Goal: Task Accomplishment & Management: Manage account settings

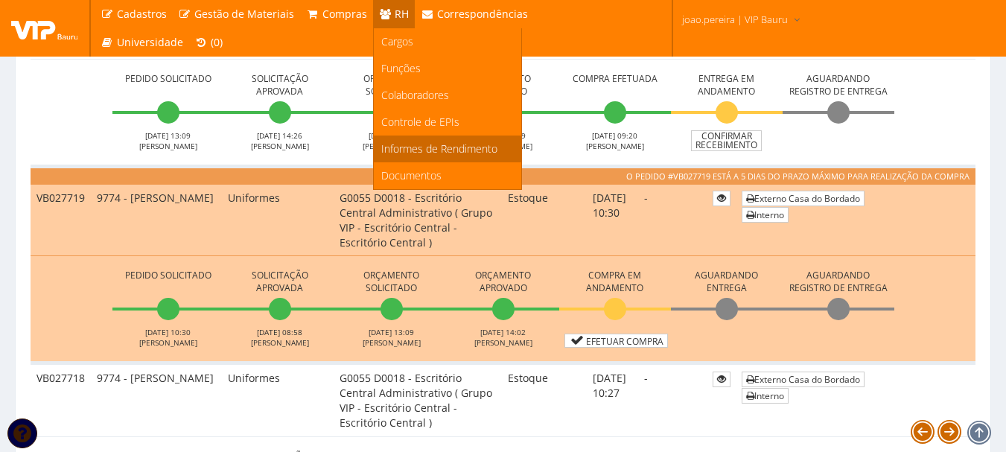
scroll to position [745, 0]
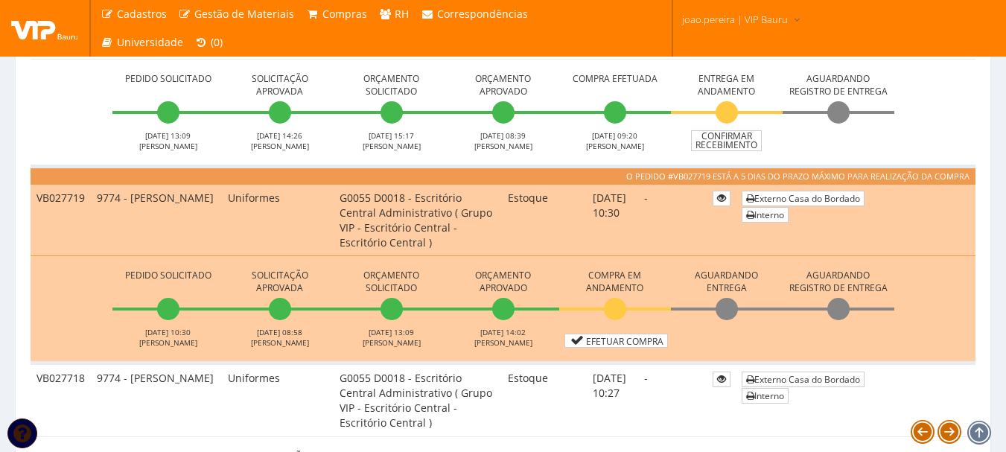
click at [649, 395] on td "-" at bounding box center [672, 400] width 69 height 74
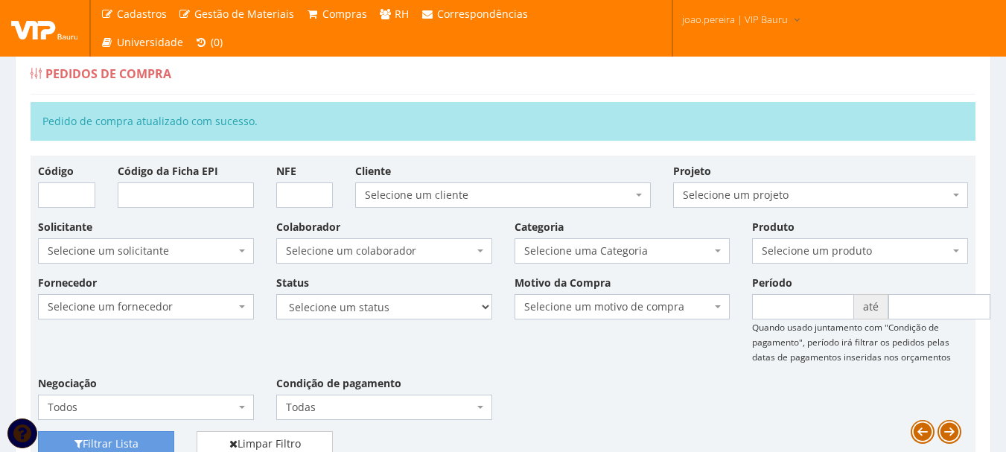
scroll to position [0, 0]
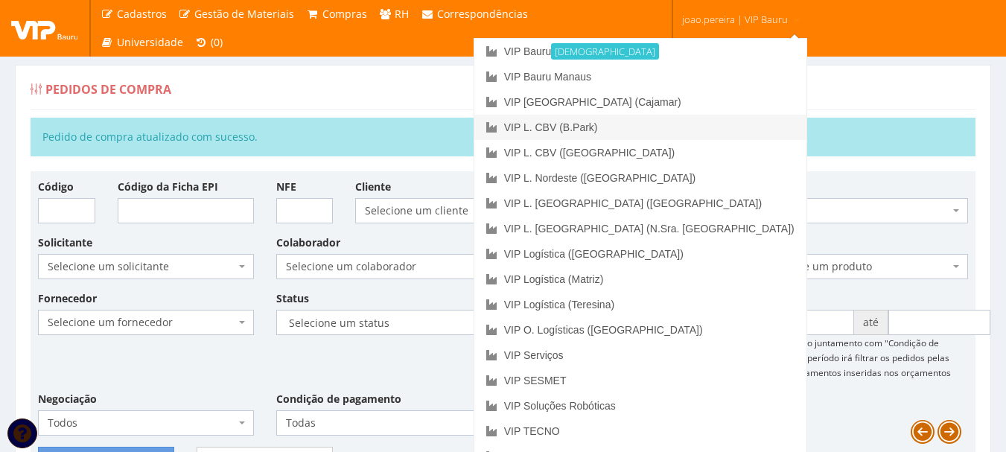
click at [714, 127] on link "VIP L. CBV (B.Park)" at bounding box center [640, 127] width 332 height 25
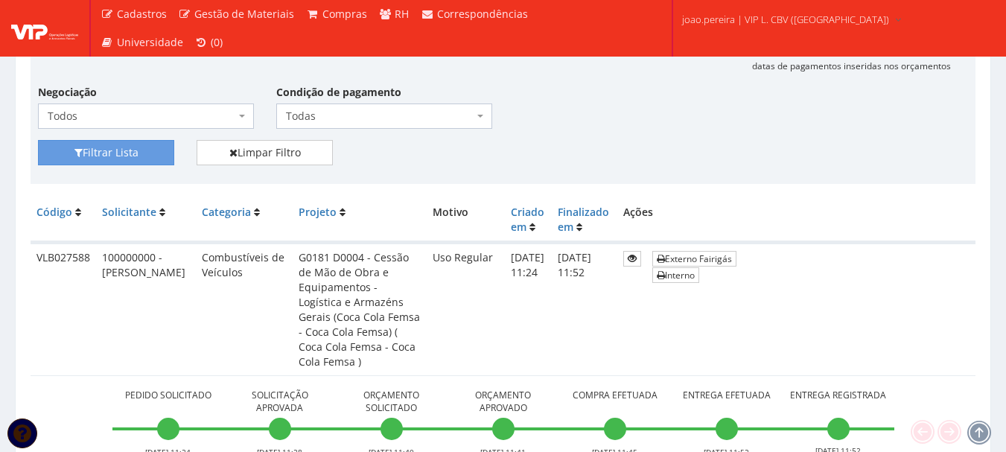
scroll to position [298, 0]
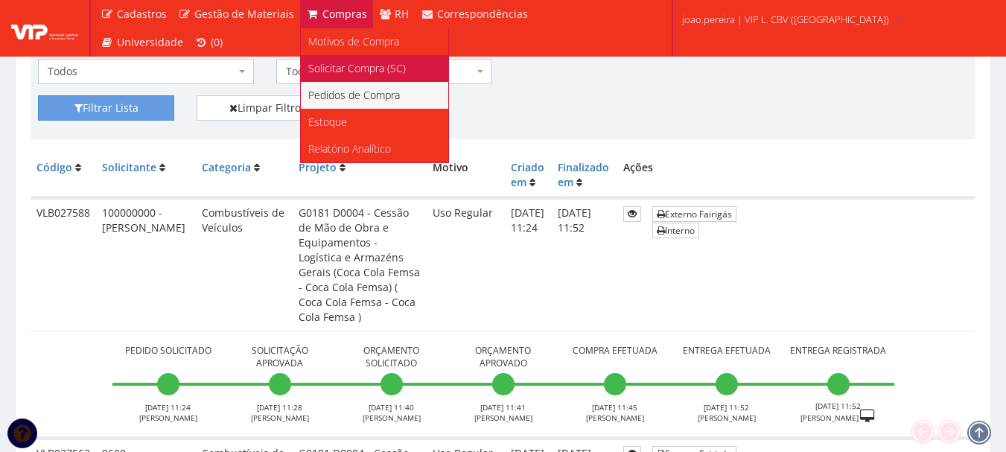
click at [347, 67] on span "Solicitar Compra (SC)" at bounding box center [357, 68] width 98 height 14
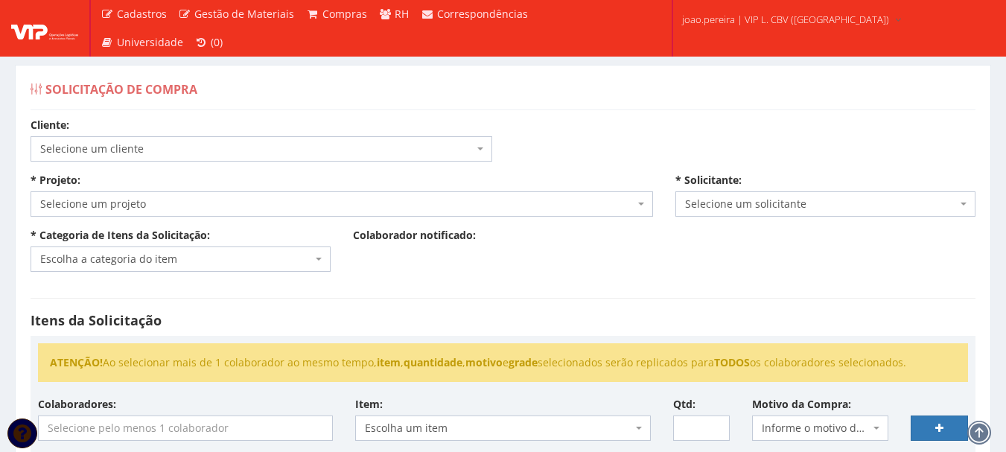
click at [354, 153] on span "Selecione um cliente" at bounding box center [256, 148] width 433 height 15
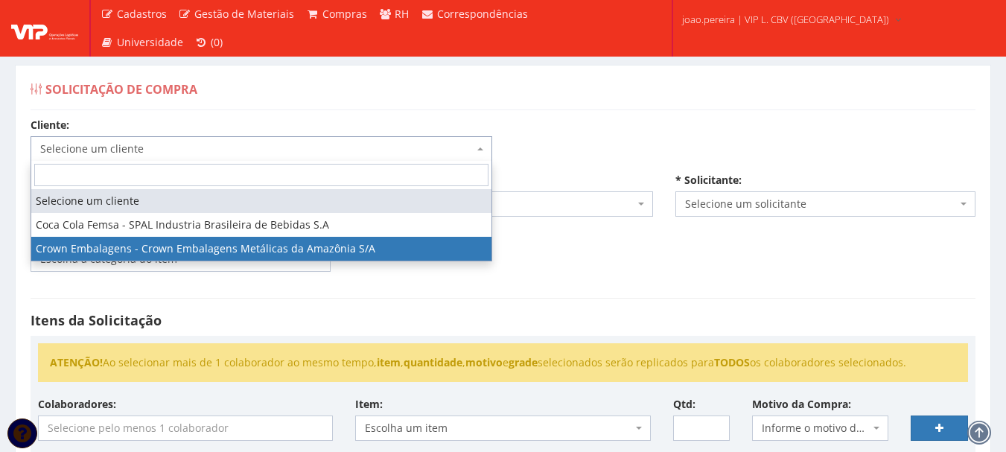
select select "29"
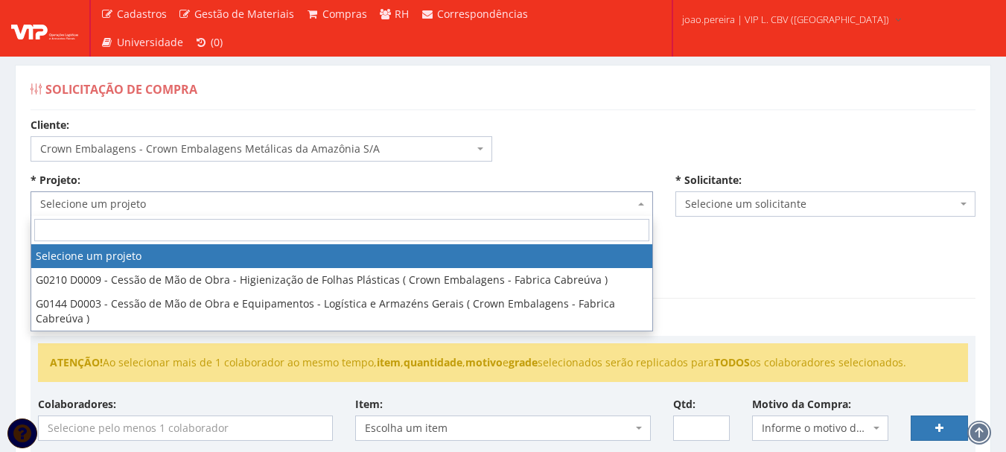
click at [123, 207] on span "Selecione um projeto" at bounding box center [337, 204] width 594 height 15
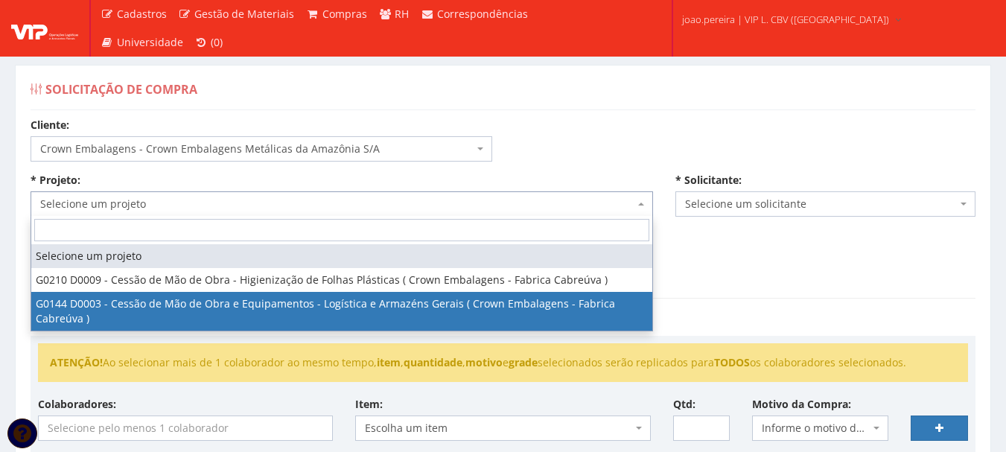
select select "144"
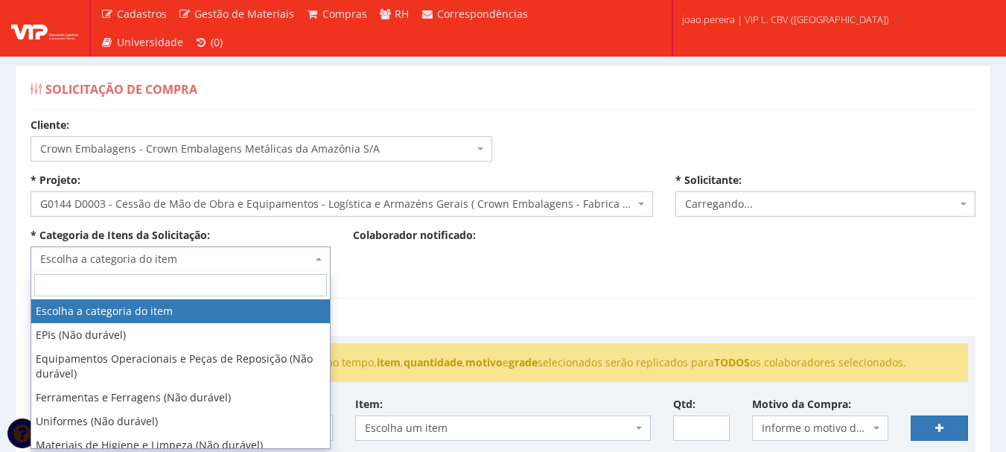
click at [239, 264] on span "Escolha a categoria do item" at bounding box center [176, 259] width 272 height 15
select select "4079"
click at [180, 285] on input "search" at bounding box center [180, 285] width 293 height 22
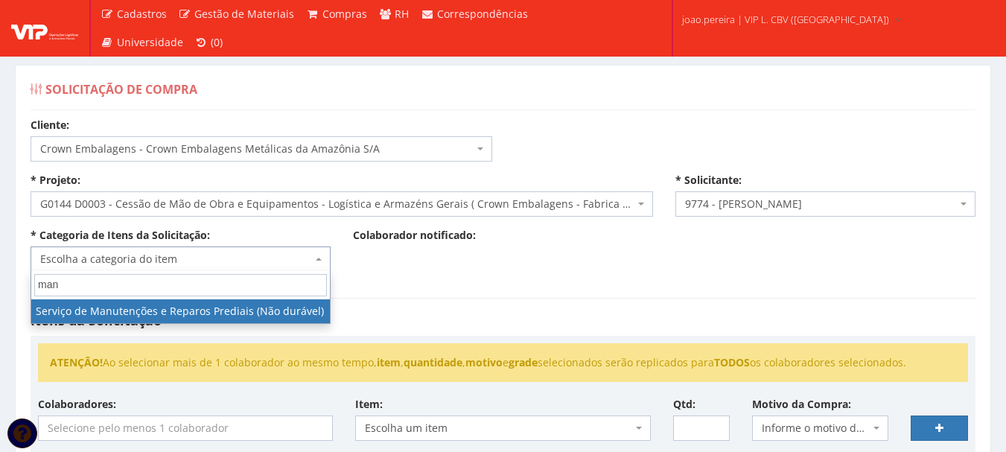
type input "man"
select select "29"
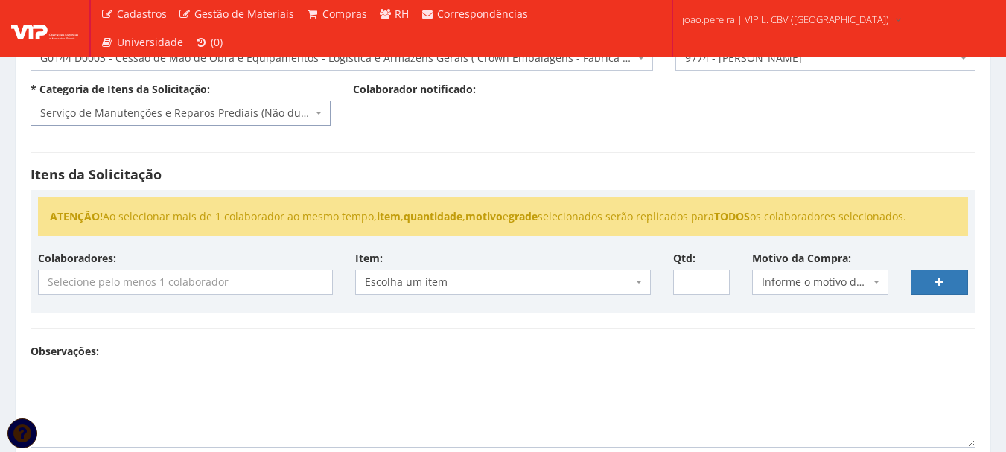
scroll to position [149, 0]
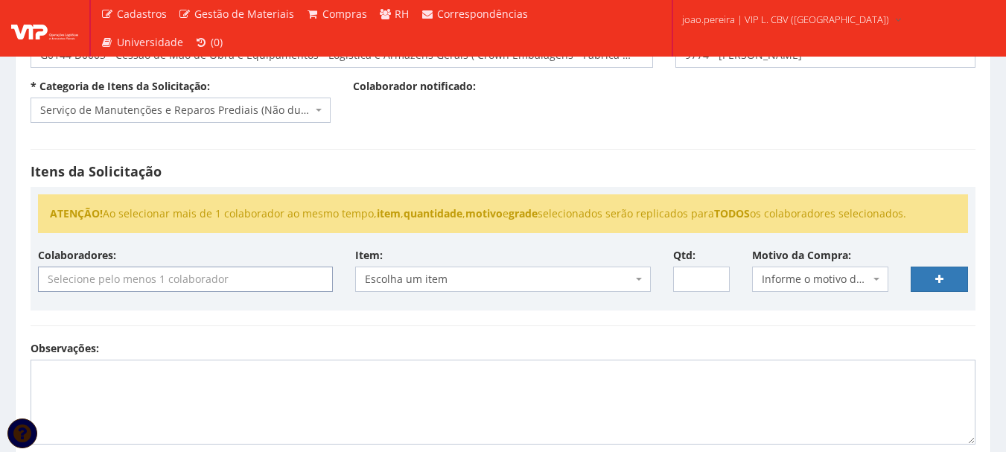
click at [179, 280] on input "search" at bounding box center [185, 279] width 293 height 24
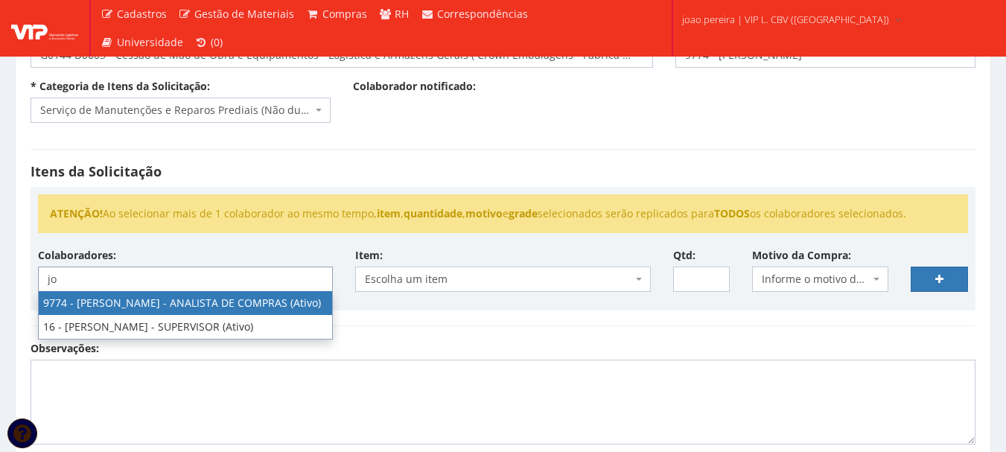
type input "jo"
select select "4079"
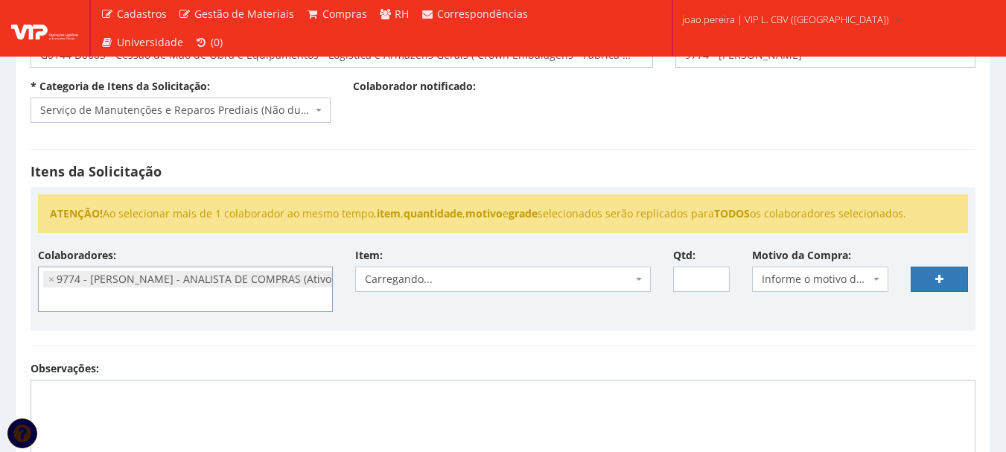
scroll to position [104, 0]
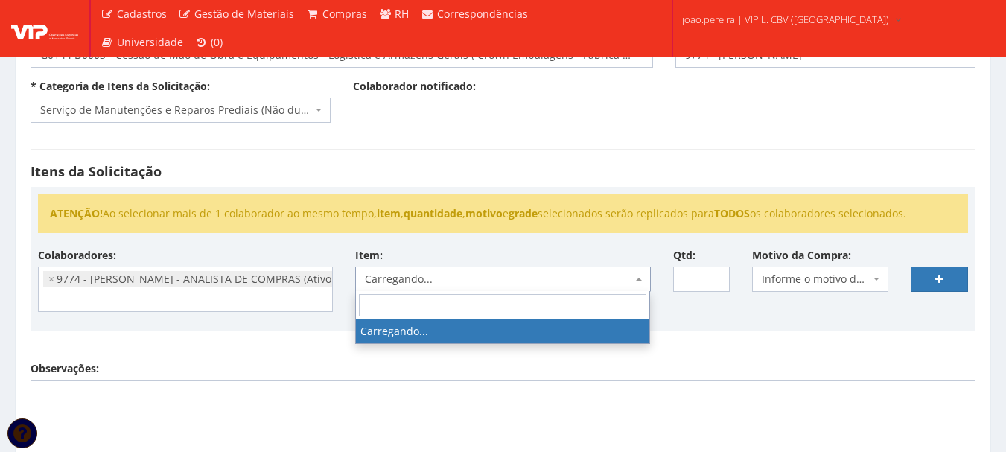
click at [400, 282] on span "Carregando..." at bounding box center [498, 279] width 267 height 15
click at [423, 376] on div "Observações:" at bounding box center [502, 413] width 967 height 104
click at [412, 270] on span "Carregando..." at bounding box center [502, 279] width 295 height 25
click at [424, 363] on div "Observações:" at bounding box center [502, 413] width 967 height 104
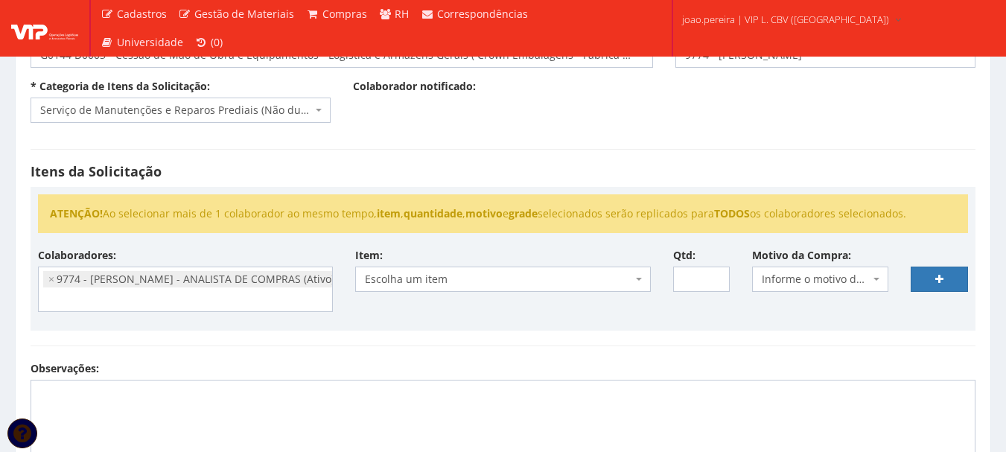
click at [420, 279] on span "Escolha um item" at bounding box center [498, 279] width 267 height 15
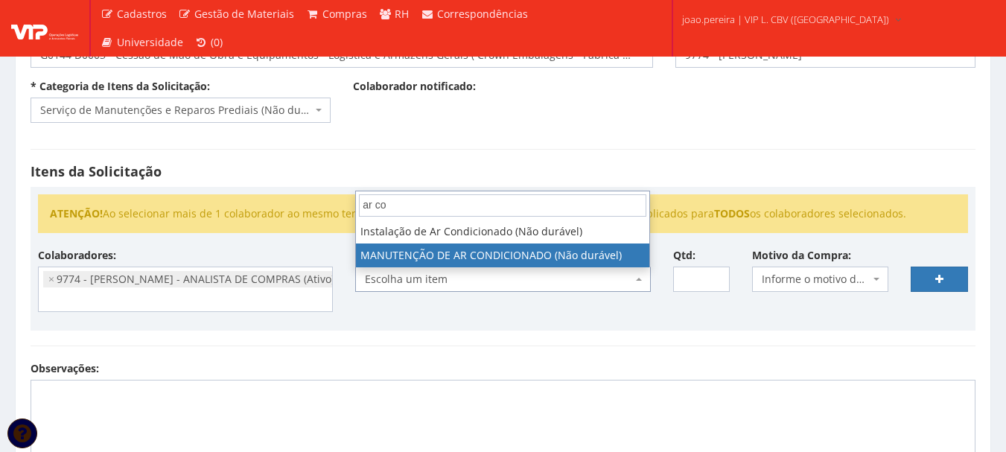
type input "ar co"
select select "1475"
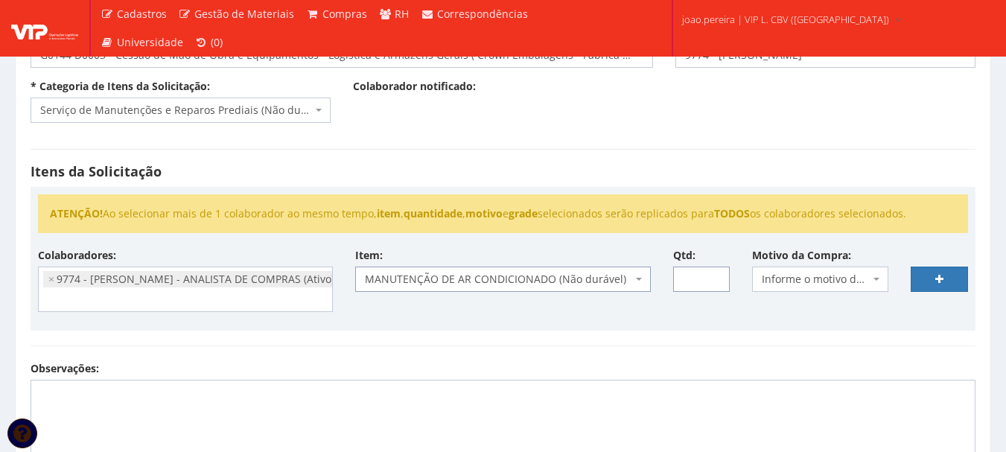
click at [694, 268] on input "Qtd:" at bounding box center [701, 279] width 57 height 25
type input "3"
click at [823, 279] on span "Informe o motivo da compra" at bounding box center [816, 279] width 108 height 15
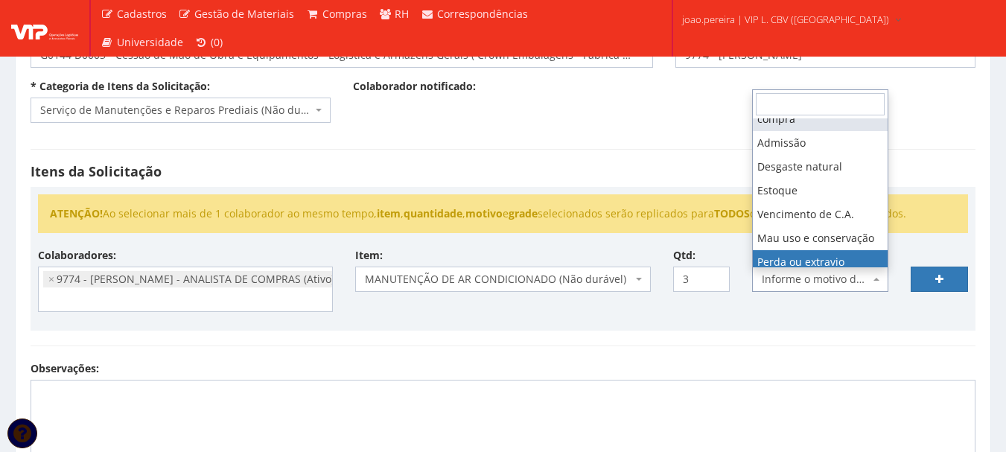
scroll to position [0, 0]
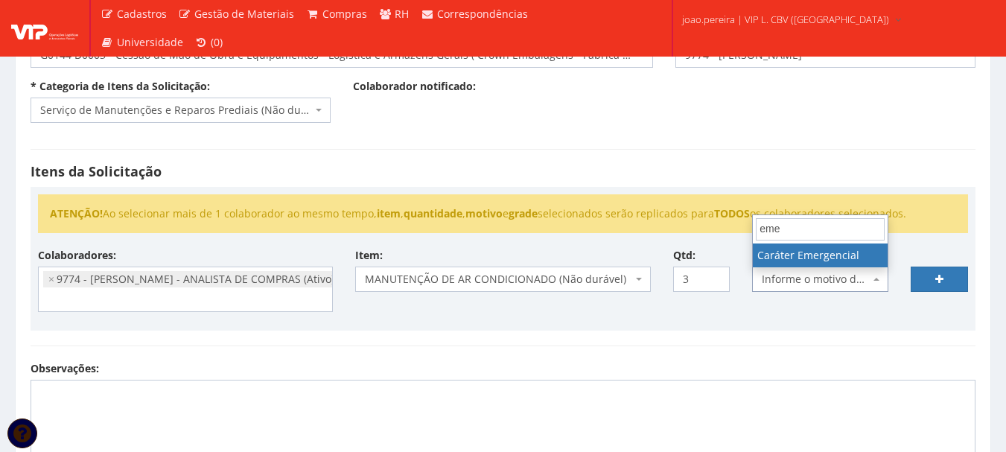
type input "eme"
select select "35"
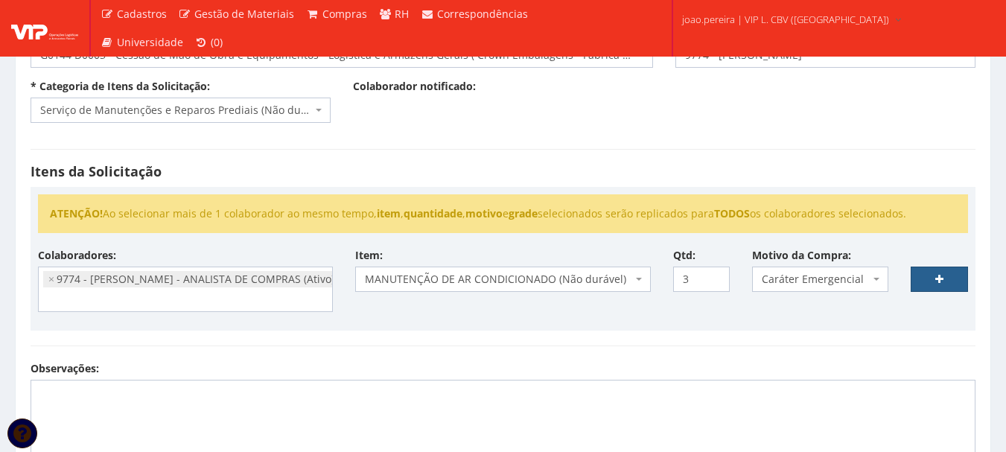
click at [945, 275] on link at bounding box center [939, 279] width 57 height 25
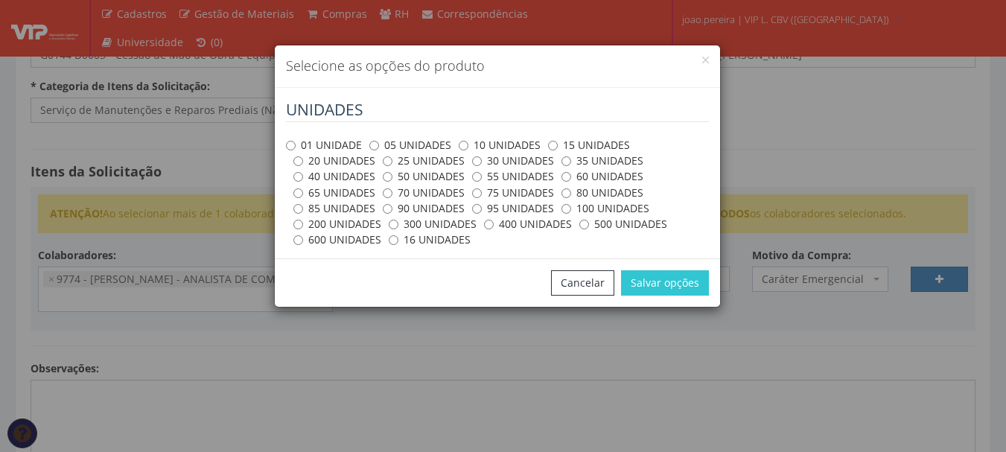
click at [299, 146] on label "01 UNIDADE" at bounding box center [324, 145] width 76 height 15
click at [296, 146] on input "01 UNIDADE" at bounding box center [291, 146] width 10 height 10
radio input "true"
click at [658, 285] on button "Salvar opções" at bounding box center [665, 282] width 88 height 25
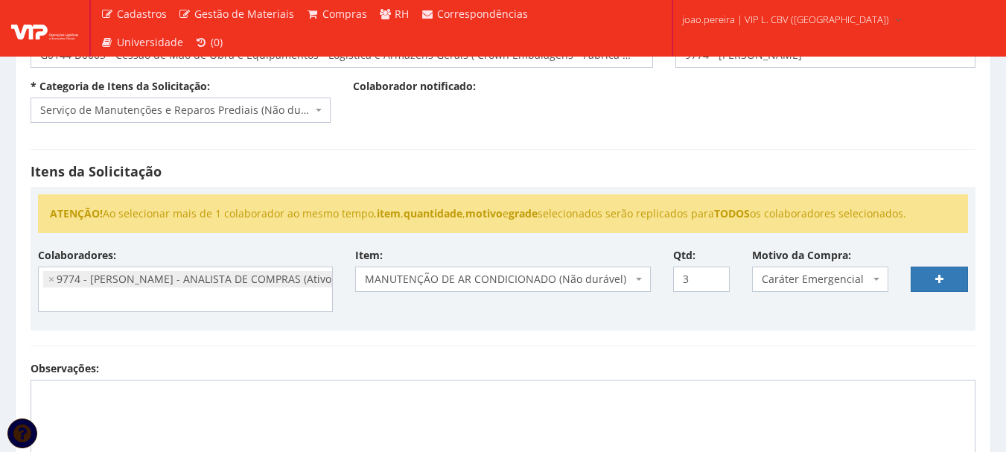
select select
type input "0"
select select
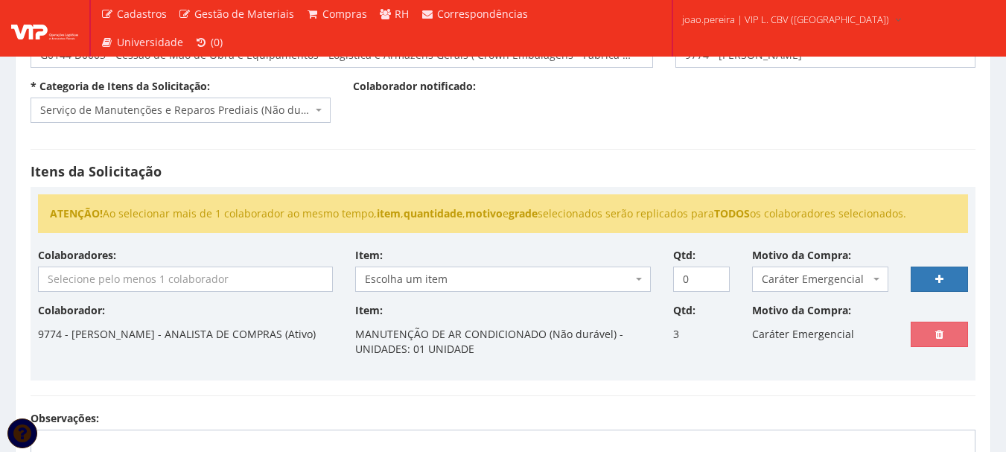
click at [137, 276] on input "search" at bounding box center [185, 279] width 293 height 24
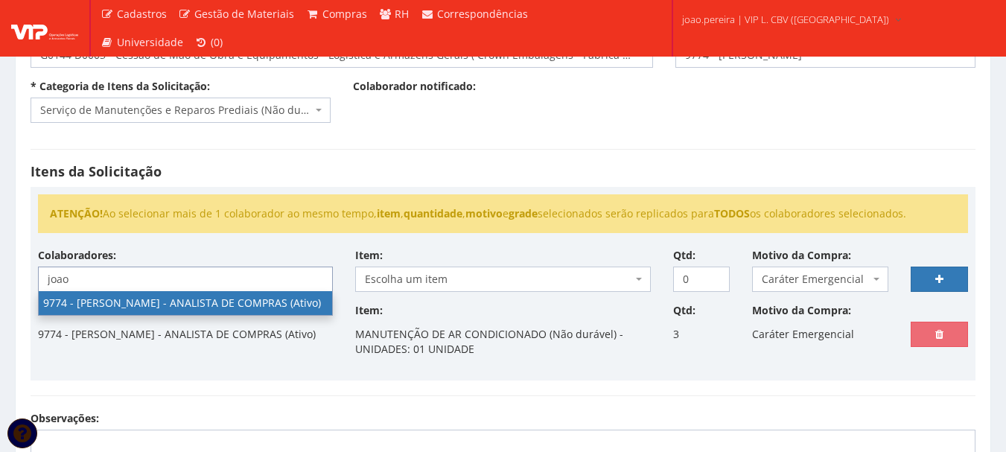
type input "joao"
select select "4079"
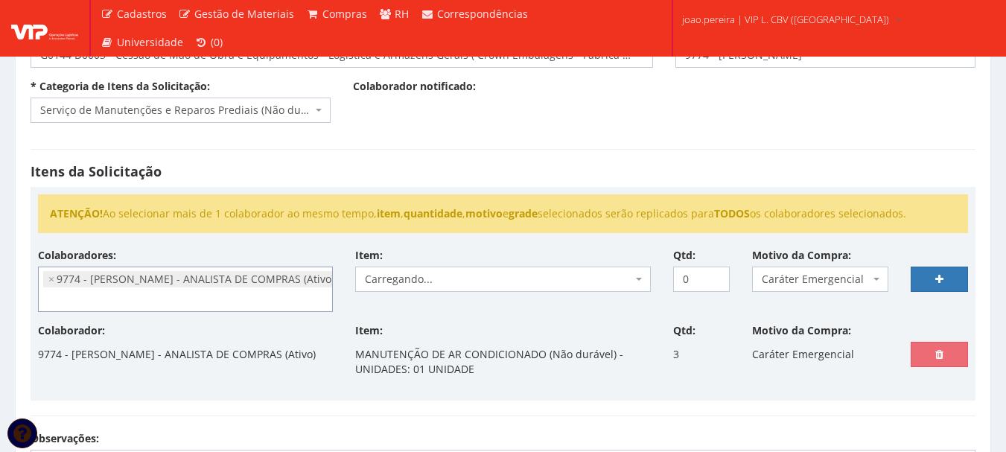
click at [428, 302] on div "Colaboradores: - Ana Maria Cachavara de Lima (Ativo) 9604 - ANDERSON APARECIDO …" at bounding box center [503, 285] width 953 height 75
click at [453, 314] on div "Colaboradores: - Ana Maria Cachavara de Lima (Ativo) 9604 - ANDERSON APARECIDO …" at bounding box center [503, 285] width 953 height 75
click at [397, 279] on span "Carregando..." at bounding box center [498, 279] width 267 height 15
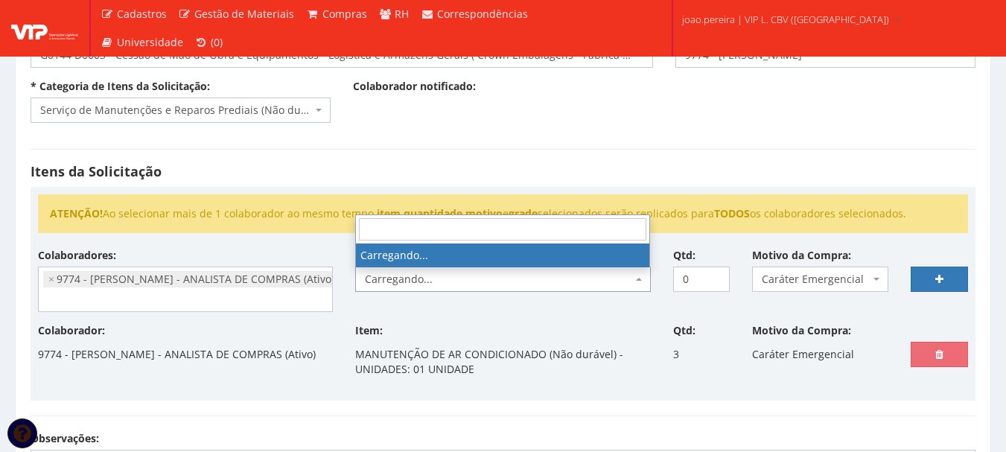
click at [448, 316] on div "Colaboradores: - Ana Maria Cachavara de Lima (Ativo) 9604 - ANDERSON APARECIDO …" at bounding box center [503, 285] width 953 height 75
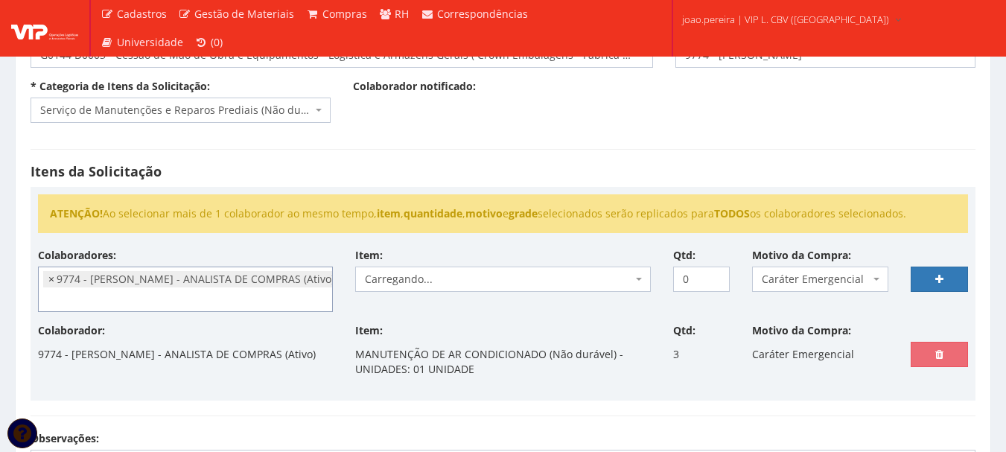
click at [53, 279] on span "×" at bounding box center [51, 279] width 6 height 15
select select
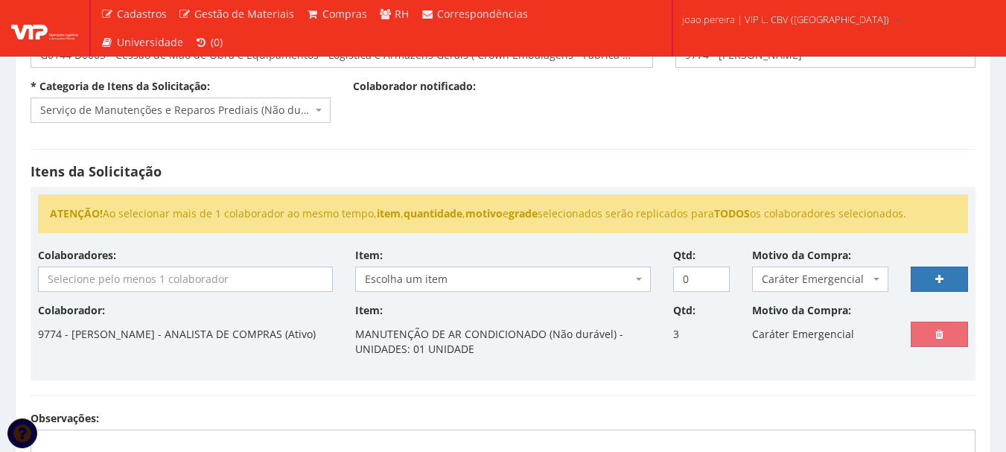
click at [567, 384] on div "Itens da Solicitação ATENÇÃO! Ao selecionar mais de 1 colaborador ao mesmo temp…" at bounding box center [502, 272] width 967 height 277
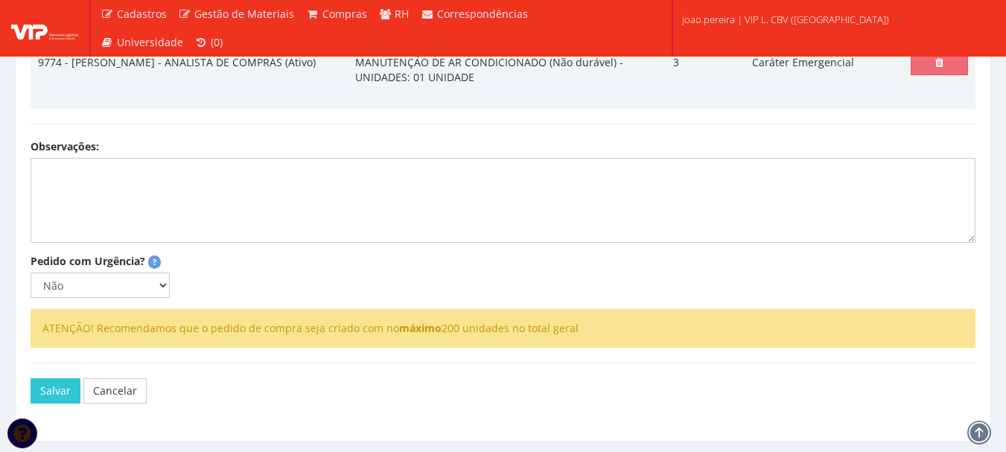
scroll to position [447, 0]
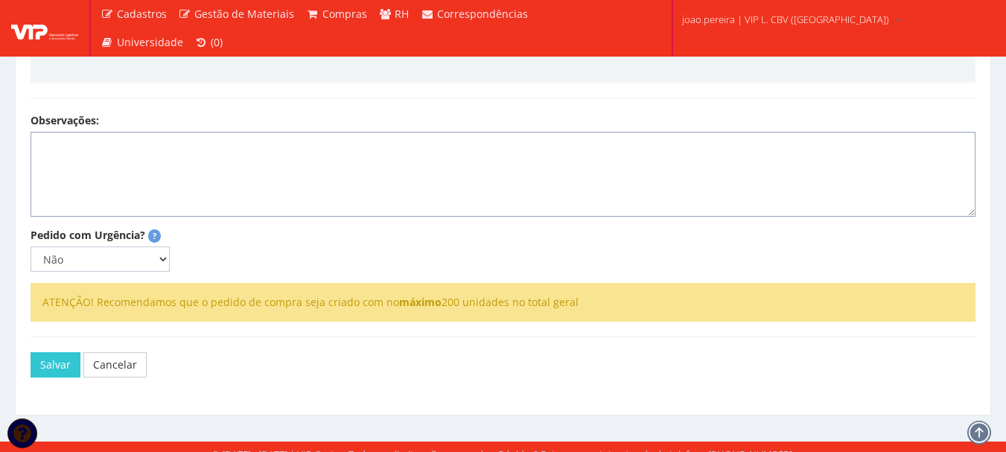
click at [164, 140] on textarea "Observações:" at bounding box center [503, 174] width 945 height 85
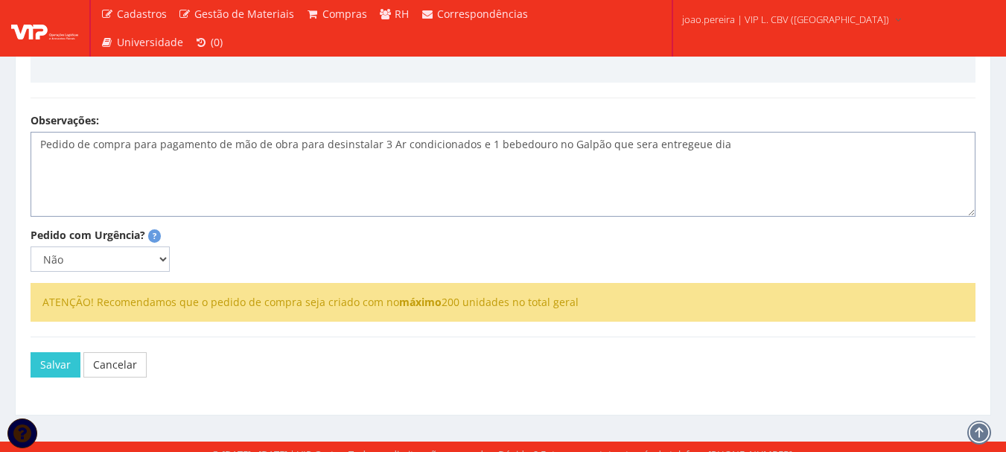
click at [748, 155] on textarea "Pedido de compra para pagamento de mão de obra para desinstalar 3 Ar condiciona…" at bounding box center [503, 174] width 945 height 85
click at [842, 157] on textarea "Pedido de compra para pagamento de mão de obra para desinstalar 3 Ar condiciona…" at bounding box center [503, 174] width 945 height 85
type textarea "Pedido de compra para pagamento de mão de obra para desinstalar 3 Ar condiciona…"
click at [168, 251] on select "Não Sim" at bounding box center [100, 259] width 139 height 25
click at [31, 247] on select "Não Sim" at bounding box center [100, 259] width 139 height 25
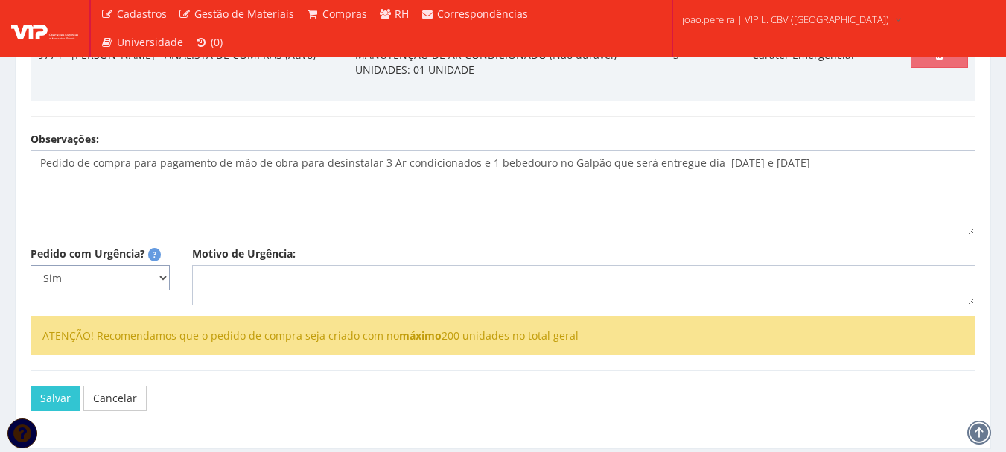
scroll to position [401, 0]
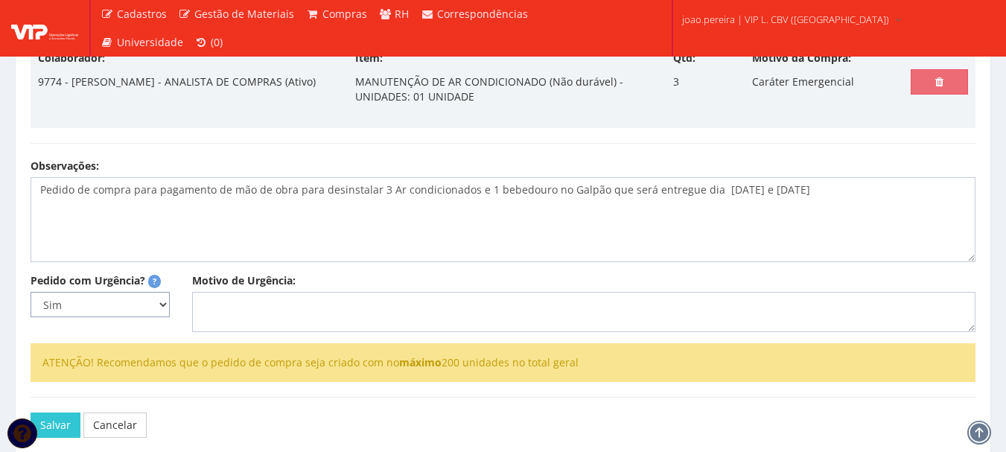
click at [168, 300] on select "Não Sim" at bounding box center [100, 304] width 139 height 25
select select "0"
click at [31, 292] on select "Não Sim" at bounding box center [100, 304] width 139 height 25
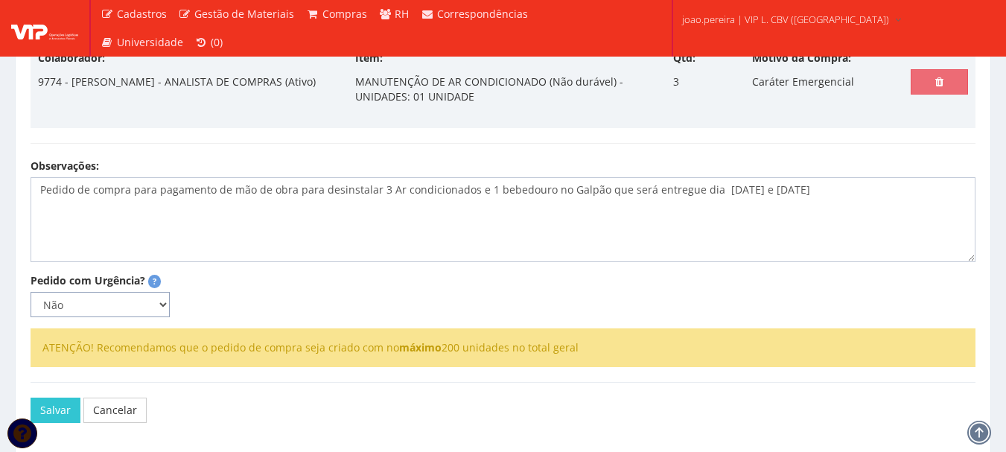
scroll to position [461, 0]
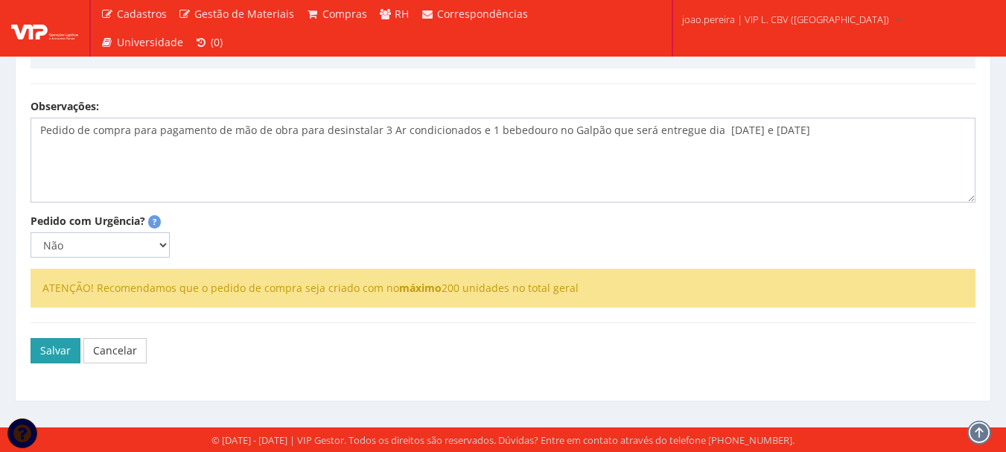
click at [42, 352] on button "Salvar" at bounding box center [56, 350] width 50 height 25
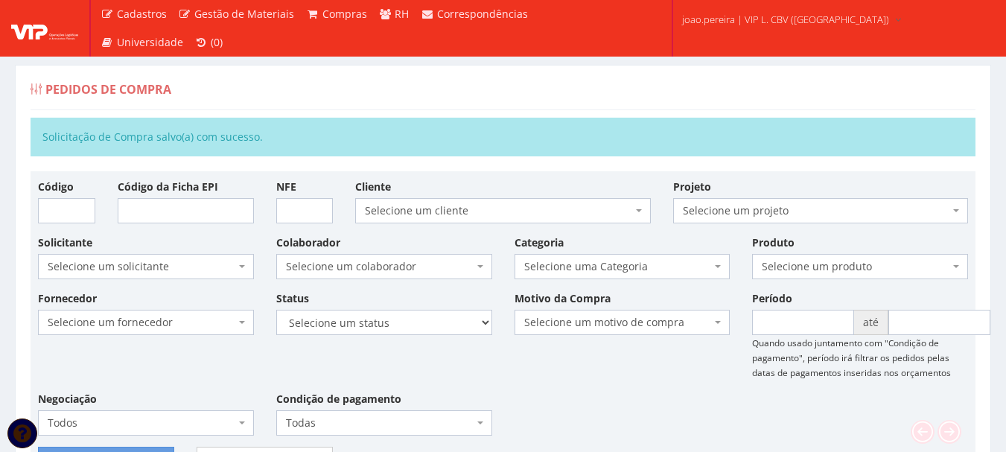
click at [390, 89] on div "Pedidos de Compra" at bounding box center [503, 92] width 945 height 36
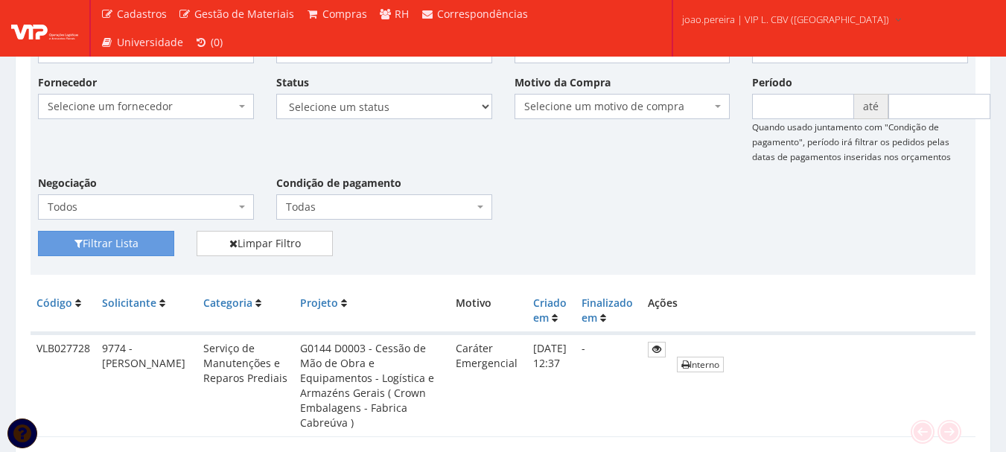
scroll to position [223, 0]
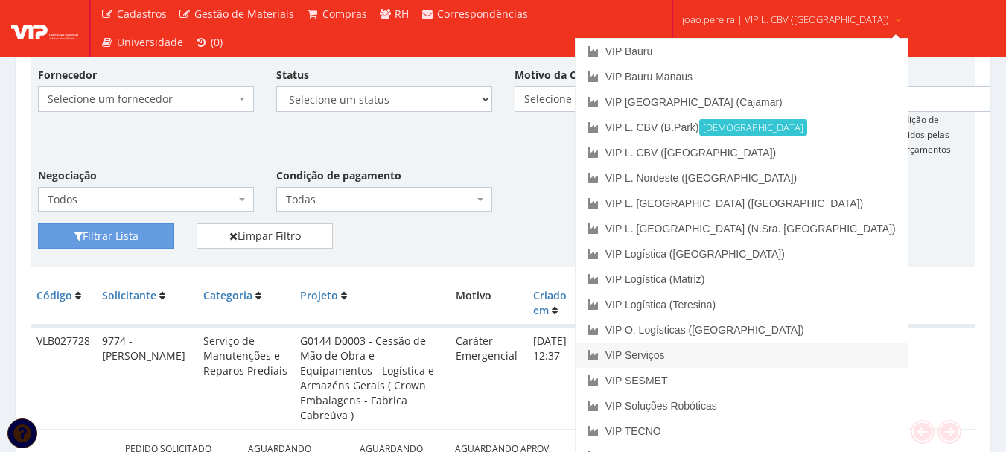
click at [730, 361] on link "VIP Serviços" at bounding box center [742, 355] width 332 height 25
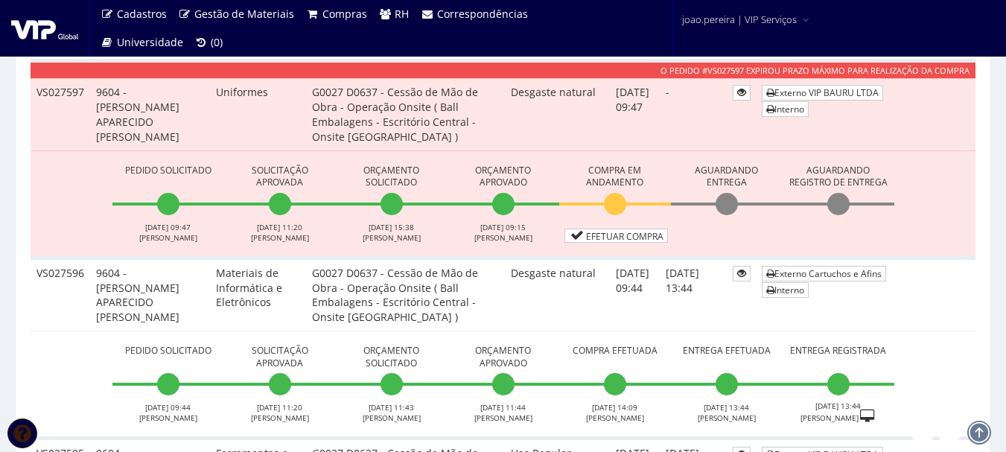
scroll to position [2979, 0]
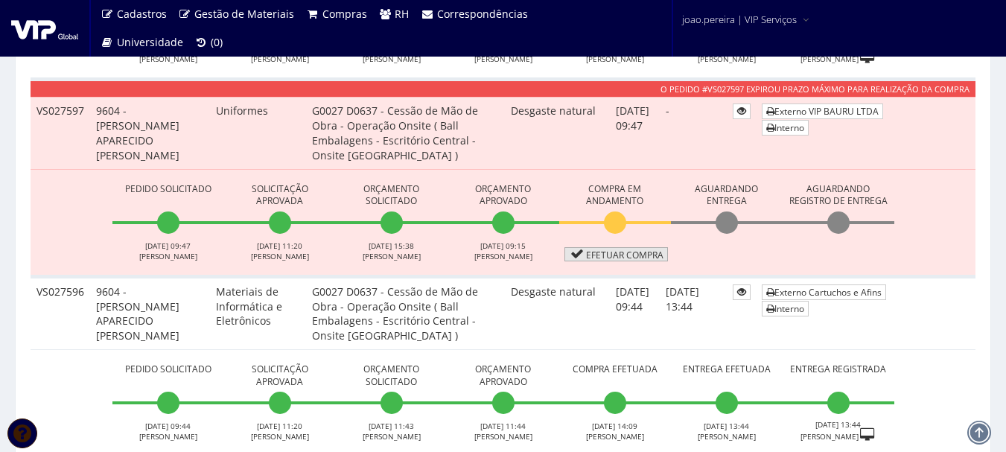
click at [635, 255] on link "Efetuar Compra" at bounding box center [617, 254] width 104 height 14
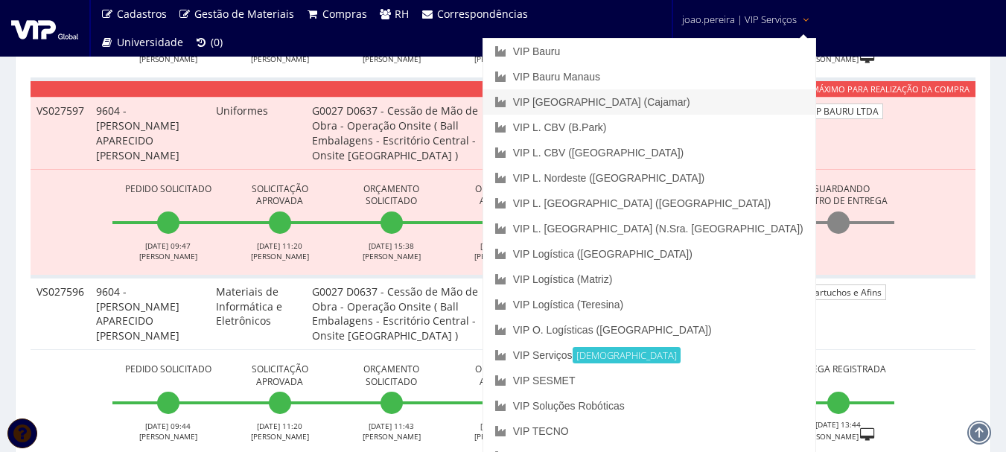
click at [700, 96] on link "VIP [GEOGRAPHIC_DATA] (Cajamar)" at bounding box center [649, 101] width 332 height 25
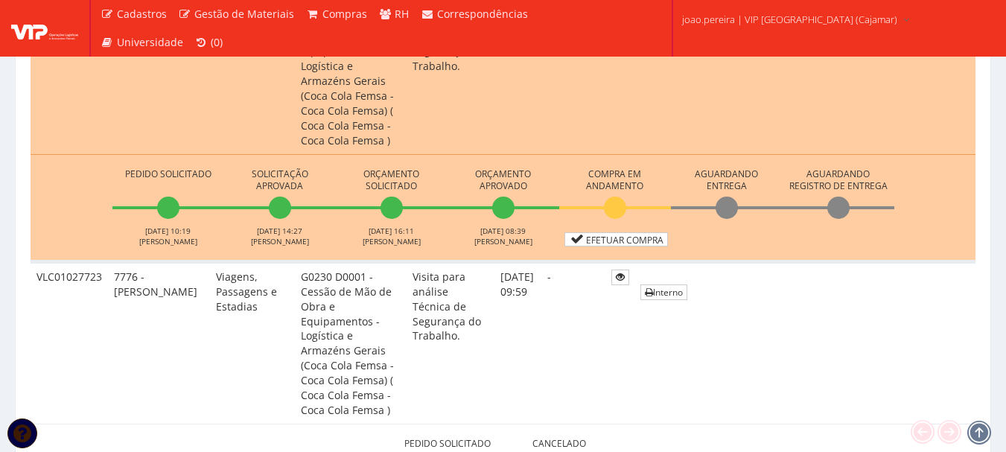
scroll to position [521, 0]
click at [621, 232] on link "Efetuar Compra" at bounding box center [617, 239] width 104 height 14
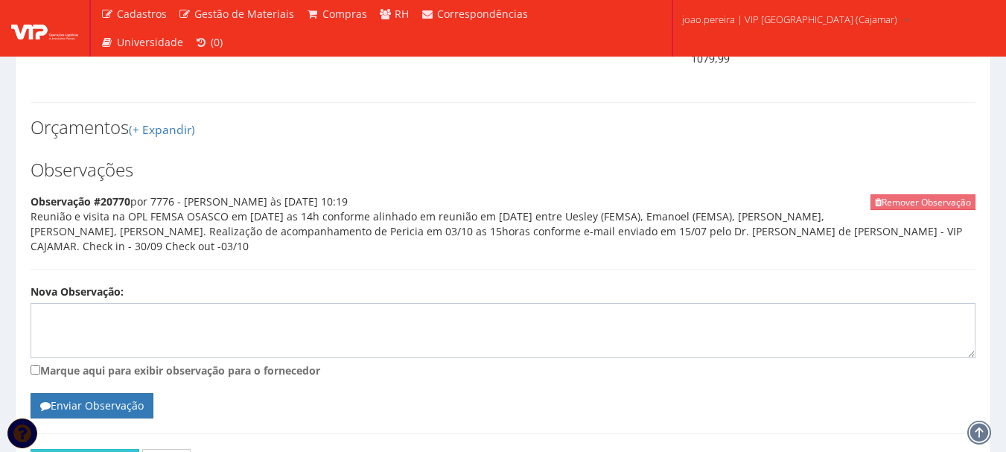
scroll to position [1109, 0]
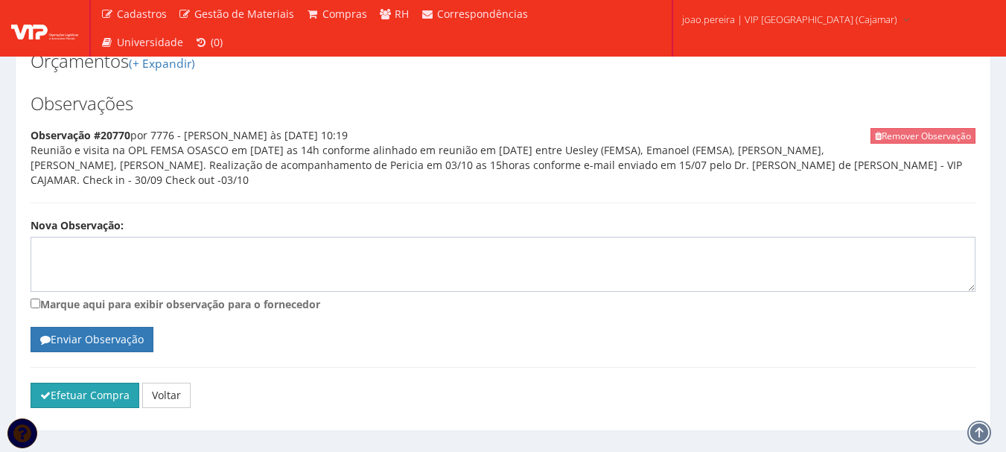
click at [80, 383] on button "Efetuar Compra" at bounding box center [85, 395] width 109 height 25
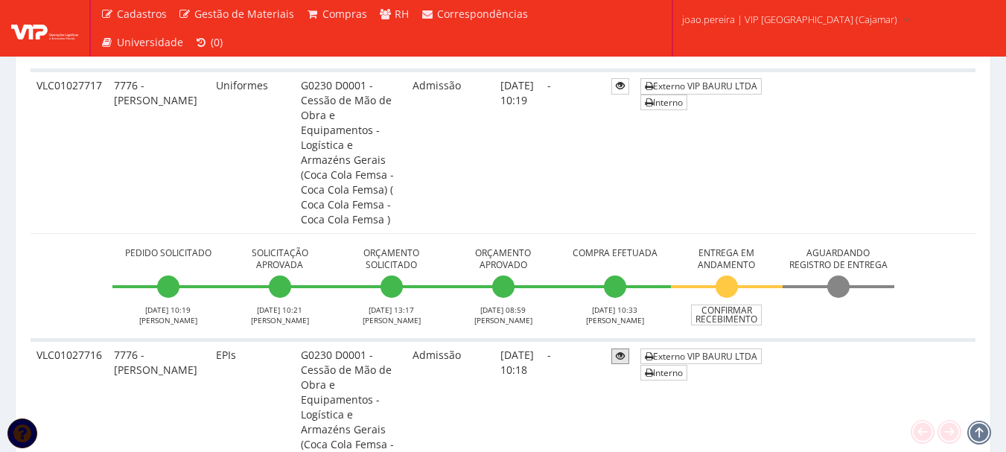
scroll to position [1043, 0]
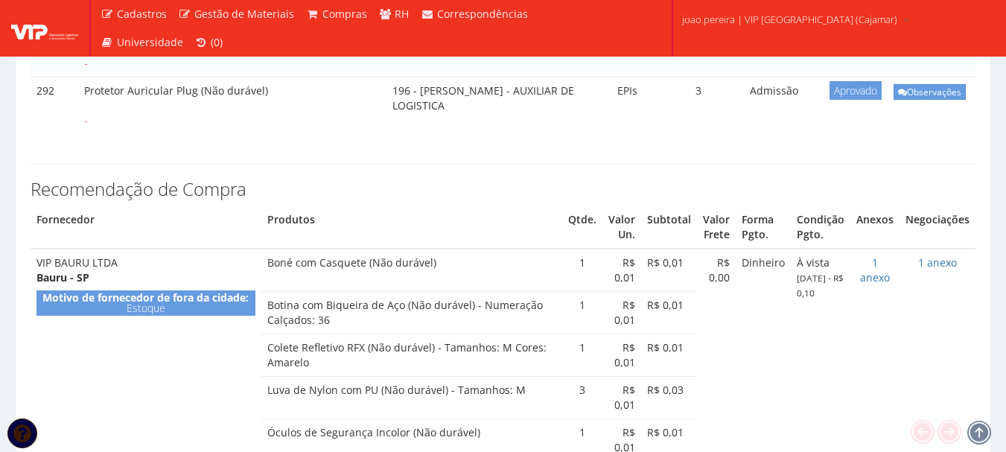
select select "25"
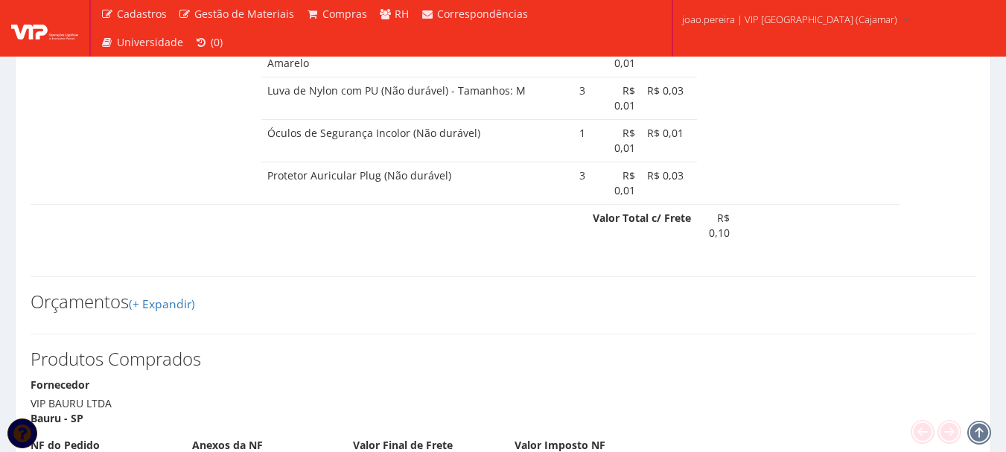
select select "1164"
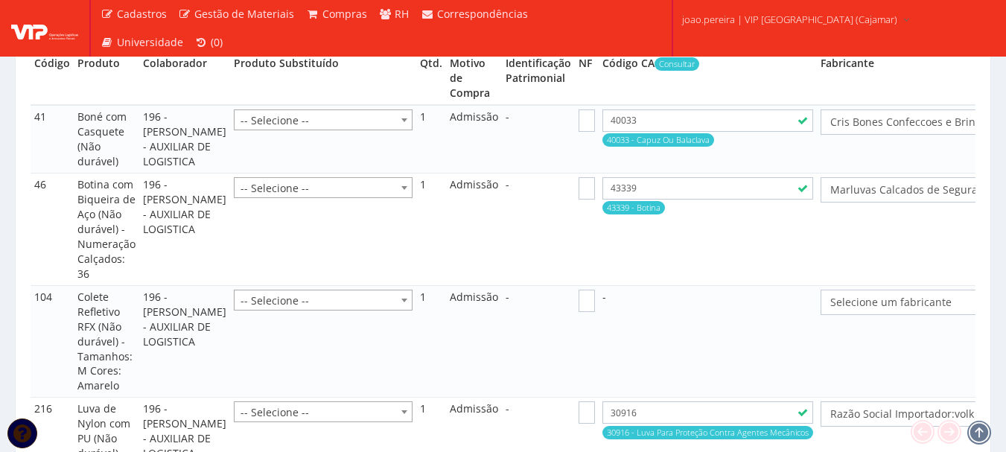
select select "848"
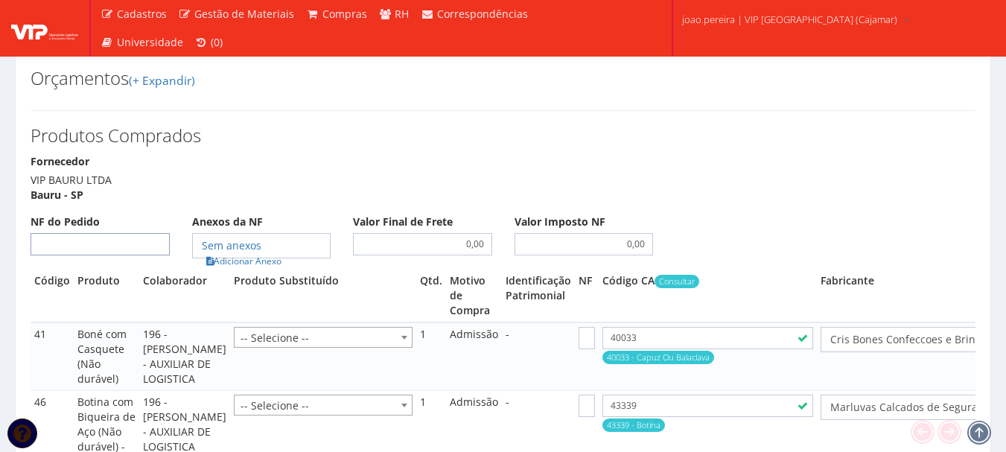
click at [121, 233] on input "NF do Pedido" at bounding box center [100, 244] width 139 height 22
type input "00"
select select "19"
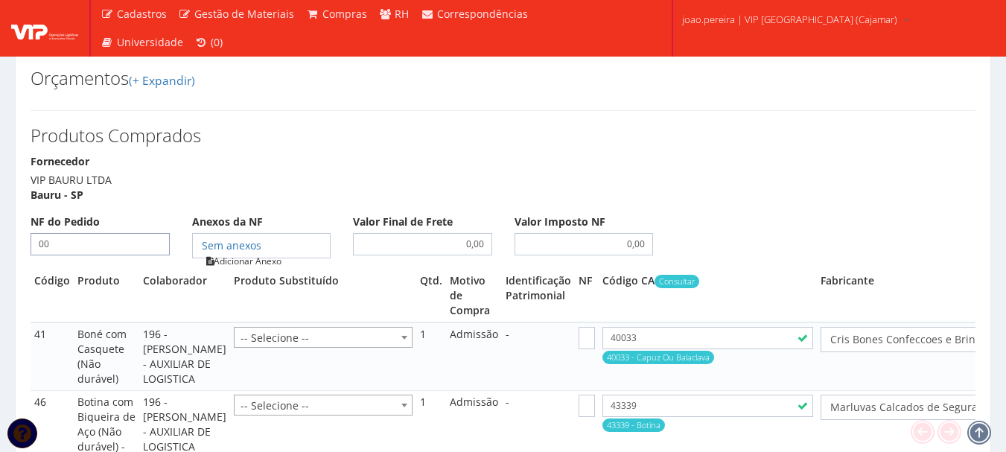
type input "00"
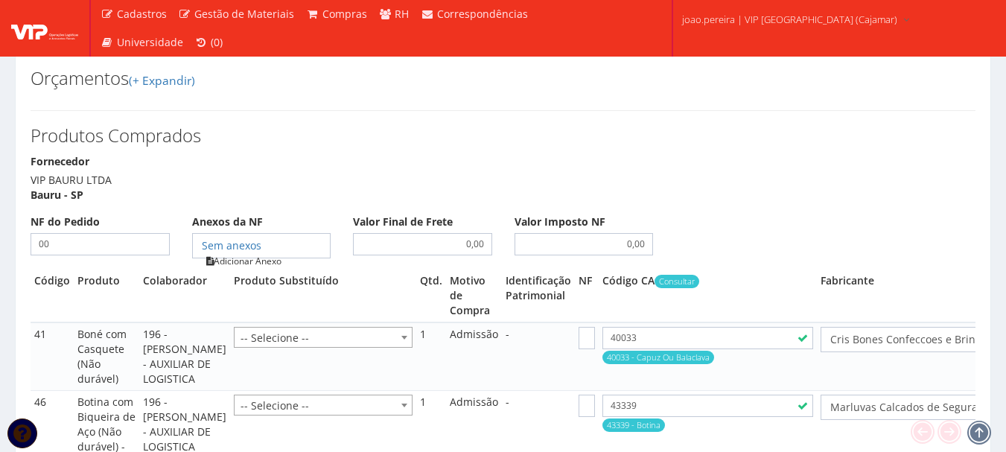
type input "00"
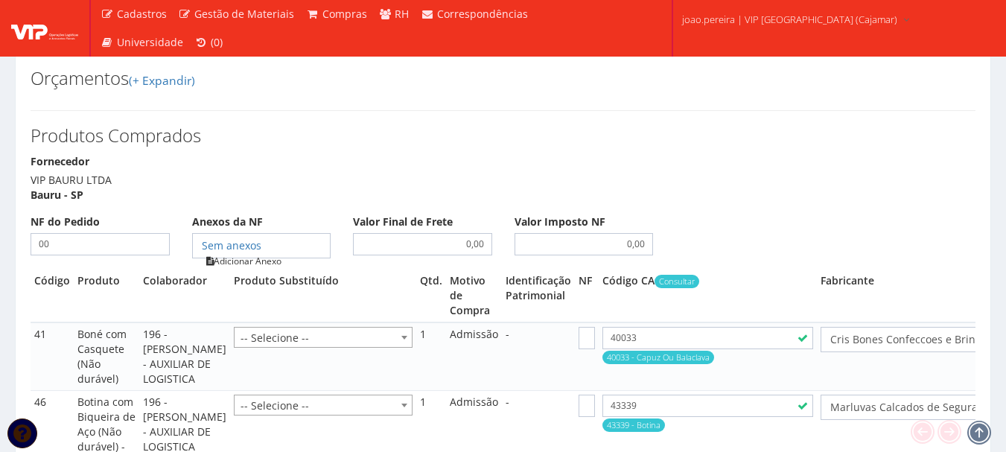
type input "00"
click at [247, 253] on link "Adicionar Anexo" at bounding box center [244, 261] width 84 height 16
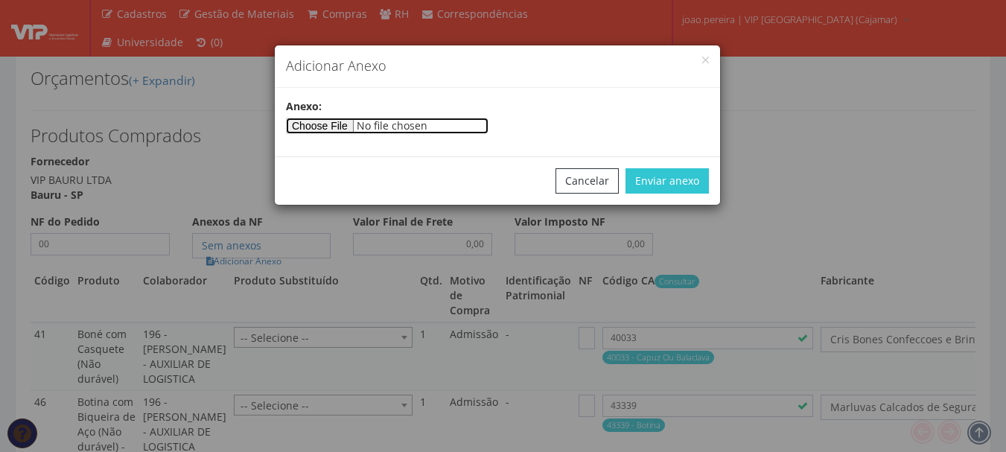
click at [349, 121] on input"] "file" at bounding box center [387, 126] width 203 height 16
select select "848"
type input"] "C:\fakepath\PEDIDOS SEM NOTA FISCAL ESTOQUE.docx"
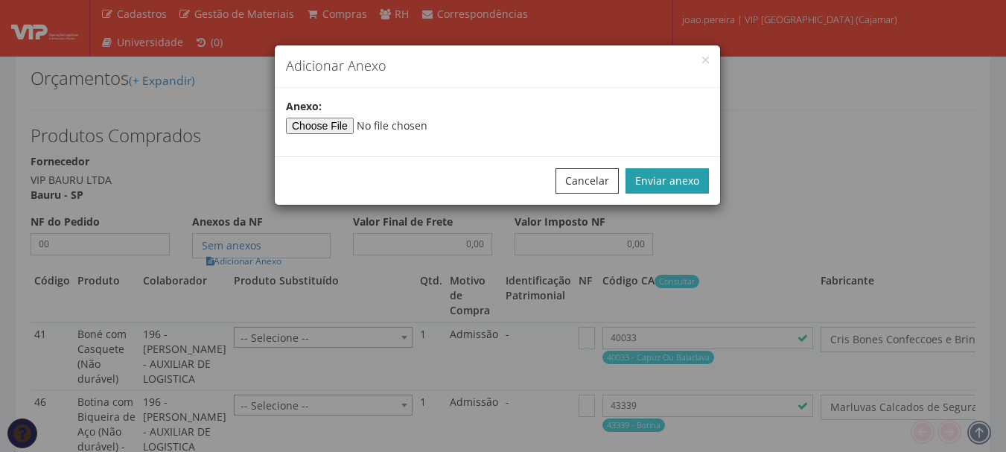
click at [661, 171] on button "Enviar anexo" at bounding box center [667, 180] width 83 height 25
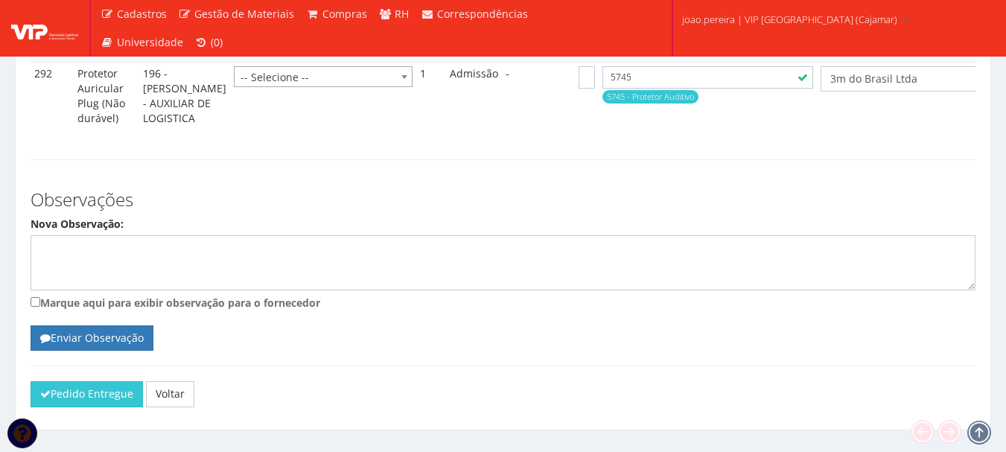
scroll to position [2396, 0]
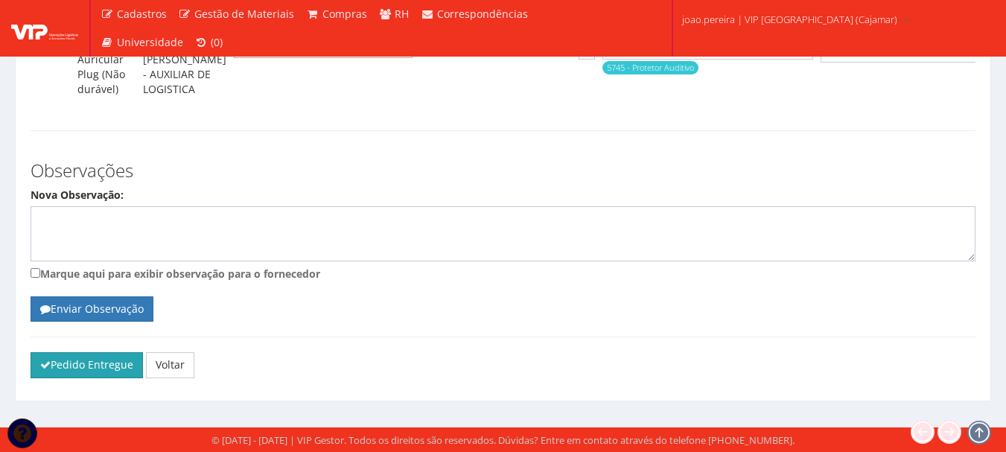
click at [106, 360] on button "Pedido Entregue" at bounding box center [87, 364] width 112 height 25
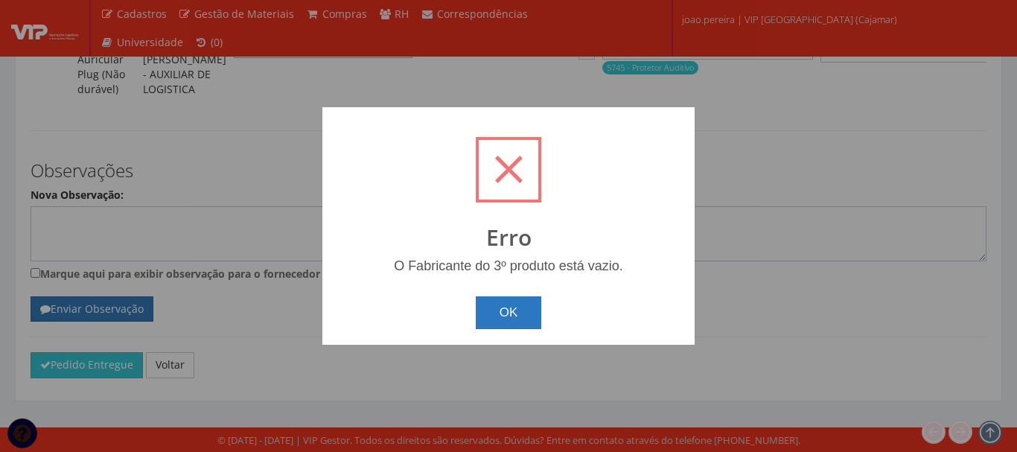
click at [527, 321] on button "OK" at bounding box center [509, 312] width 66 height 33
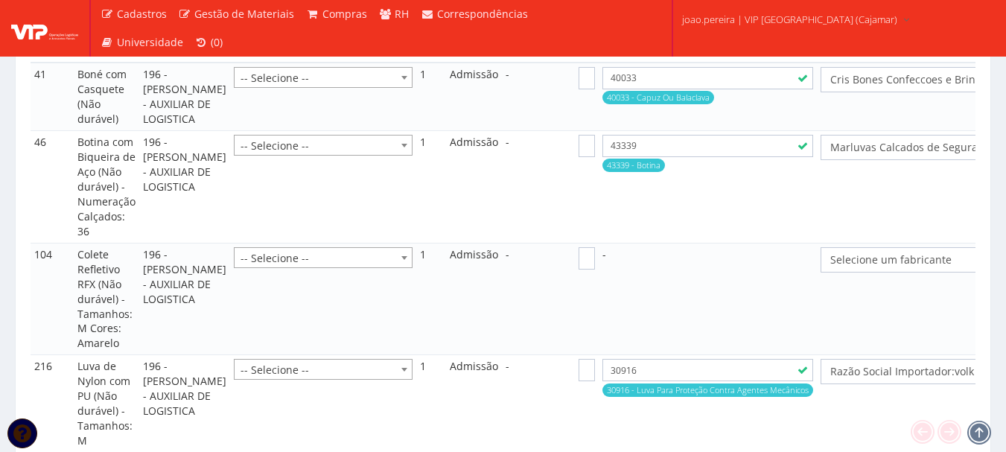
scroll to position [1428, 0]
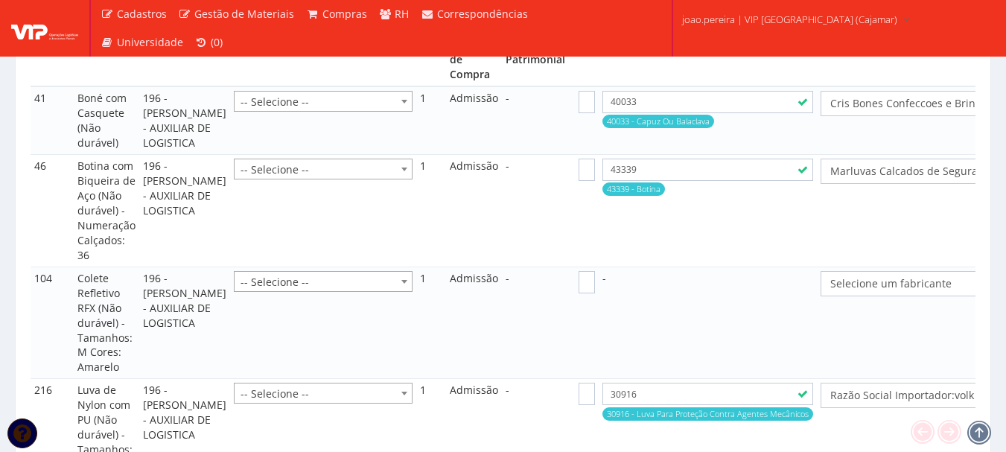
click at [834, 279] on span "Selecione um fabricante" at bounding box center [937, 283] width 215 height 15
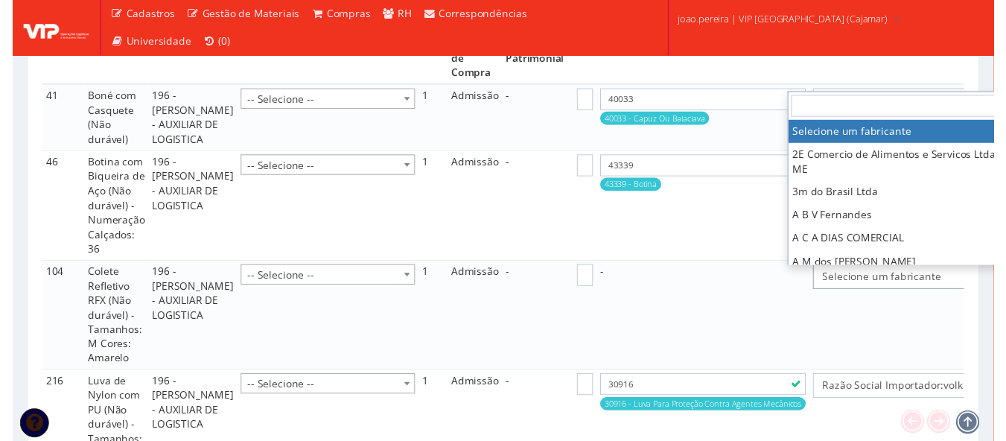
scroll to position [1428, 23]
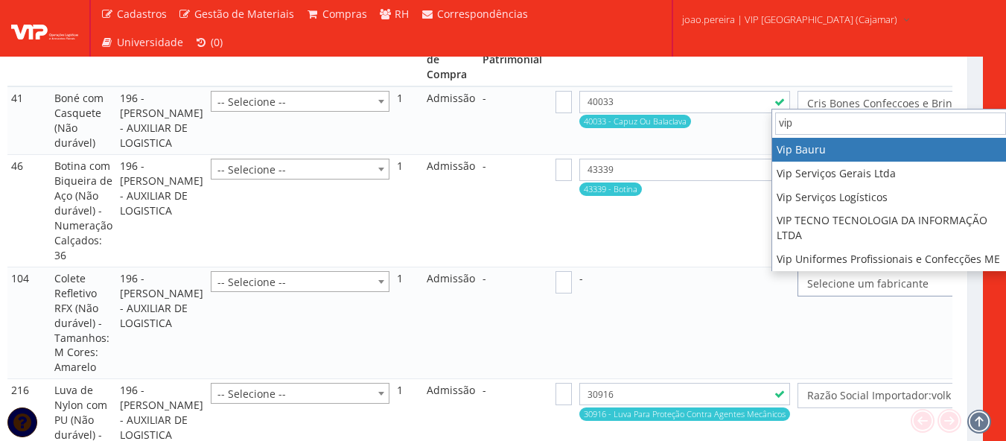
type input "vip"
select select "70"
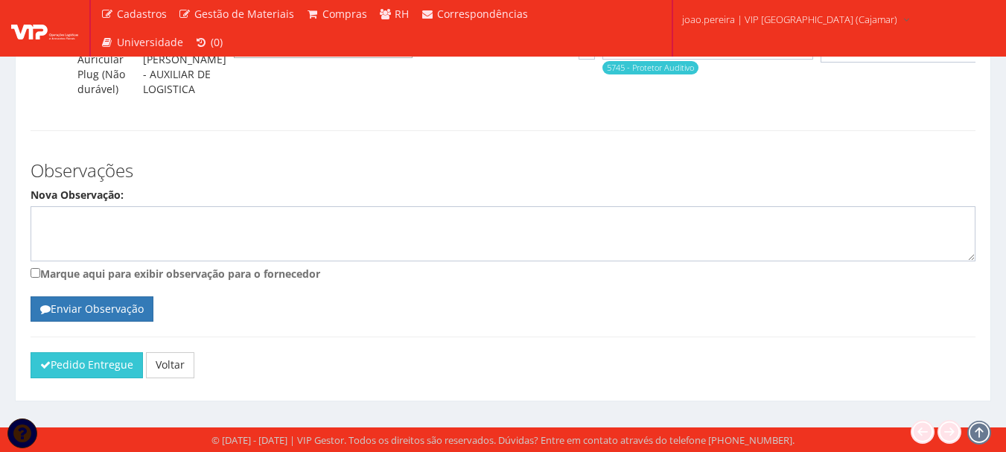
scroll to position [2396, 0]
click at [89, 369] on button "Pedido Entregue" at bounding box center [87, 364] width 112 height 25
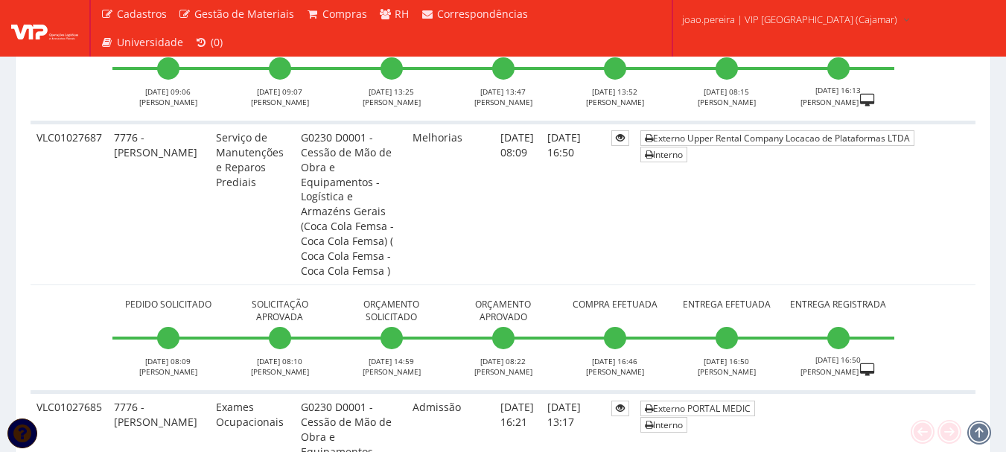
scroll to position [5809, 0]
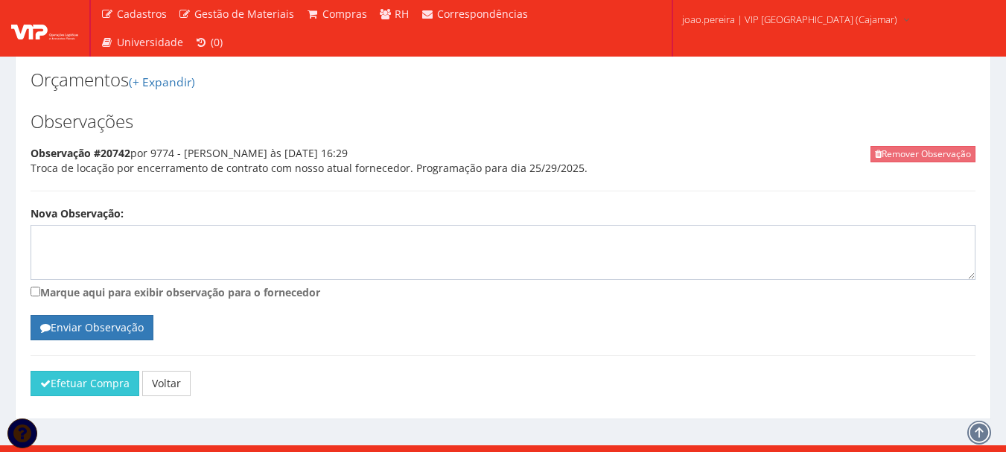
scroll to position [658, 0]
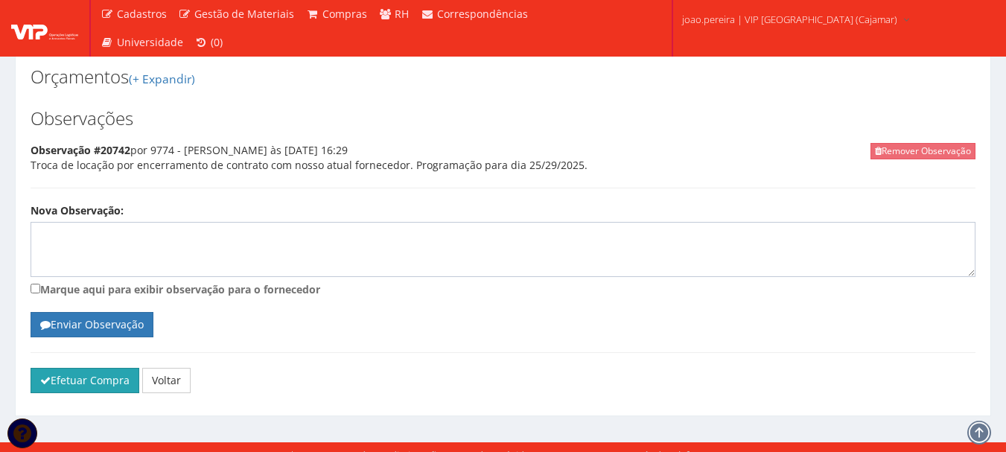
click at [86, 370] on button "Efetuar Compra" at bounding box center [85, 380] width 109 height 25
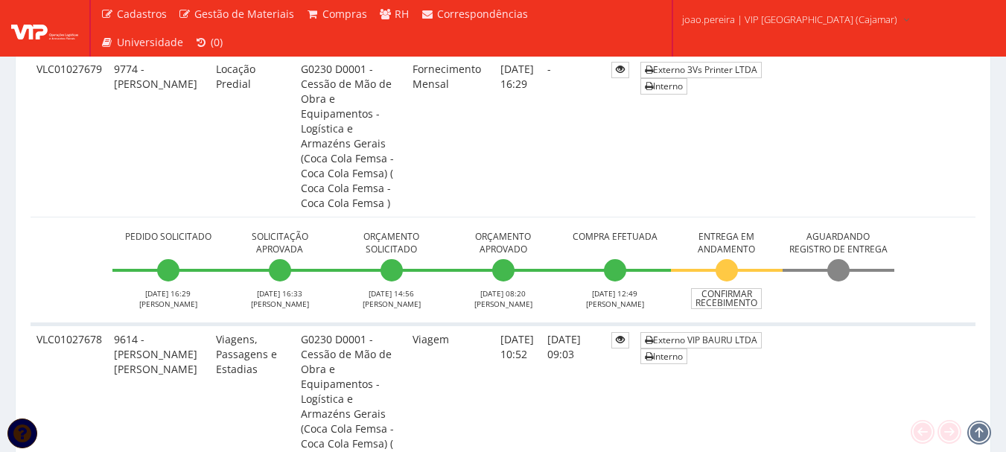
scroll to position [6998, 0]
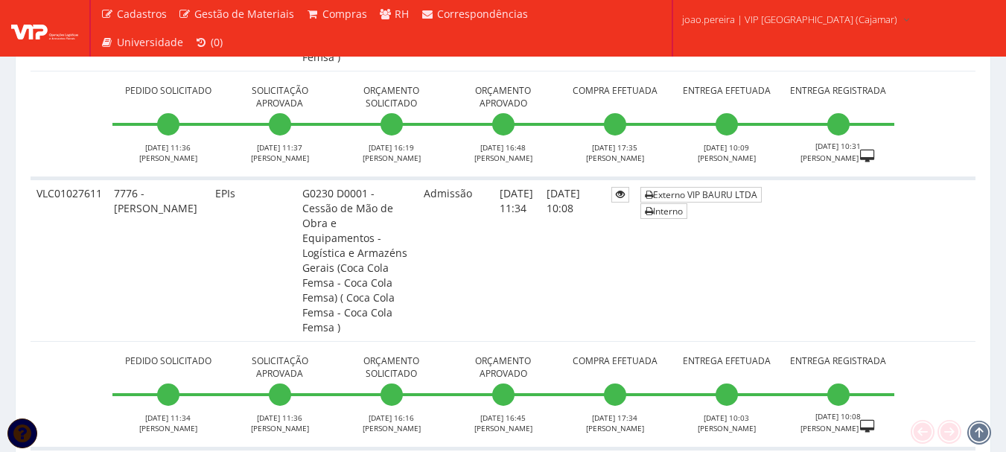
scroll to position [6256, 0]
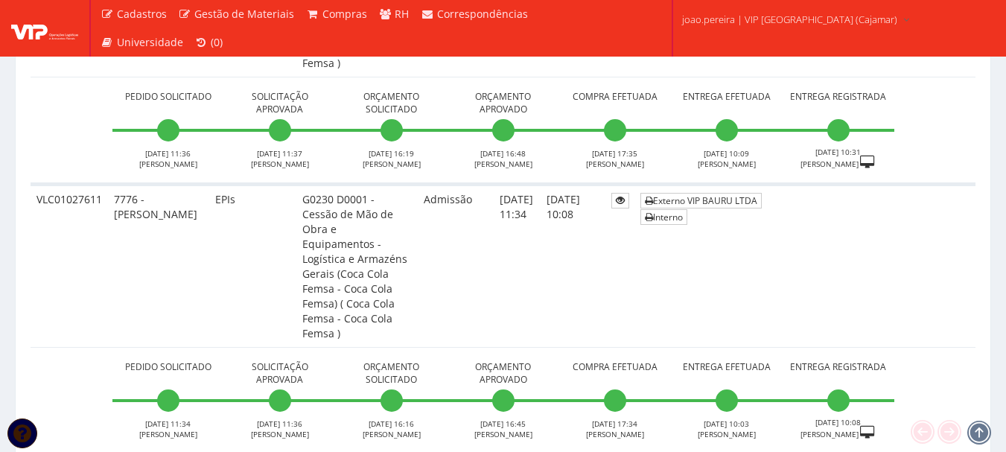
drag, startPoint x: 34, startPoint y: 119, endPoint x: 117, endPoint y: 118, distance: 82.7
copy tr "VLC01027606"
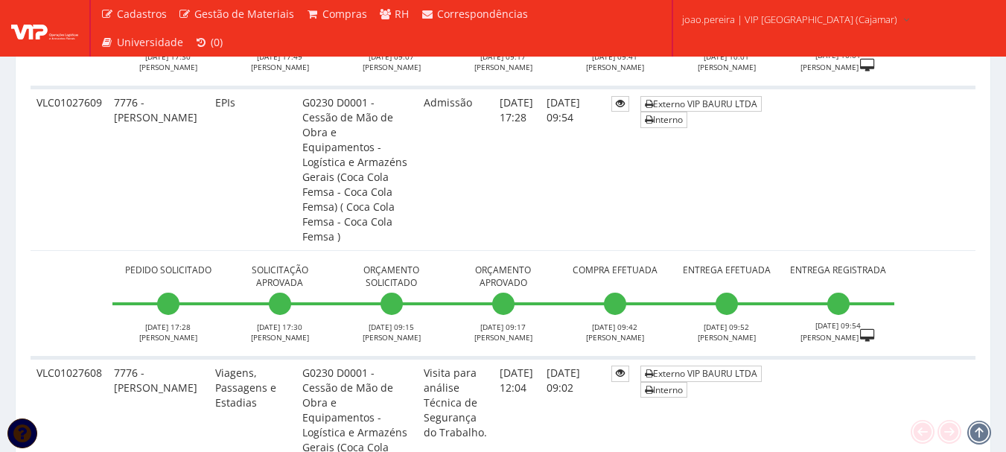
scroll to position [6930, 0]
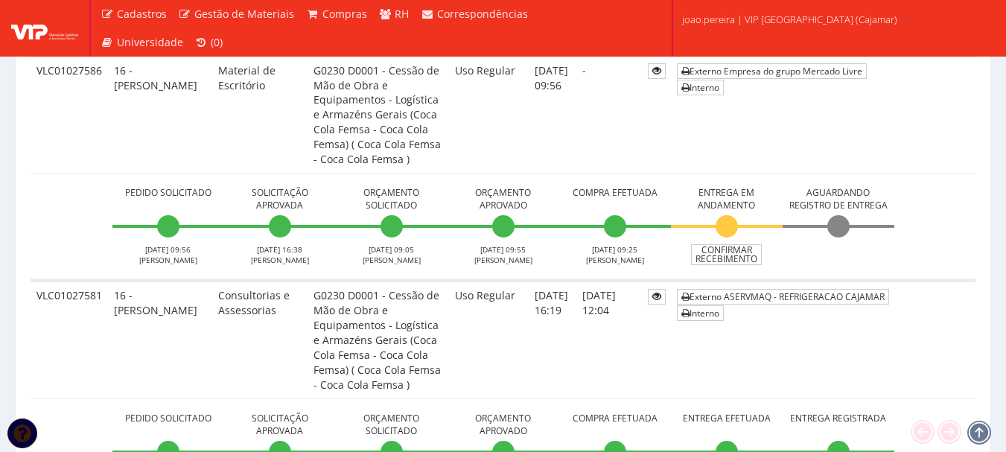
scroll to position [1341, 0]
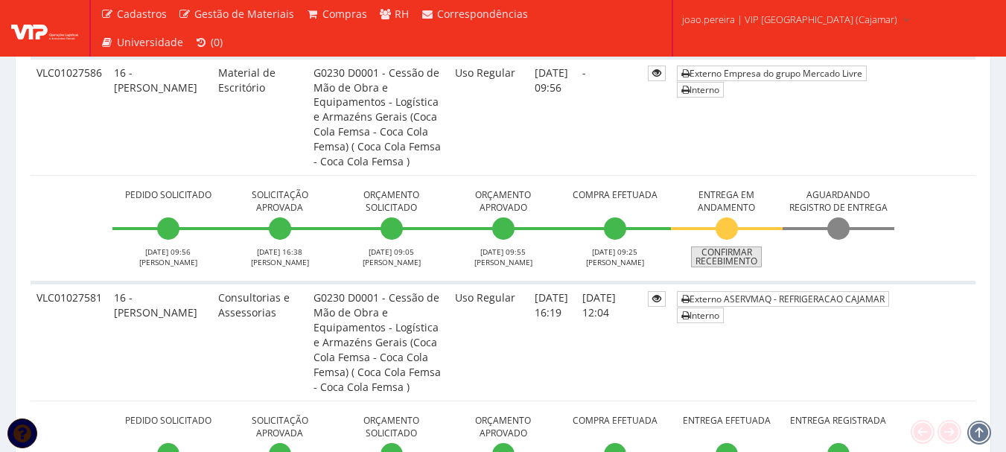
click at [748, 259] on link "Confirmar Recebimento" at bounding box center [726, 257] width 71 height 21
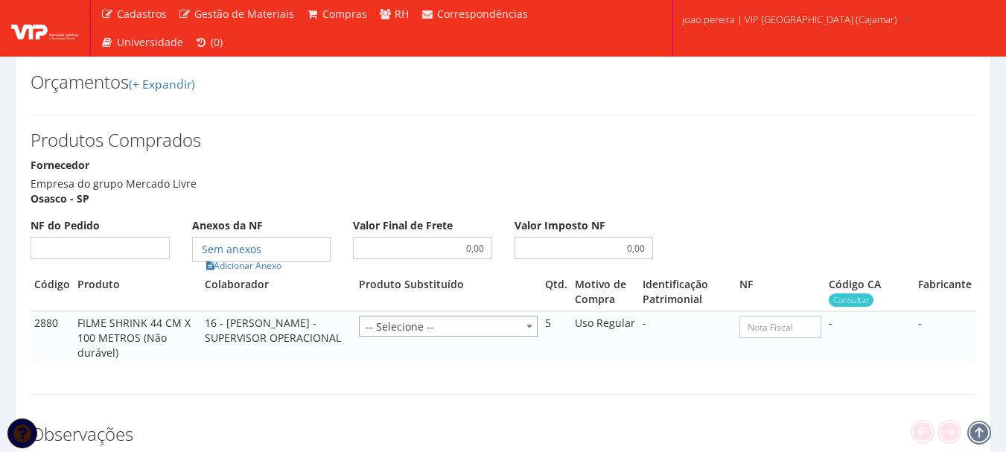
scroll to position [670, 0]
click at [118, 238] on input "NF do Pedido" at bounding box center [100, 249] width 139 height 22
type input "00"
click at [269, 259] on link "Adicionar Anexo" at bounding box center [244, 267] width 84 height 16
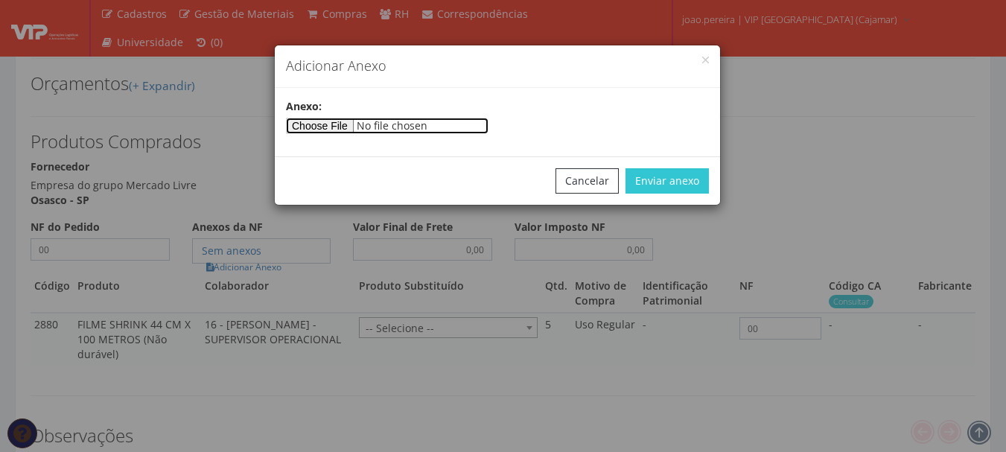
click at [328, 121] on input"] "file" at bounding box center [387, 126] width 203 height 16
type input"] "C:\fakepath\PEDIDOS SEM NOTA FISCAL ESTOQUE.docx"
click at [688, 167] on div "Cancelar Enviar anexo" at bounding box center [497, 180] width 445 height 48
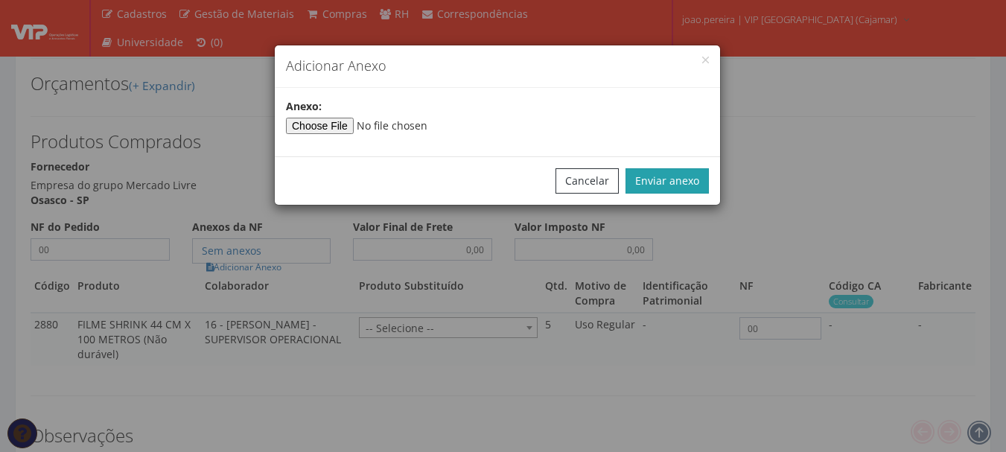
click at [685, 175] on button "Enviar anexo" at bounding box center [667, 180] width 83 height 25
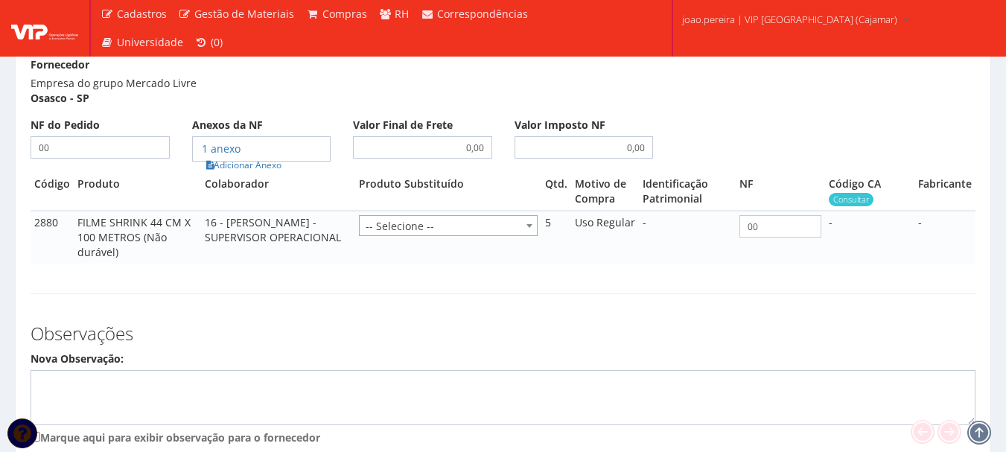
scroll to position [906, 0]
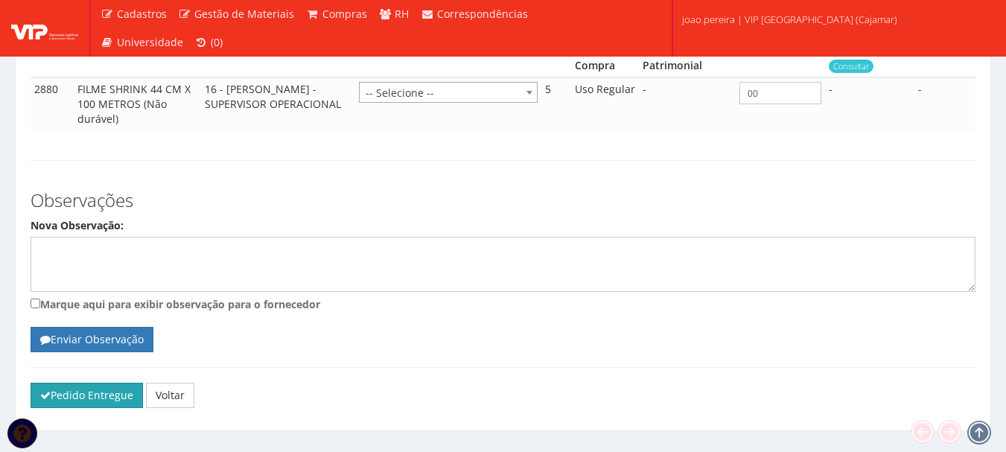
click at [81, 383] on button "Pedido Entregue" at bounding box center [87, 395] width 112 height 25
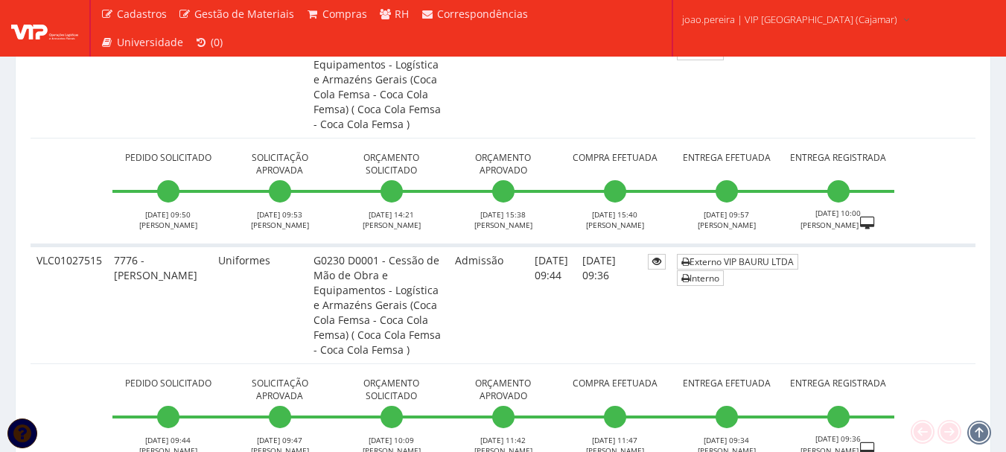
scroll to position [7000, 0]
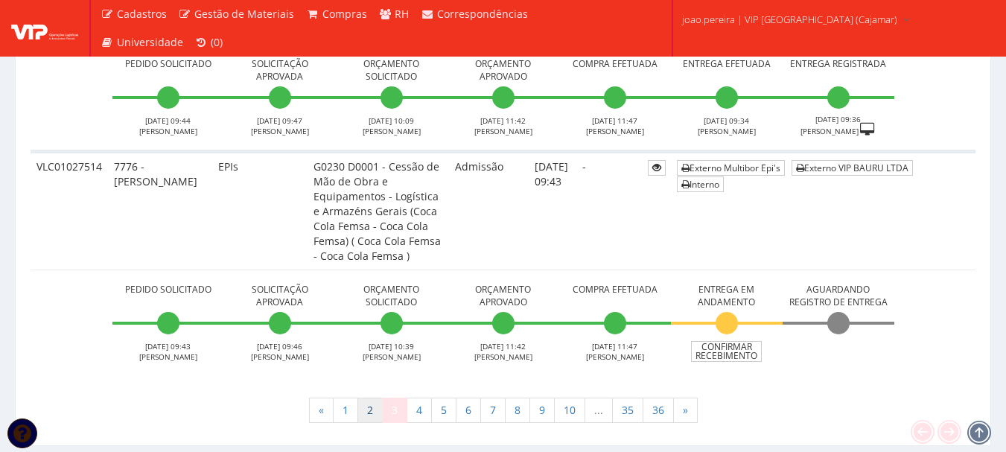
click at [367, 398] on link "2" at bounding box center [369, 410] width 25 height 25
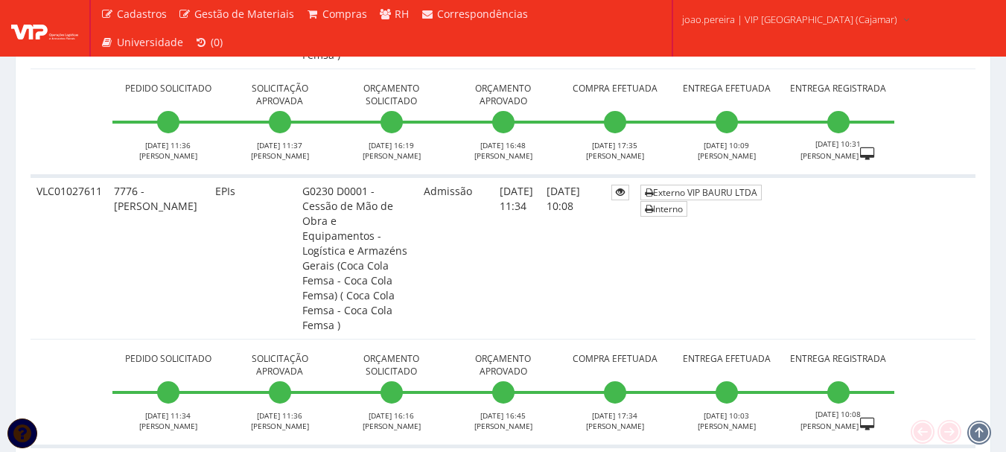
scroll to position [6256, 0]
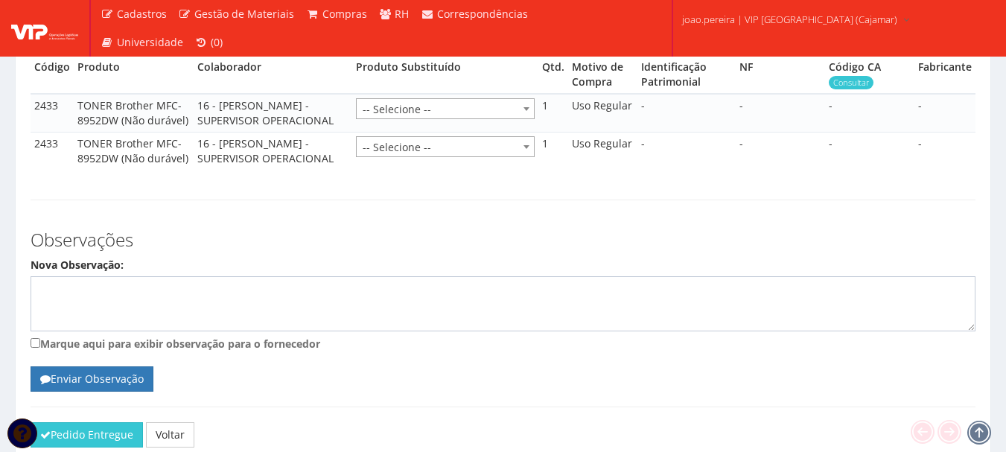
scroll to position [973, 0]
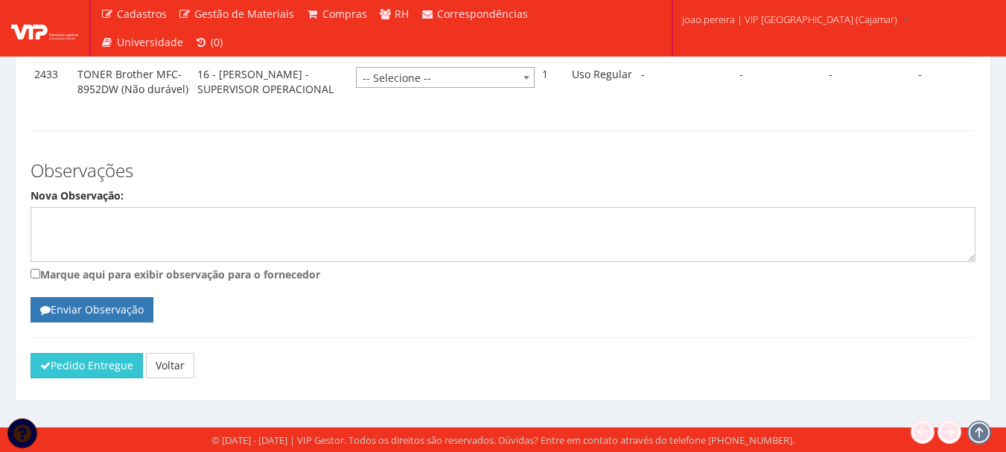
click at [86, 380] on div "Pedido Entregue Voltar" at bounding box center [502, 371] width 967 height 36
click at [88, 373] on button "Pedido Entregue" at bounding box center [87, 365] width 112 height 25
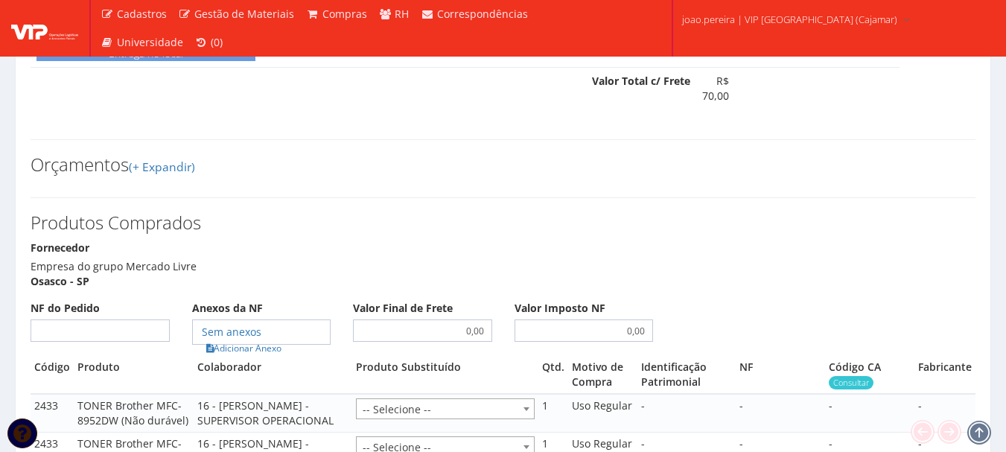
scroll to position [601, 0]
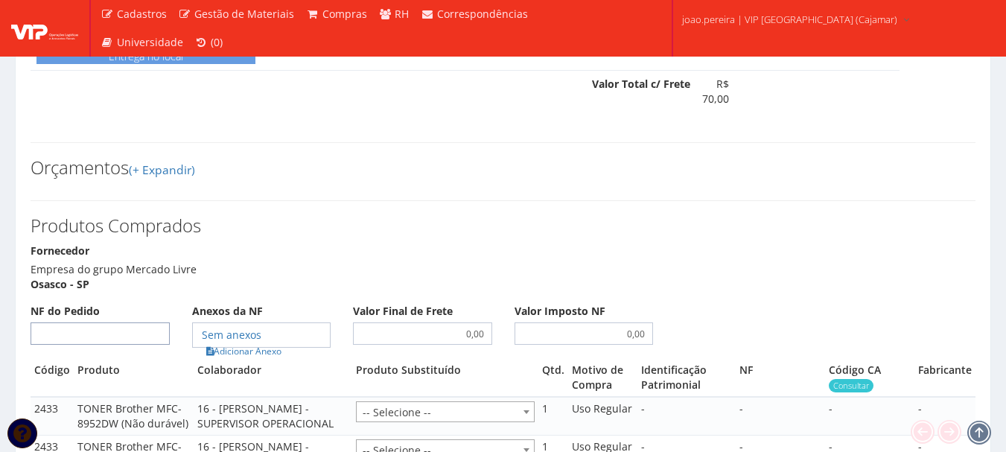
click at [128, 322] on input "NF do Pedido" at bounding box center [100, 333] width 139 height 22
type input "00"
click at [252, 343] on link "Adicionar Anexo" at bounding box center [244, 351] width 84 height 16
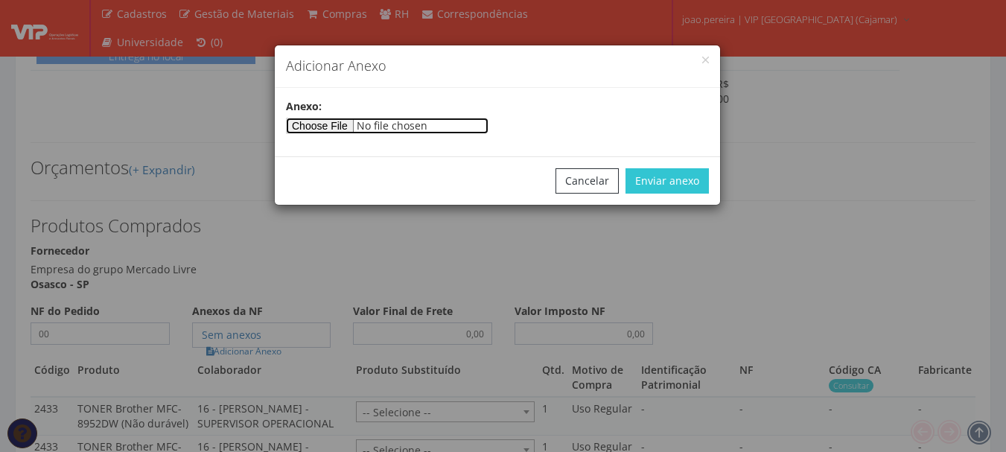
click at [332, 118] on input"] "file" at bounding box center [387, 126] width 203 height 16
type input"] "C:\fakepath\PEDIDOS SEM NOTA FISCAL ESTOQUE.docx"
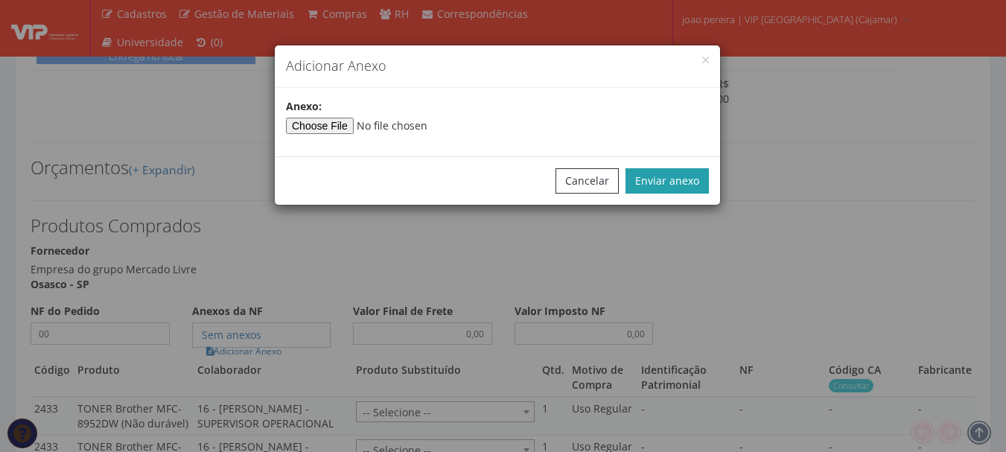
click at [676, 189] on button "Enviar anexo" at bounding box center [667, 180] width 83 height 25
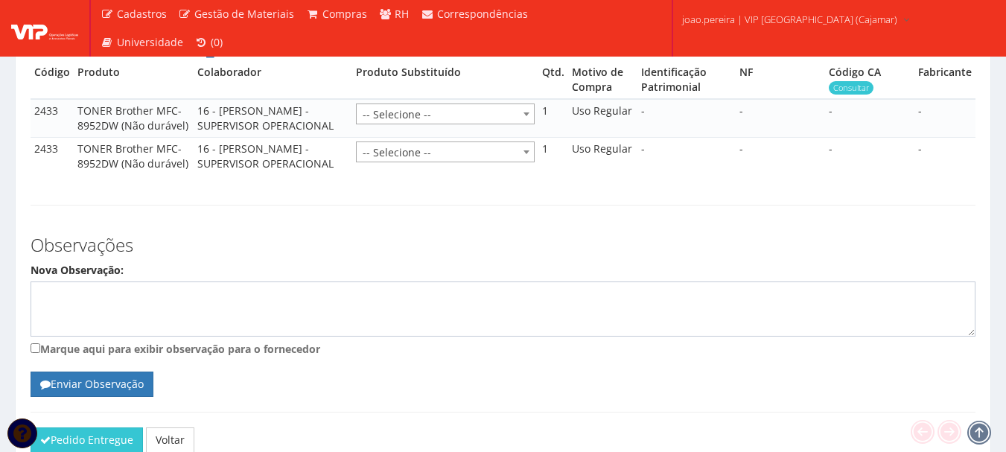
scroll to position [973, 0]
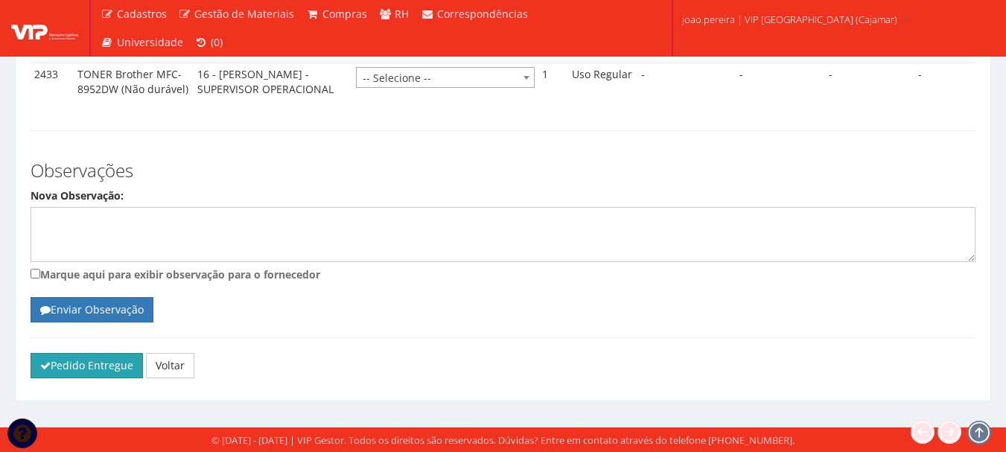
click at [69, 369] on button "Pedido Entregue" at bounding box center [87, 365] width 112 height 25
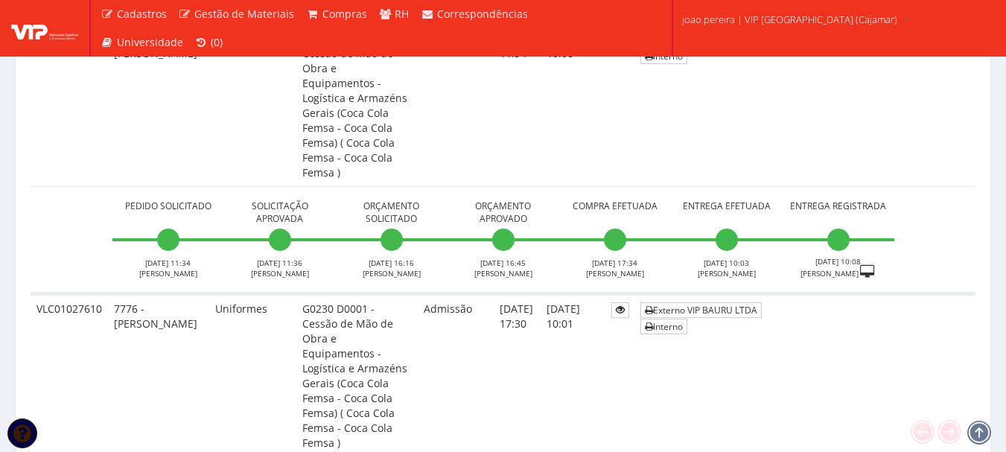
scroll to position [6983, 0]
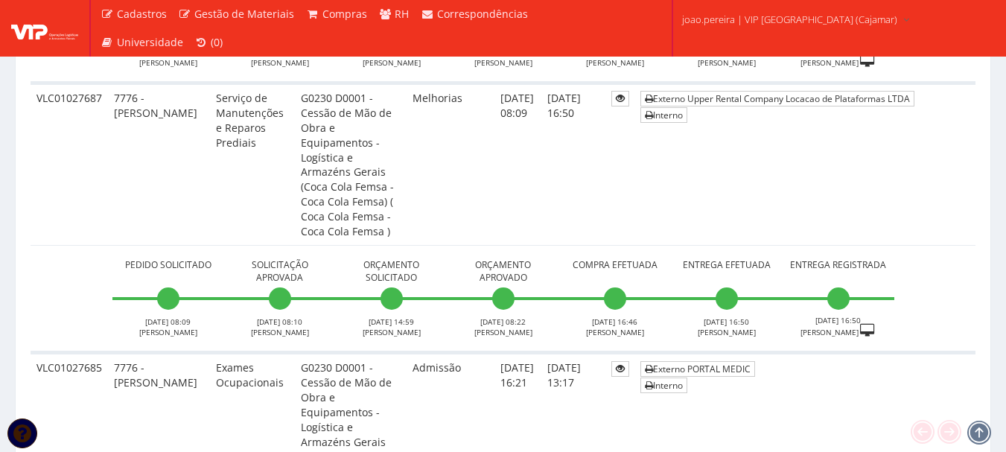
scroll to position [5828, 0]
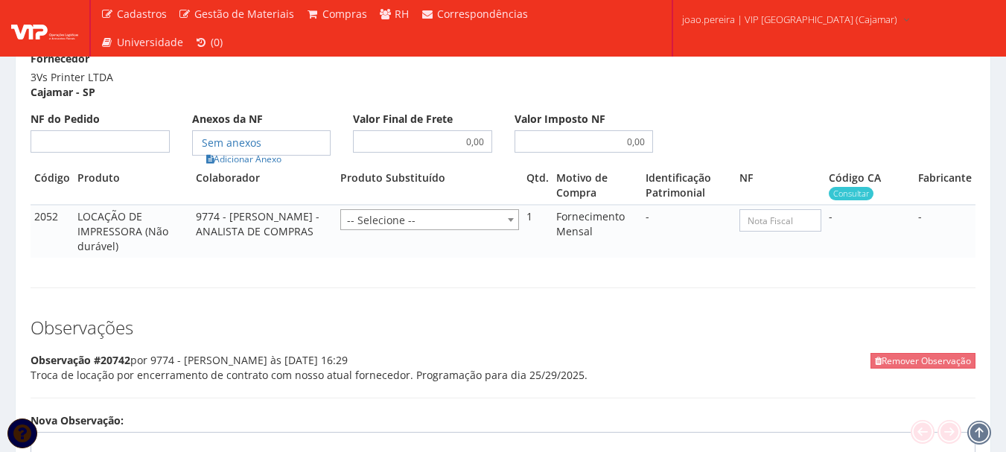
scroll to position [670, 0]
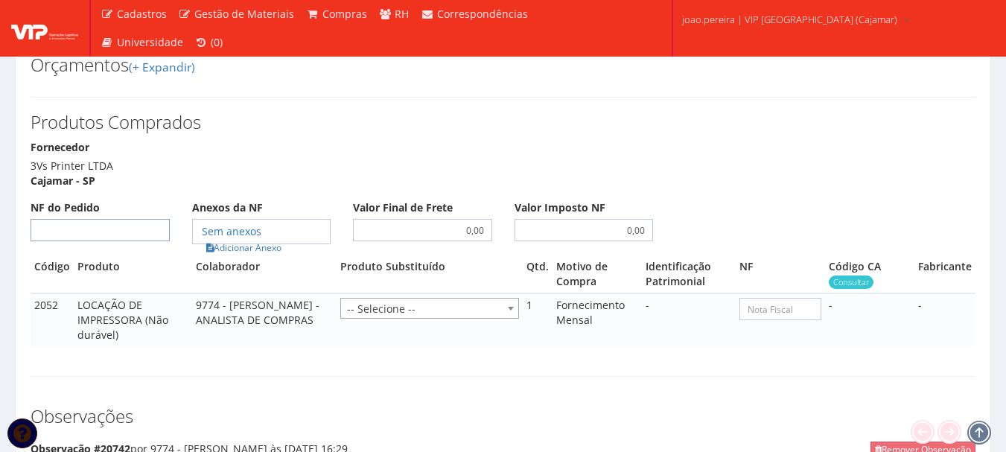
click at [124, 221] on input "NF do Pedido" at bounding box center [100, 230] width 139 height 22
type input "00"
click at [256, 240] on link "Adicionar Anexo" at bounding box center [244, 248] width 84 height 16
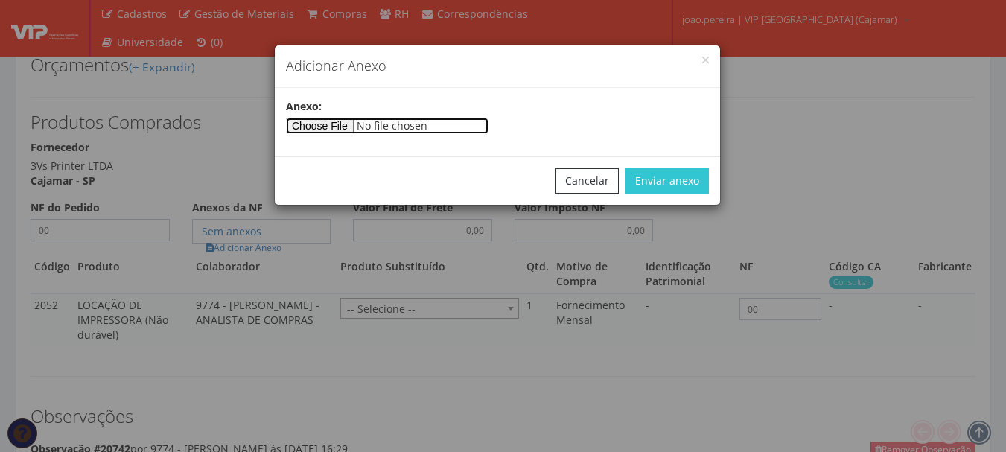
click at [326, 133] on input"] "file" at bounding box center [387, 126] width 203 height 16
type input"] "C:\fakepath\PEDIDOS SEM NOTA FISCAL ESTOQUE.docx"
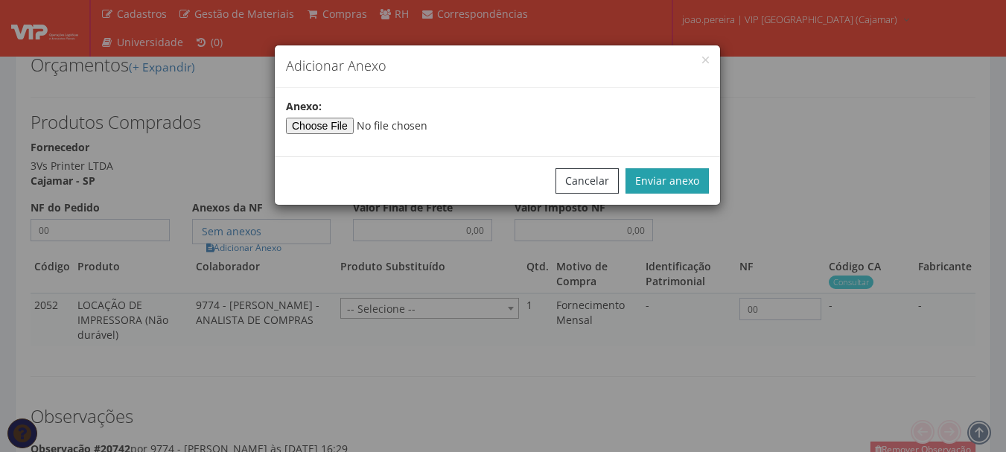
click at [688, 174] on button "Enviar anexo" at bounding box center [667, 180] width 83 height 25
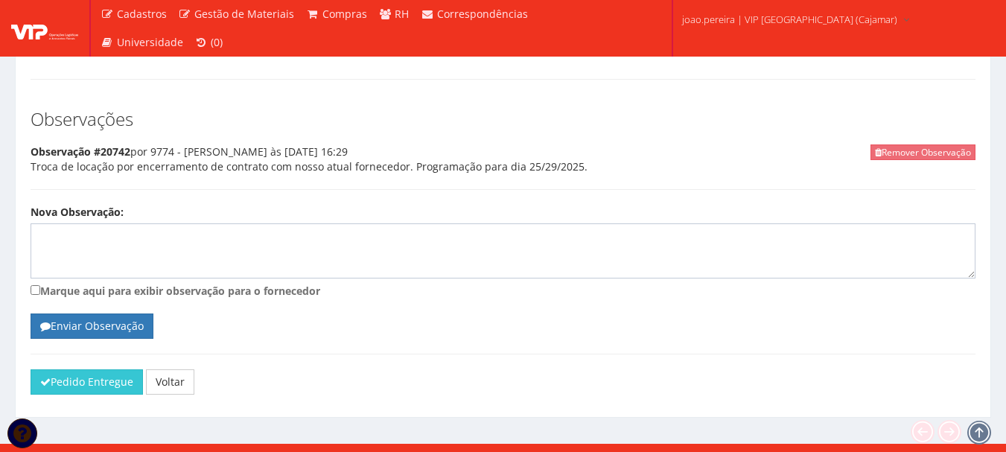
scroll to position [969, 0]
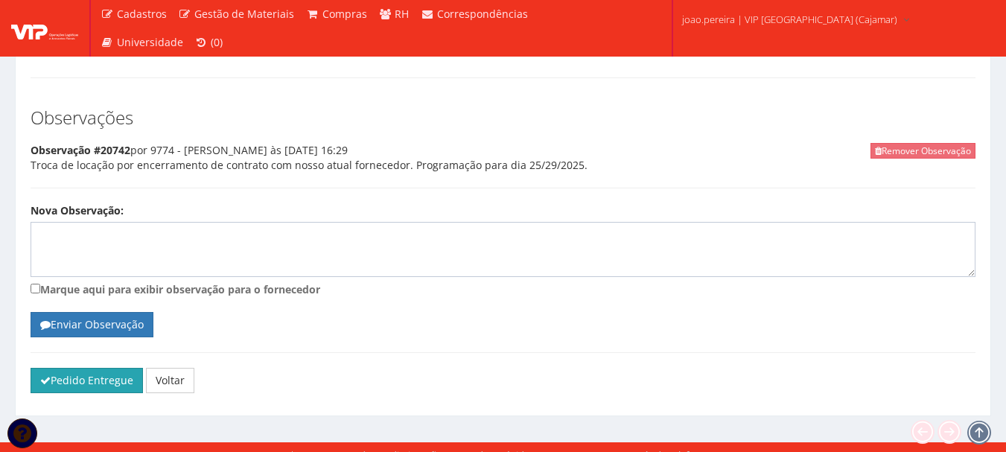
click at [63, 369] on button "Pedido Entregue" at bounding box center [87, 380] width 112 height 25
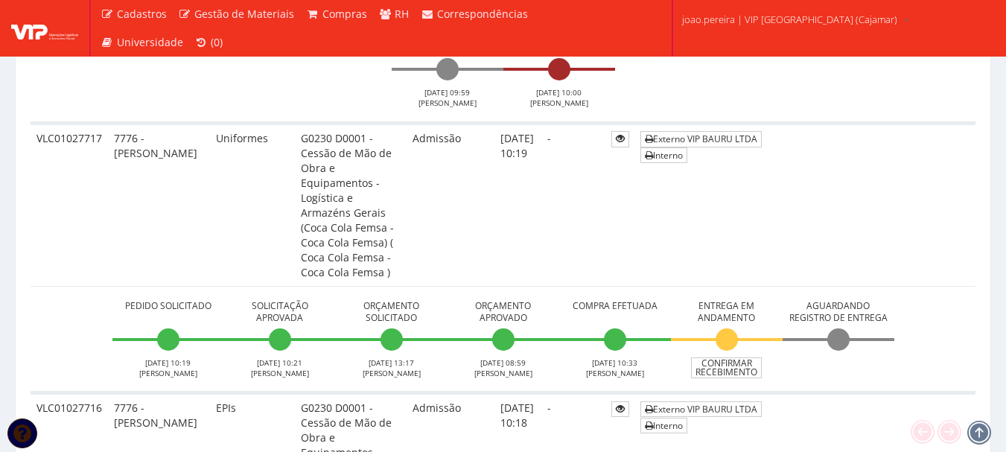
scroll to position [966, 0]
click at [728, 358] on link "Confirmar Recebimento" at bounding box center [726, 368] width 71 height 21
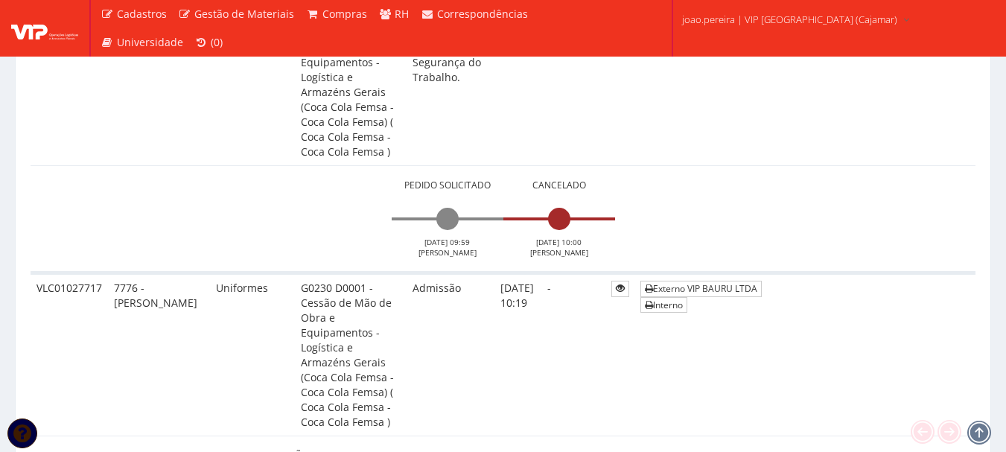
scroll to position [891, 0]
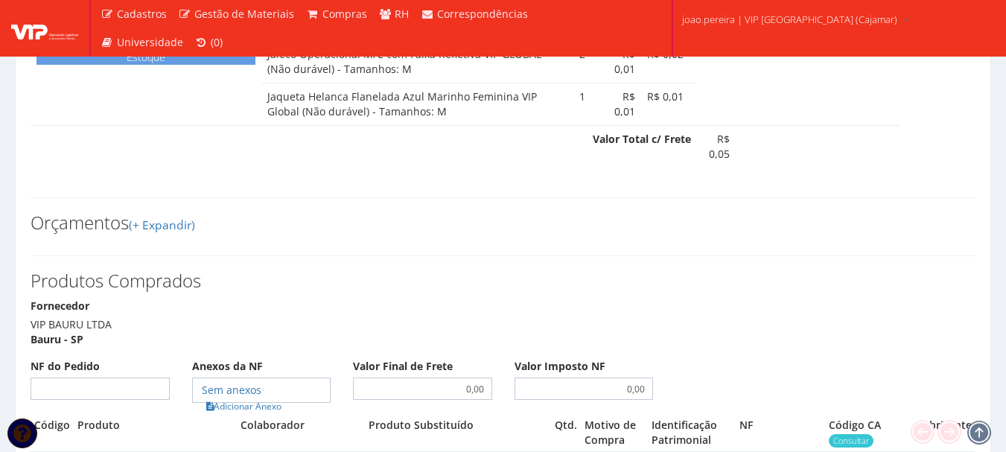
scroll to position [894, 0]
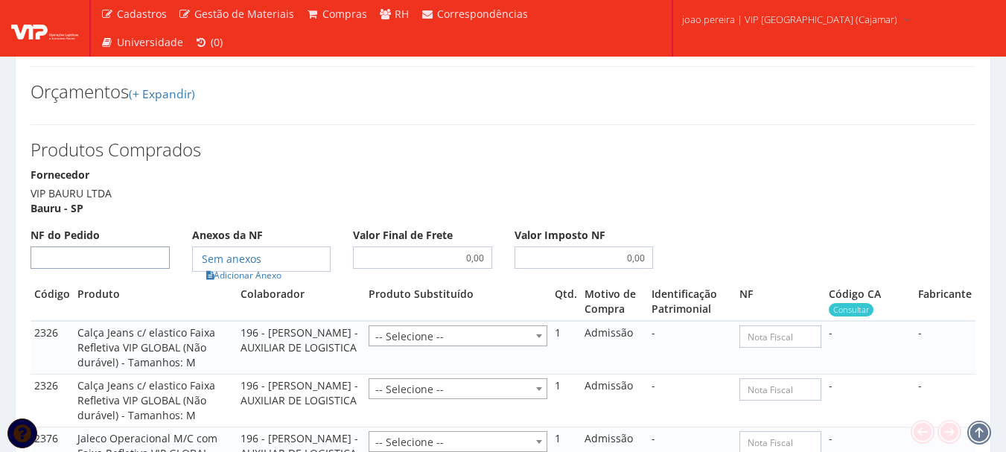
click at [124, 247] on input "NF do Pedido" at bounding box center [100, 258] width 139 height 22
type input "00"
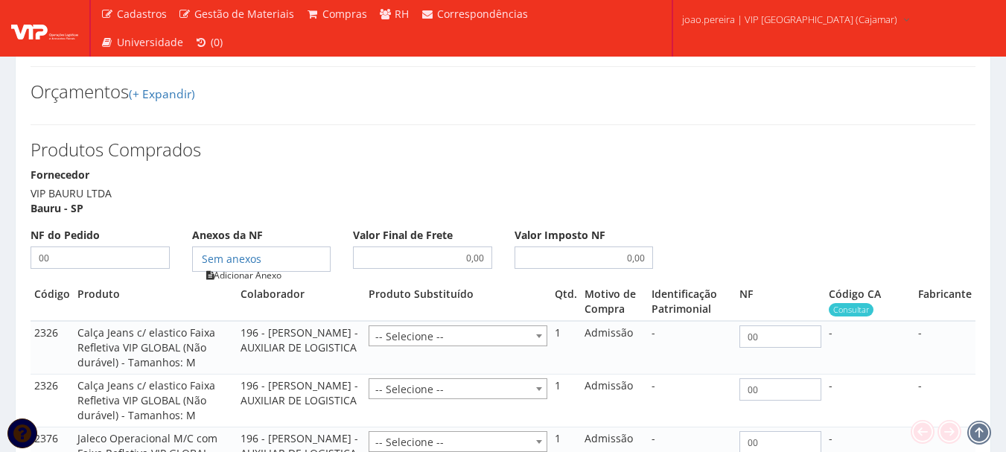
type input "00"
click at [242, 267] on link "Adicionar Anexo" at bounding box center [244, 275] width 84 height 16
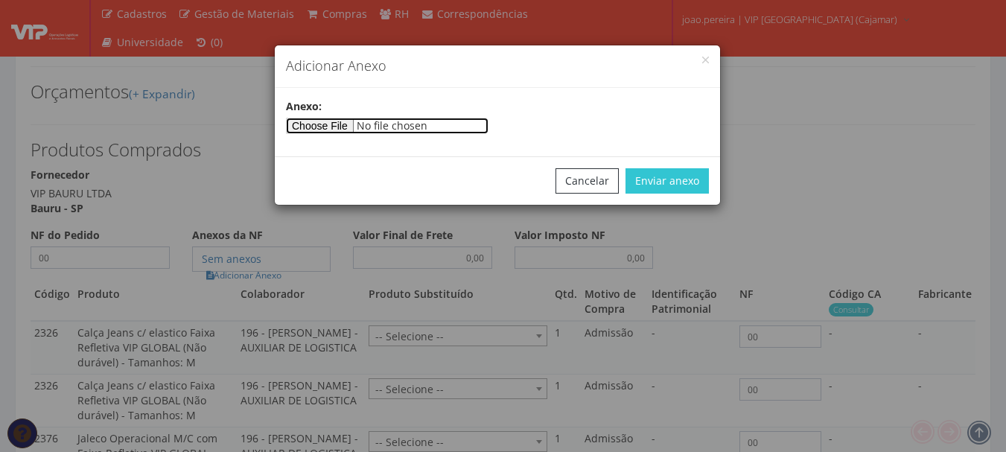
click at [332, 121] on input"] "file" at bounding box center [387, 126] width 203 height 16
type input"] "C:\fakepath\PEDIDOS SEM NOTA FISCAL ESTOQUE.docx"
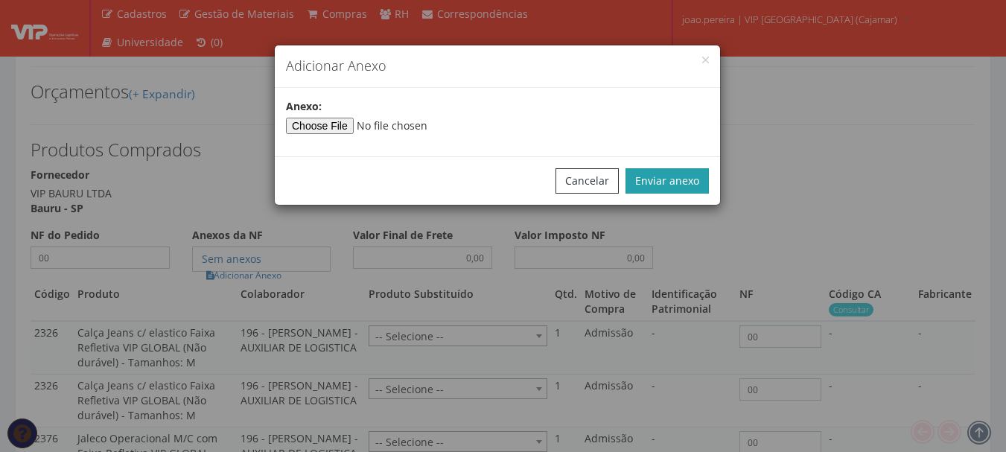
click at [675, 182] on button "Enviar anexo" at bounding box center [667, 180] width 83 height 25
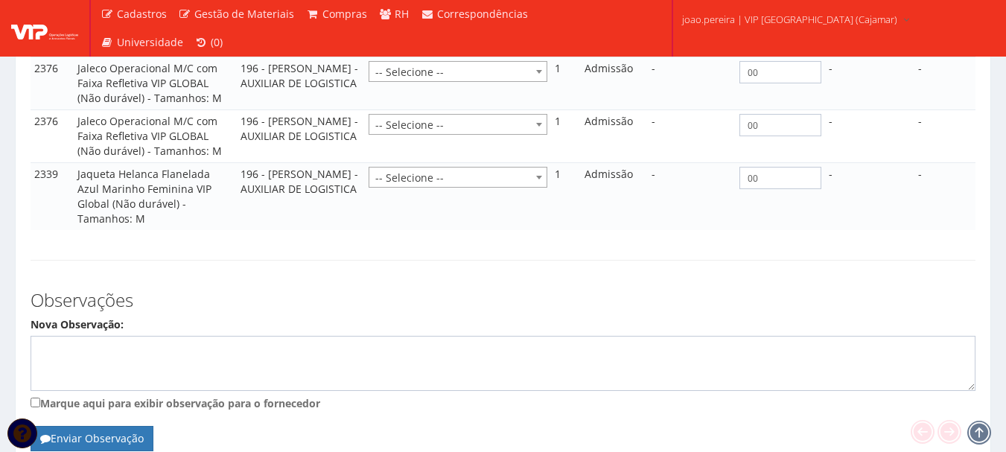
scroll to position [1349, 0]
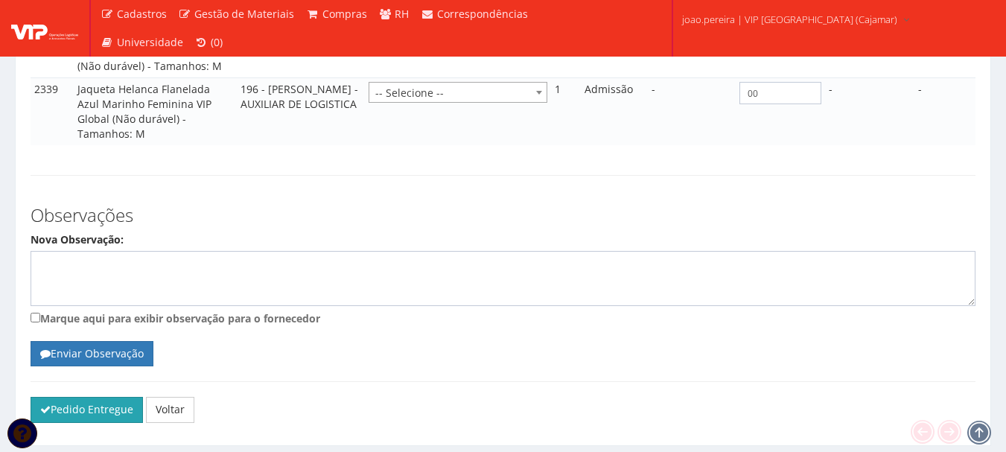
click at [106, 397] on button "Pedido Entregue" at bounding box center [87, 409] width 112 height 25
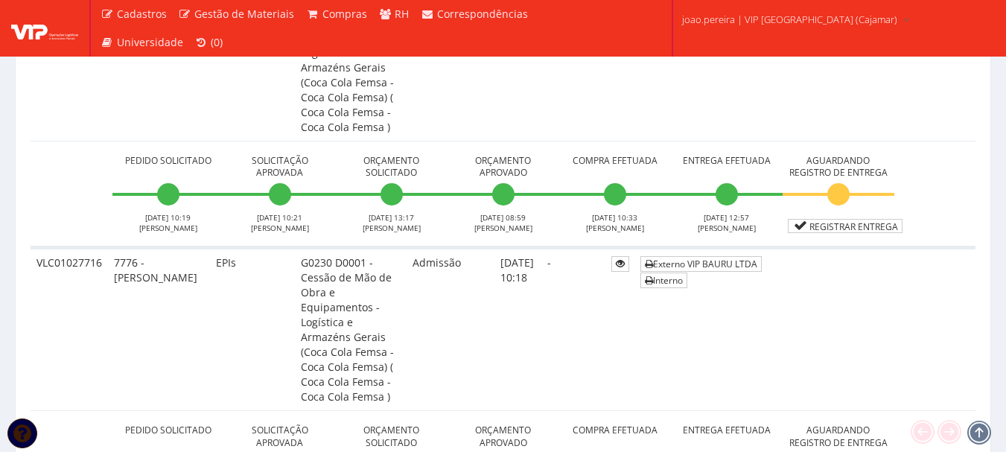
scroll to position [1117, 0]
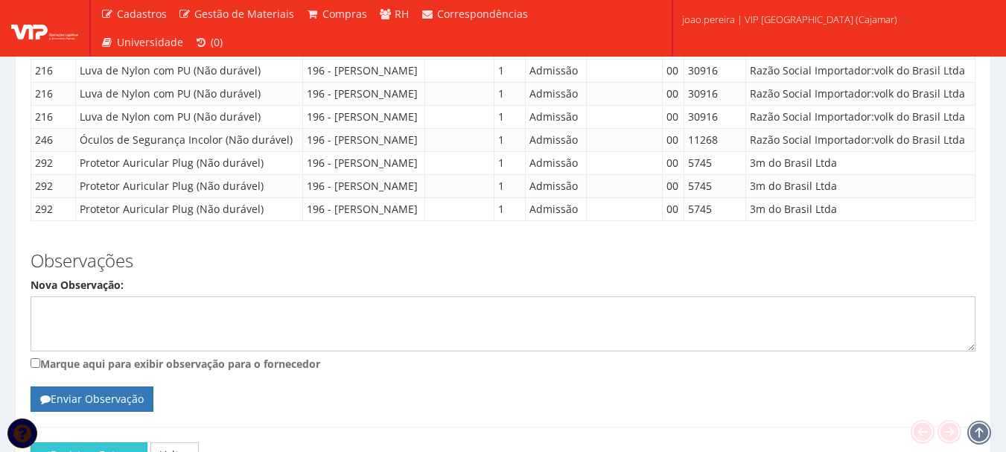
scroll to position [1733, 0]
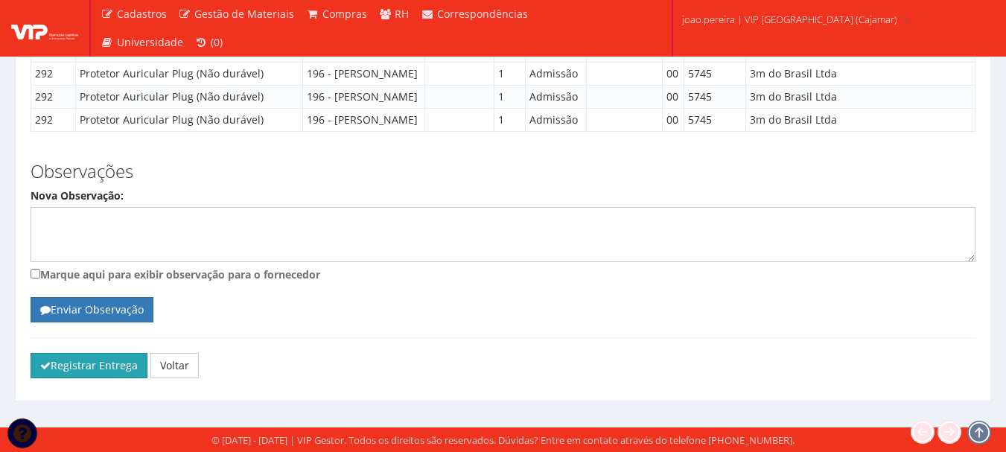
click at [89, 374] on button "Registrar Entrega" at bounding box center [89, 365] width 117 height 25
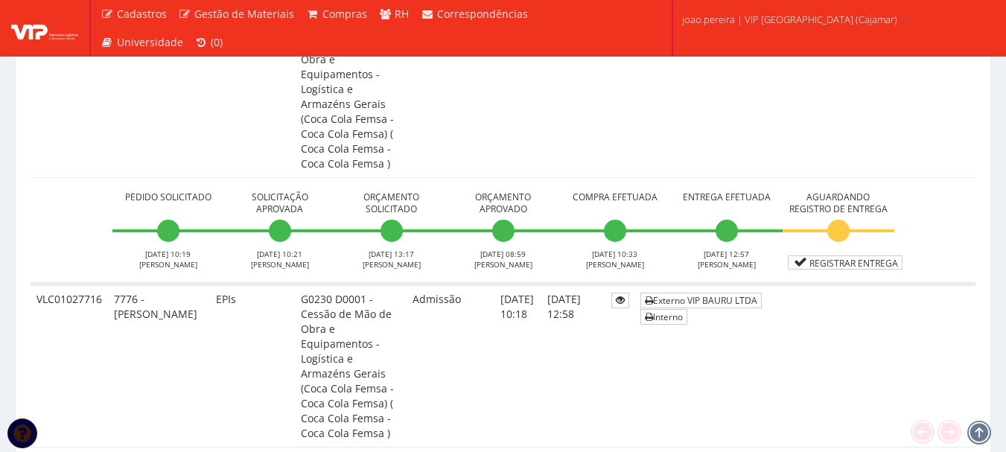
scroll to position [968, 0]
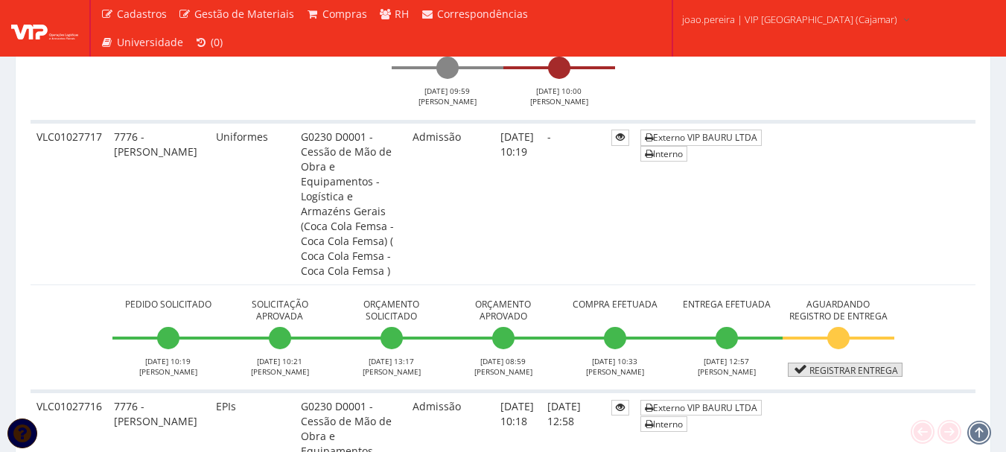
click at [859, 363] on link "Registrar Entrega" at bounding box center [845, 370] width 115 height 14
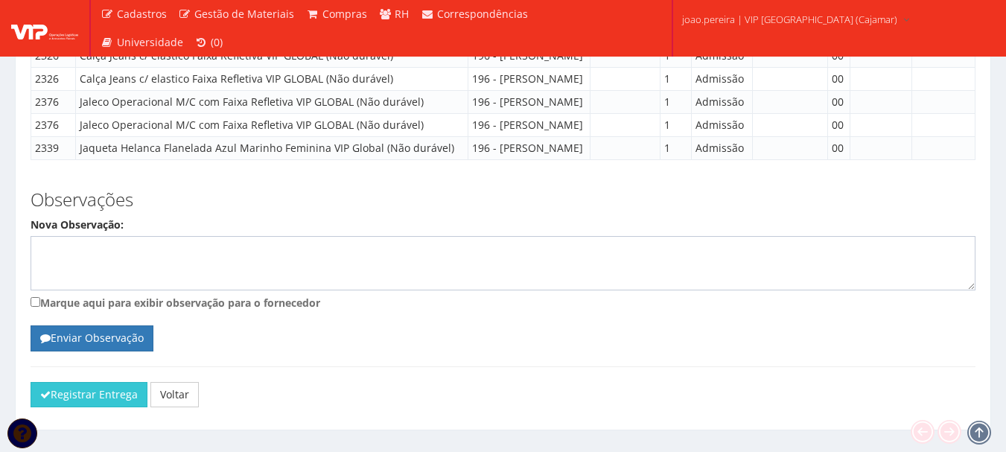
scroll to position [1259, 0]
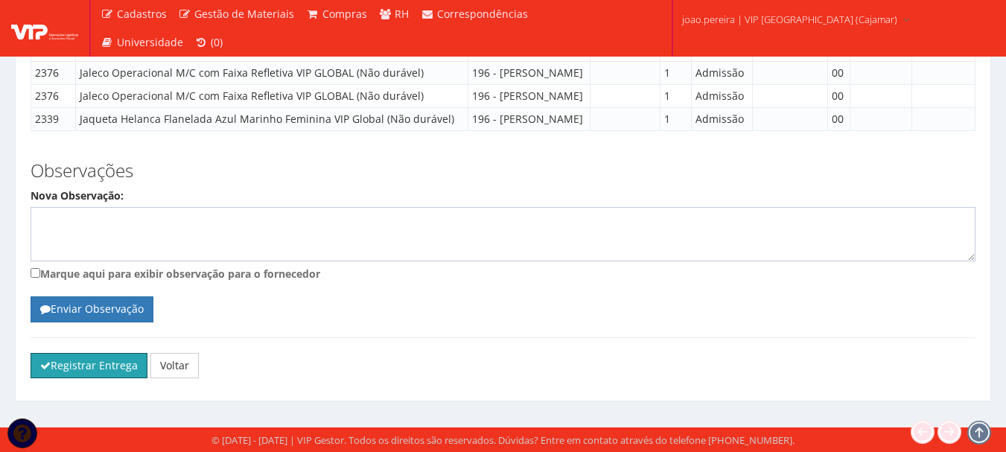
drag, startPoint x: 107, startPoint y: 370, endPoint x: 564, endPoint y: 51, distance: 556.8
click at [107, 369] on button "Registrar Entrega" at bounding box center [89, 365] width 117 height 25
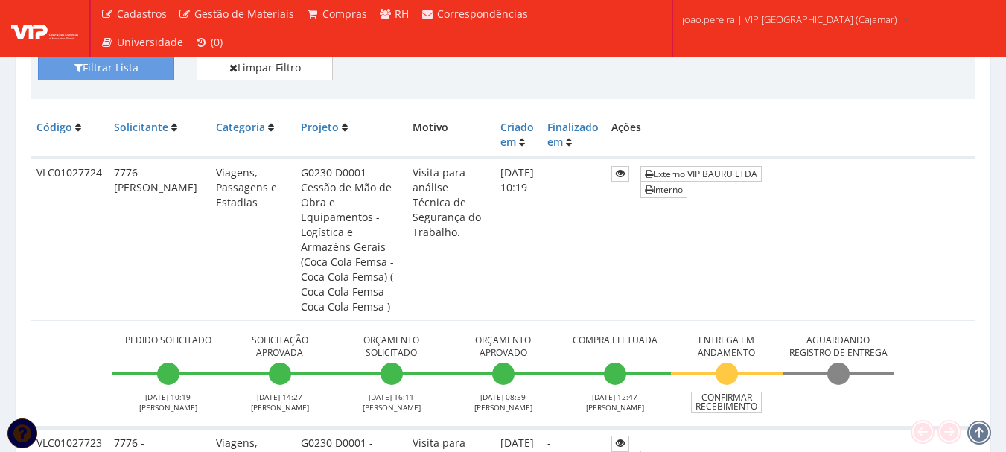
scroll to position [431, 0]
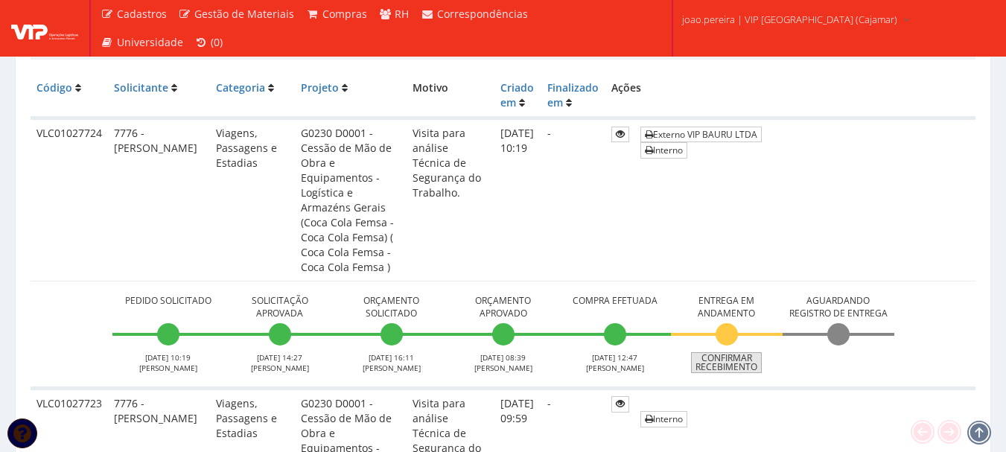
click at [737, 352] on link "Confirmar Recebimento" at bounding box center [726, 362] width 71 height 21
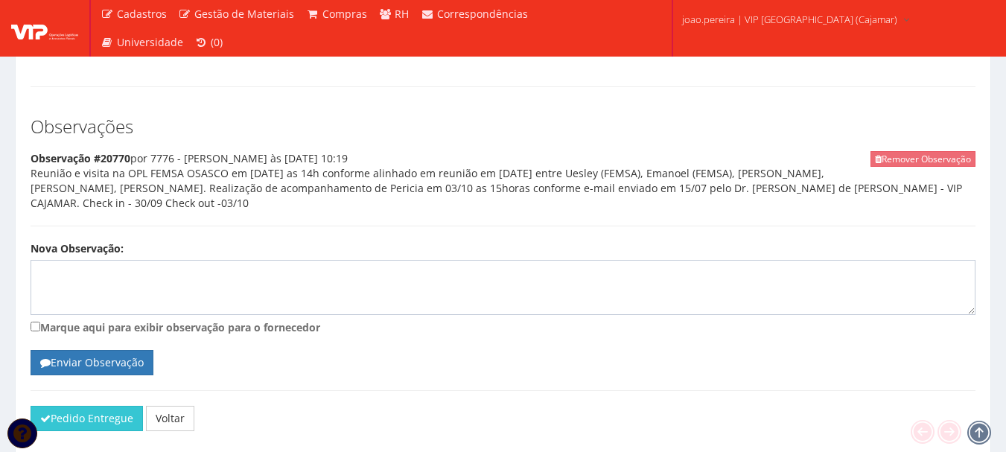
scroll to position [1705, 0]
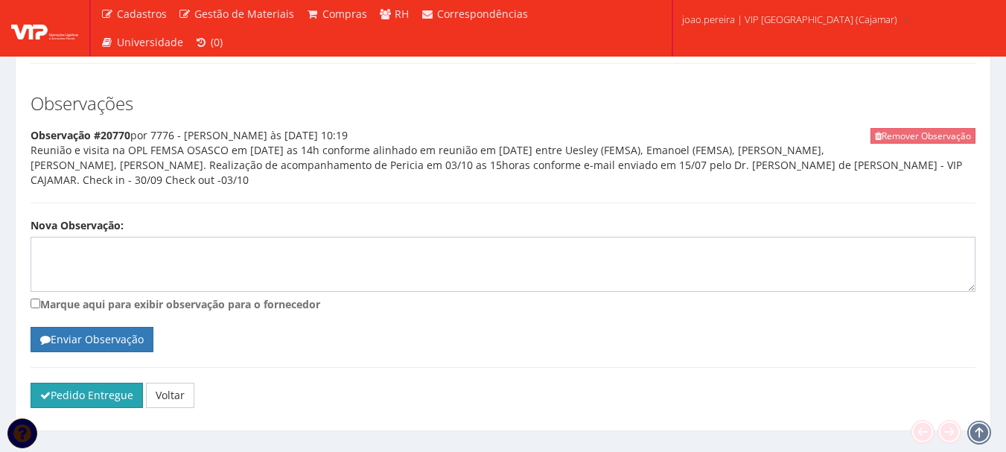
click at [63, 383] on button "Pedido Entregue" at bounding box center [87, 395] width 112 height 25
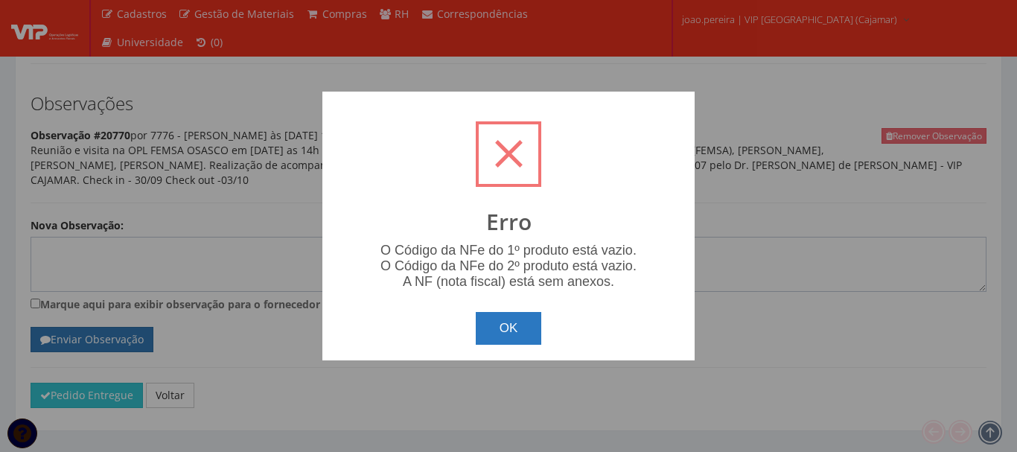
click at [540, 340] on button "OK" at bounding box center [509, 328] width 66 height 33
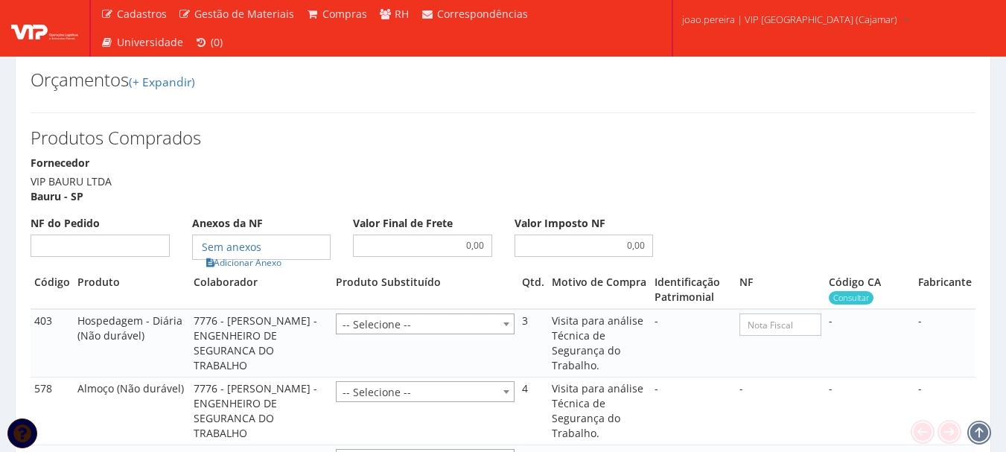
scroll to position [1109, 0]
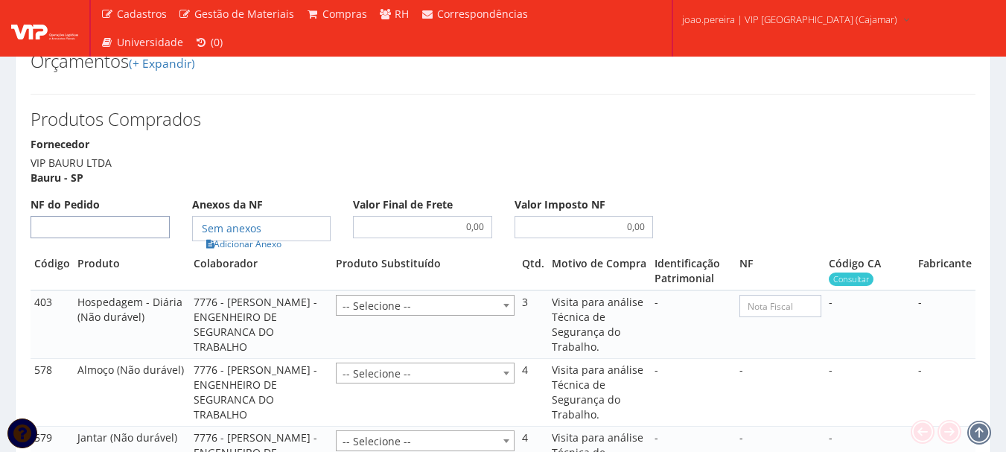
click at [139, 216] on input "NF do Pedido" at bounding box center [100, 227] width 139 height 22
type input "00"
click at [261, 236] on link "Adicionar Anexo" at bounding box center [244, 244] width 84 height 16
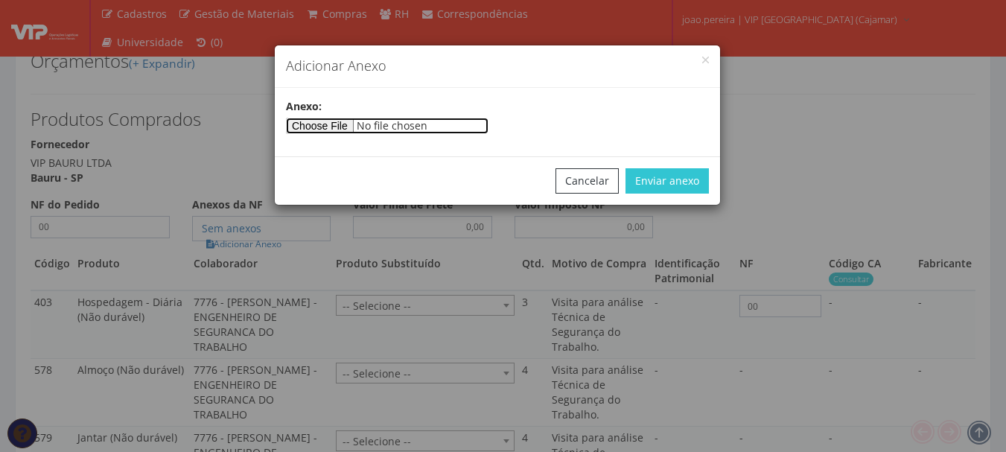
click at [349, 130] on input"] "file" at bounding box center [387, 126] width 203 height 16
type input"] "C:\fakepath\PEDIDOS SEM NOTA FISCAL REEMBOLSO.docx"
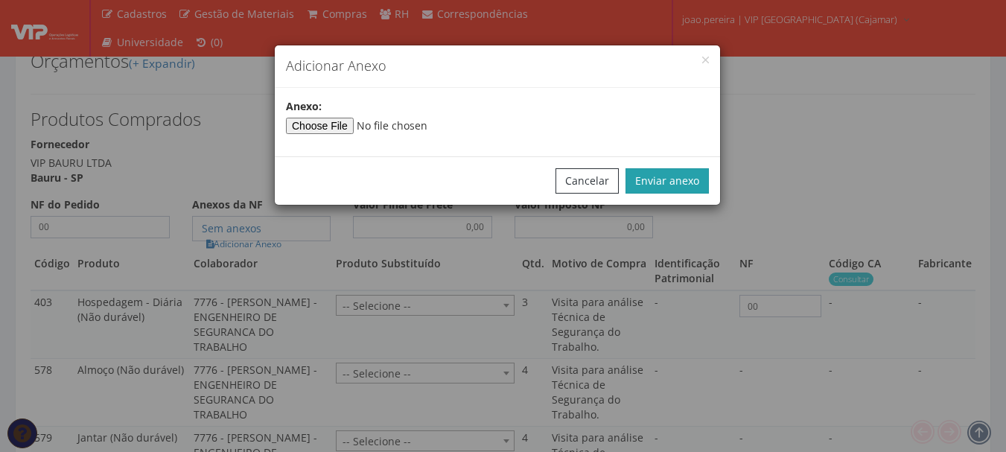
click at [669, 179] on button "Enviar anexo" at bounding box center [667, 180] width 83 height 25
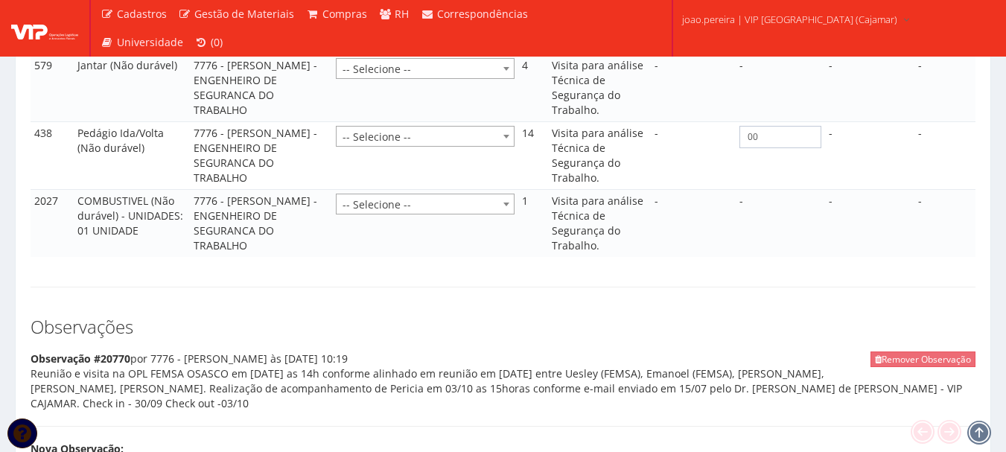
scroll to position [1705, 0]
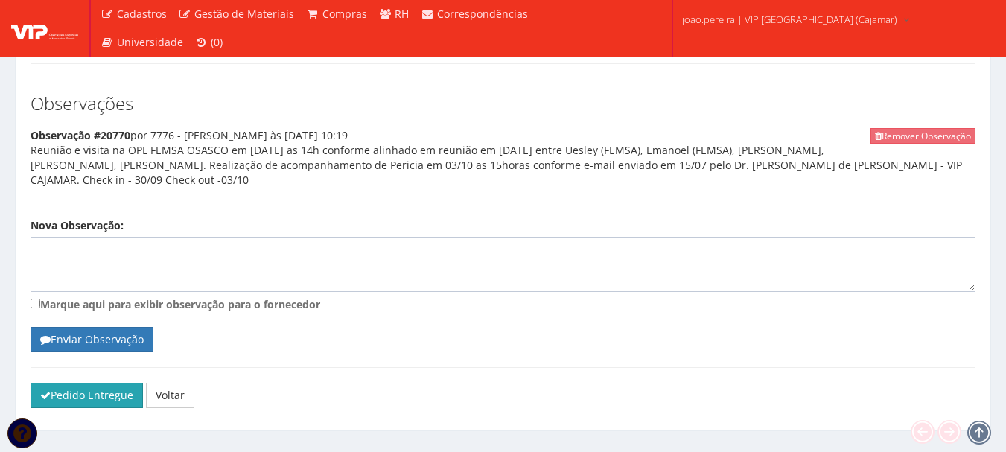
click at [70, 383] on button "Pedido Entregue" at bounding box center [87, 395] width 112 height 25
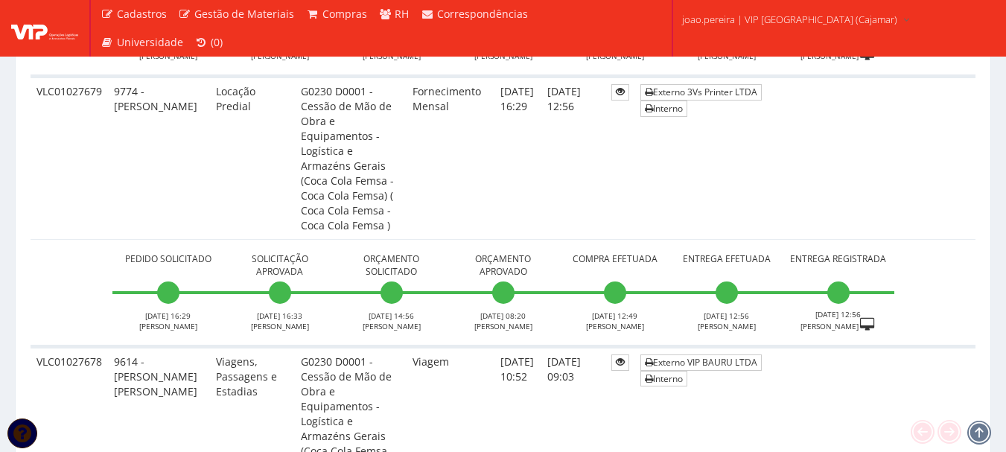
scroll to position [6998, 0]
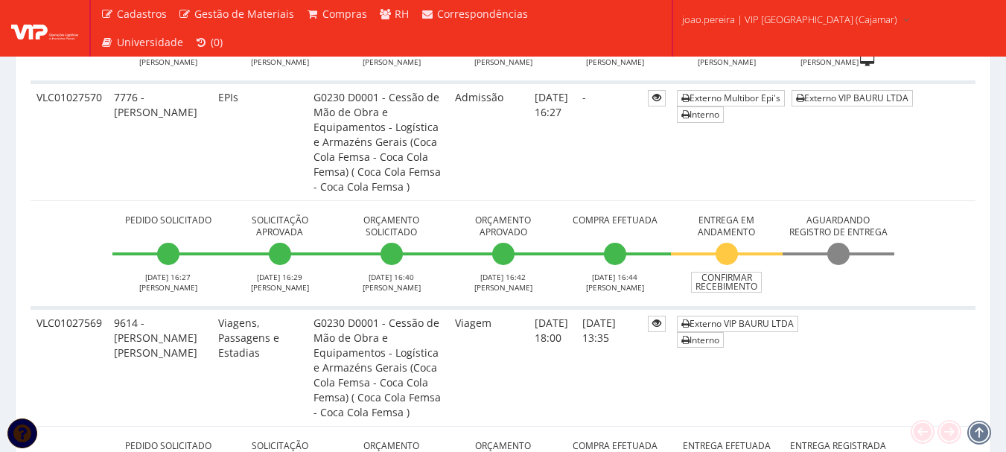
scroll to position [2681, 0]
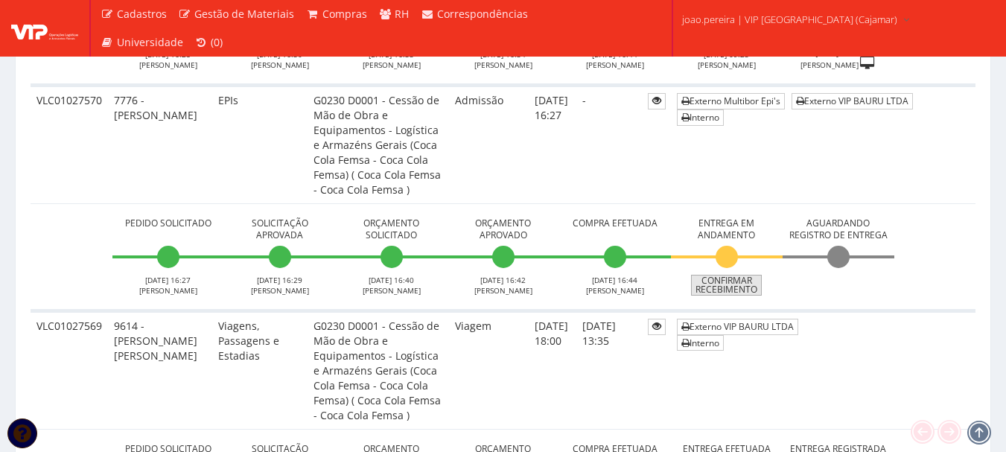
click at [735, 275] on link "Confirmar Recebimento" at bounding box center [726, 285] width 71 height 21
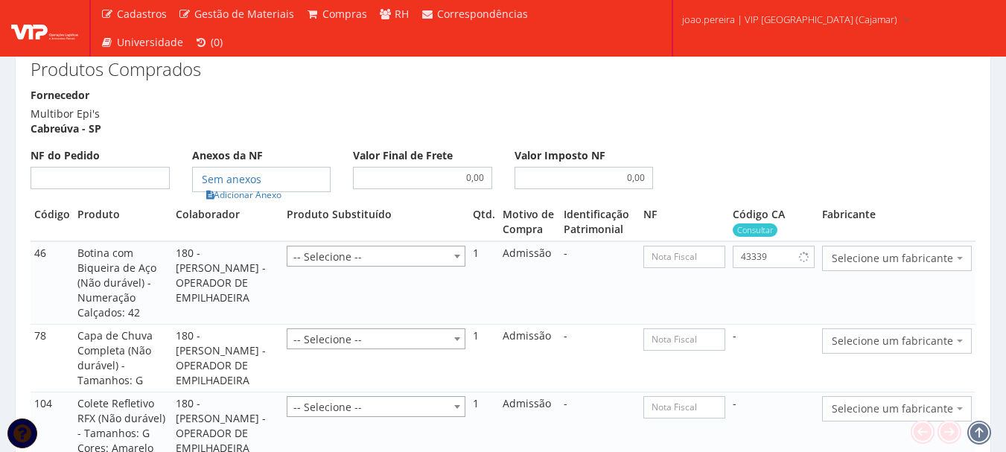
scroll to position [1489, 0]
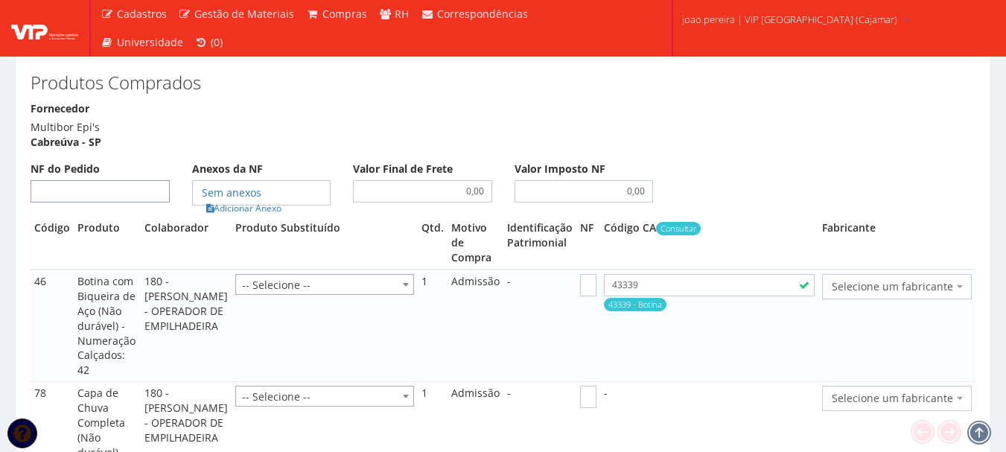
click at [125, 180] on input "NF do Pedido" at bounding box center [100, 191] width 139 height 22
type input "00"
select select "1164"
select select "25"
type input "00"
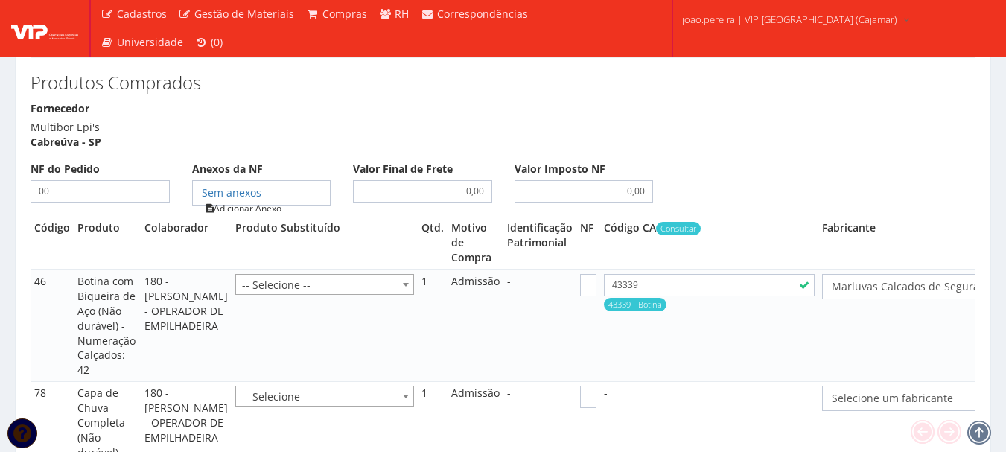
type input "00"
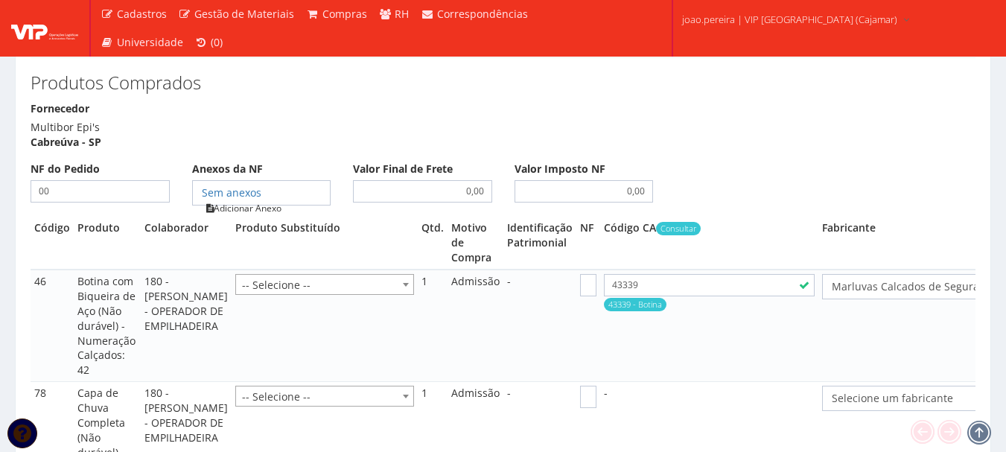
type input "00"
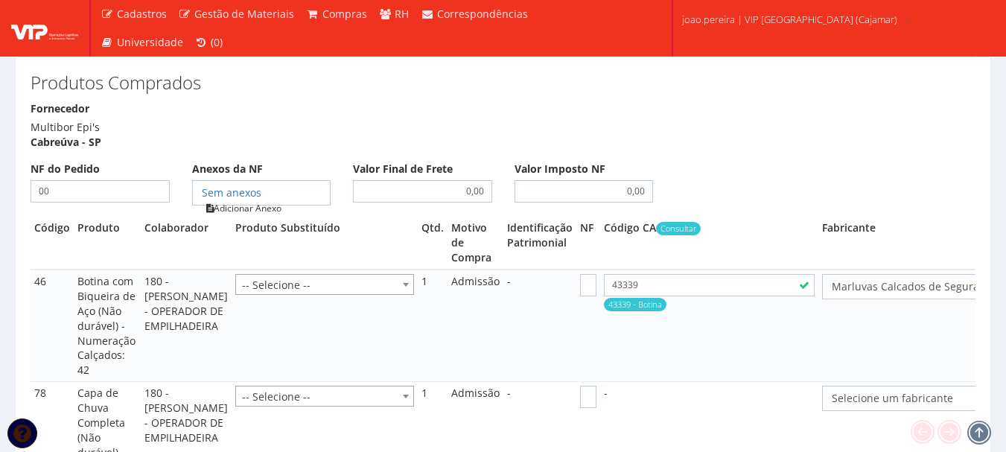
type input "00"
click at [278, 200] on link "Adicionar Anexo" at bounding box center [244, 208] width 84 height 16
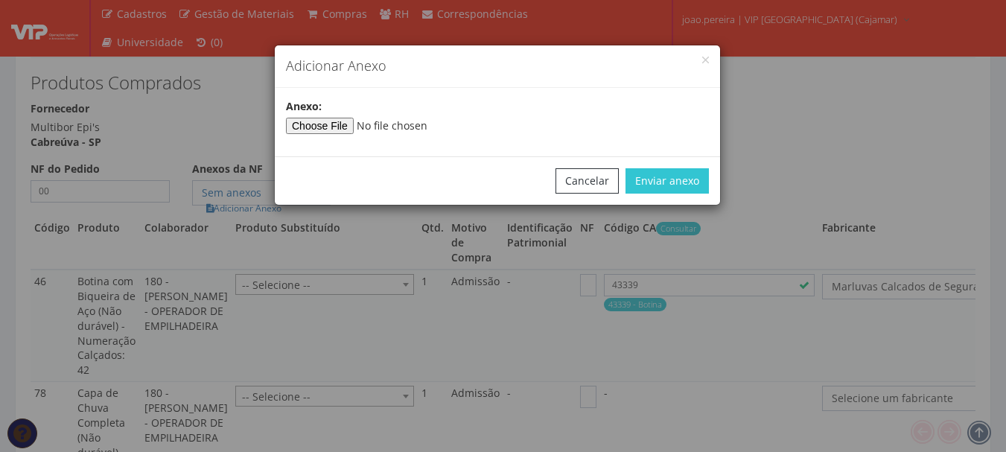
select select "848"
click at [351, 129] on input"] "file" at bounding box center [387, 126] width 203 height 16
select select "848"
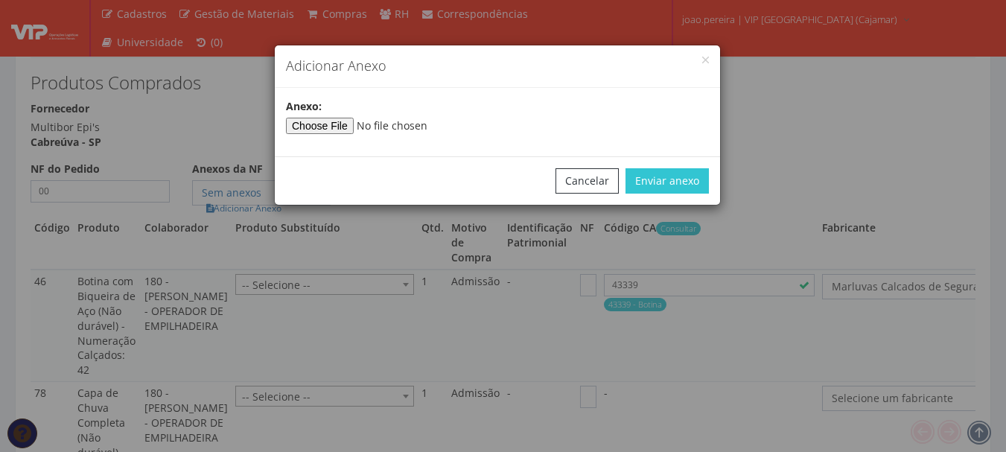
select select "31"
type input"] "C:\fakepath\PEDIDOS SEM NOTA FISCAL ESTOQUE.docx"
click at [694, 177] on button "Enviar anexo" at bounding box center [667, 180] width 83 height 25
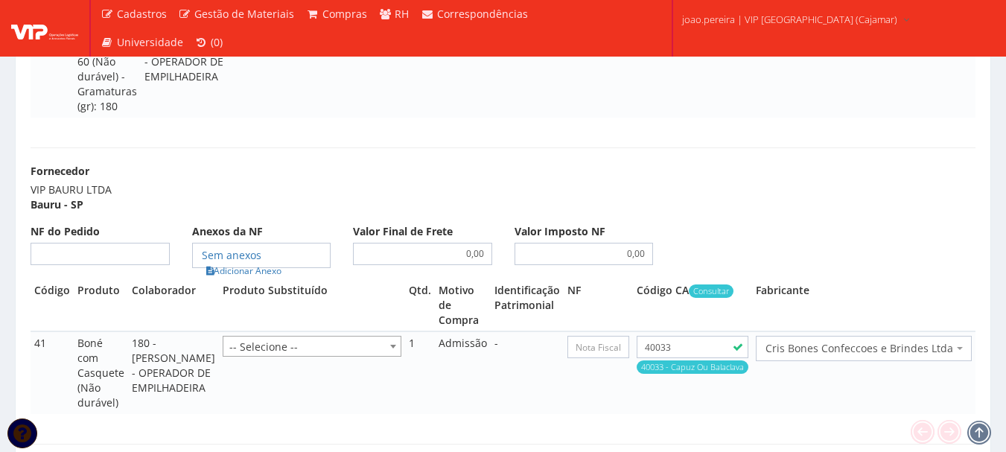
scroll to position [2681, 0]
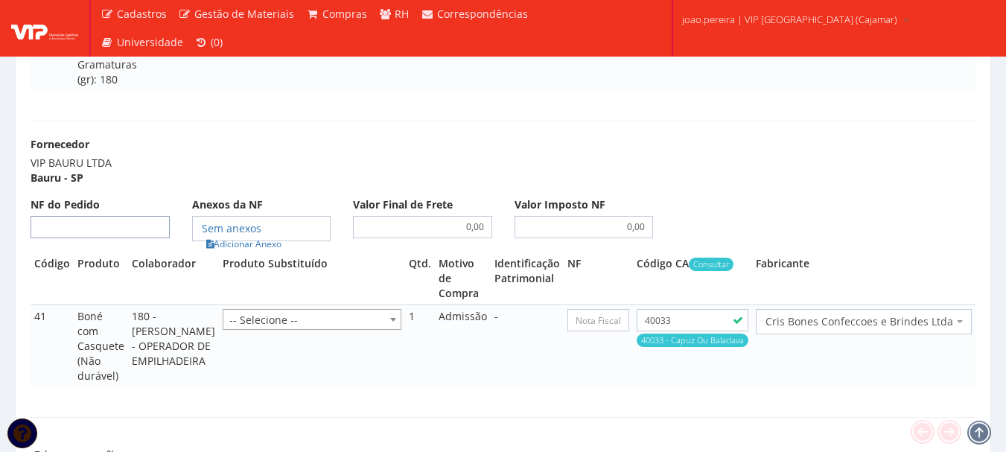
click at [133, 238] on input "NF do Pedido" at bounding box center [100, 227] width 139 height 22
type input "00"
click at [267, 252] on link "Adicionar Anexo" at bounding box center [244, 244] width 84 height 16
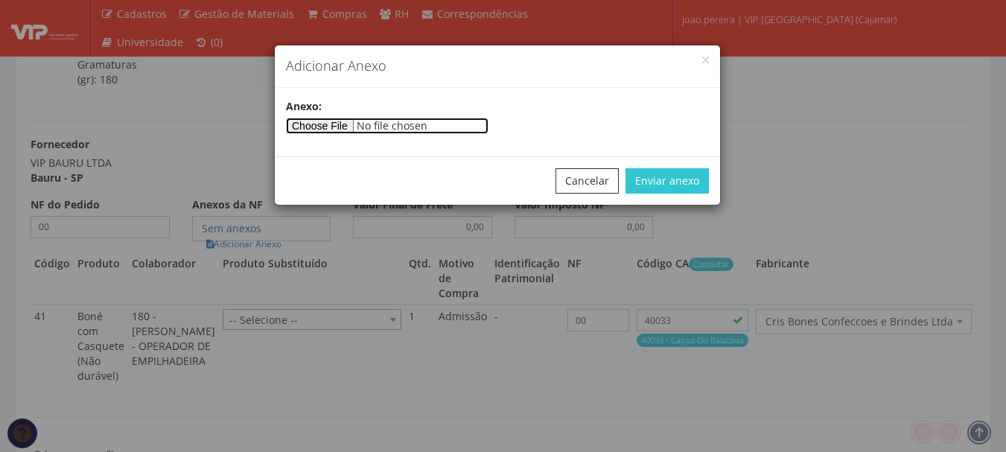
click at [351, 129] on input"] "file" at bounding box center [387, 126] width 203 height 16
type input"] "C:\fakepath\PEDIDOS SEM NOTA FISCAL ESTOQUE.docx"
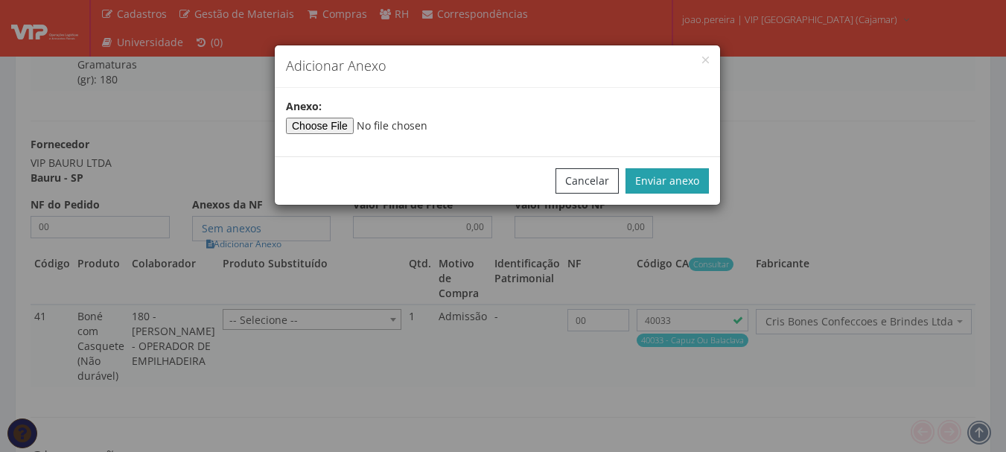
click at [707, 189] on button "Enviar anexo" at bounding box center [667, 180] width 83 height 25
click at [687, 180] on button "Enviar anexo" at bounding box center [667, 180] width 83 height 25
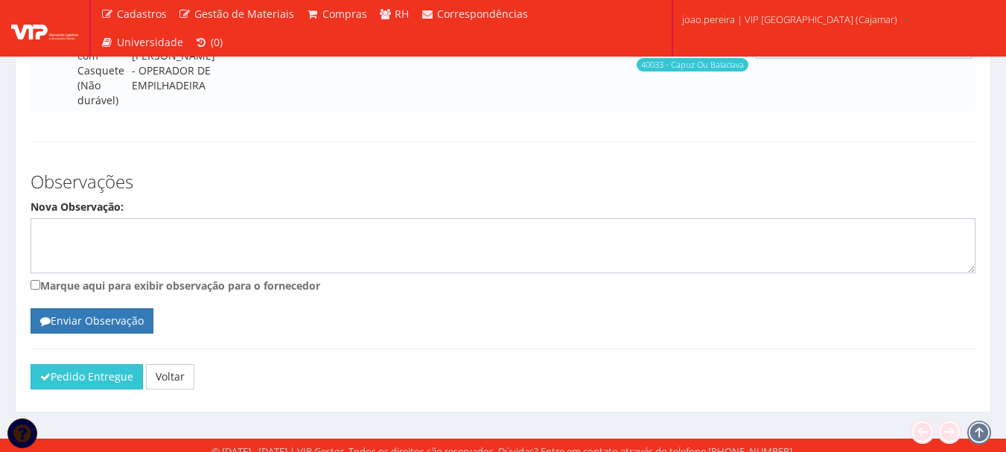
scroll to position [3006, 0]
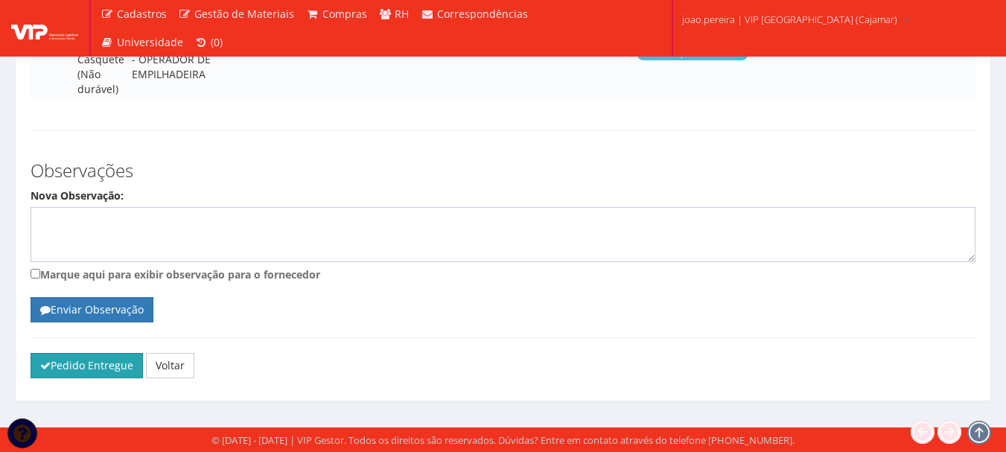
click at [76, 363] on button "Pedido Entregue" at bounding box center [87, 365] width 112 height 25
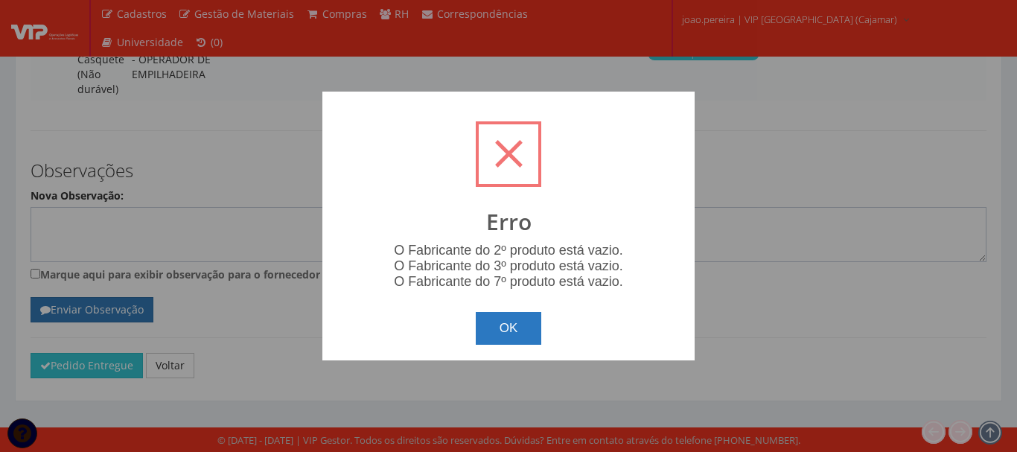
click at [525, 331] on button "OK" at bounding box center [509, 328] width 66 height 33
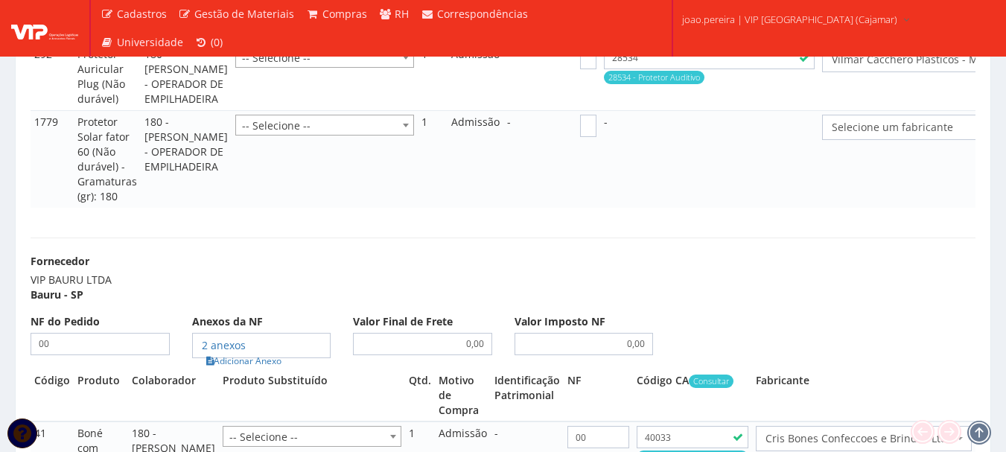
scroll to position [2559, 0]
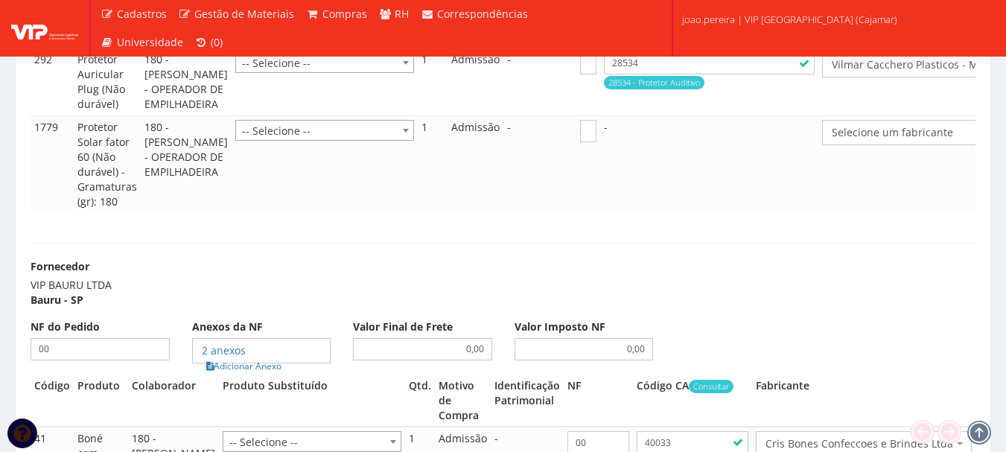
click at [888, 140] on span "Selecione um fabricante" at bounding box center [939, 132] width 215 height 15
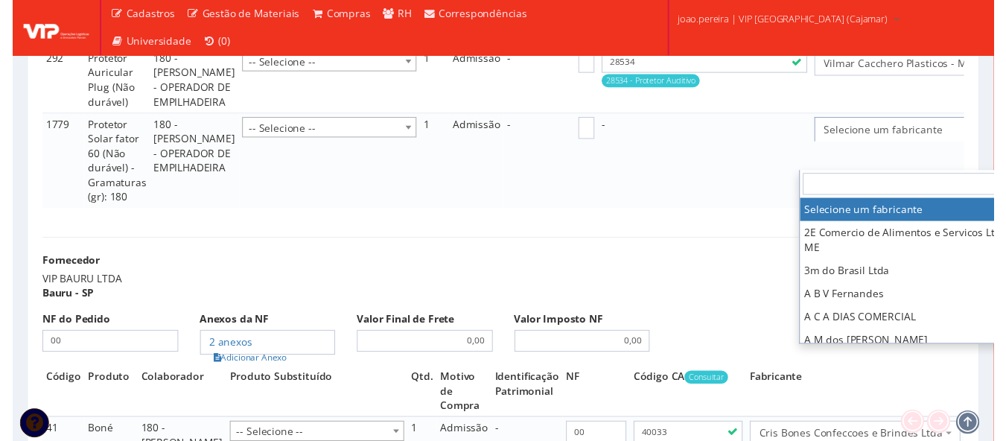
scroll to position [2559, 35]
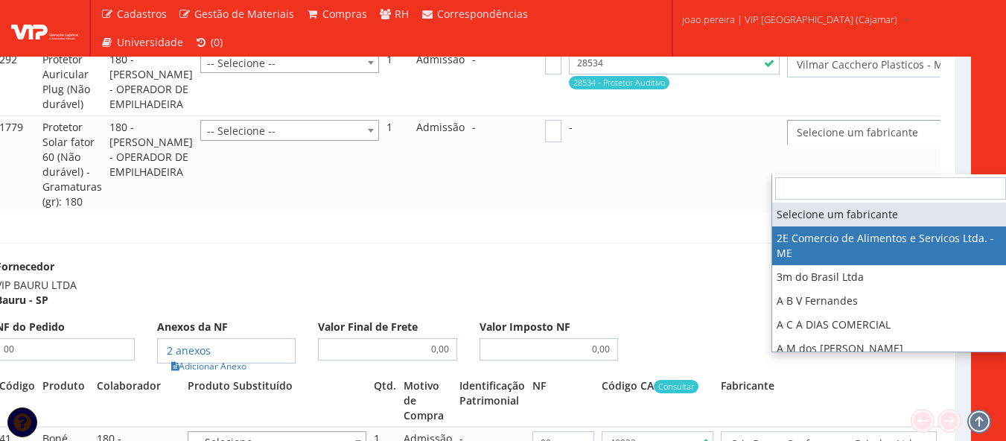
select select "339"
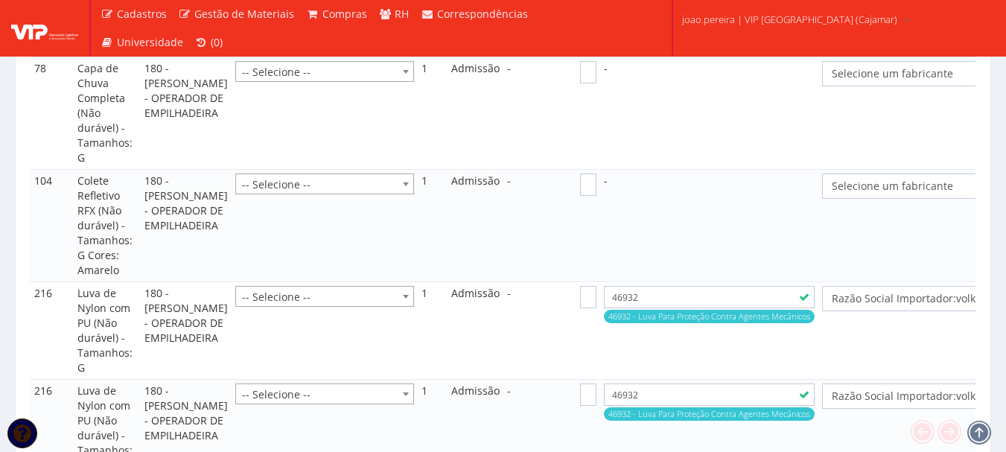
scroll to position [1740, 0]
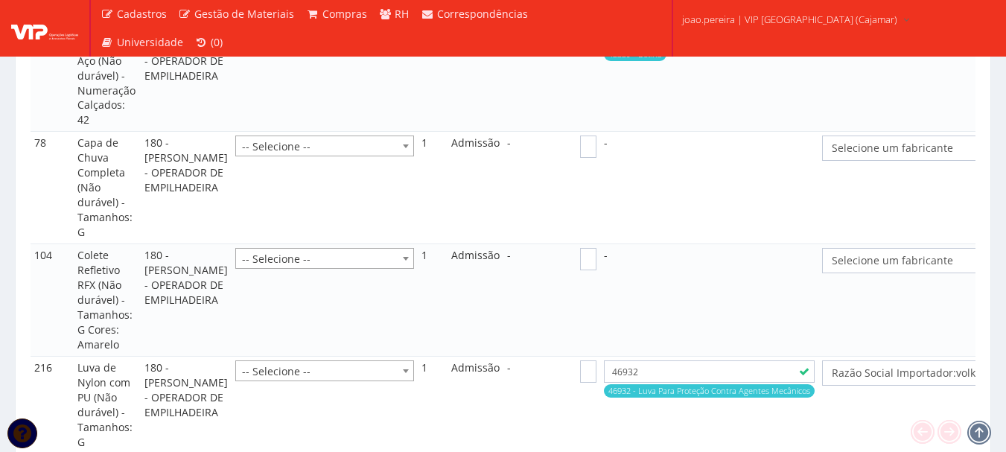
click at [852, 253] on span "Selecione um fabricante" at bounding box center [950, 260] width 236 height 15
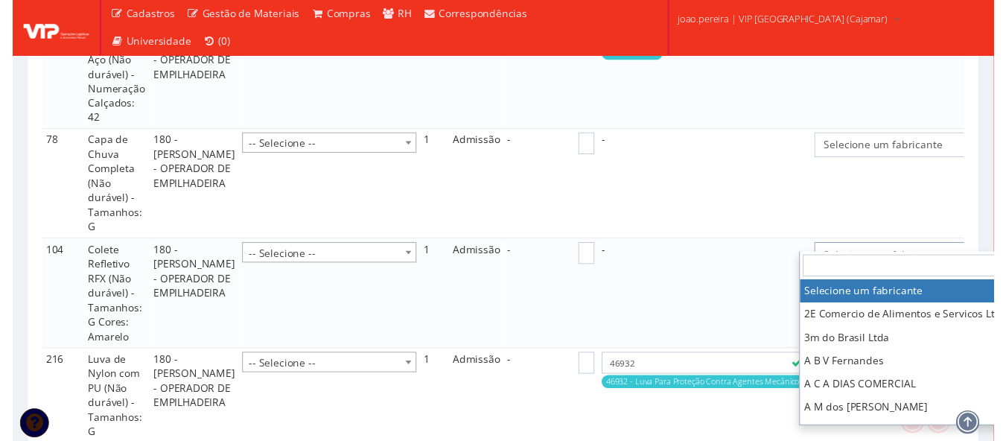
scroll to position [1740, 54]
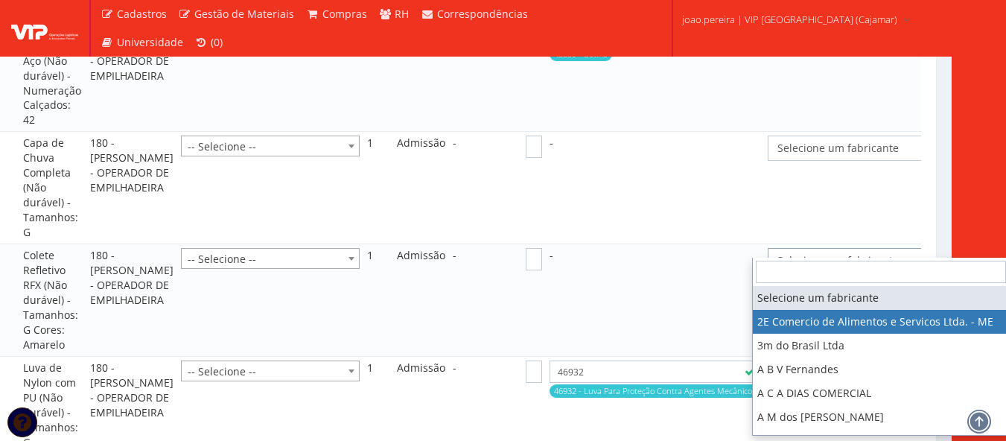
select select "339"
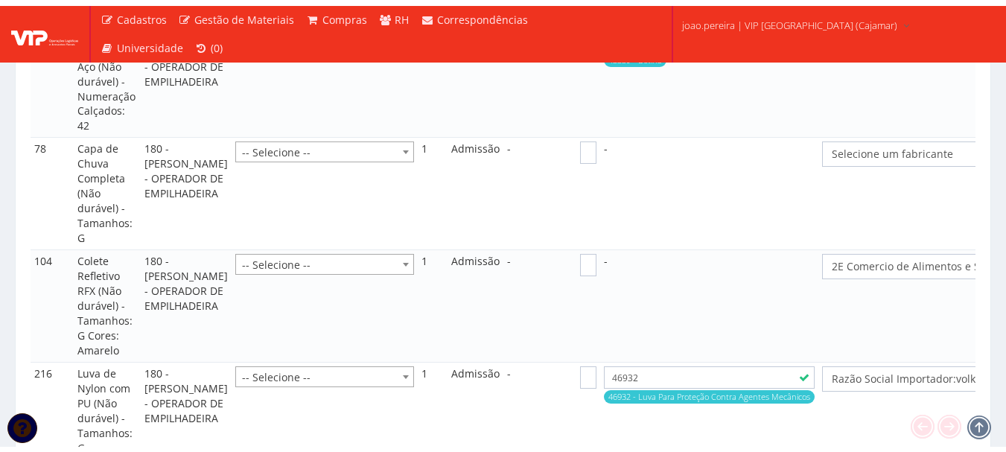
scroll to position [1740, 0]
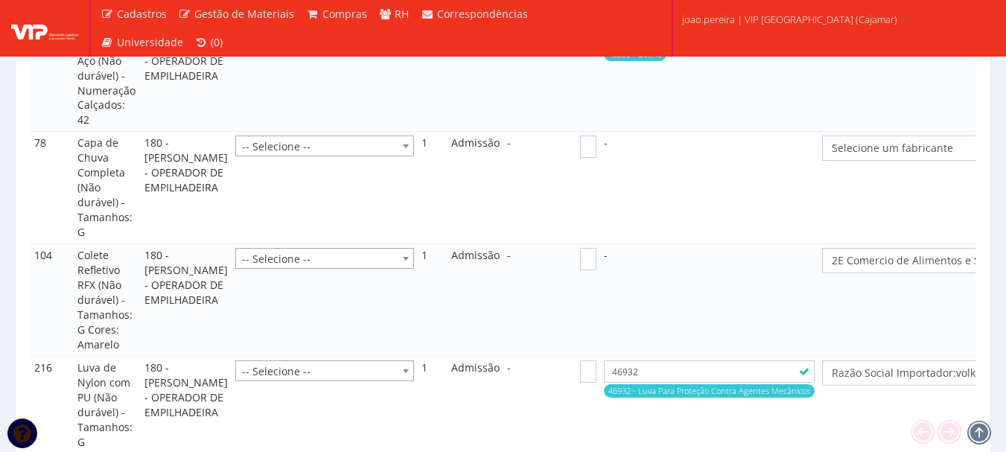
click at [859, 144] on span "Selecione um fabricante" at bounding box center [954, 148] width 264 height 25
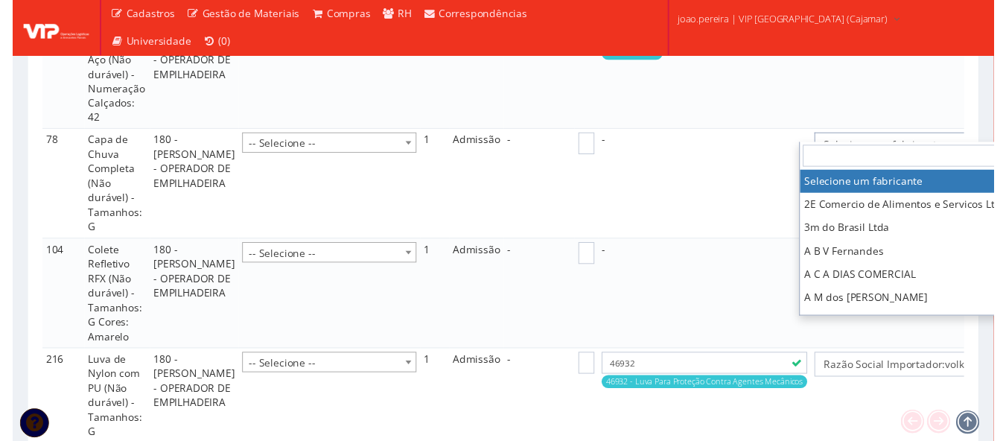
scroll to position [1740, 54]
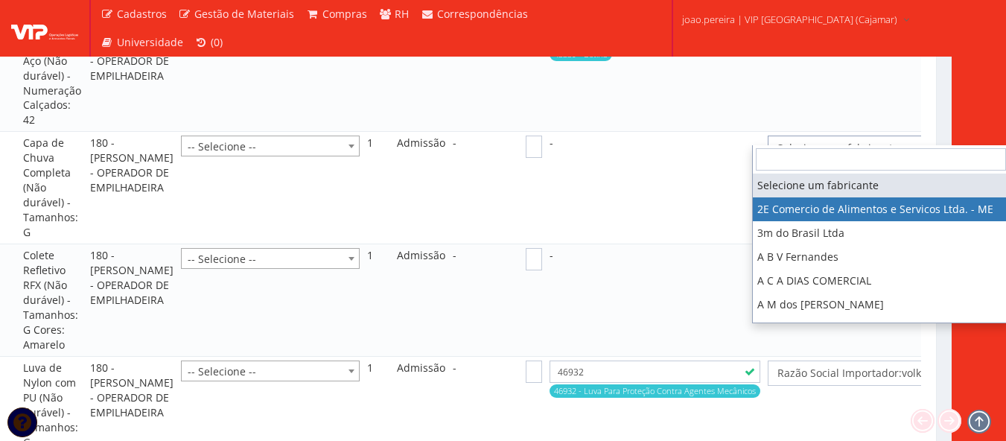
select select "339"
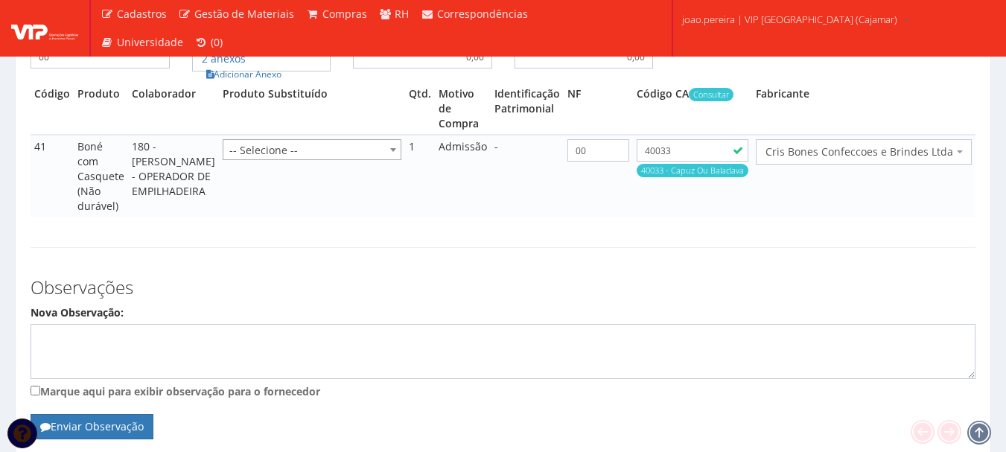
scroll to position [3006, 0]
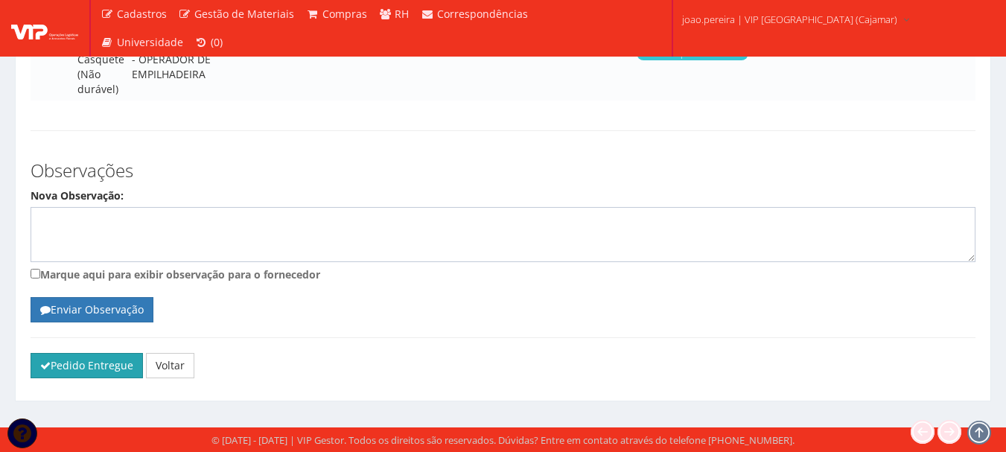
click at [92, 363] on button "Pedido Entregue" at bounding box center [87, 365] width 112 height 25
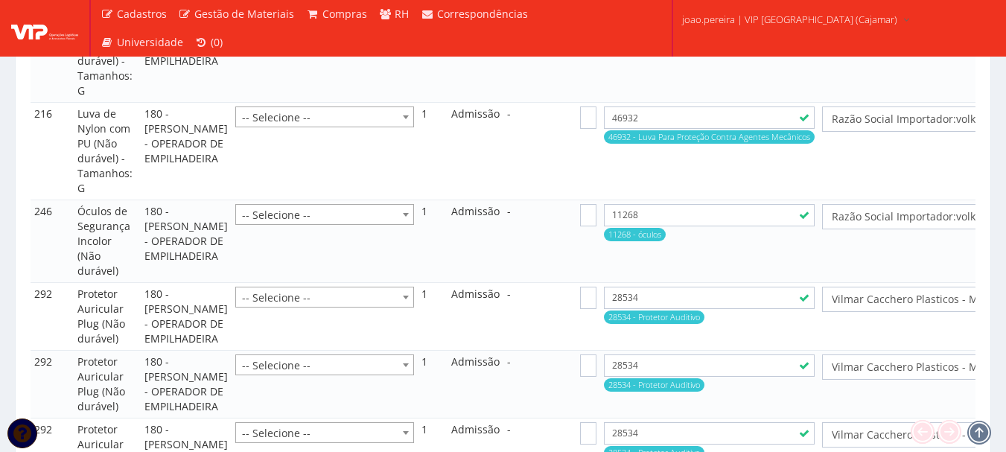
scroll to position [2187, 0]
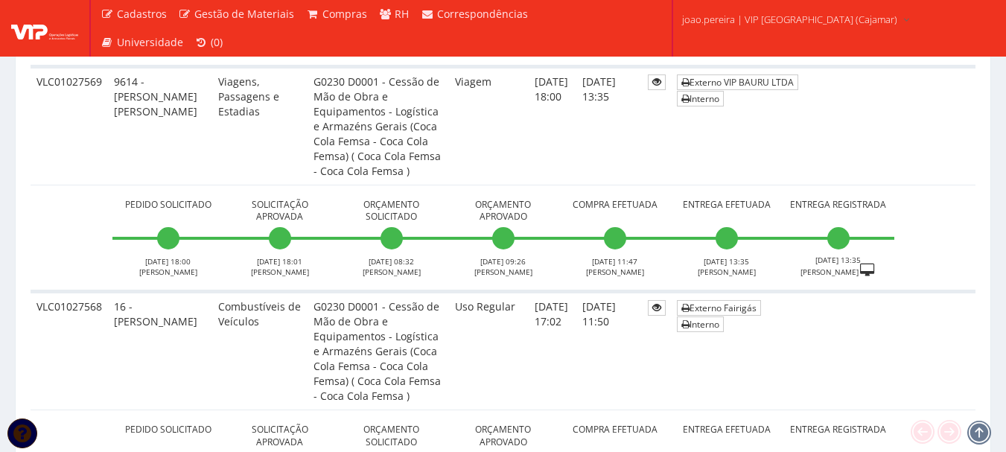
scroll to position [2756, 0]
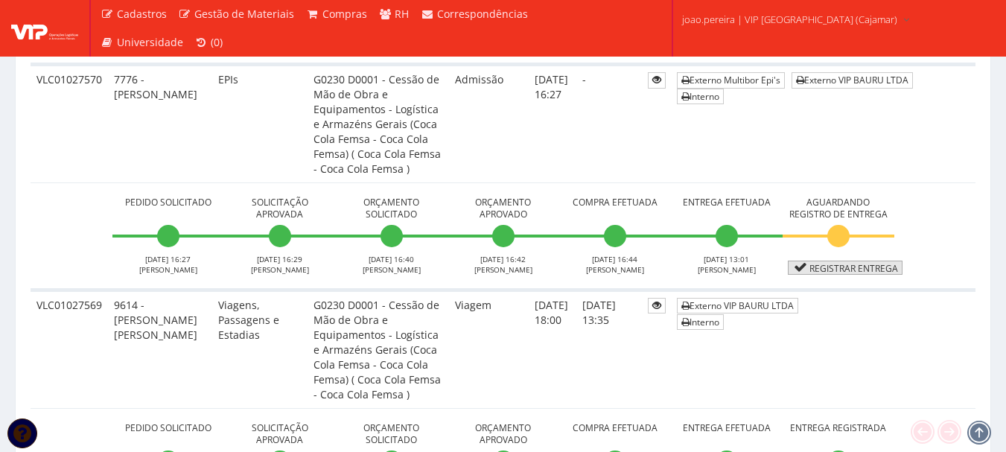
click at [835, 261] on link "Registrar Entrega" at bounding box center [845, 268] width 115 height 14
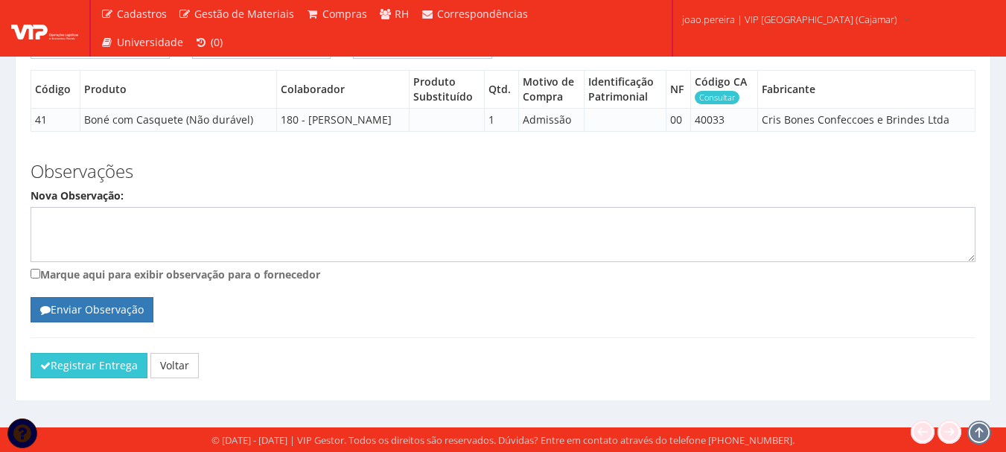
scroll to position [2224, 0]
click at [106, 364] on button "Registrar Entrega" at bounding box center [89, 365] width 117 height 25
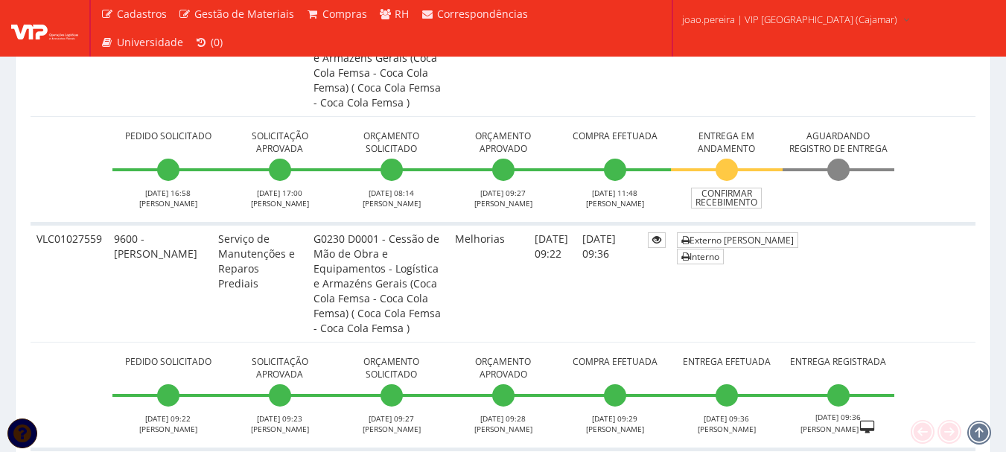
scroll to position [3575, 0]
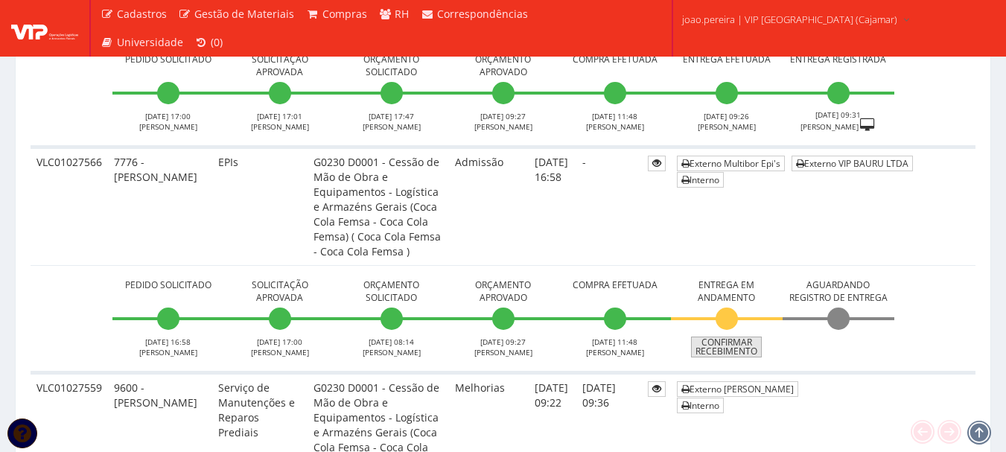
click at [714, 337] on link "Confirmar Recebimento" at bounding box center [726, 347] width 71 height 21
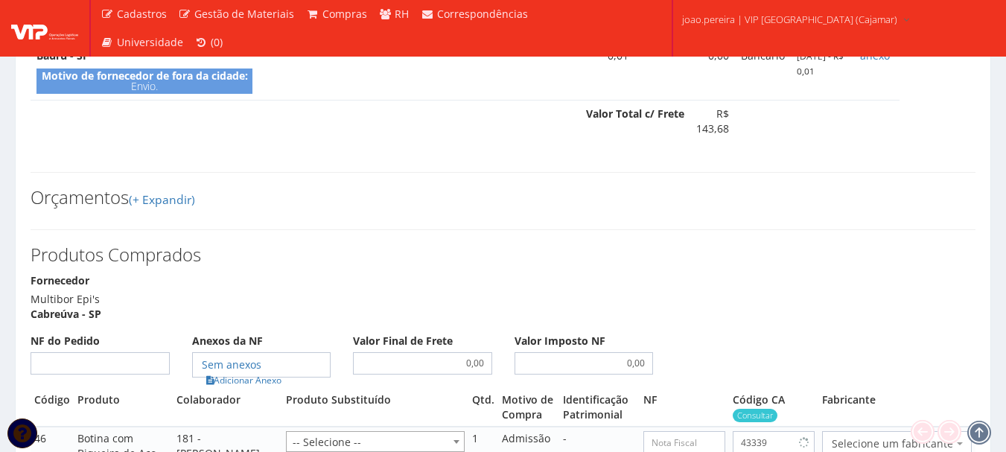
scroll to position [1117, 0]
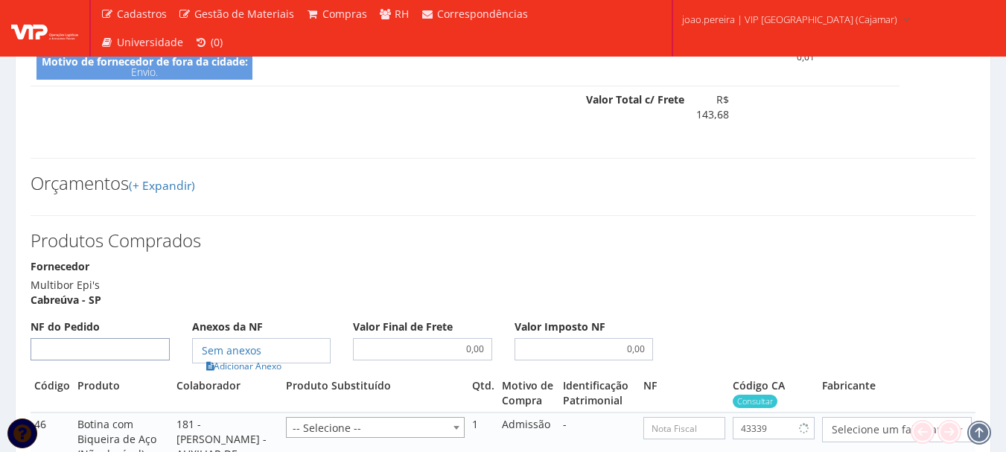
click at [98, 338] on input "NF do Pedido" at bounding box center [100, 349] width 139 height 22
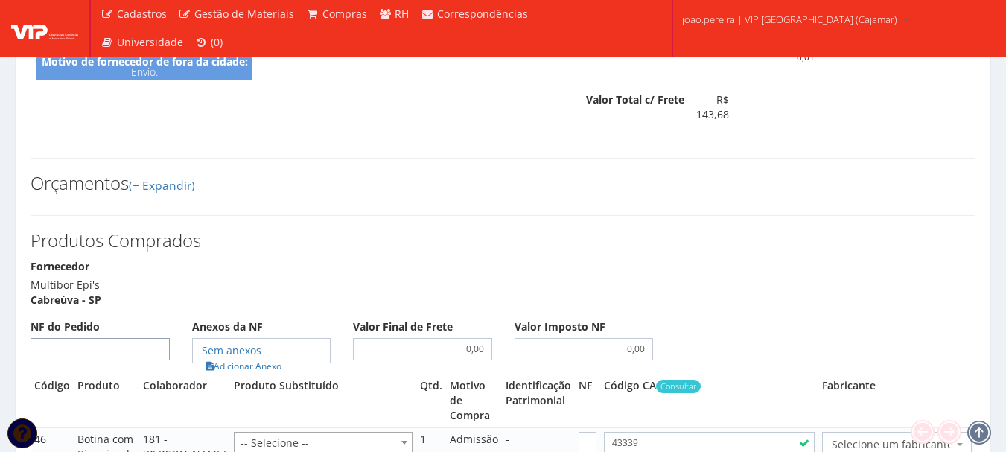
select select "1164"
select select "25"
select select "31"
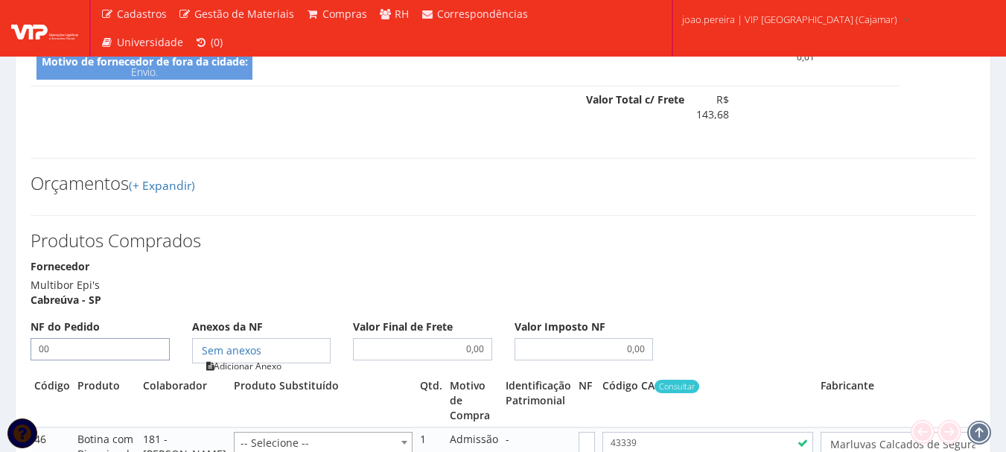
type input "00"
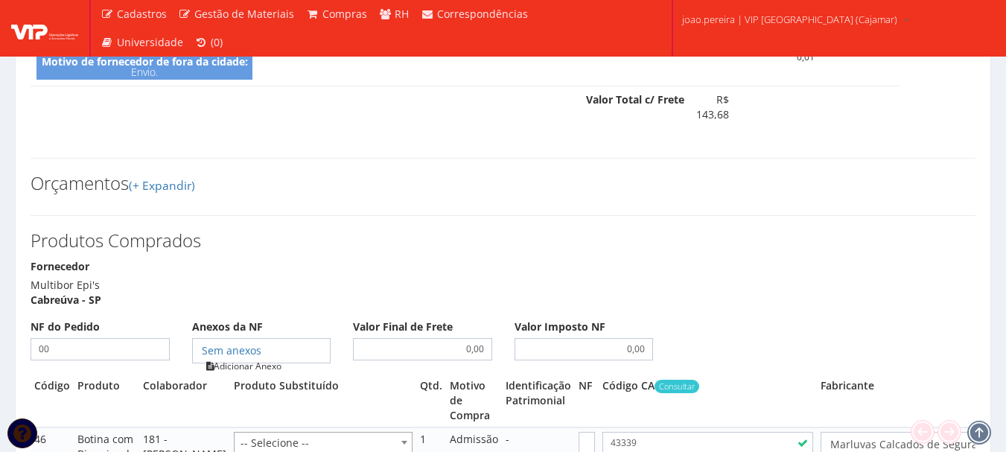
type input "00"
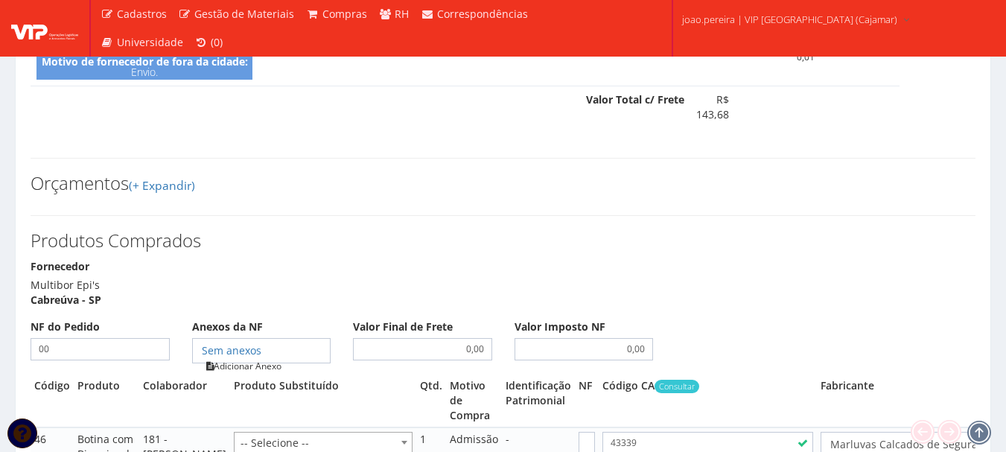
click at [274, 358] on link "Adicionar Anexo" at bounding box center [244, 366] width 84 height 16
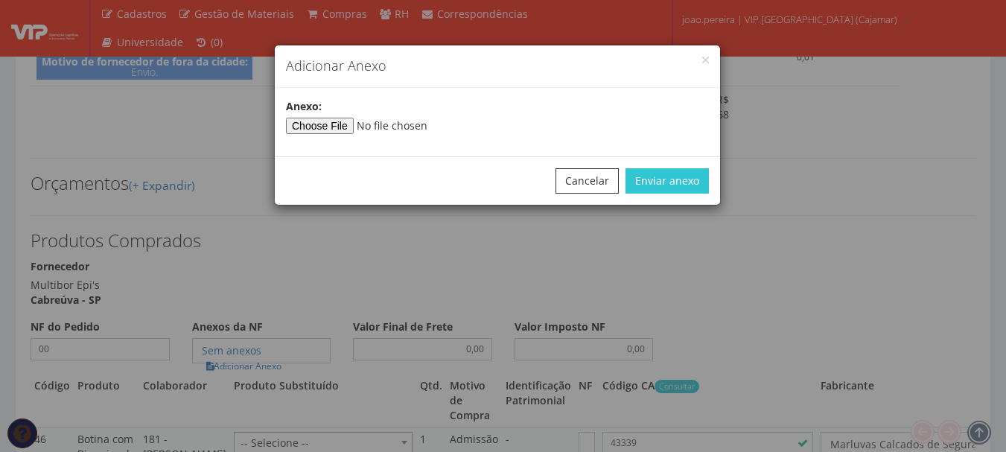
click at [329, 134] on div "Anexo:" at bounding box center [497, 122] width 445 height 46
select select "848"
click at [337, 124] on input"] "file" at bounding box center [387, 126] width 203 height 16
select select "848"
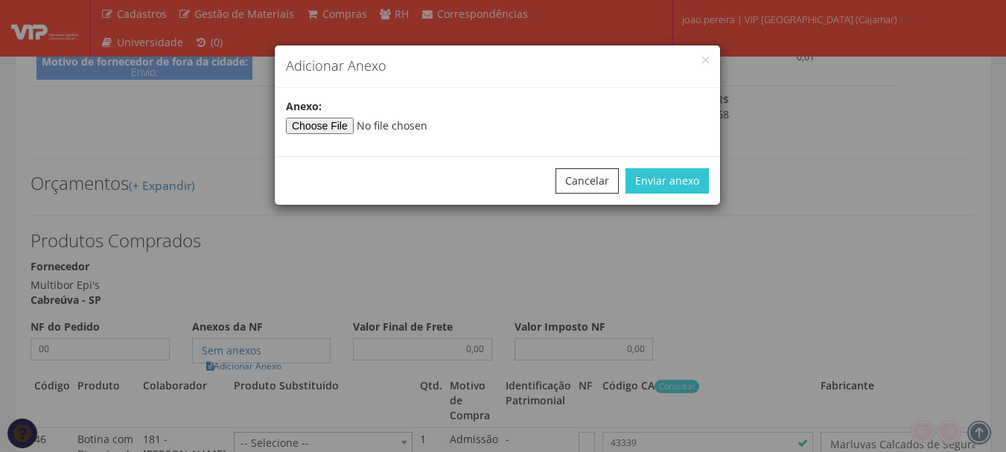
select select "848"
type input"] "C:\fakepath\PEDIDOS SEM NOTA FISCAL ESTOQUE.docx"
click at [673, 179] on button "Enviar anexo" at bounding box center [667, 180] width 83 height 25
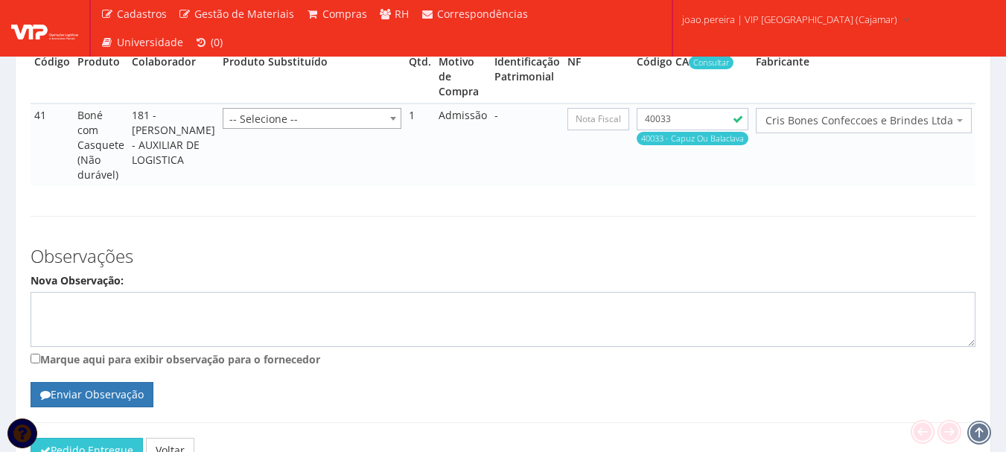
scroll to position [2566, 0]
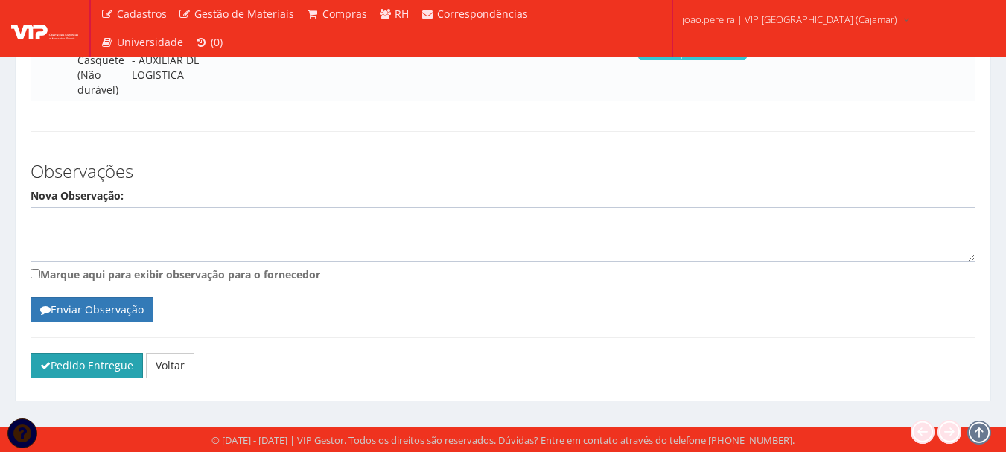
click at [92, 360] on button "Pedido Entregue" at bounding box center [87, 365] width 112 height 25
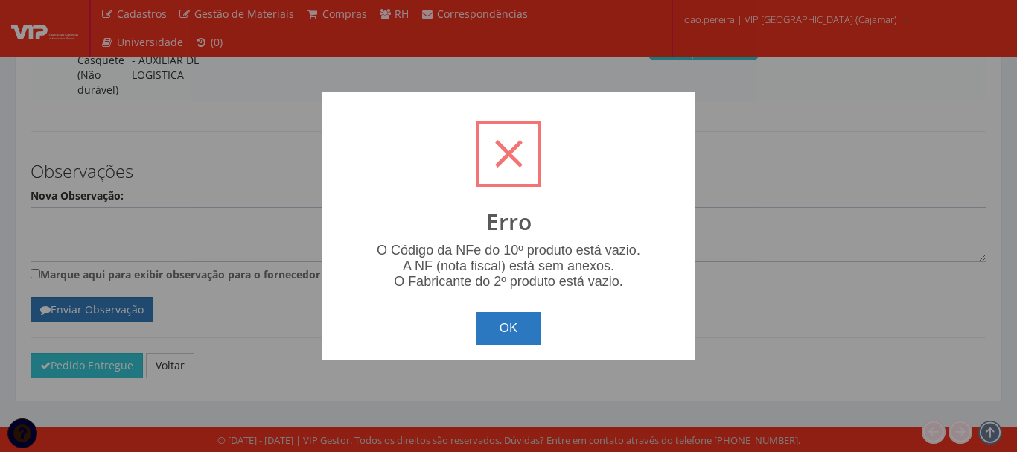
click at [522, 322] on button "OK" at bounding box center [509, 328] width 66 height 33
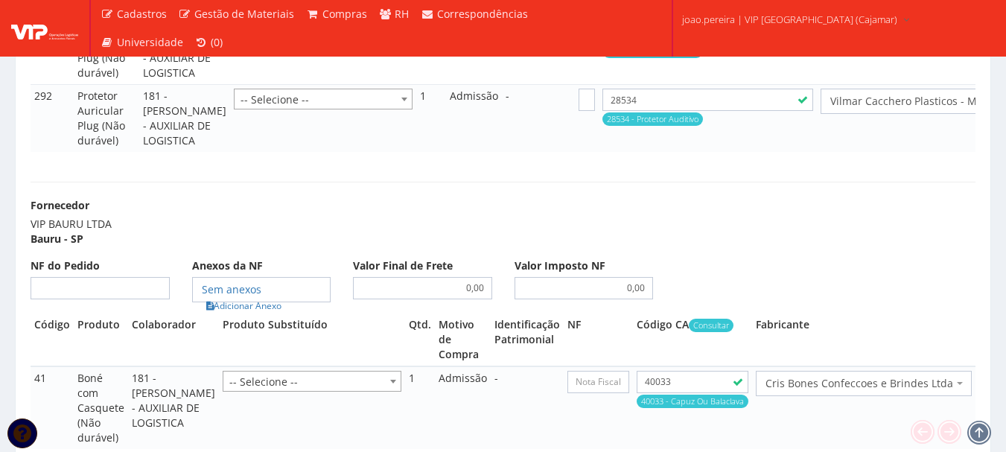
scroll to position [2194, 0]
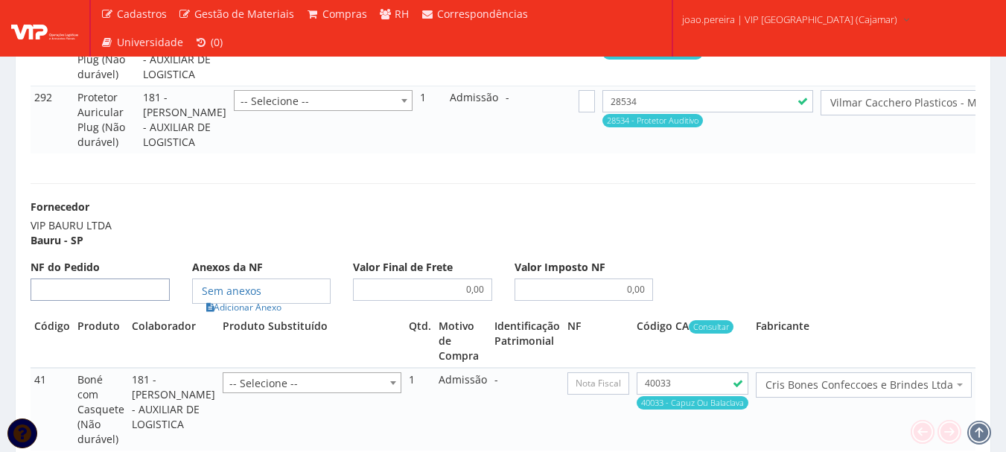
click at [110, 301] on input "NF do Pedido" at bounding box center [100, 290] width 139 height 22
type input "00"
click at [261, 315] on link "Adicionar Anexo" at bounding box center [244, 307] width 84 height 16
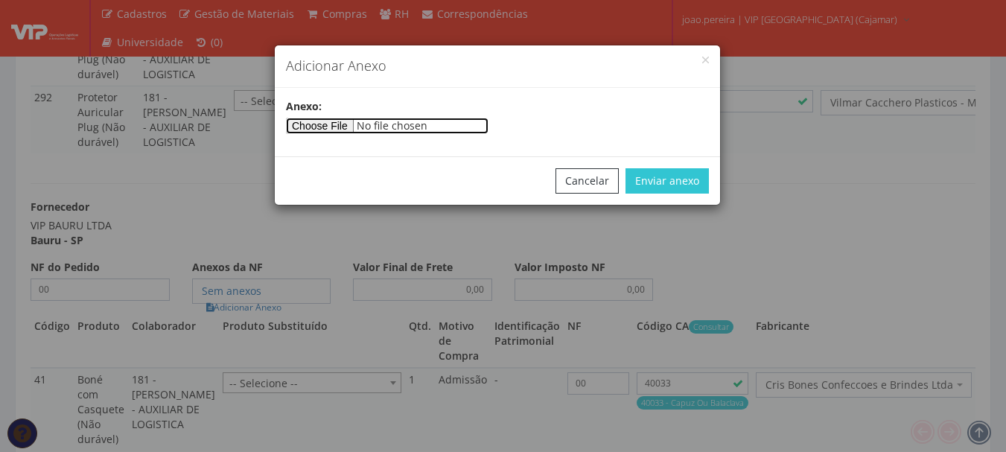
click at [340, 125] on input"] "file" at bounding box center [387, 126] width 203 height 16
type input"] "C:\fakepath\PEDIDOS SEM NOTA FISCAL ESTOQUE.docx"
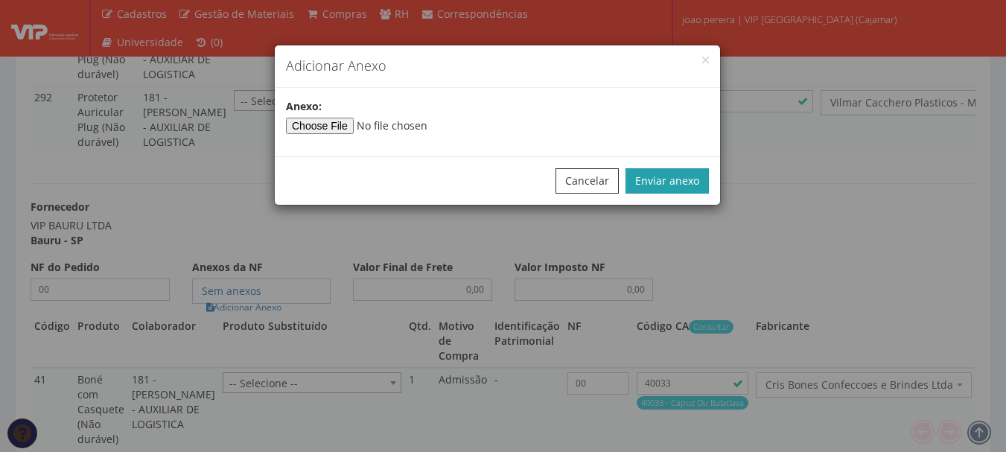
click at [681, 177] on button "Enviar anexo" at bounding box center [667, 180] width 83 height 25
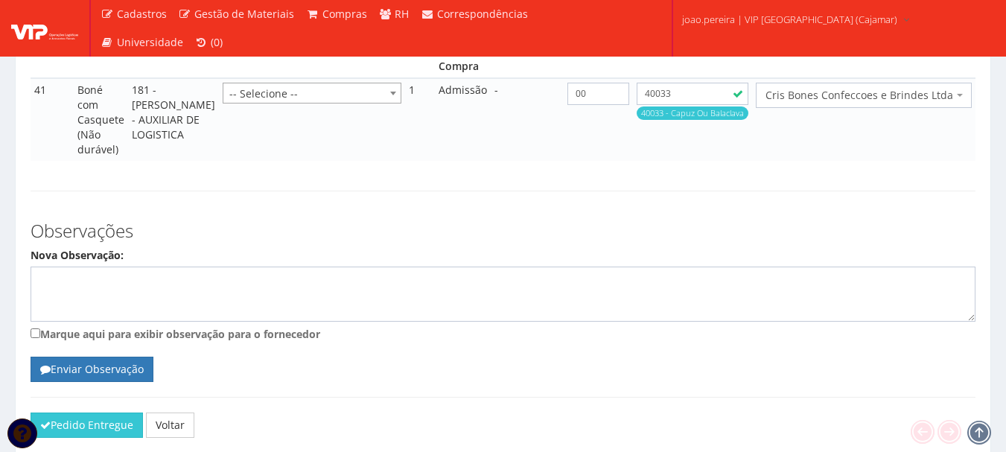
scroll to position [2566, 0]
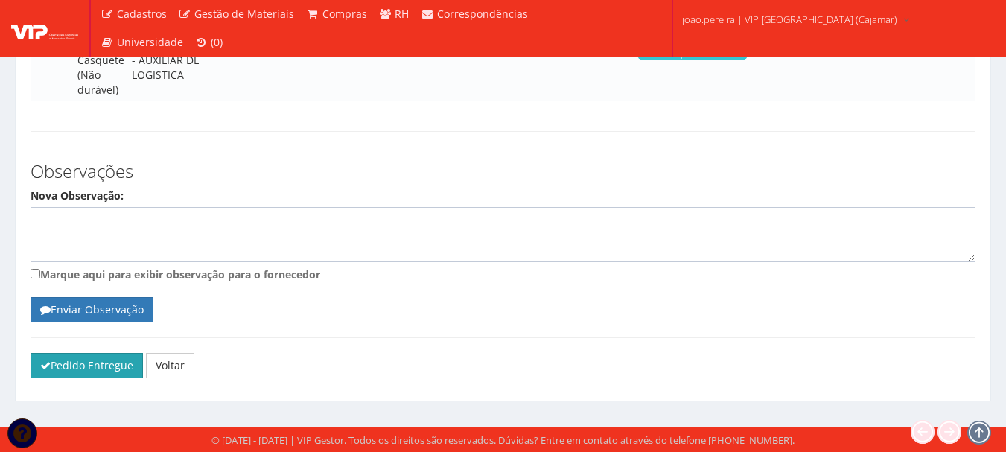
click at [93, 362] on button "Pedido Entregue" at bounding box center [87, 365] width 112 height 25
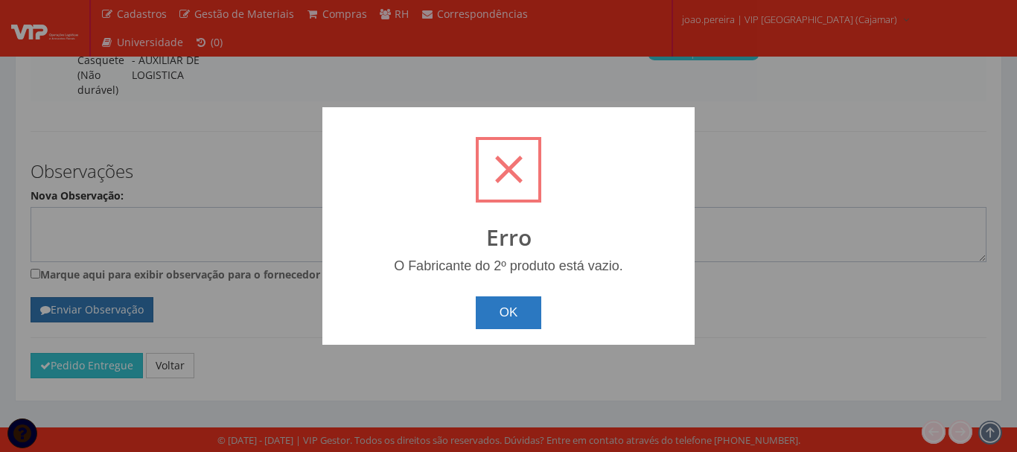
click at [523, 308] on button "OK" at bounding box center [509, 312] width 66 height 33
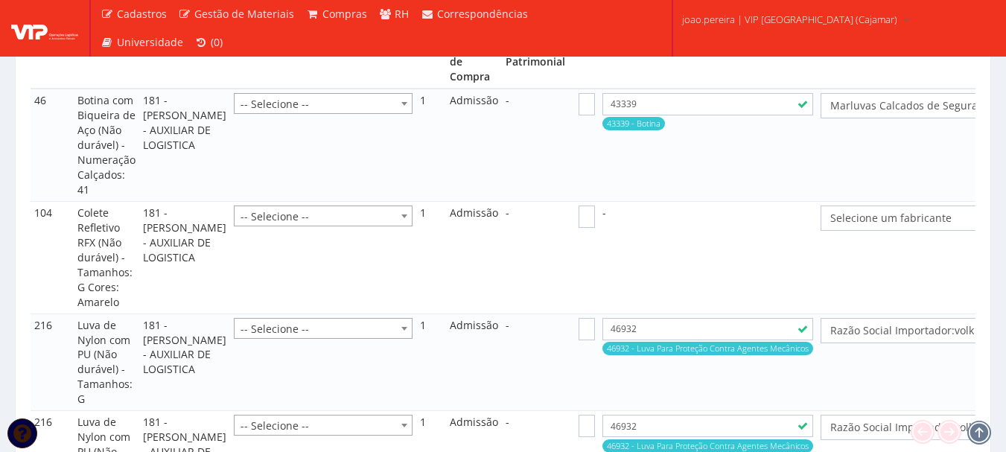
scroll to position [1449, 0]
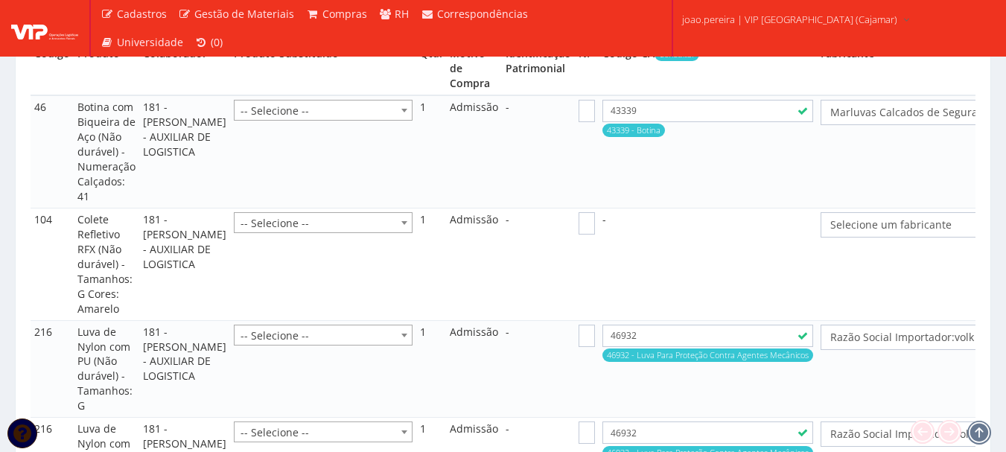
click at [855, 217] on span "Selecione um fabricante" at bounding box center [937, 224] width 215 height 15
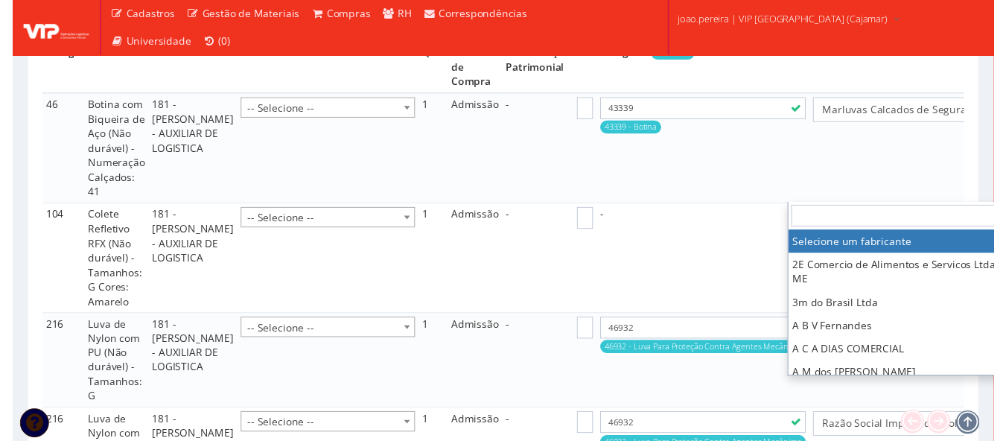
scroll to position [1449, 23]
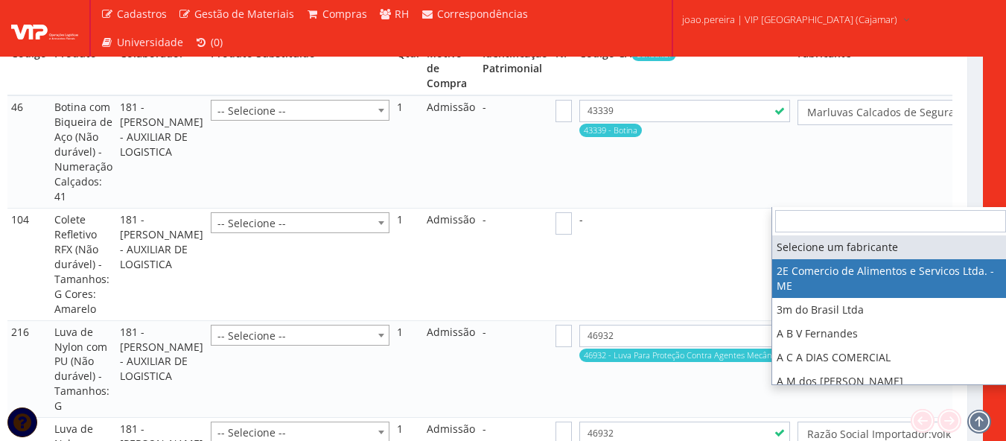
select select "339"
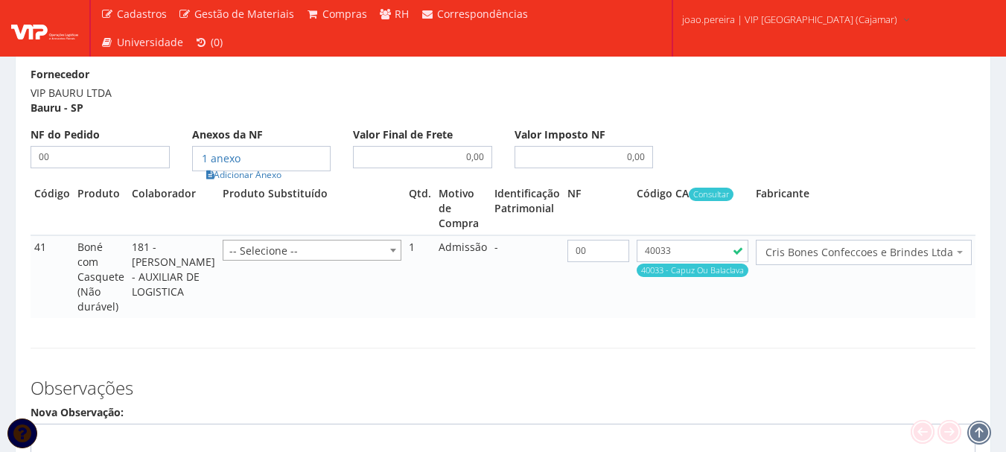
scroll to position [2566, 0]
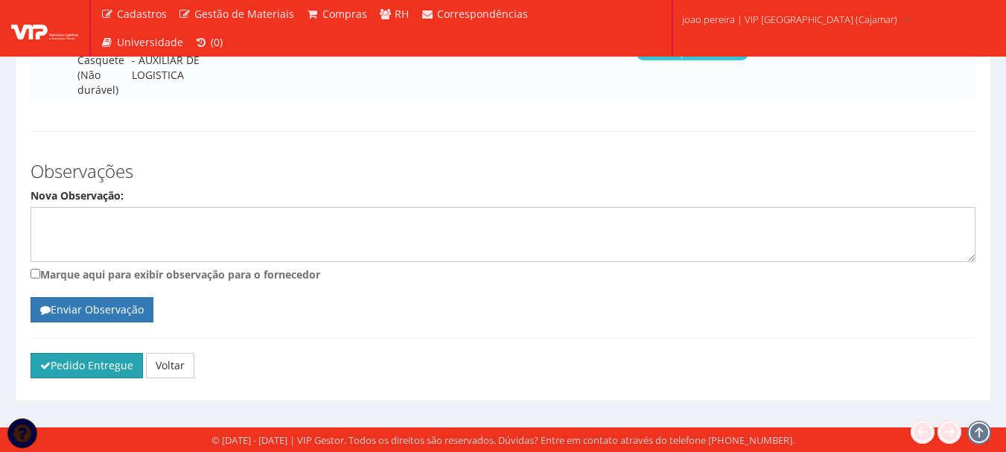
click at [100, 360] on button "Pedido Entregue" at bounding box center [87, 365] width 112 height 25
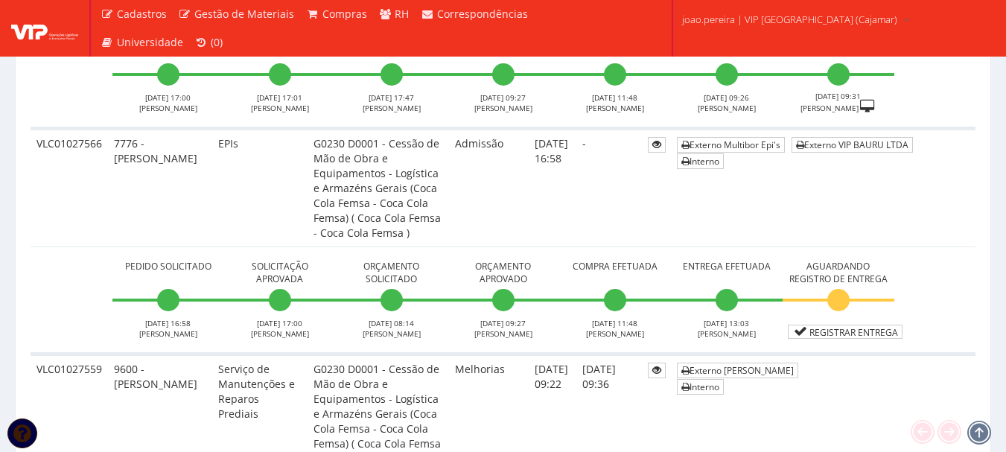
scroll to position [3575, 0]
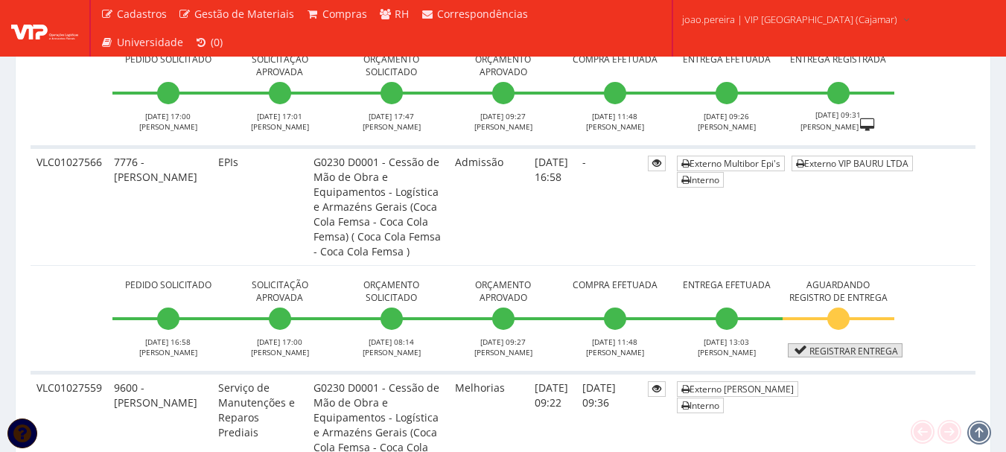
click at [863, 343] on link "Registrar Entrega" at bounding box center [845, 350] width 115 height 14
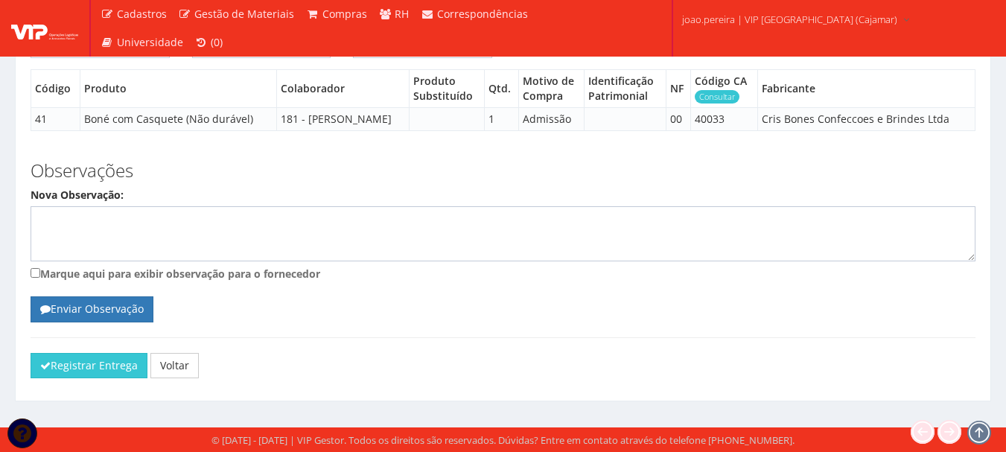
scroll to position [1919, 0]
click at [86, 361] on button "Registrar Entrega" at bounding box center [89, 365] width 117 height 25
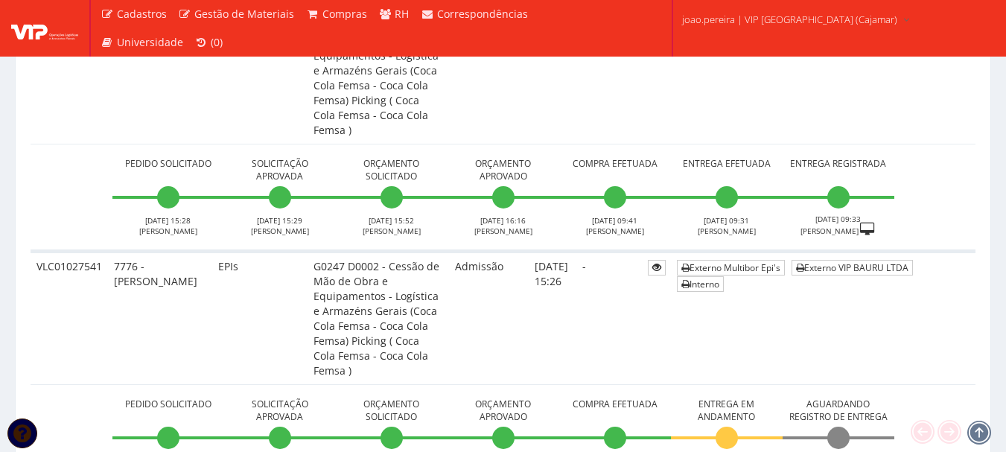
scroll to position [5139, 0]
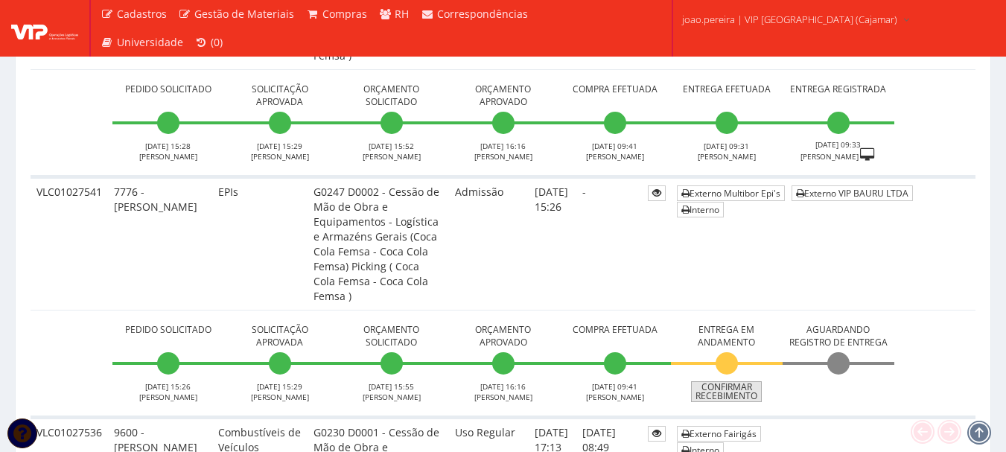
click at [736, 381] on link "Confirmar Recebimento" at bounding box center [726, 391] width 71 height 21
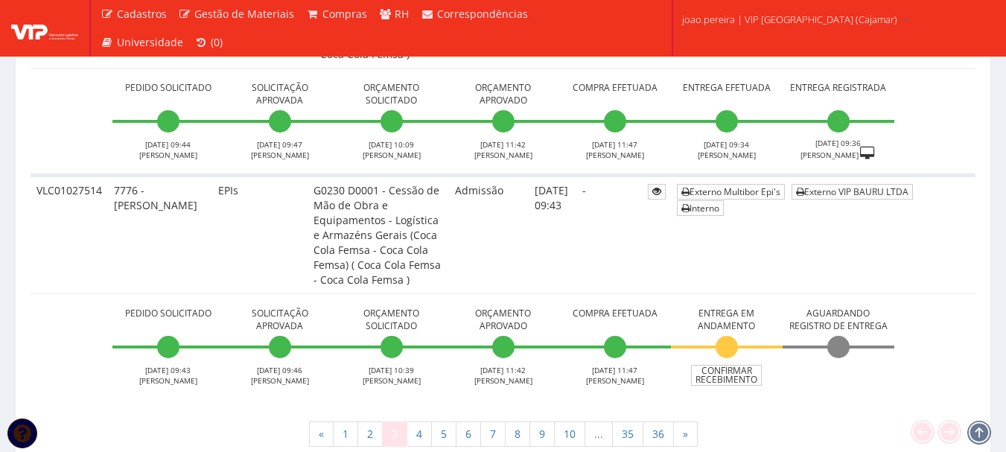
scroll to position [7000, 0]
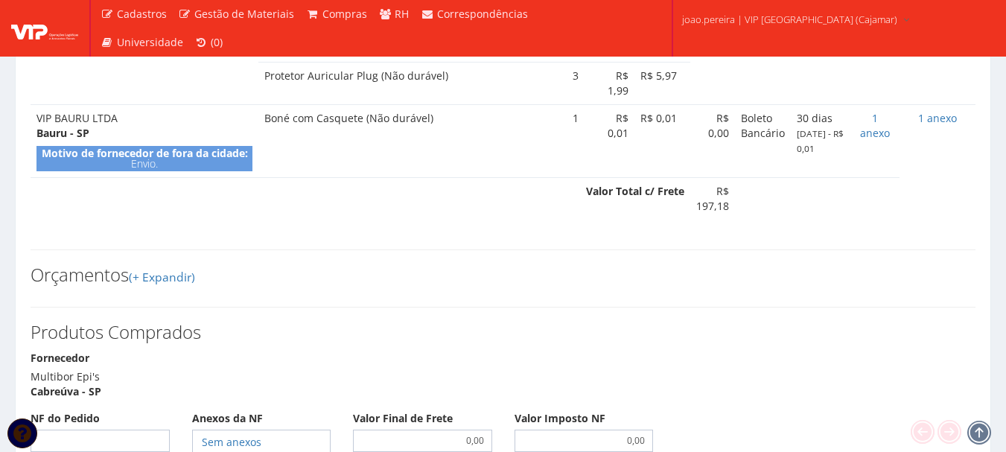
scroll to position [1341, 0]
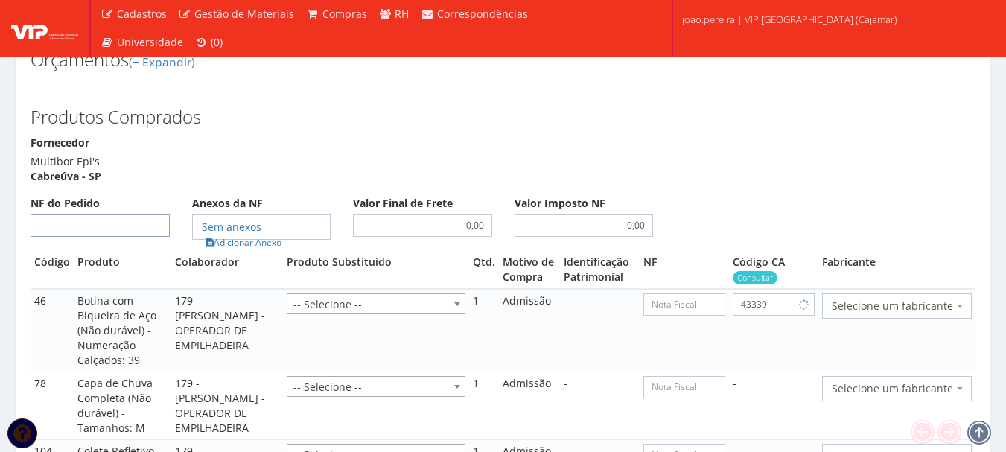
click at [153, 214] on input "NF do Pedido" at bounding box center [100, 225] width 139 height 22
type input "00"
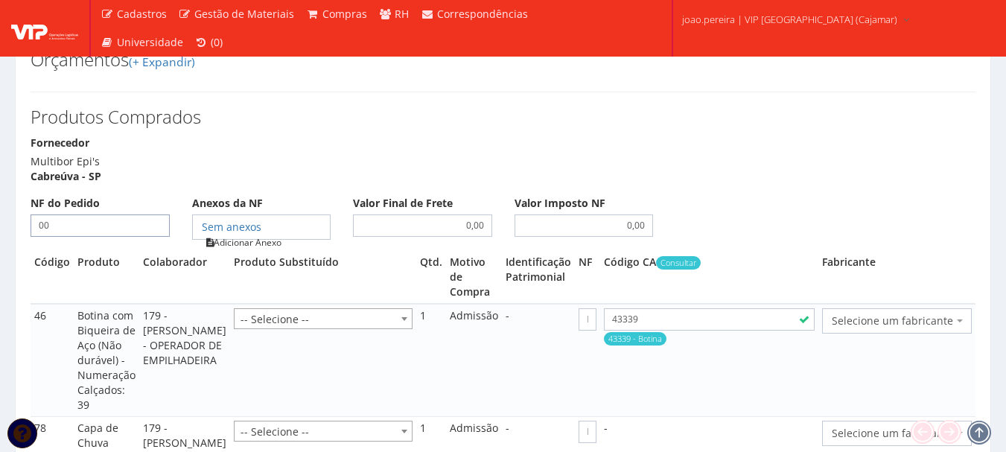
select select "25"
type input "00"
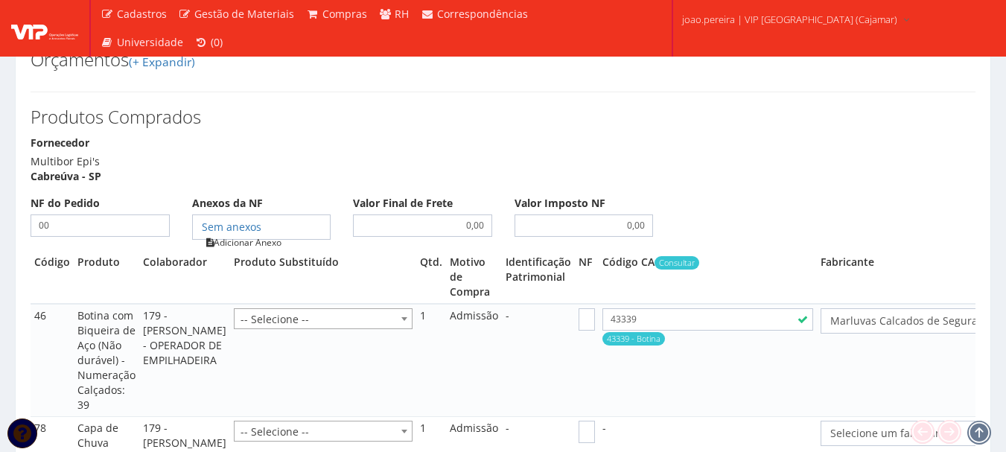
type input "00"
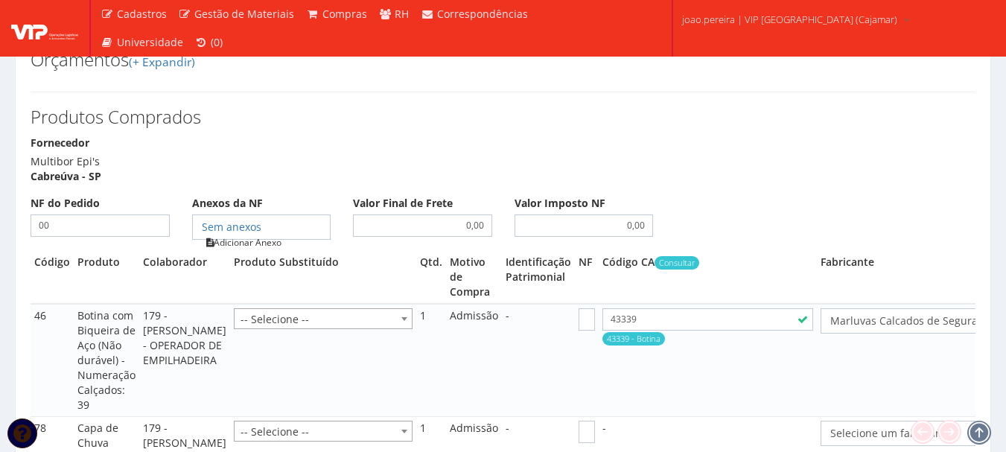
type input "00"
click at [280, 235] on link "Adicionar Anexo" at bounding box center [244, 243] width 84 height 16
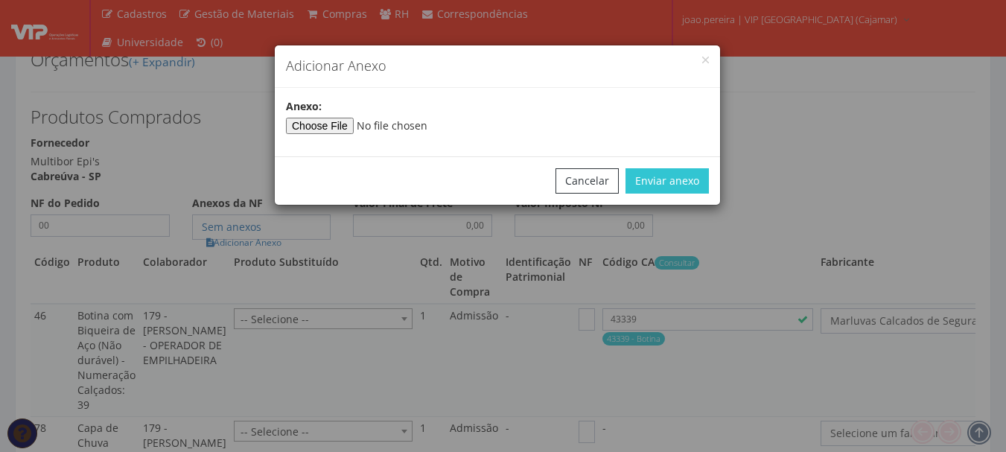
select select "1164"
click at [343, 120] on input"] "file" at bounding box center [387, 126] width 203 height 16
select select "31"
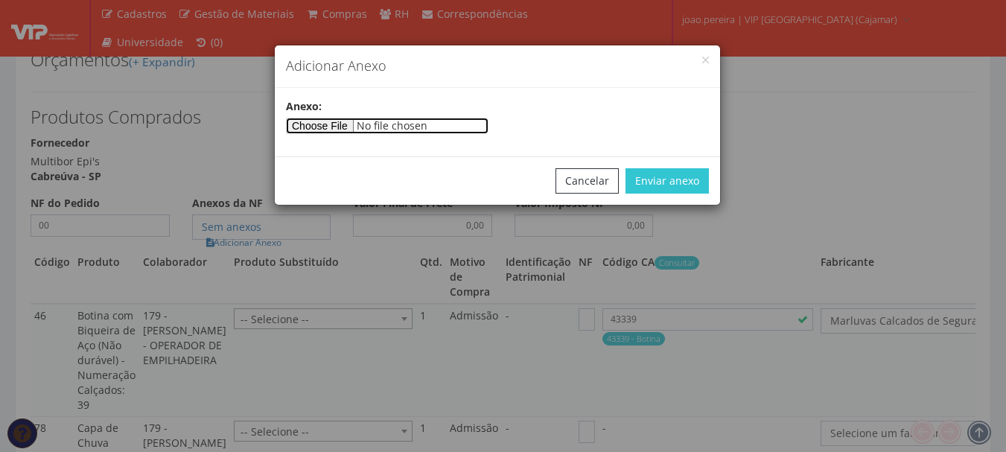
type input"] "C:\fakepath\PEDIDOS SEM NOTA FISCAL ESTOQUE.docx"
select select "848"
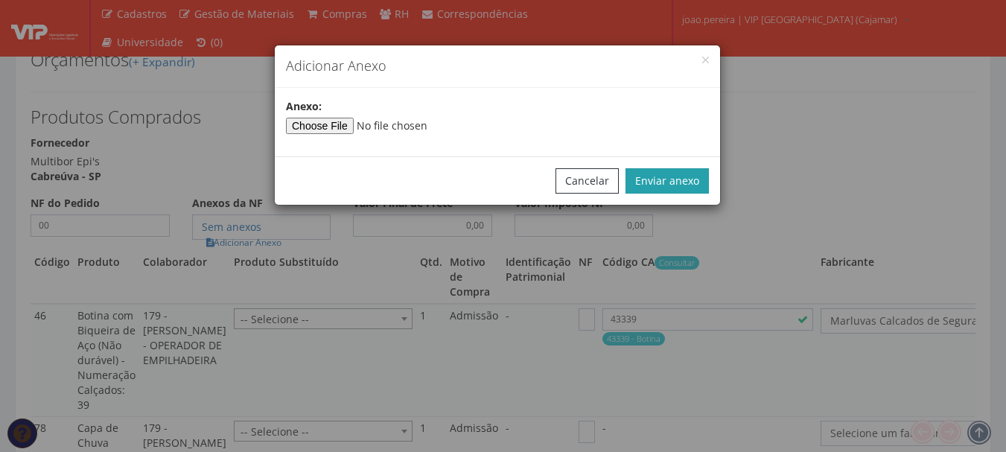
click at [670, 183] on button "Enviar anexo" at bounding box center [667, 180] width 83 height 25
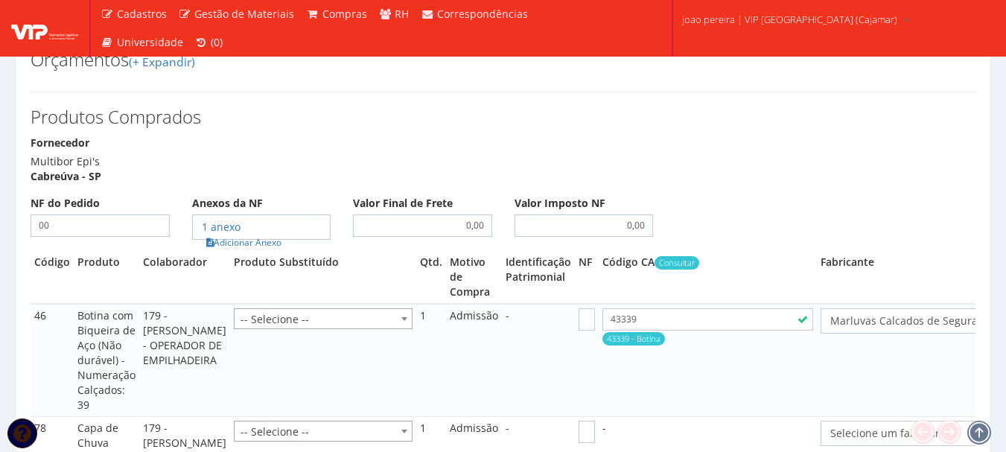
select select "848"
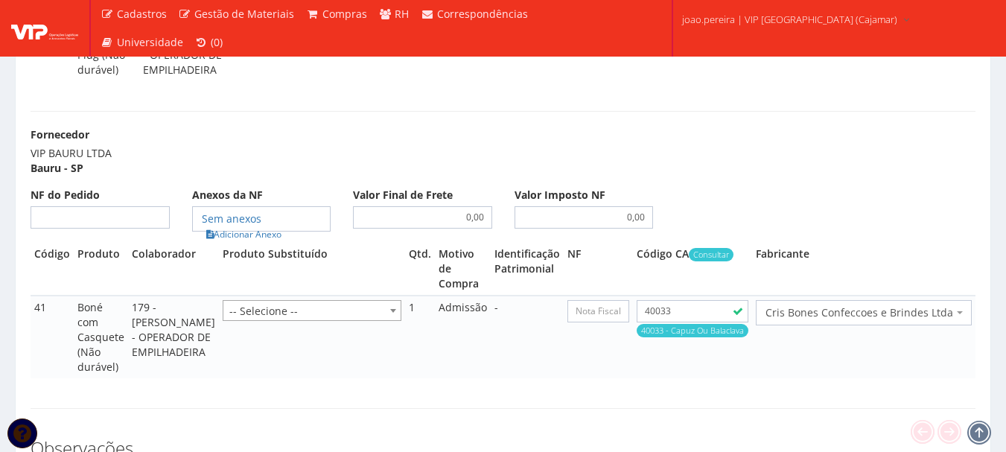
scroll to position [2458, 0]
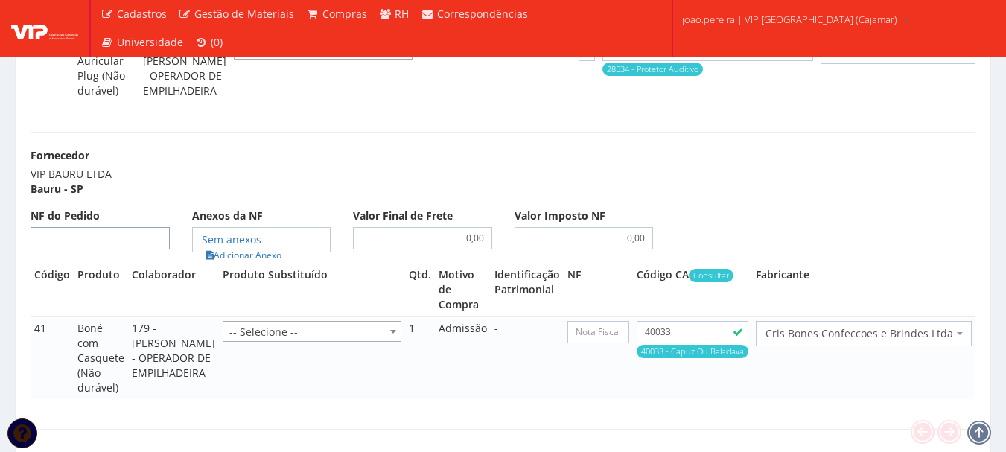
click at [118, 249] on input "NF do Pedido" at bounding box center [100, 238] width 139 height 22
type input "00"
click at [266, 263] on link "Adicionar Anexo" at bounding box center [244, 255] width 84 height 16
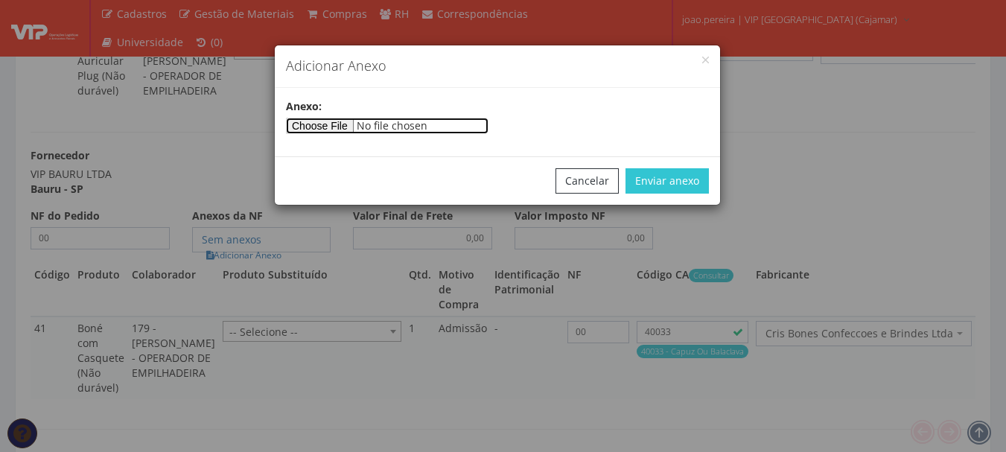
click at [367, 125] on input"] "file" at bounding box center [387, 126] width 203 height 16
type input"] "C:\fakepath\PEDIDOS SEM NOTA FISCAL ESTOQUE.docx"
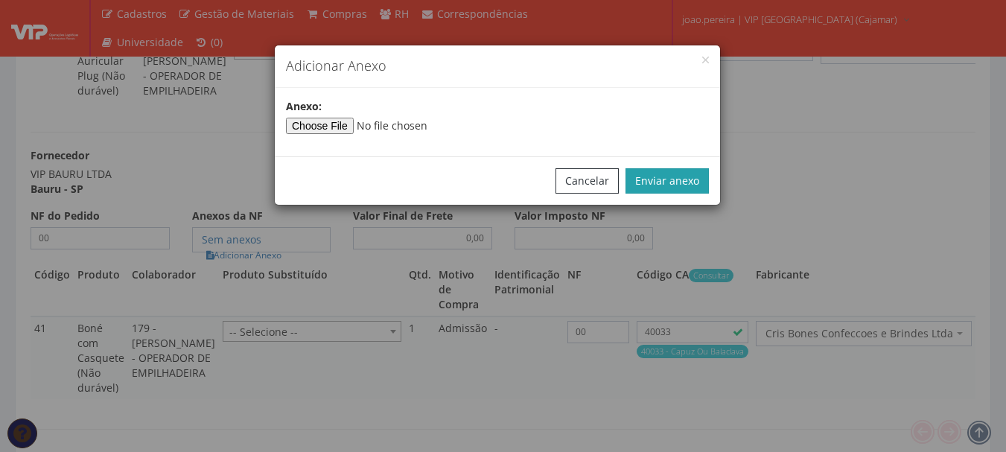
click at [658, 185] on button "Enviar anexo" at bounding box center [667, 180] width 83 height 25
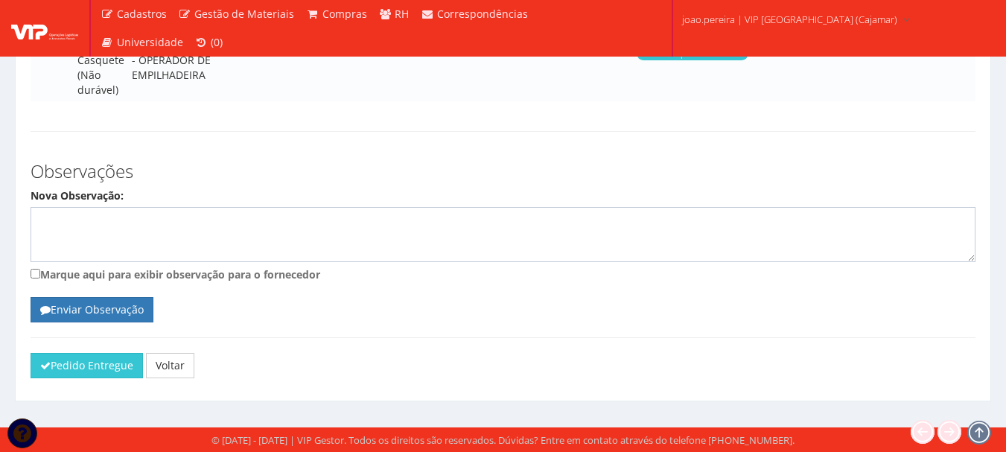
scroll to position [2793, 0]
click at [60, 356] on button "Pedido Entregue" at bounding box center [87, 365] width 112 height 25
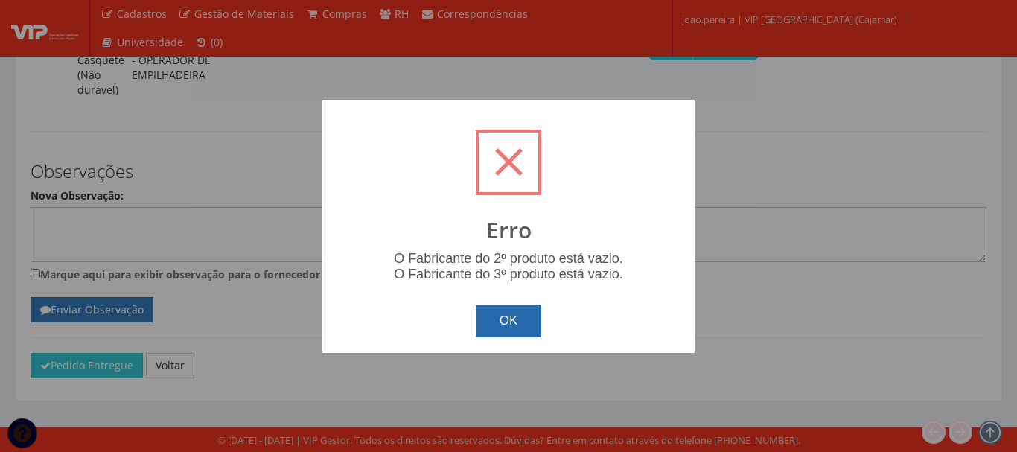
click at [523, 305] on button "OK" at bounding box center [509, 321] width 66 height 33
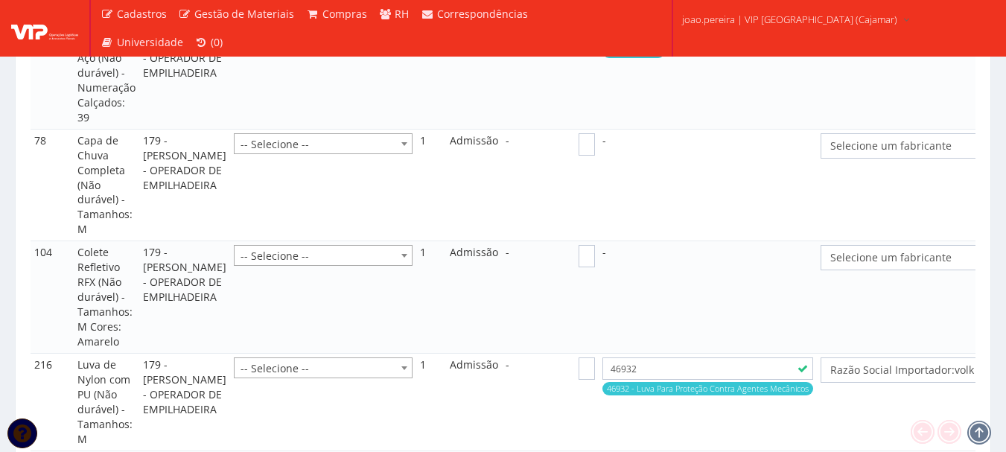
scroll to position [1602, 0]
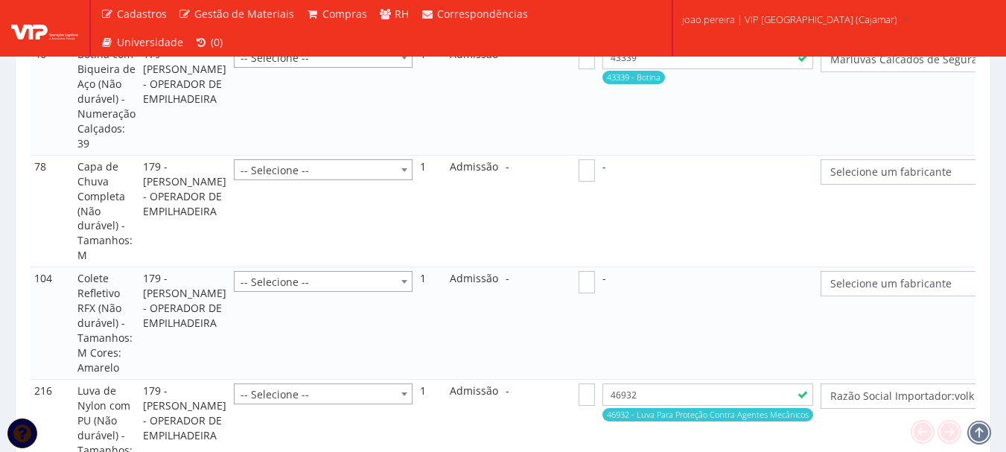
click at [893, 276] on span "Selecione um fabricante" at bounding box center [937, 283] width 215 height 15
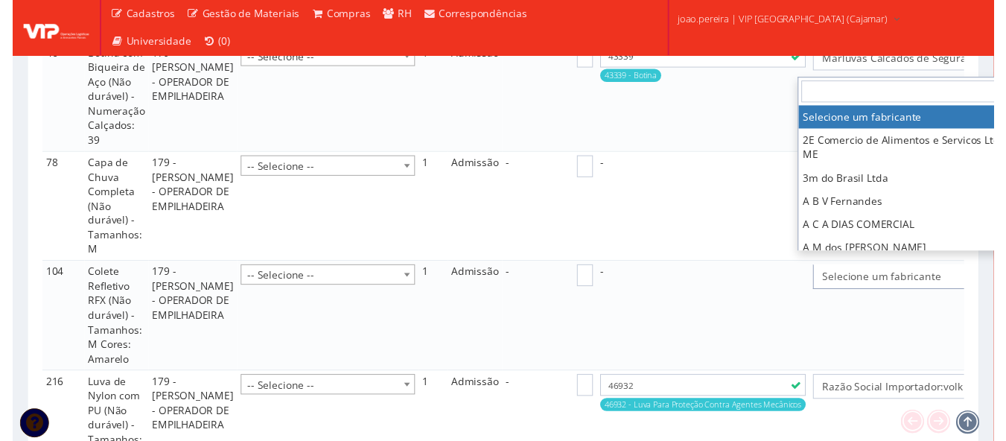
scroll to position [1602, 34]
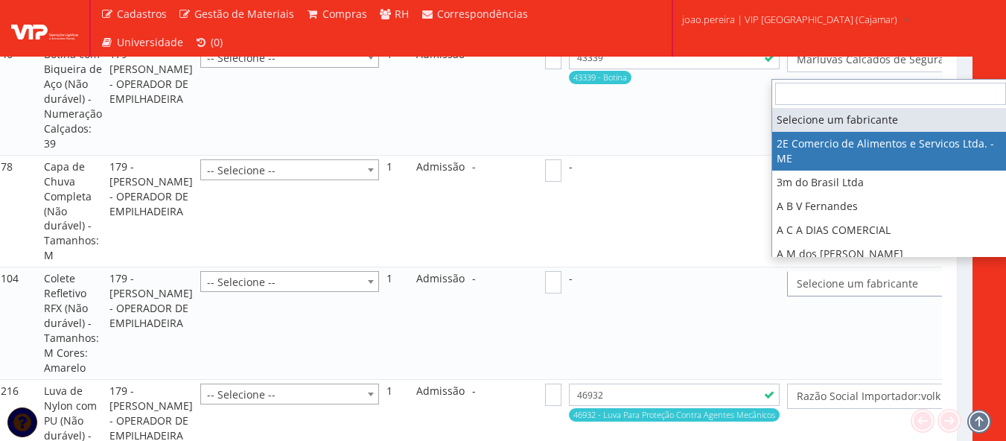
select select "339"
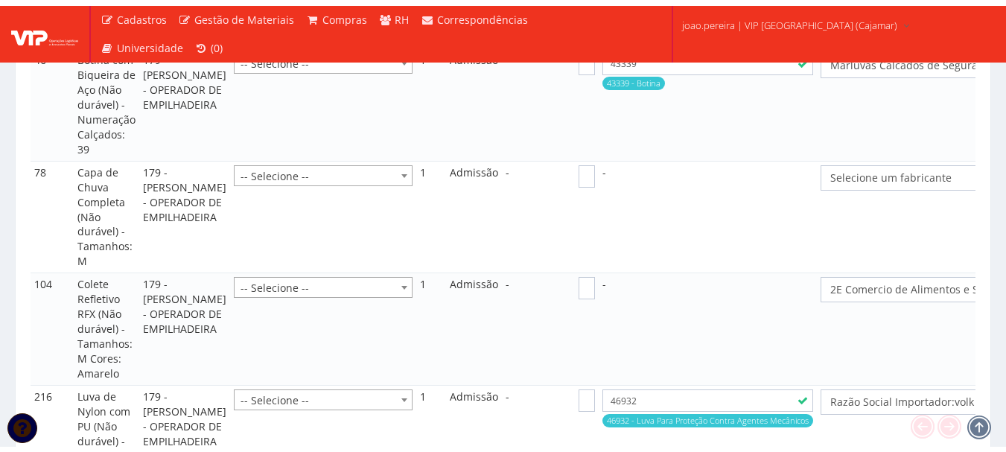
scroll to position [1602, 0]
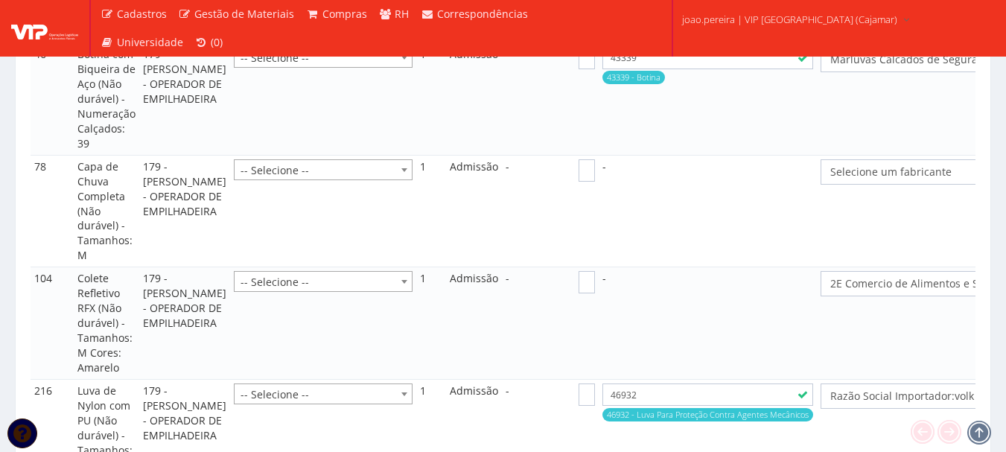
click at [850, 165] on span "Selecione um fabricante" at bounding box center [948, 172] width 236 height 15
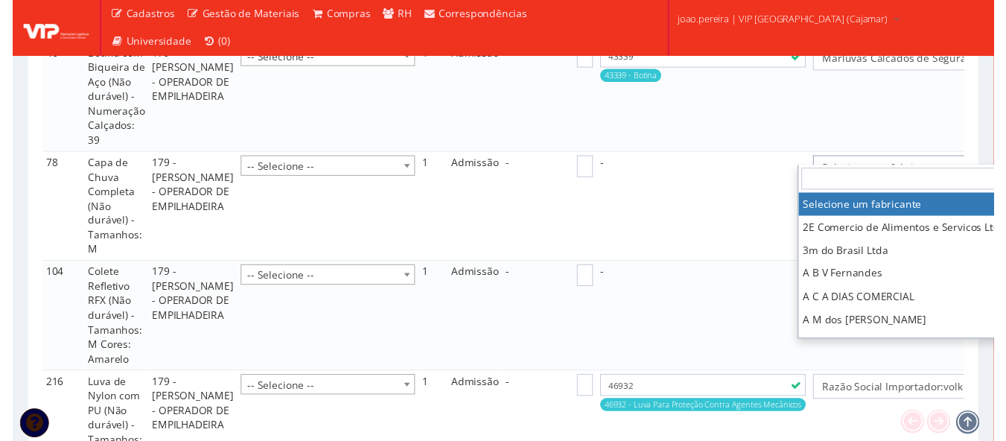
scroll to position [1602, 53]
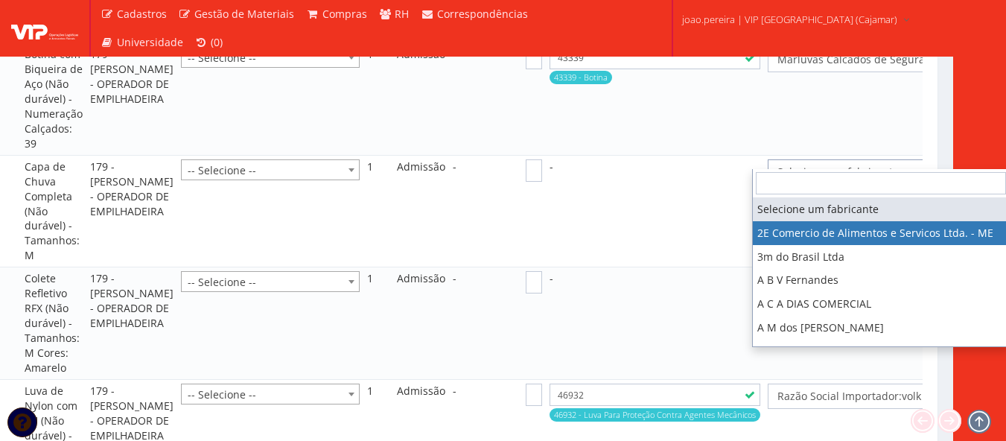
select select "339"
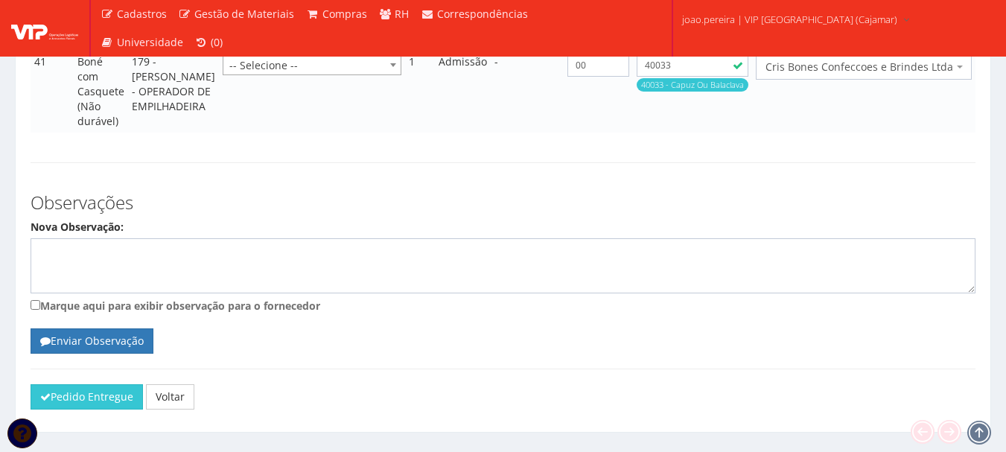
scroll to position [2793, 0]
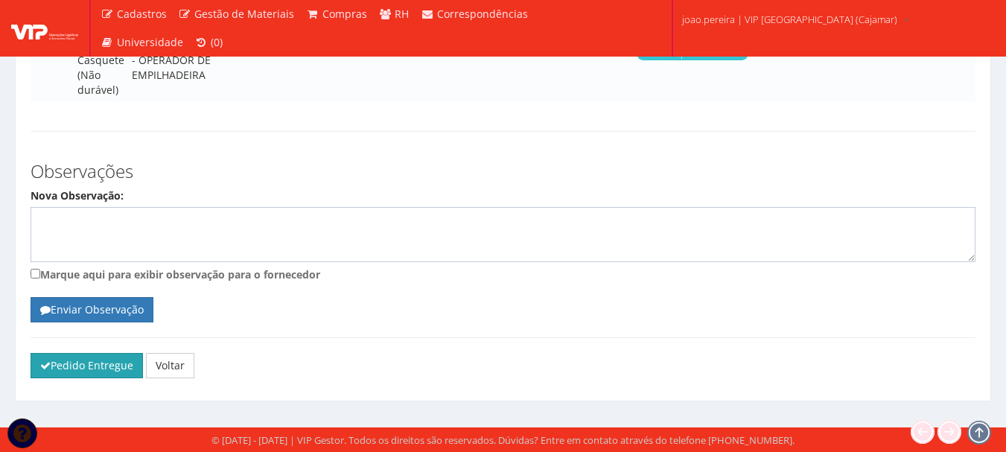
click at [90, 363] on button "Pedido Entregue" at bounding box center [87, 365] width 112 height 25
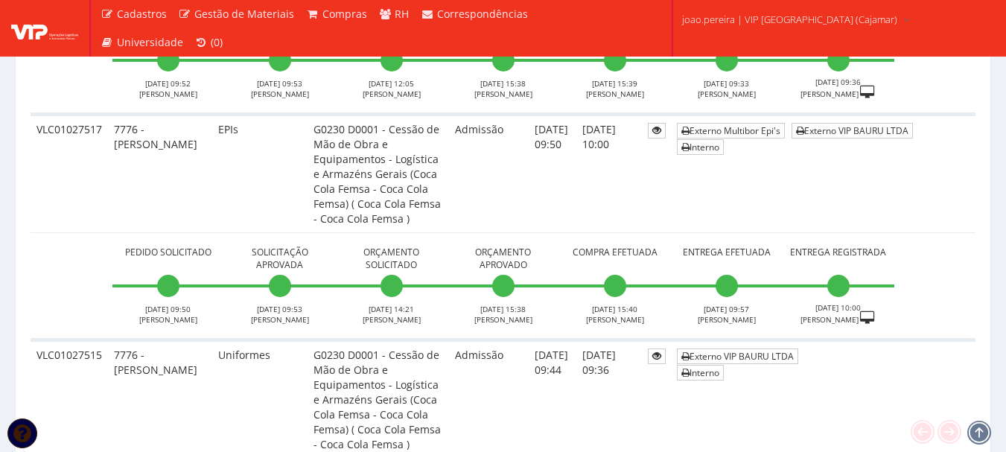
scroll to position [7000, 0]
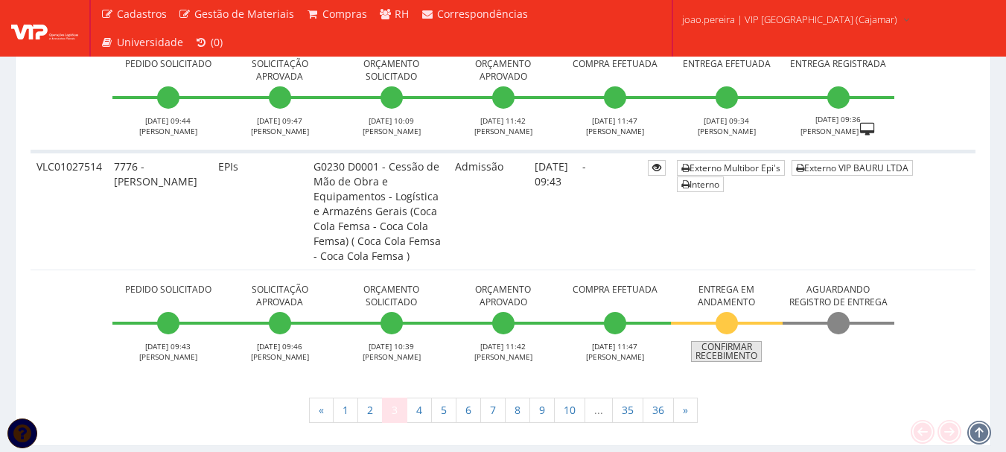
click at [751, 341] on link "Confirmar Recebimento" at bounding box center [726, 351] width 71 height 21
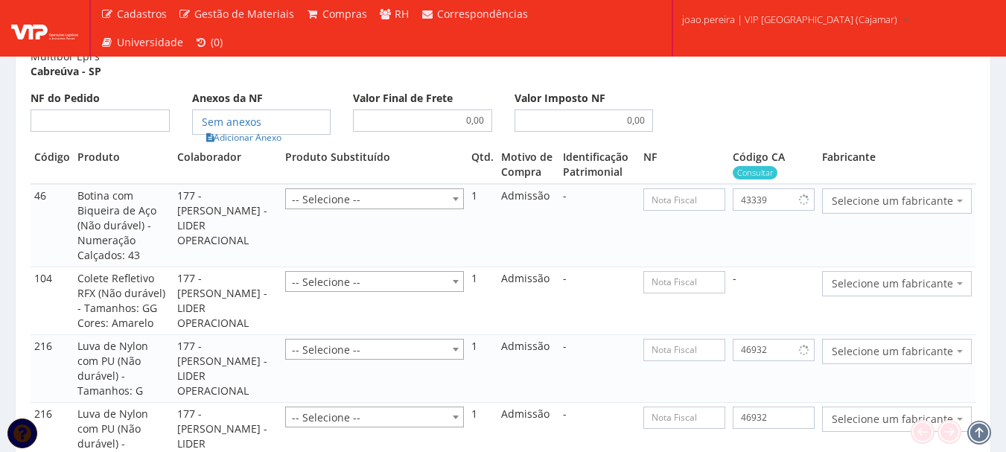
scroll to position [1266, 0]
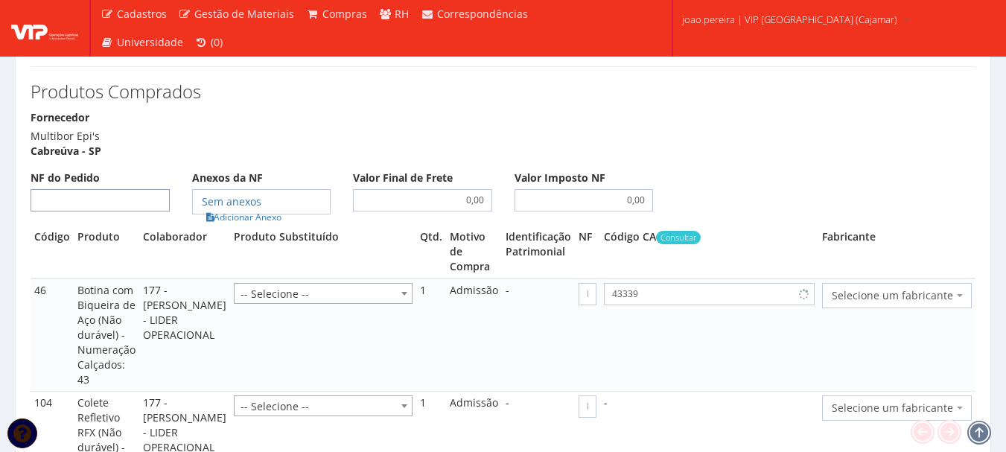
click at [119, 189] on input "NF do Pedido" at bounding box center [100, 200] width 139 height 22
select select "848"
type input "00"
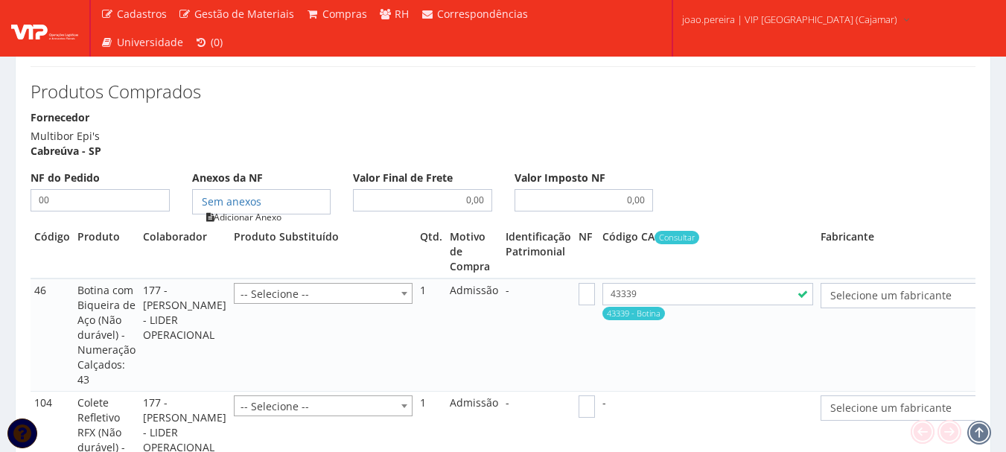
click at [261, 209] on link "Adicionar Anexo" at bounding box center [244, 217] width 84 height 16
type input "00"
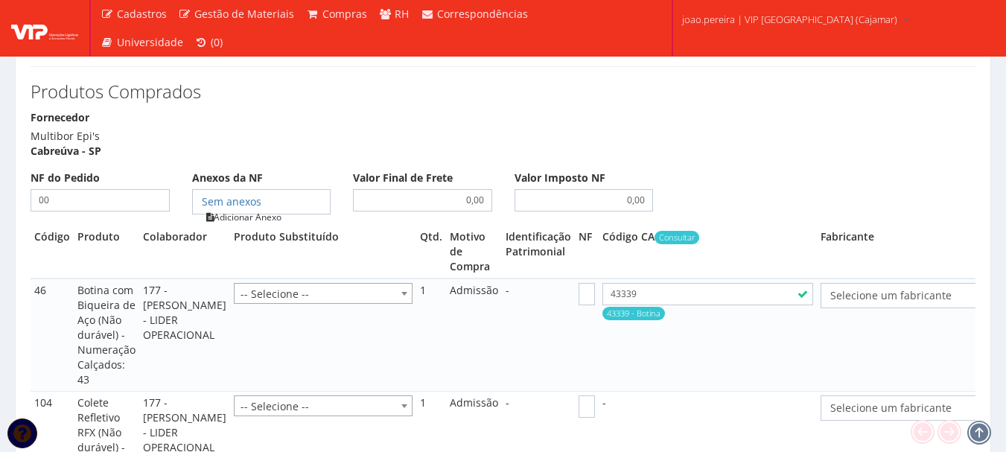
type input "00"
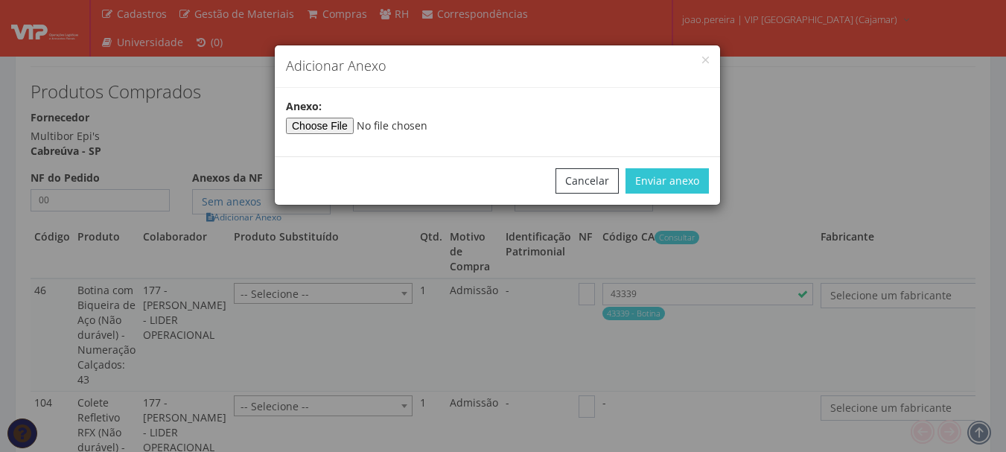
select select "1164"
click at [346, 133] on input"] "file" at bounding box center [387, 126] width 203 height 16
select select "25"
select select "848"
select select "33"
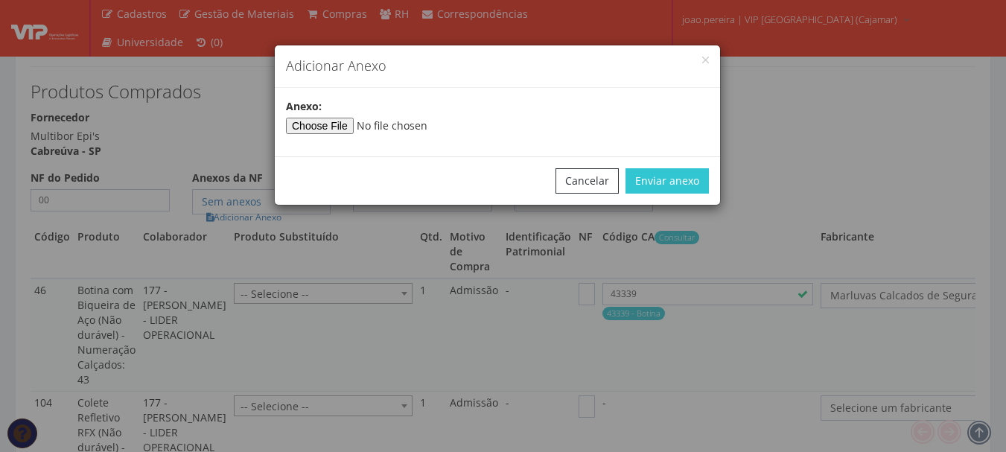
select select "33"
type input"] "C:\fakepath\PEDIDOS SEM NOTA FISCAL ESTOQUE.docx"
click at [693, 184] on button "Enviar anexo" at bounding box center [667, 180] width 83 height 25
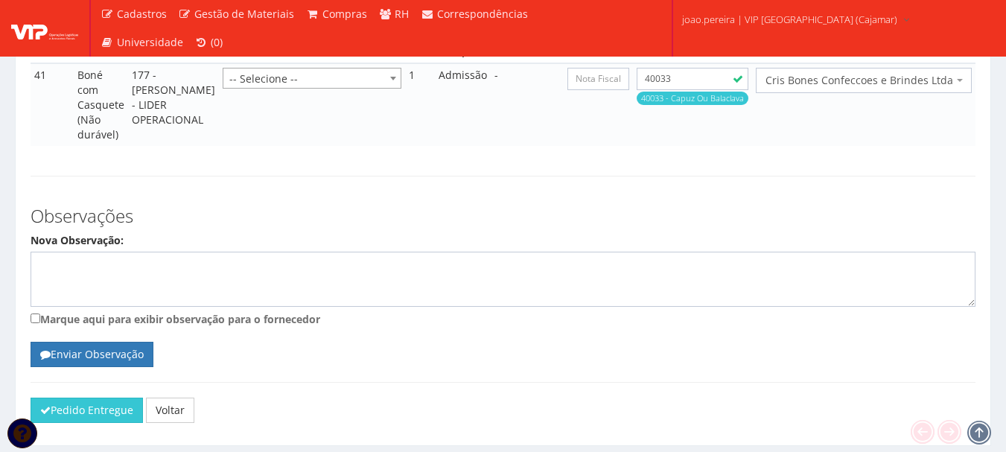
scroll to position [2343, 0]
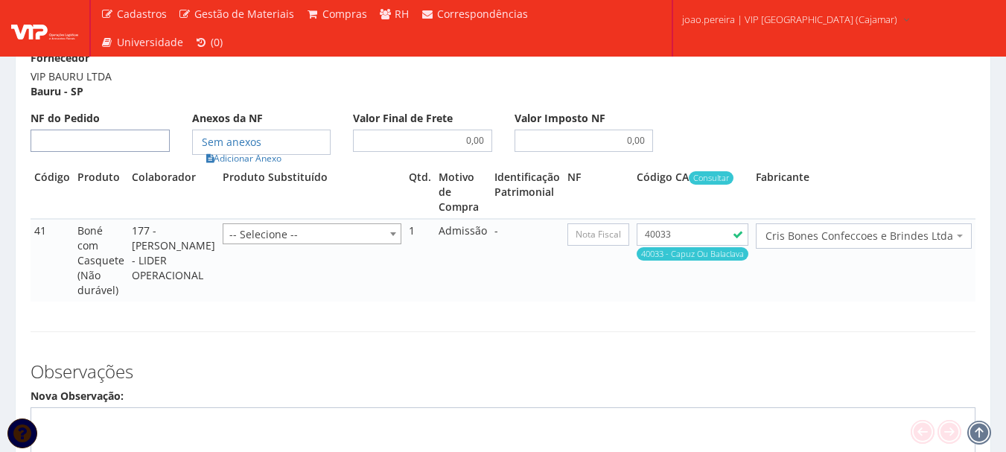
click at [115, 152] on input "NF do Pedido" at bounding box center [100, 141] width 139 height 22
type input "00"
click at [249, 166] on link "Adicionar Anexo" at bounding box center [244, 158] width 84 height 16
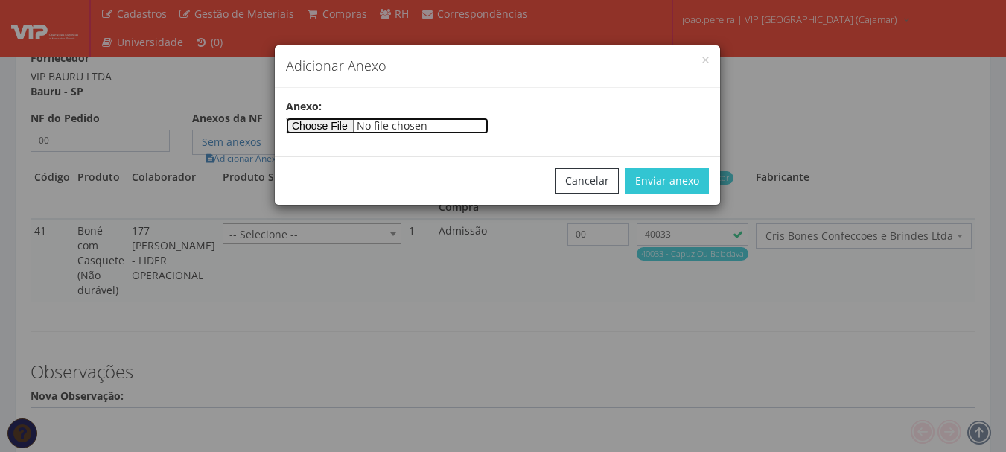
click at [346, 133] on input"] "file" at bounding box center [387, 126] width 203 height 16
type input"] "C:\fakepath\PEDIDOS SEM NOTA FISCAL ESTOQUE.docx"
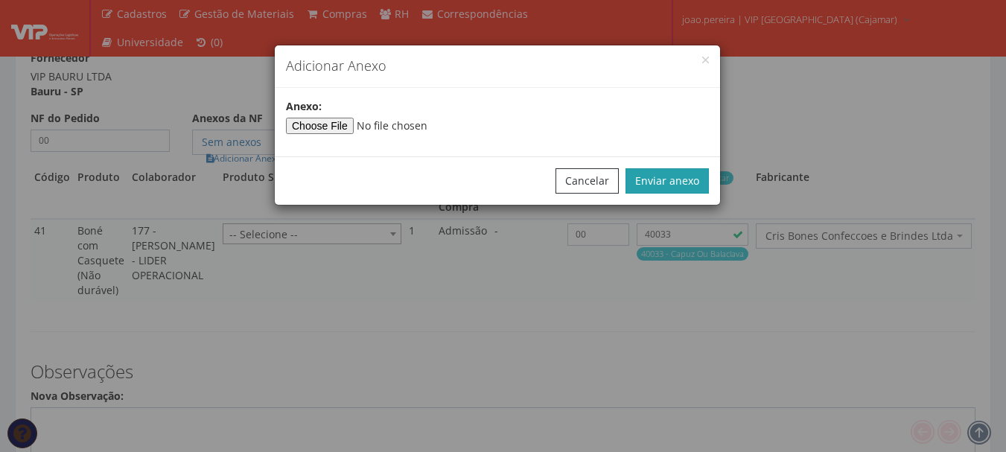
click at [674, 185] on button "Enviar anexo" at bounding box center [667, 180] width 83 height 25
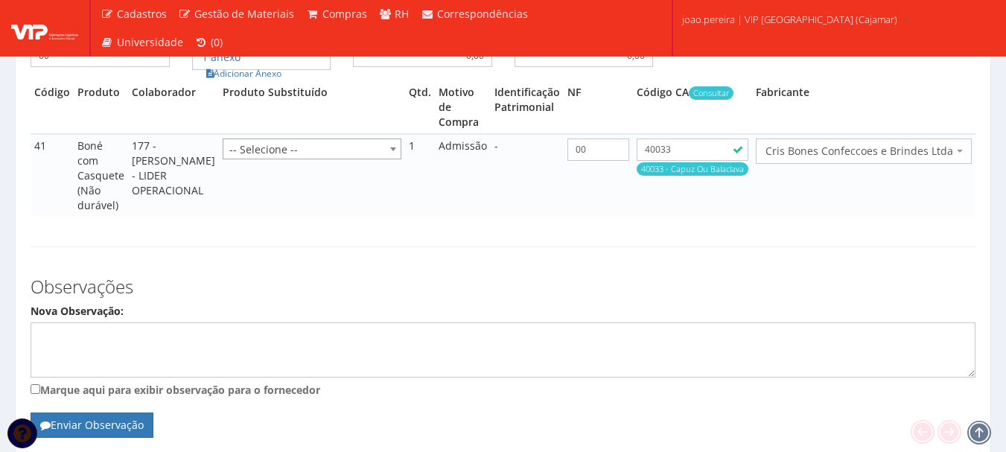
scroll to position [2566, 0]
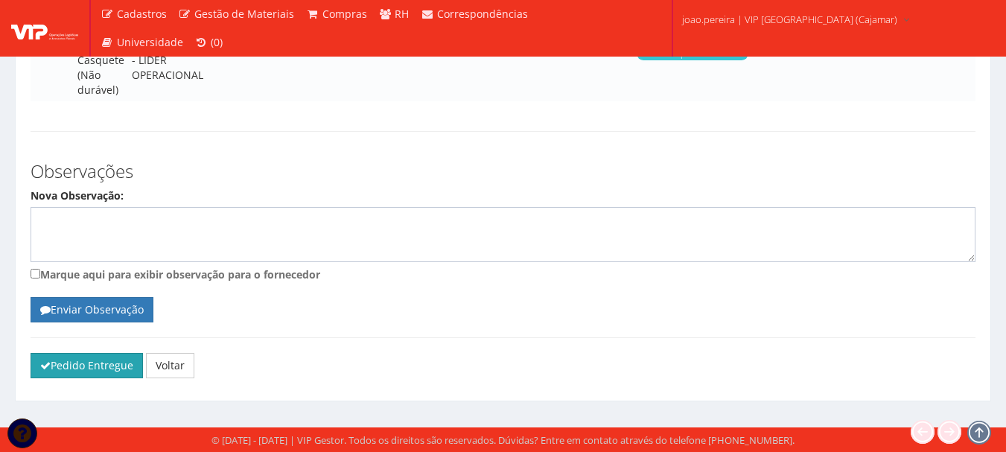
click at [93, 367] on button "Pedido Entregue" at bounding box center [87, 365] width 112 height 25
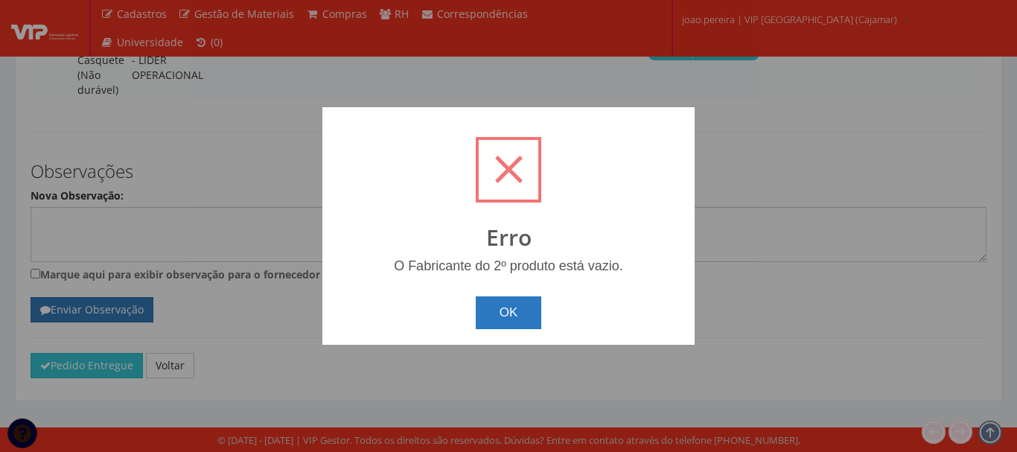
click at [527, 317] on button "OK" at bounding box center [509, 312] width 66 height 33
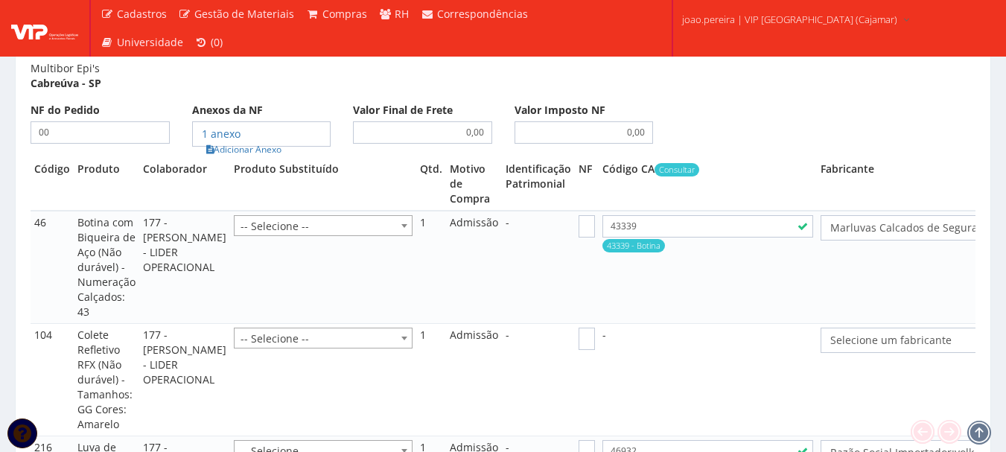
scroll to position [1300, 0]
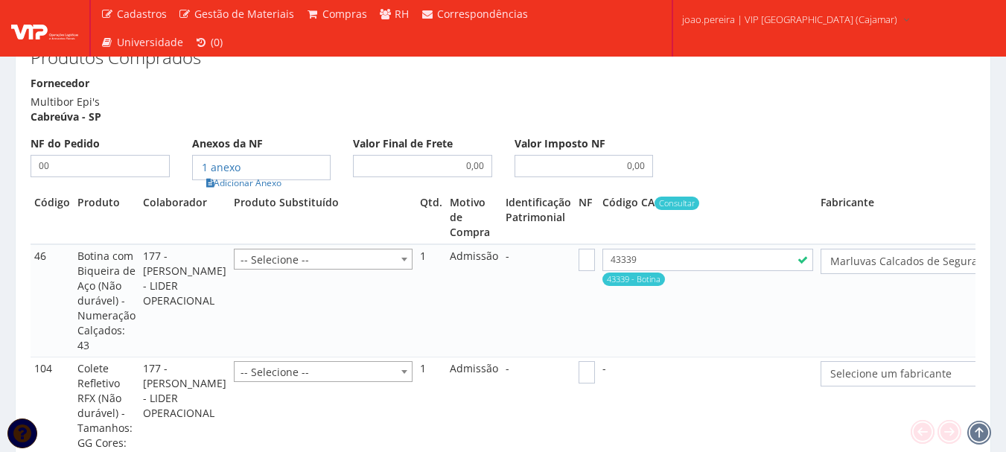
click at [868, 366] on span "Selecione um fabricante" at bounding box center [943, 373] width 226 height 15
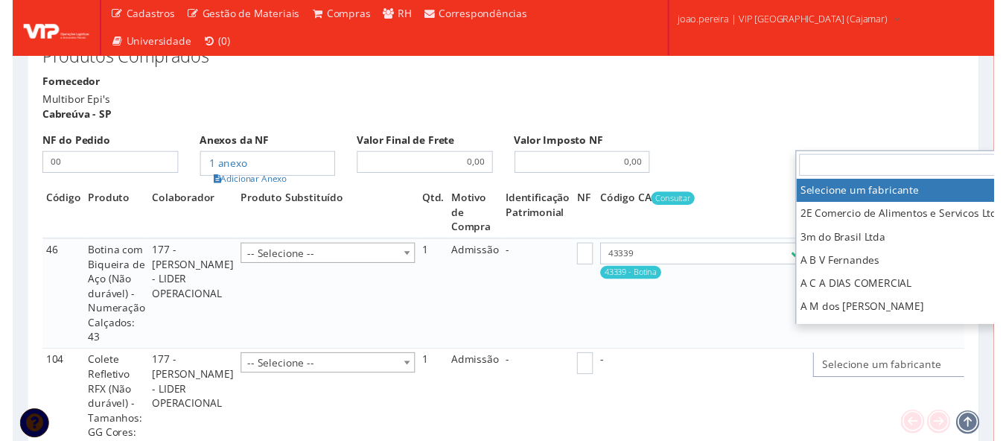
scroll to position [1300, 42]
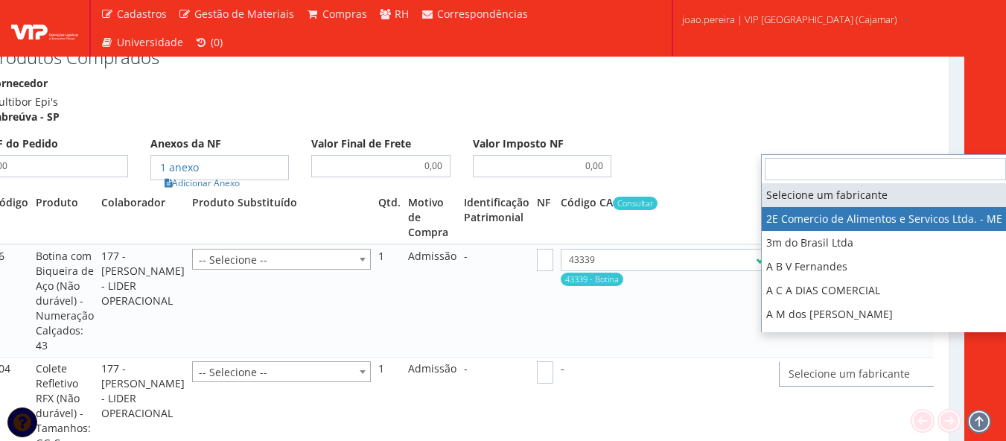
select select "339"
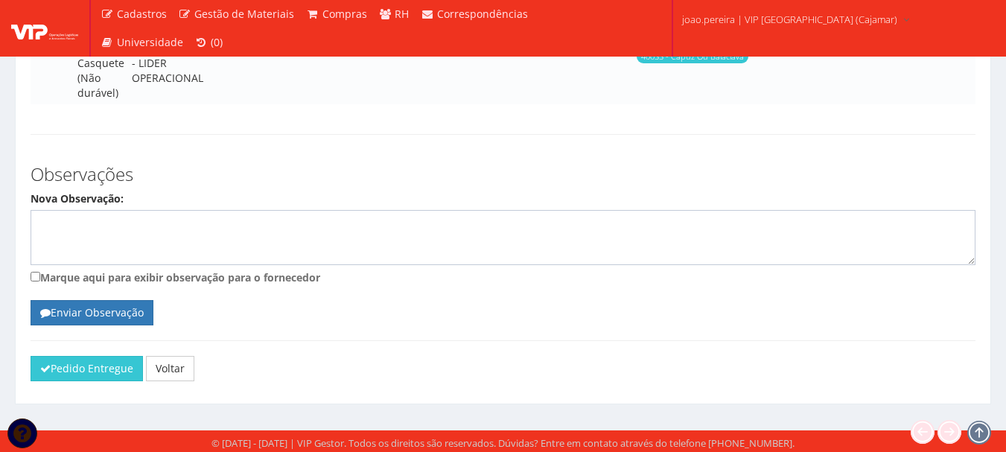
scroll to position [2566, 0]
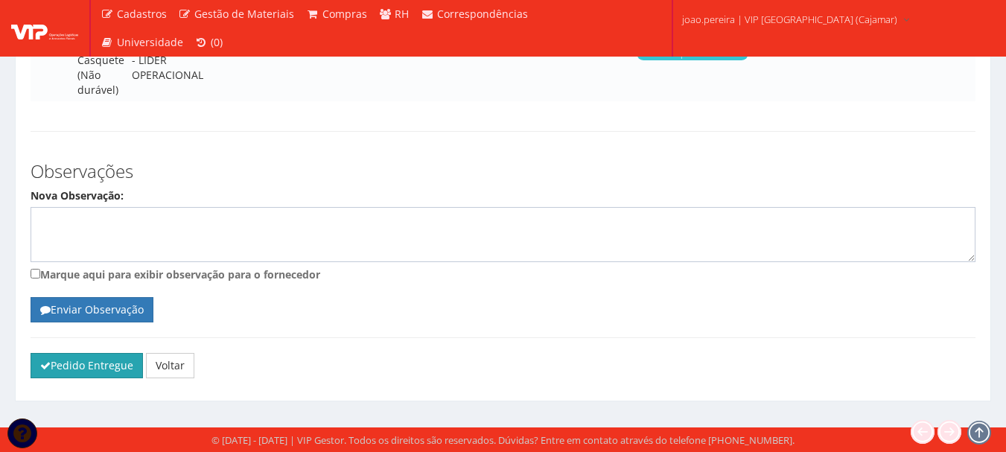
click at [91, 371] on button "Pedido Entregue" at bounding box center [87, 365] width 112 height 25
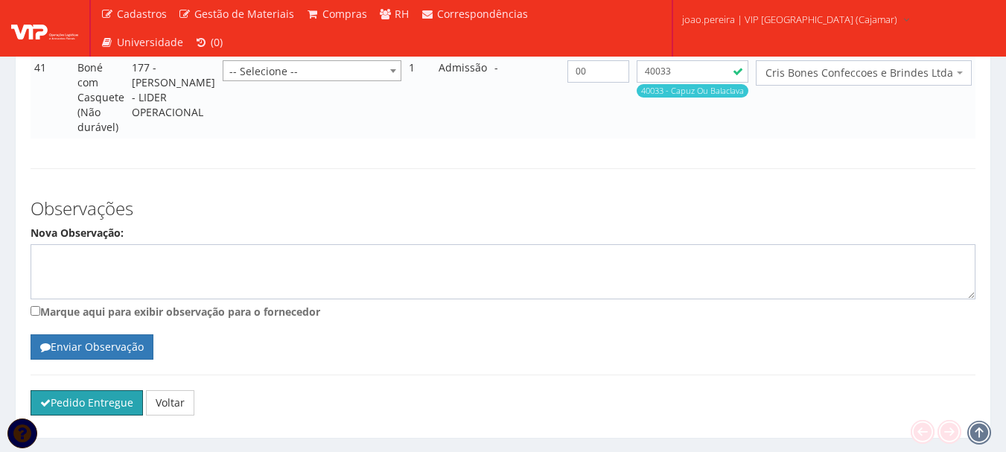
scroll to position [2417, 0]
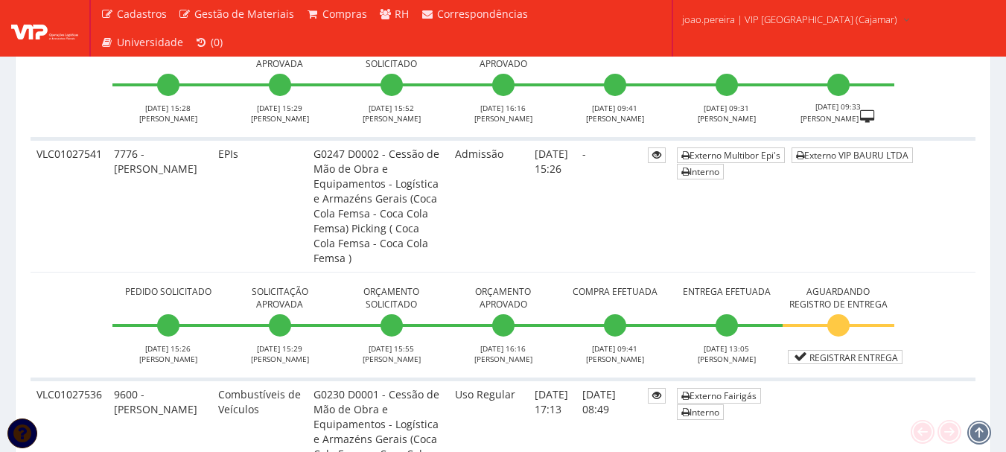
scroll to position [5213, 0]
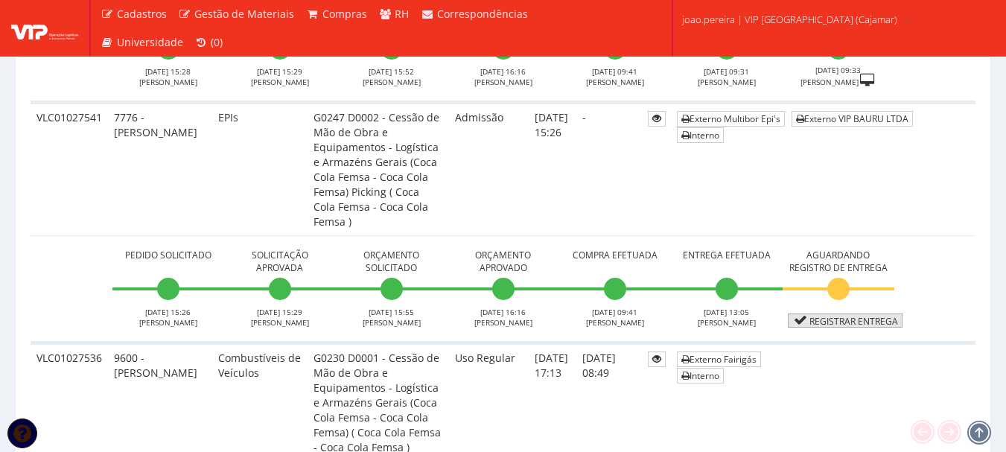
click at [856, 314] on link "Registrar Entrega" at bounding box center [845, 321] width 115 height 14
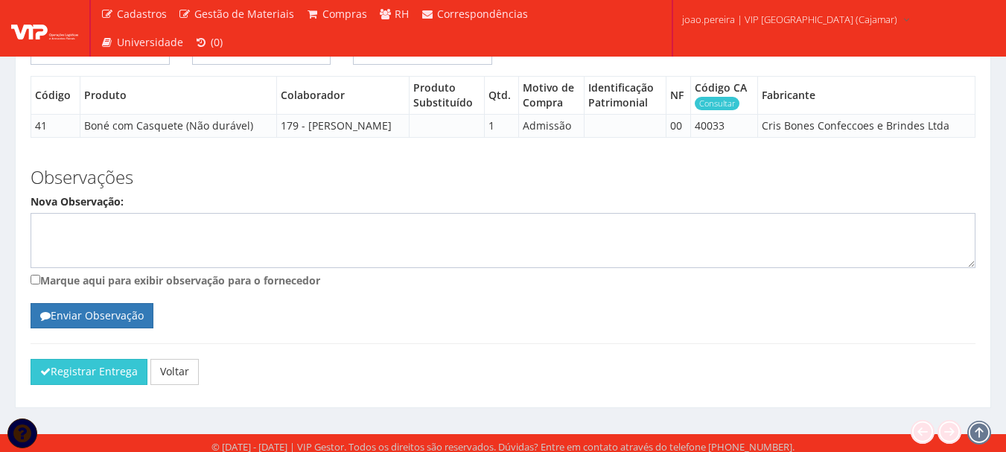
scroll to position [2071, 0]
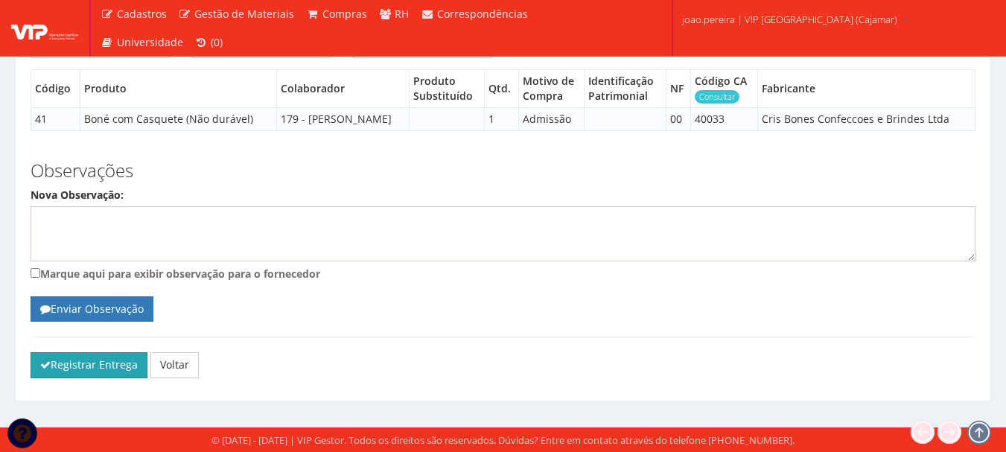
click at [83, 365] on button "Registrar Entrega" at bounding box center [89, 364] width 117 height 25
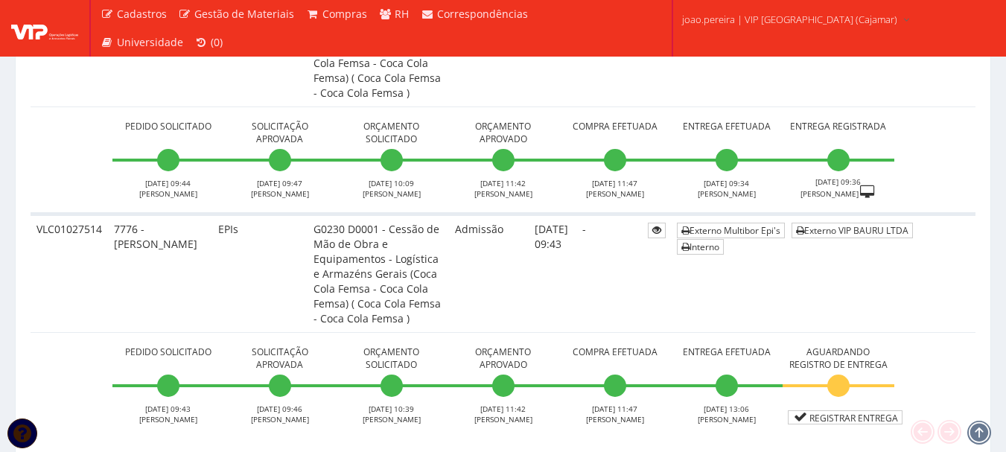
scroll to position [7000, 0]
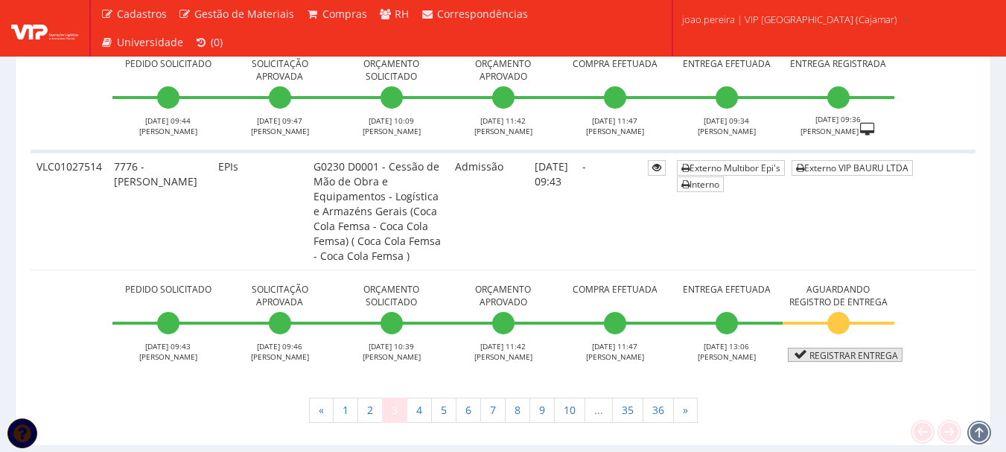
click at [866, 348] on link "Registrar Entrega" at bounding box center [845, 355] width 115 height 14
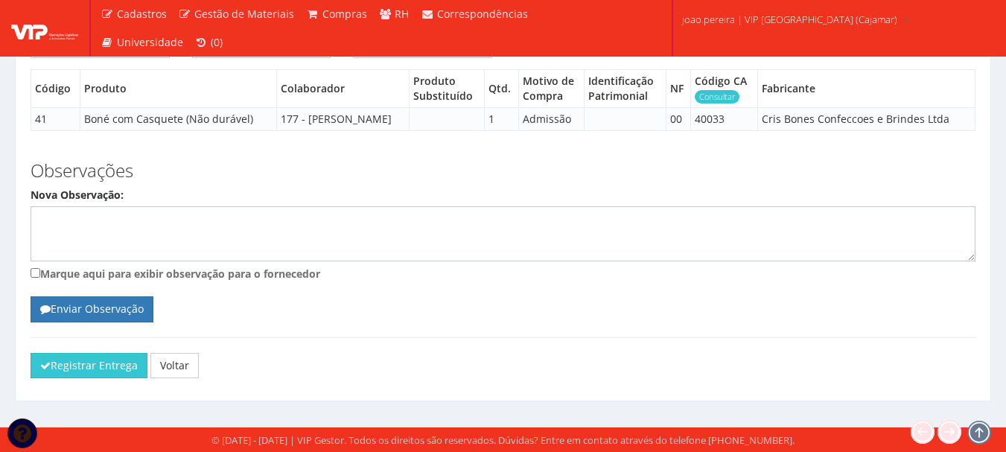
scroll to position [1919, 0]
click at [102, 363] on button "Registrar Entrega" at bounding box center [89, 365] width 117 height 25
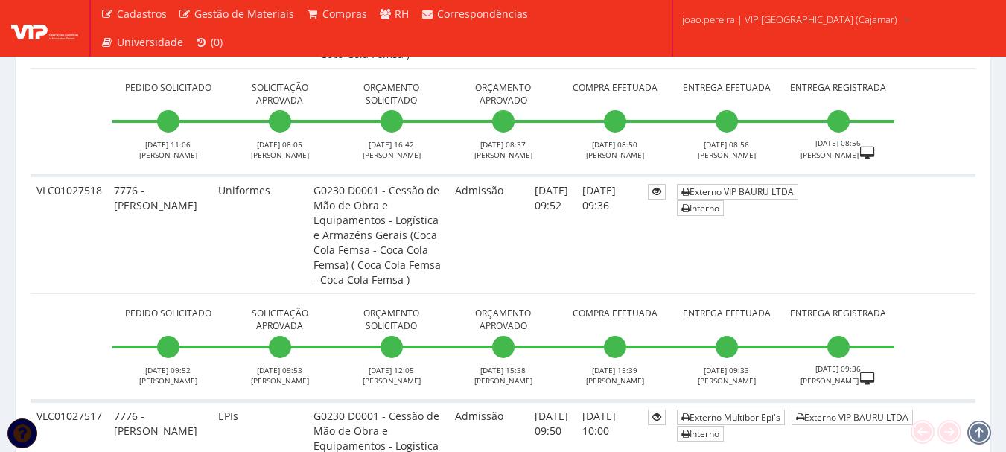
scroll to position [7000, 0]
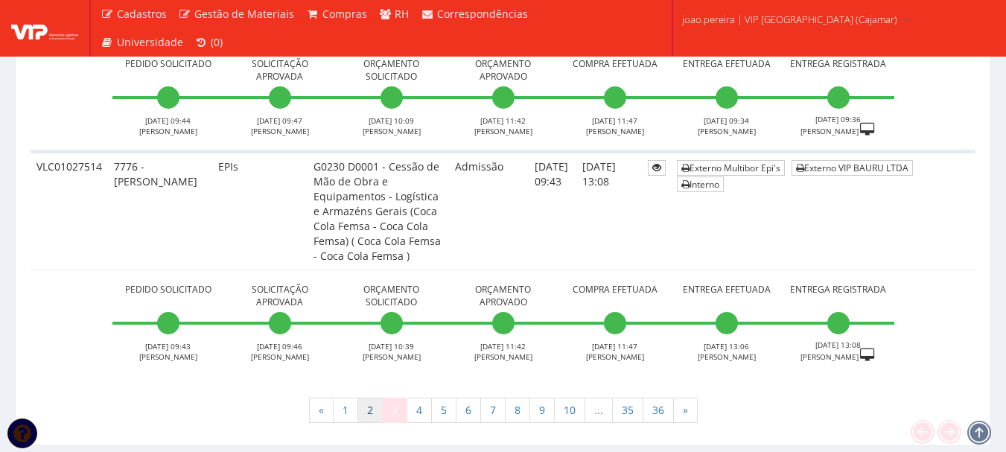
click at [368, 398] on link "2" at bounding box center [369, 410] width 25 height 25
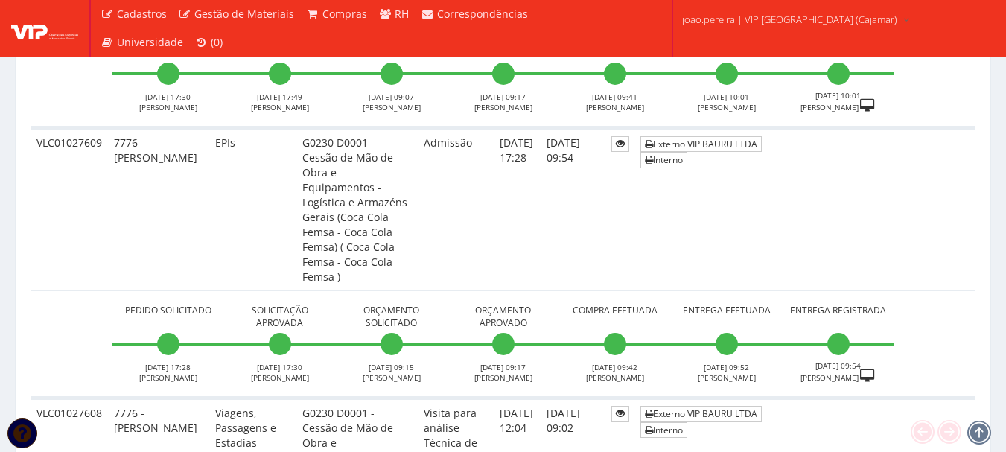
scroll to position [6930, 0]
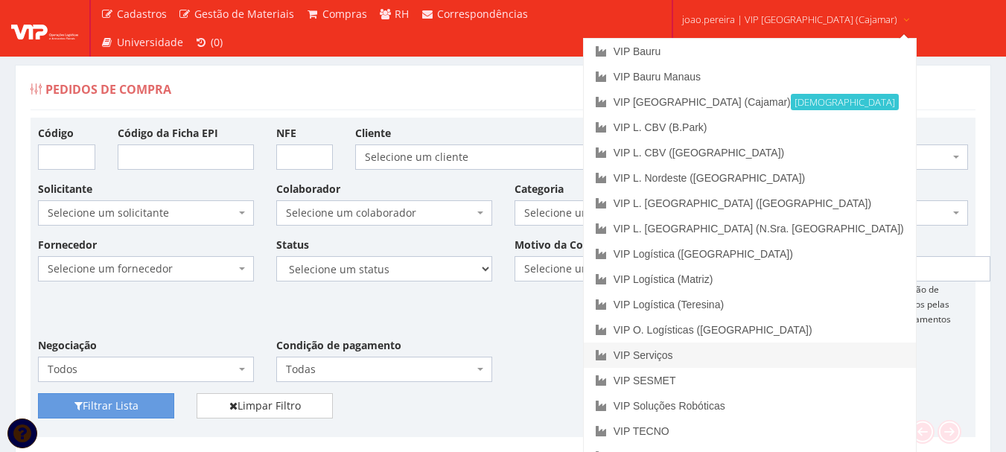
click at [728, 353] on link "VIP Serviços" at bounding box center [750, 355] width 332 height 25
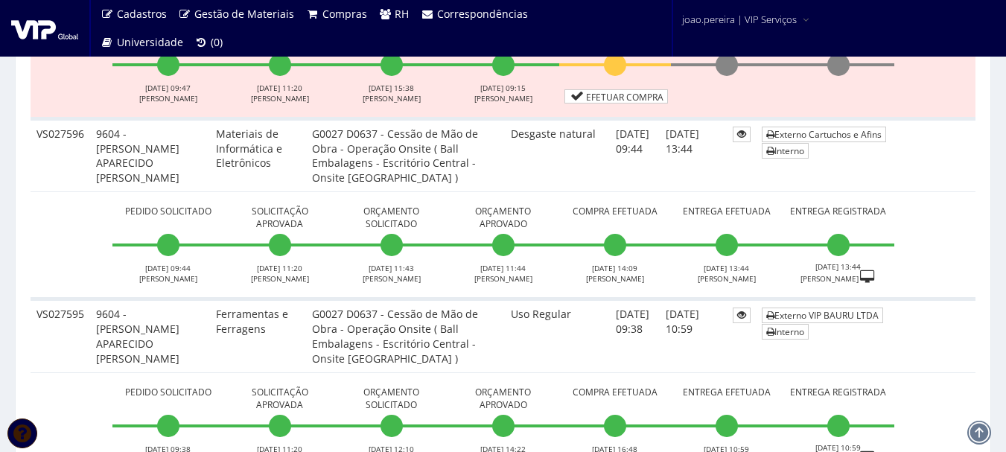
scroll to position [2987, 0]
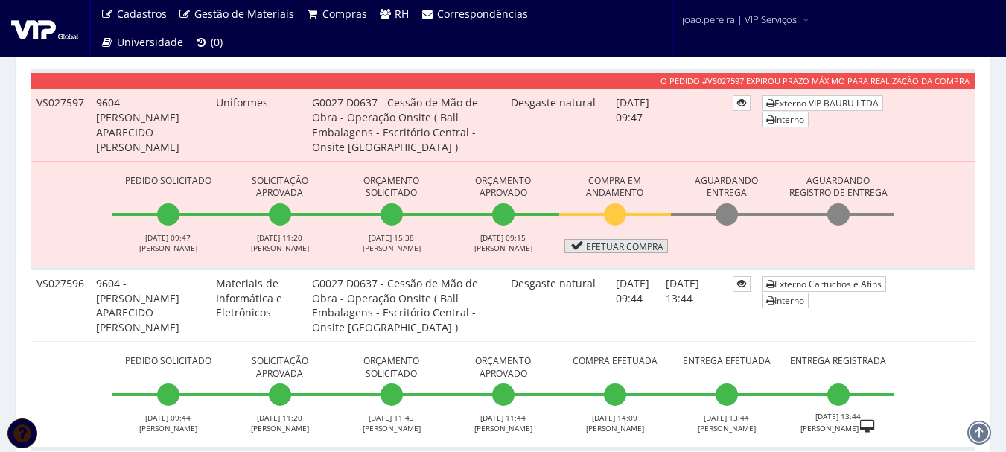
click at [641, 245] on link "Efetuar Compra" at bounding box center [617, 246] width 104 height 14
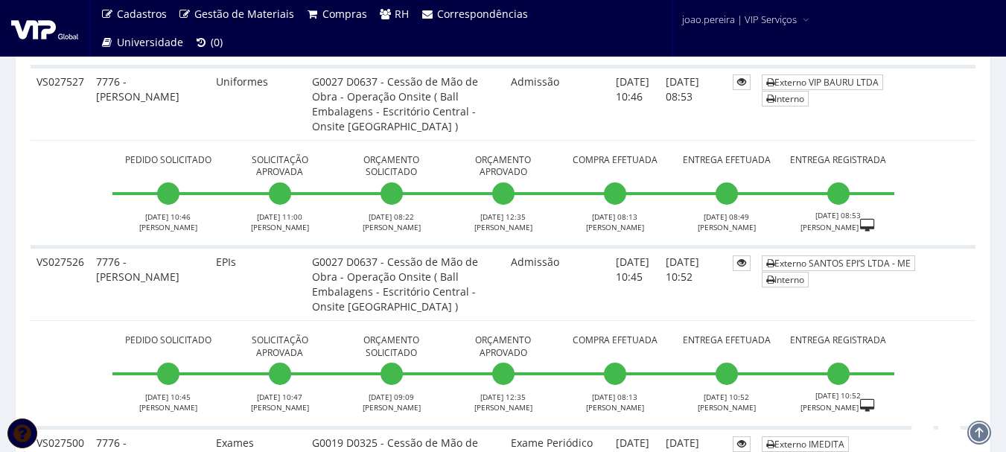
scroll to position [5651, 0]
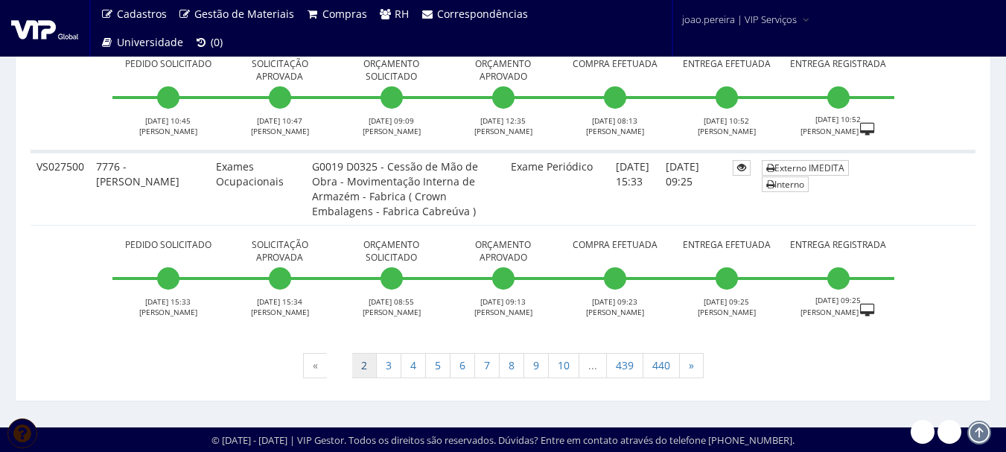
click at [360, 366] on link "2" at bounding box center [364, 365] width 25 height 25
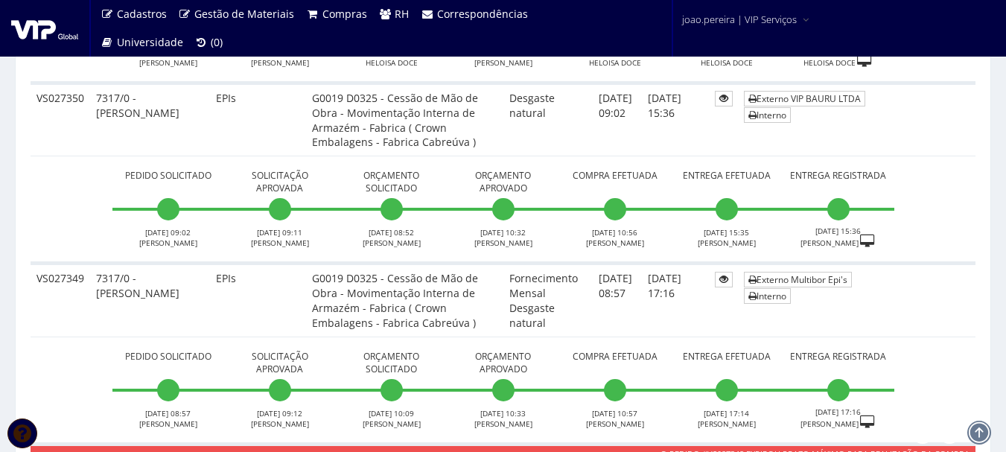
scroll to position [5667, 0]
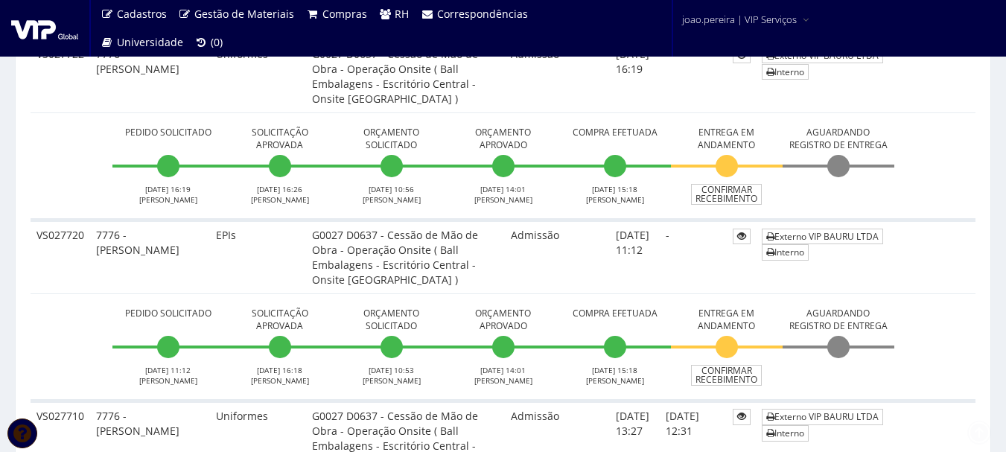
scroll to position [501, 0]
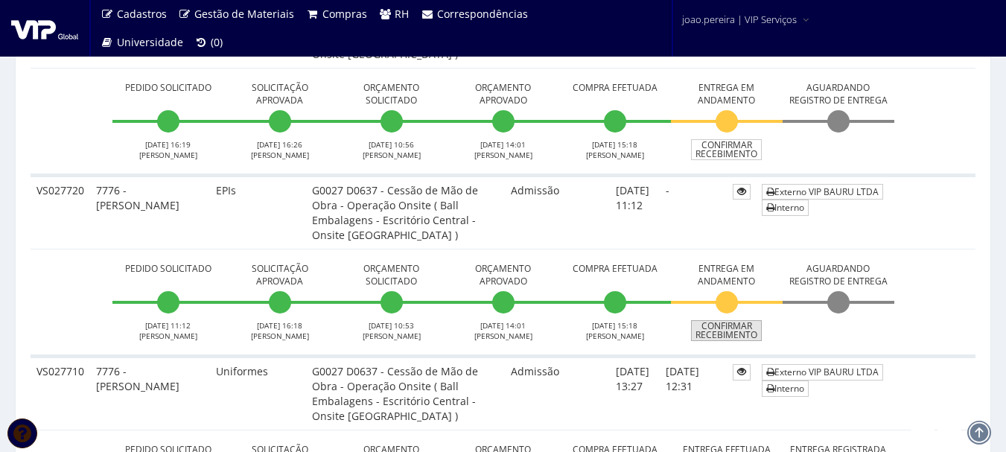
click at [736, 335] on link "Confirmar Recebimento" at bounding box center [726, 330] width 71 height 21
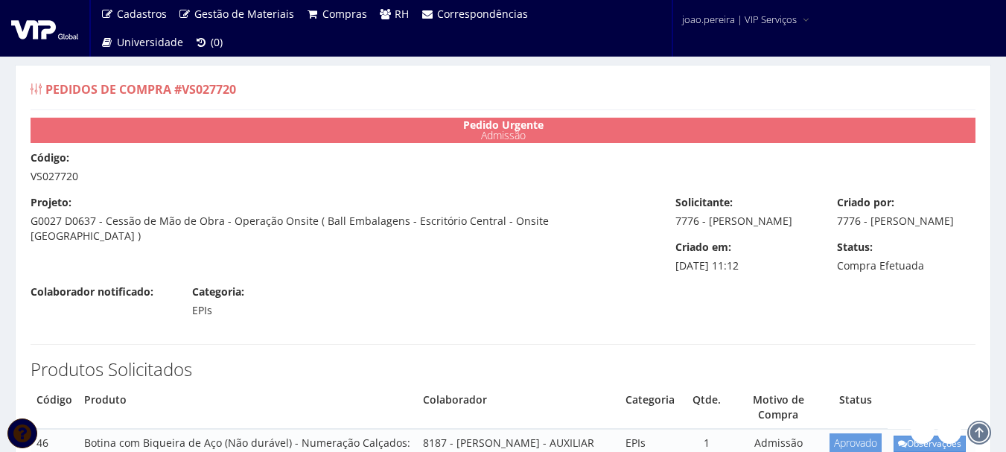
select select "1164"
select select "848"
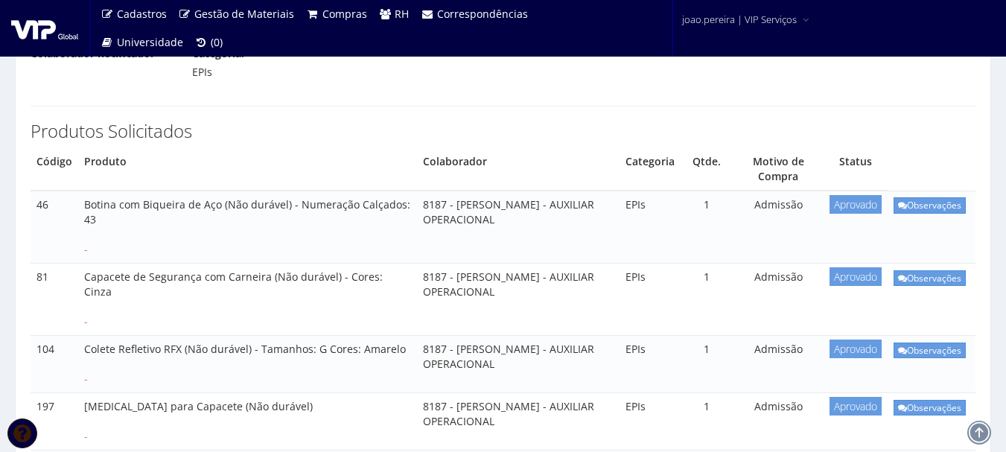
select select "848"
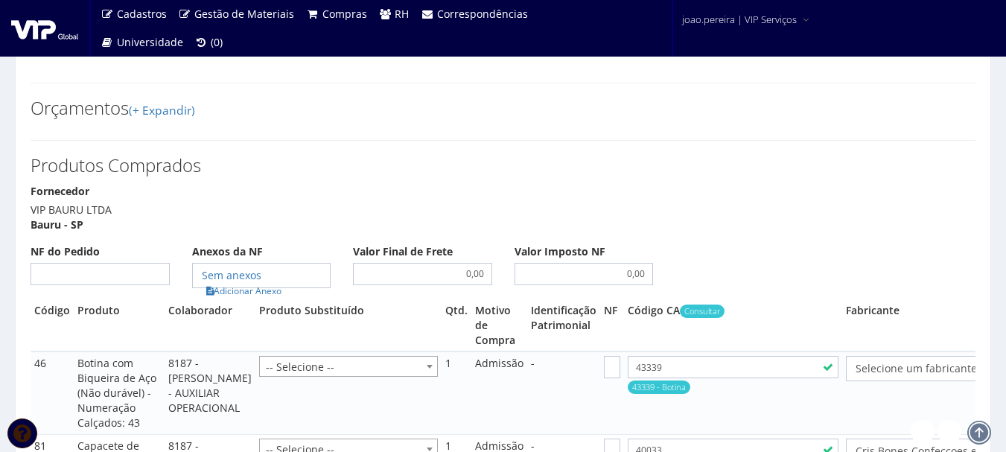
scroll to position [1489, 0]
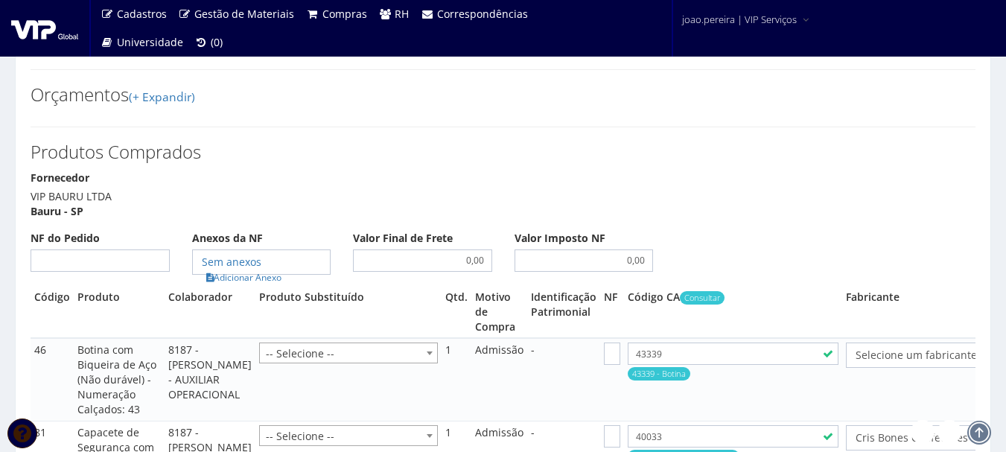
select select "19"
click at [127, 249] on input "NF do Pedido" at bounding box center [100, 260] width 139 height 22
type input "00"
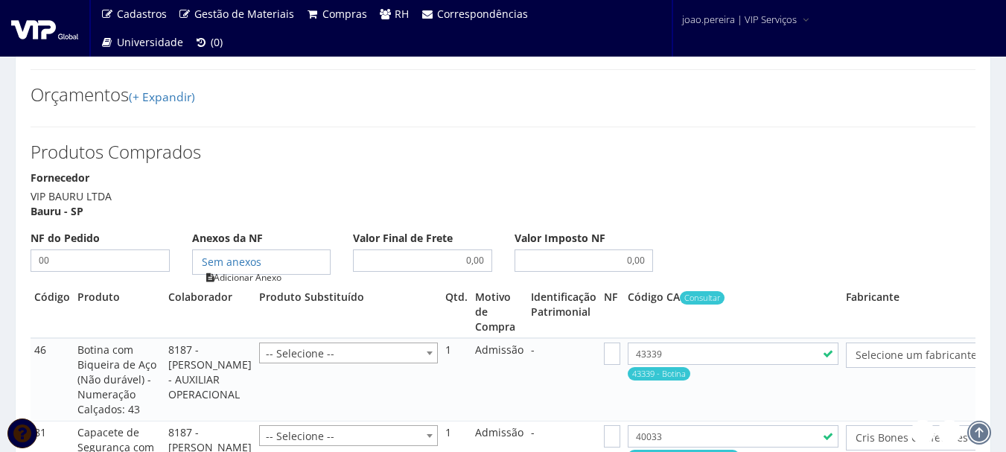
type input "00"
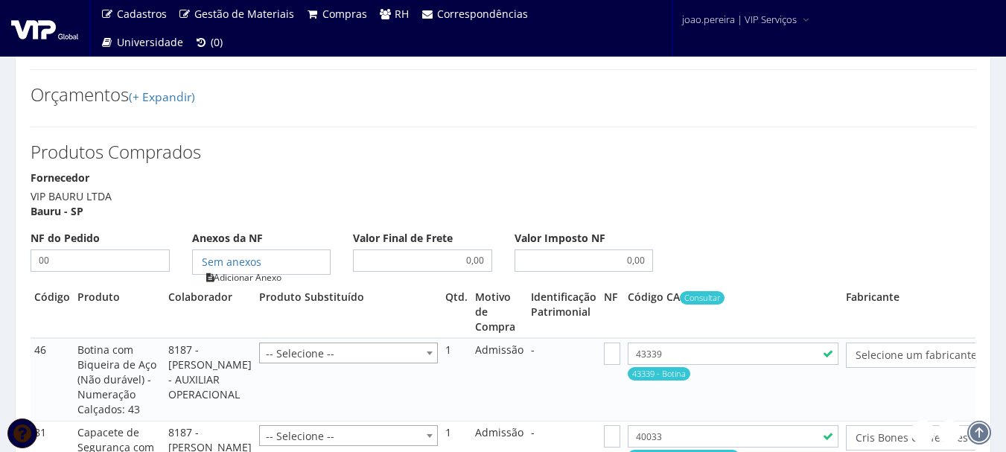
type input "00"
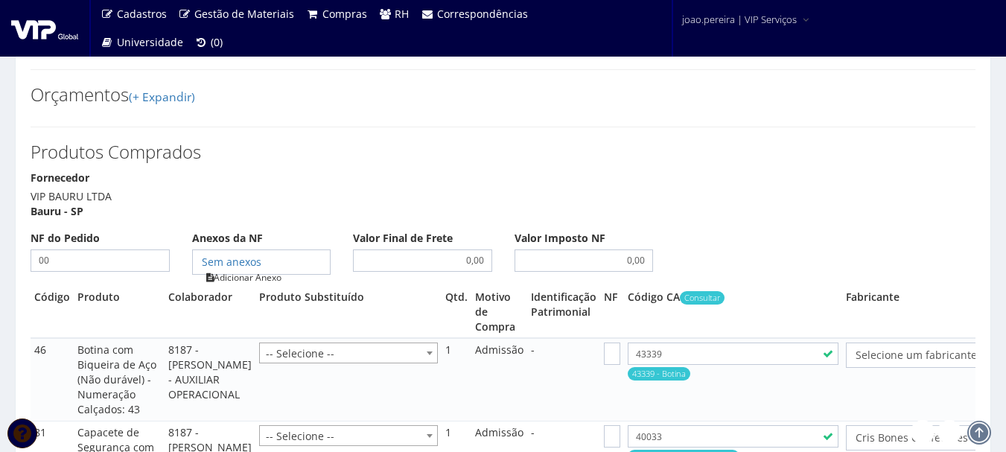
type input "00"
click at [255, 270] on link "Adicionar Anexo" at bounding box center [244, 278] width 84 height 16
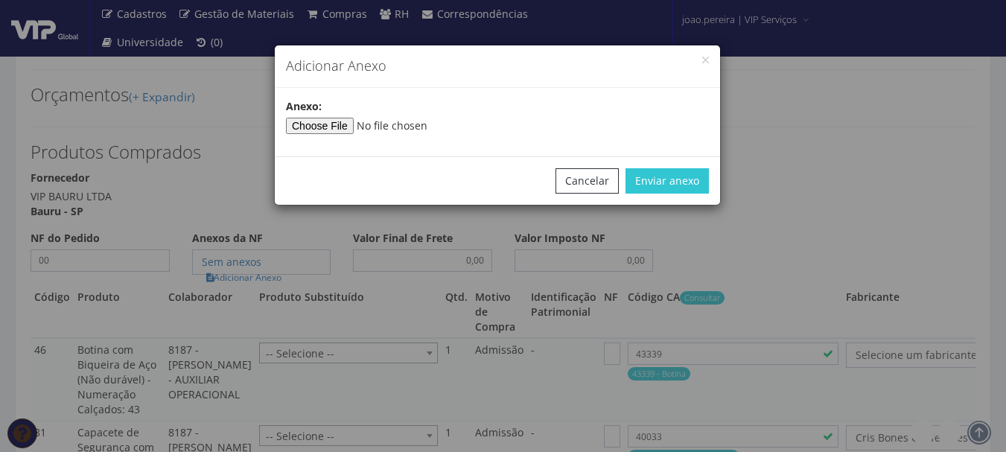
select select "25"
click at [346, 130] on input"] "file" at bounding box center [387, 126] width 203 height 16
select select "848"
type input"] "C:\fakepath\PEDIDOS SEM NOTA FISCAL ESTOQUE.docx"
click at [693, 187] on button "Enviar anexo" at bounding box center [667, 180] width 83 height 25
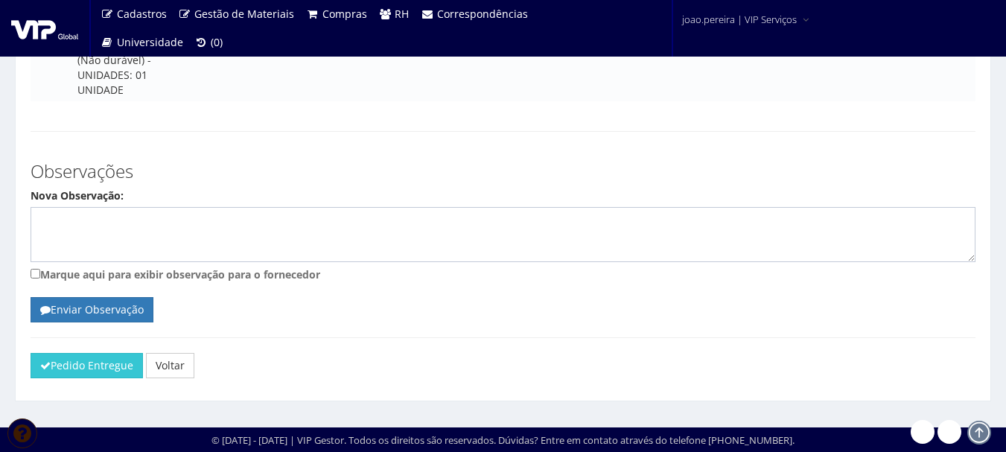
scroll to position [3196, 0]
click at [80, 363] on button "Pedido Entregue" at bounding box center [87, 365] width 112 height 25
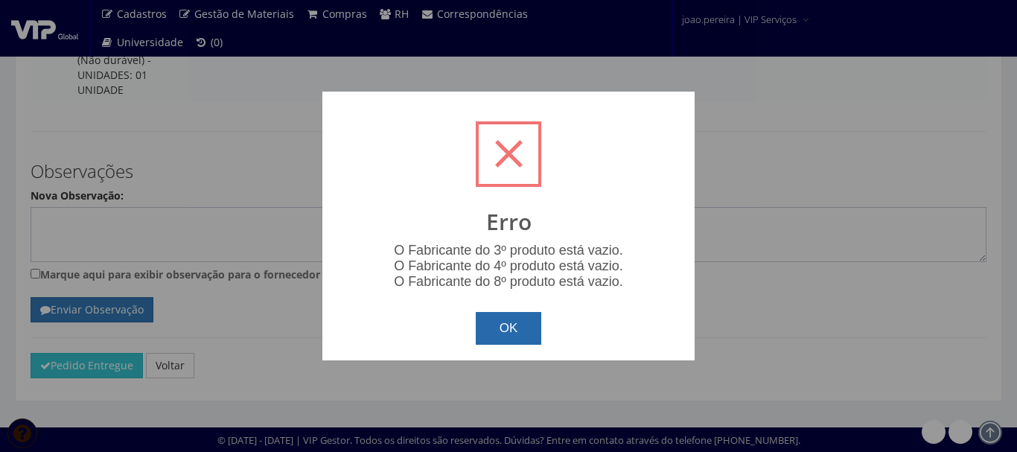
click at [529, 331] on button "OK" at bounding box center [509, 328] width 66 height 33
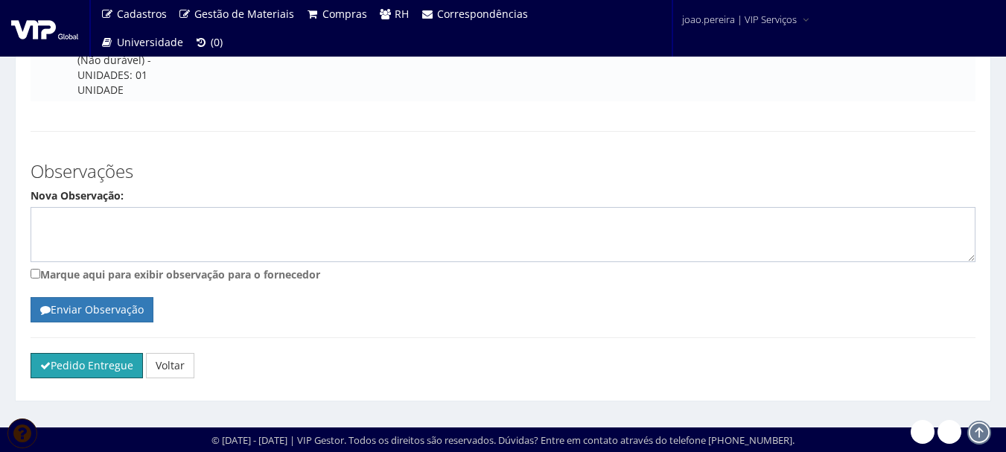
scroll to position [2824, 0]
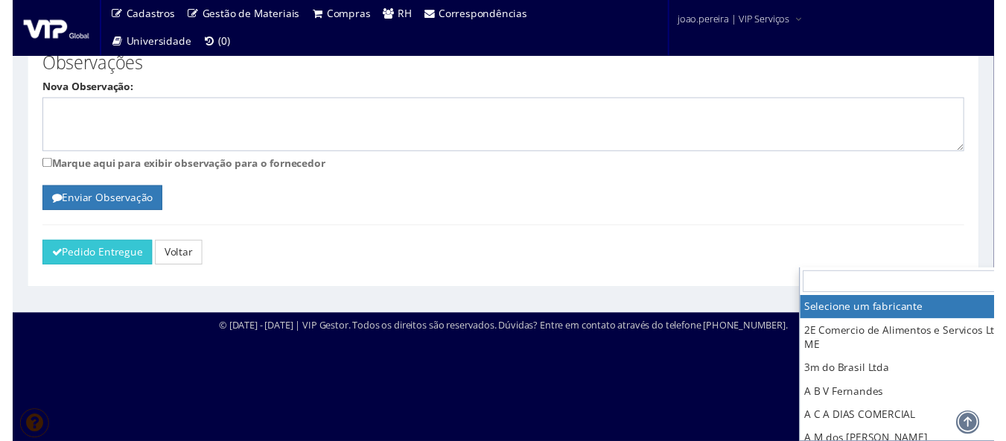
scroll to position [2824, 35]
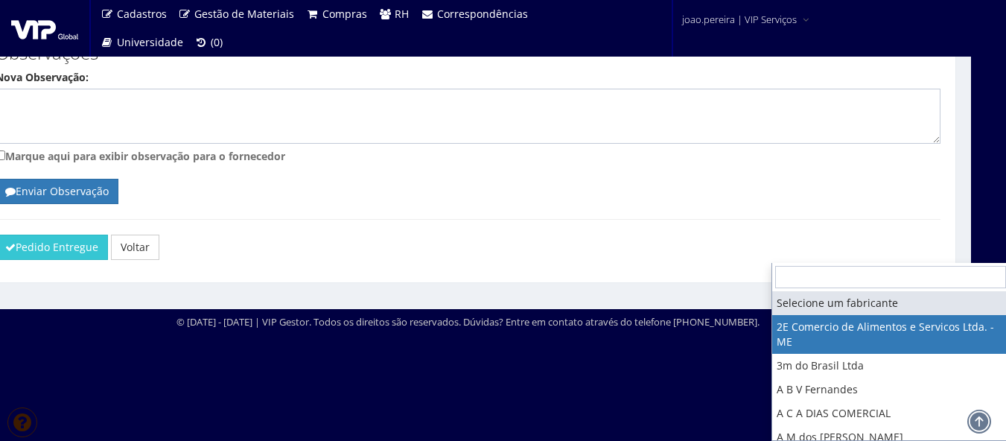
select select "339"
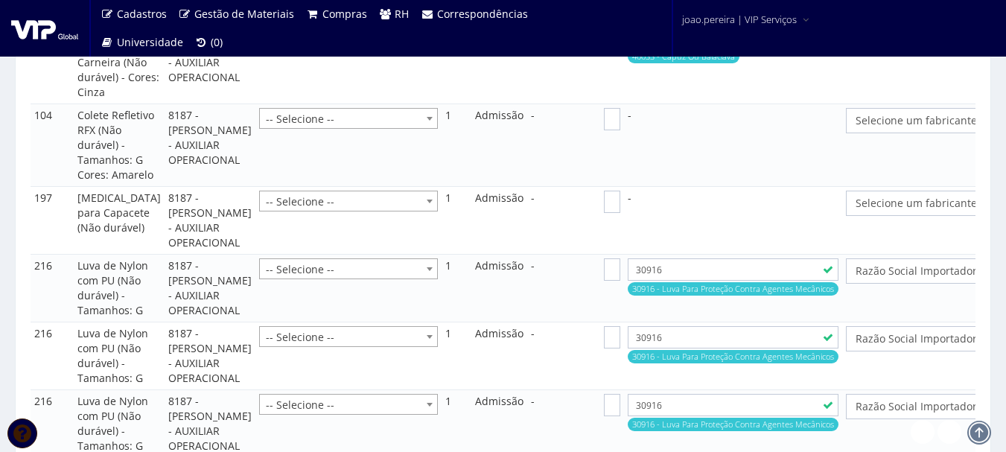
scroll to position [1856, 0]
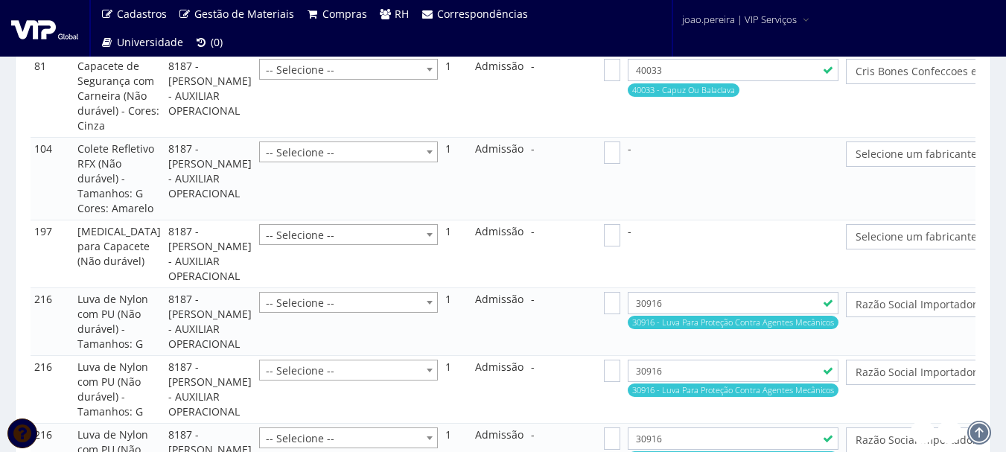
click at [856, 244] on span "Selecione um fabricante" at bounding box center [974, 236] width 236 height 15
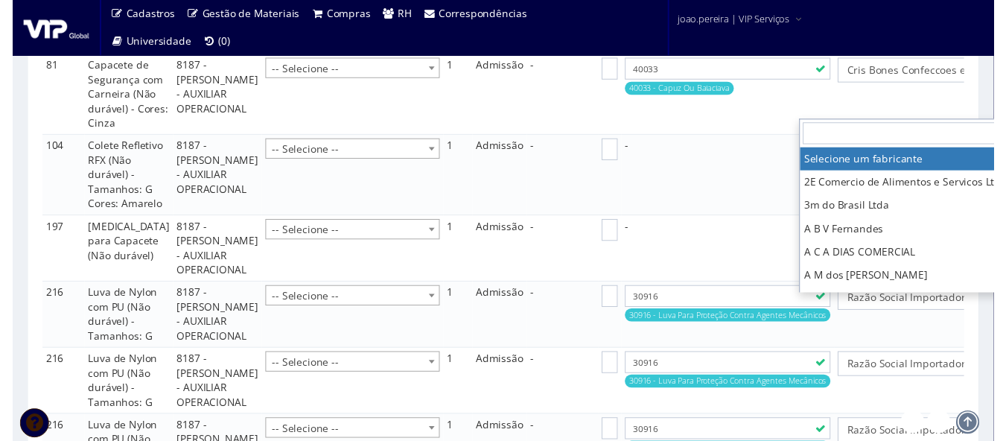
scroll to position [1856, 54]
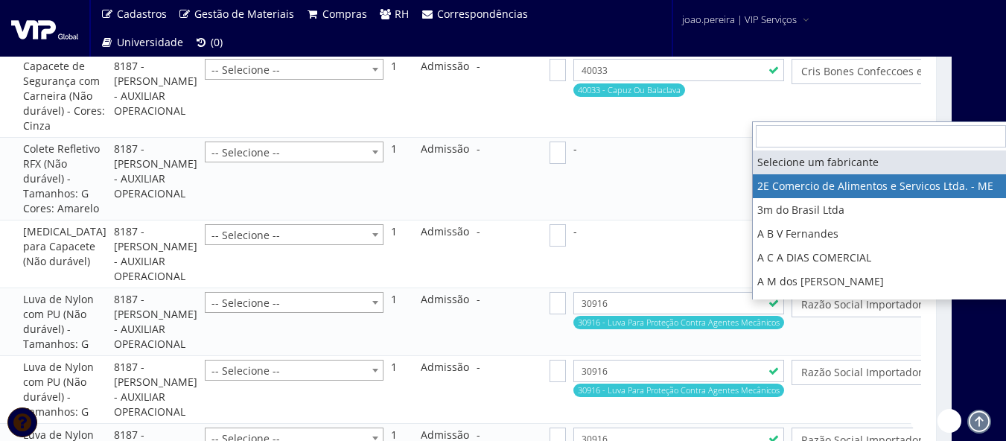
select select "339"
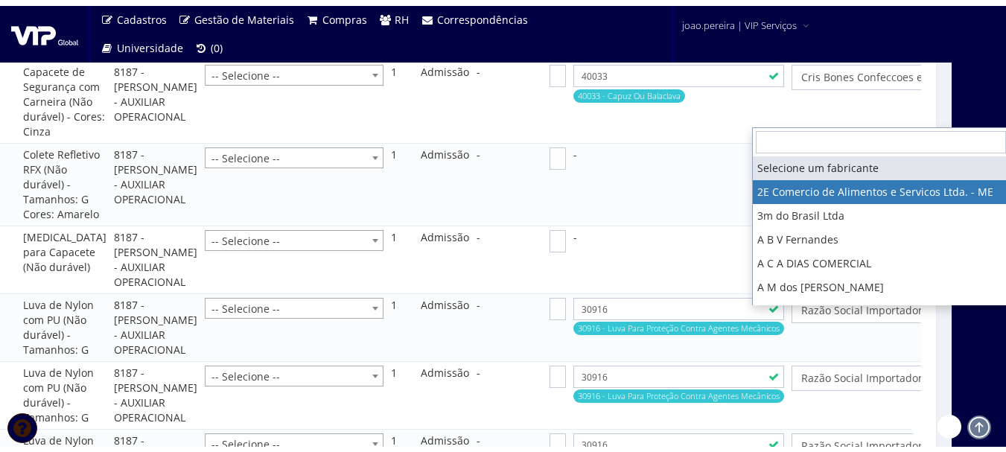
scroll to position [1856, 0]
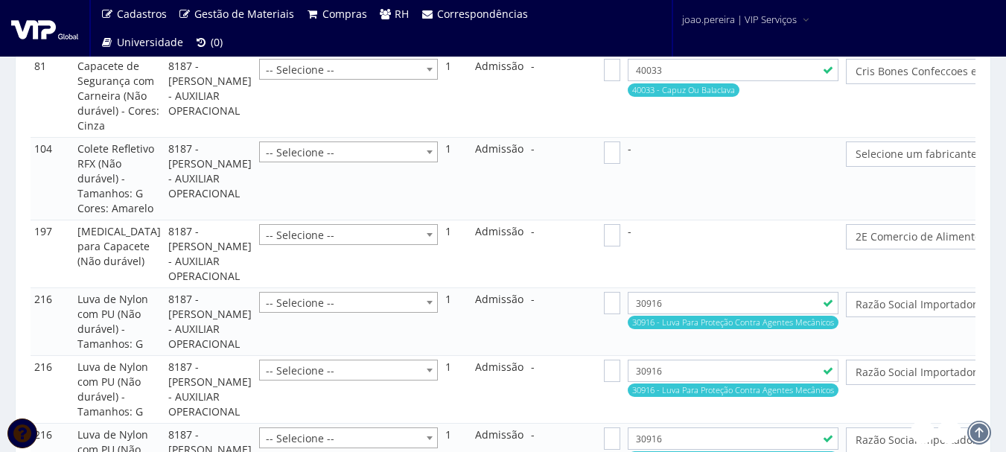
click at [856, 162] on span "Selecione um fabricante" at bounding box center [974, 154] width 236 height 15
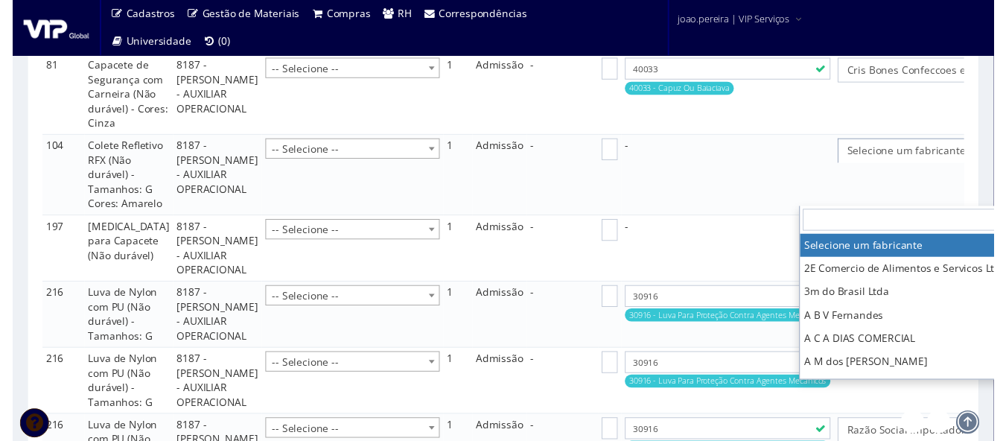
scroll to position [1856, 54]
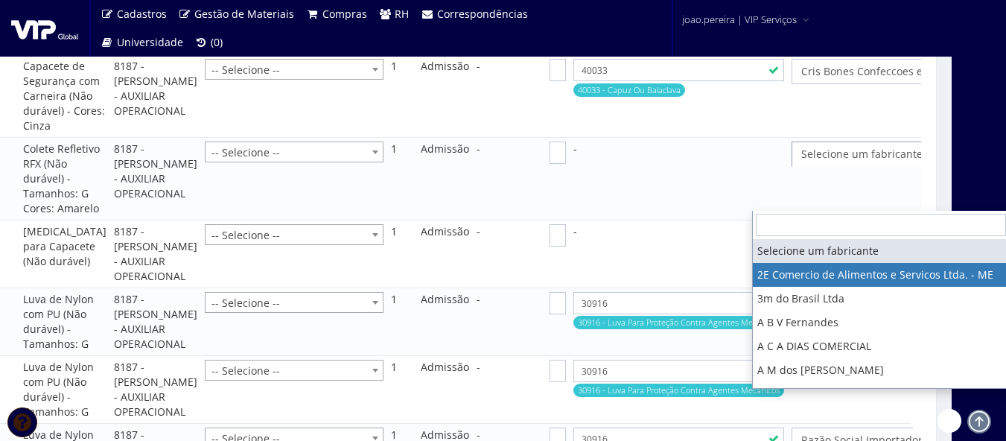
select select "339"
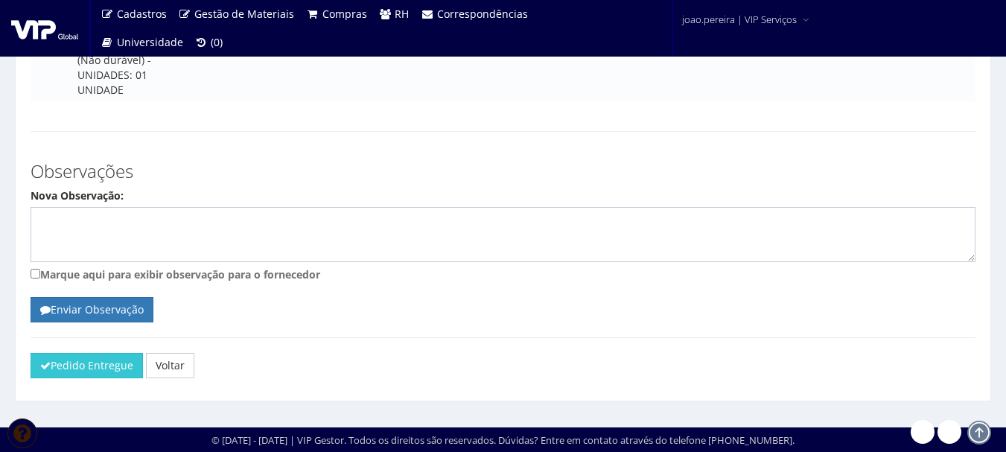
scroll to position [3196, 0]
click at [66, 376] on button "Pedido Entregue" at bounding box center [87, 365] width 112 height 25
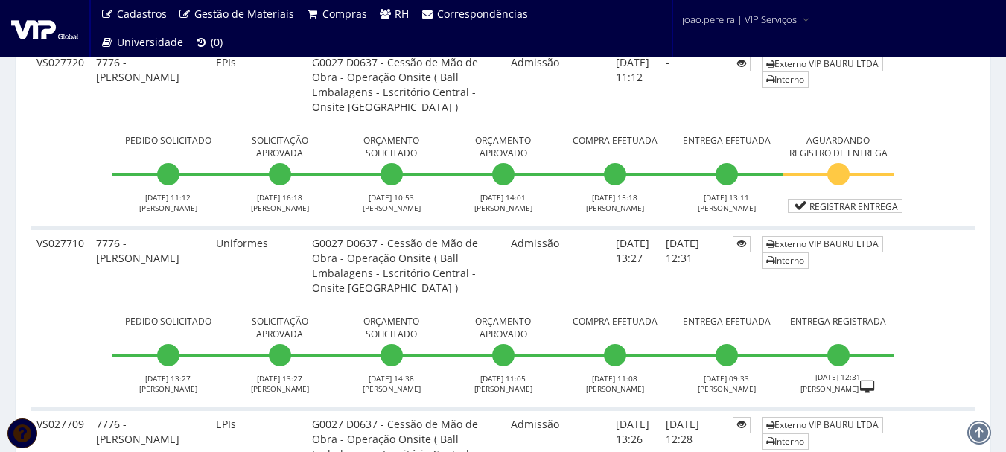
scroll to position [521, 0]
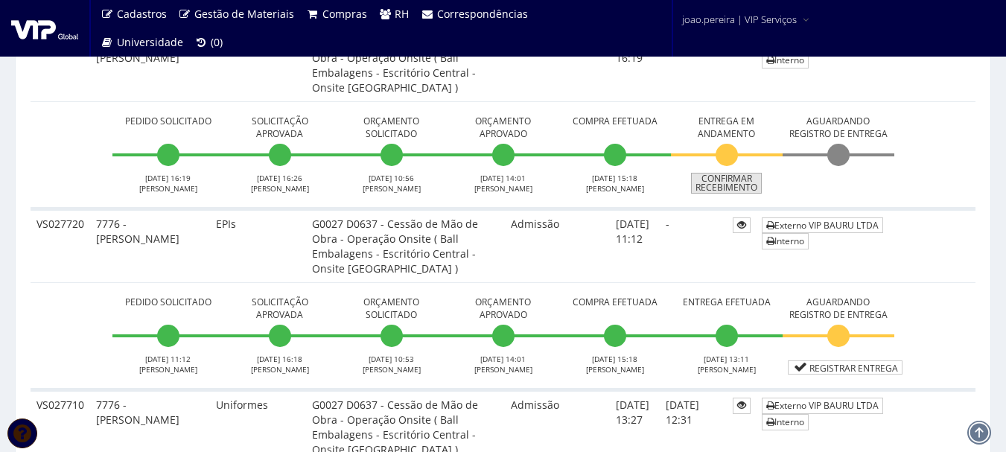
click at [724, 187] on link "Confirmar Recebimento" at bounding box center [726, 183] width 71 height 21
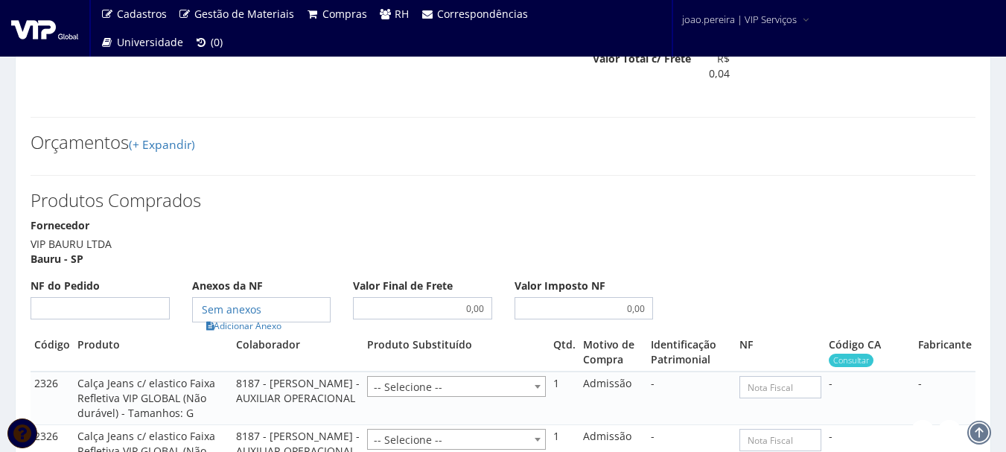
scroll to position [745, 0]
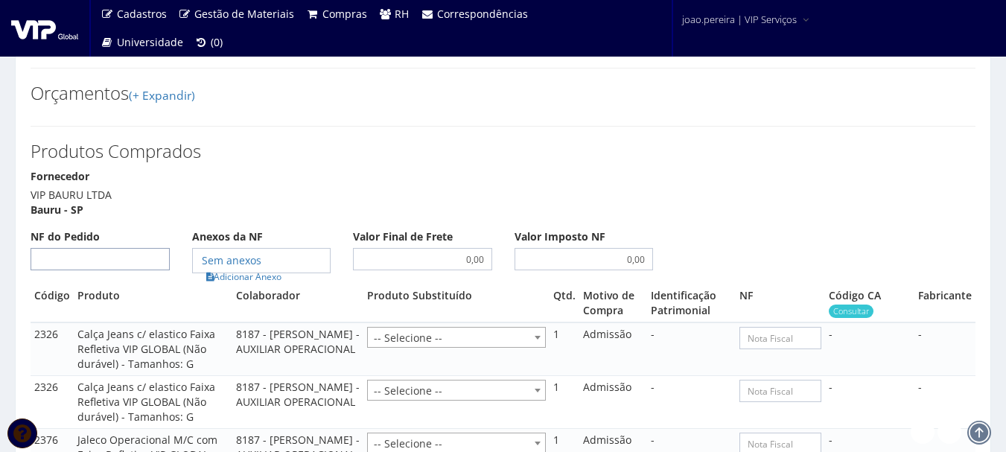
click at [118, 248] on input "NF do Pedido" at bounding box center [100, 259] width 139 height 22
type input "00"
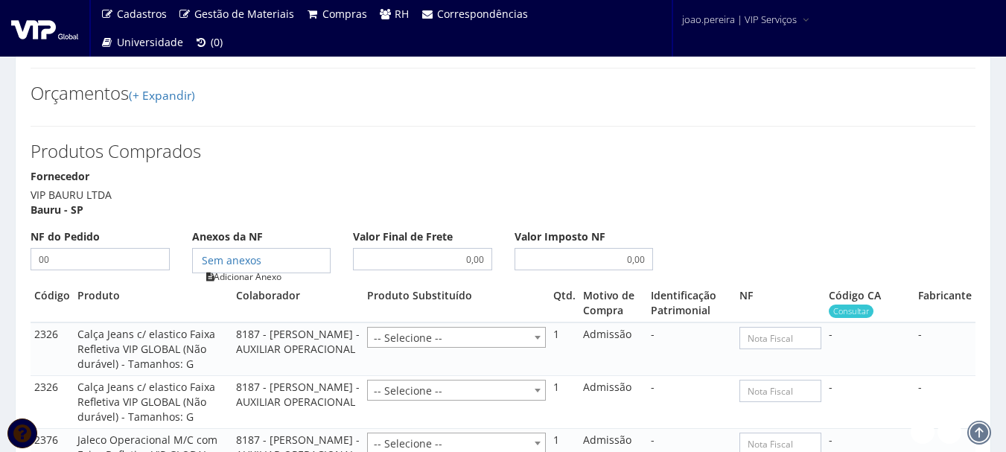
type input "00"
click at [246, 269] on link "Adicionar Anexo" at bounding box center [244, 277] width 84 height 16
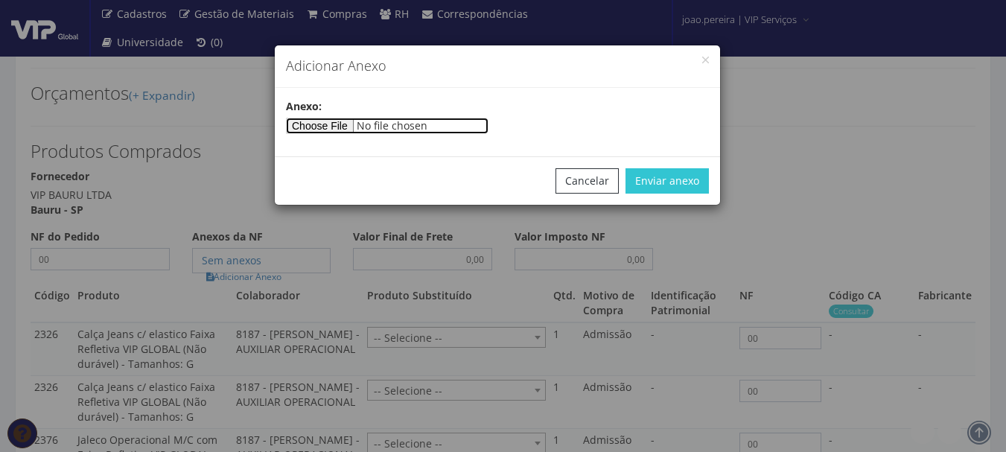
click at [347, 133] on input"] "file" at bounding box center [387, 126] width 203 height 16
type input"] "C:\fakepath\PEDIDOS SEM NOTA FISCAL ESTOQUE.docx"
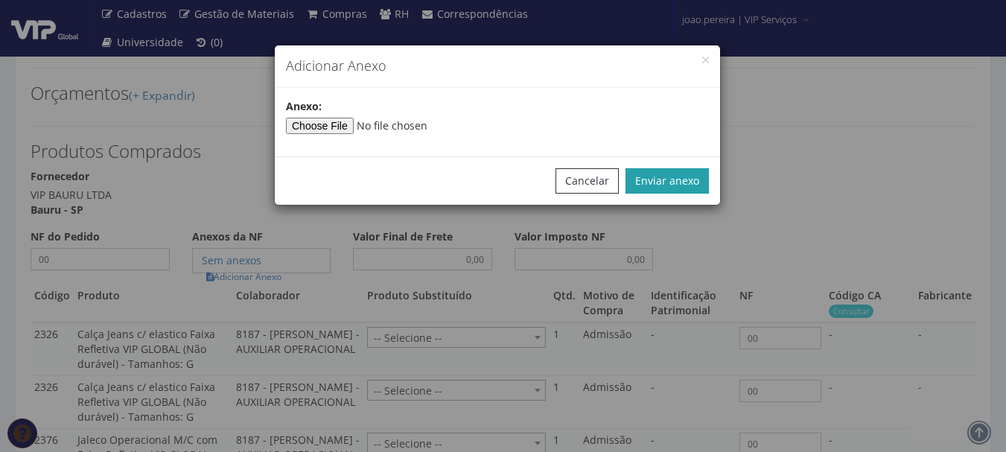
click at [680, 185] on button "Enviar anexo" at bounding box center [667, 180] width 83 height 25
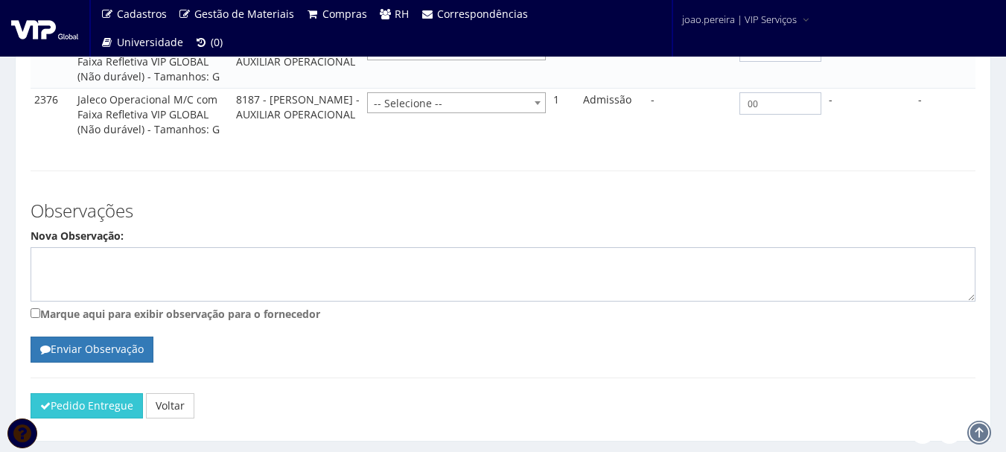
scroll to position [1148, 0]
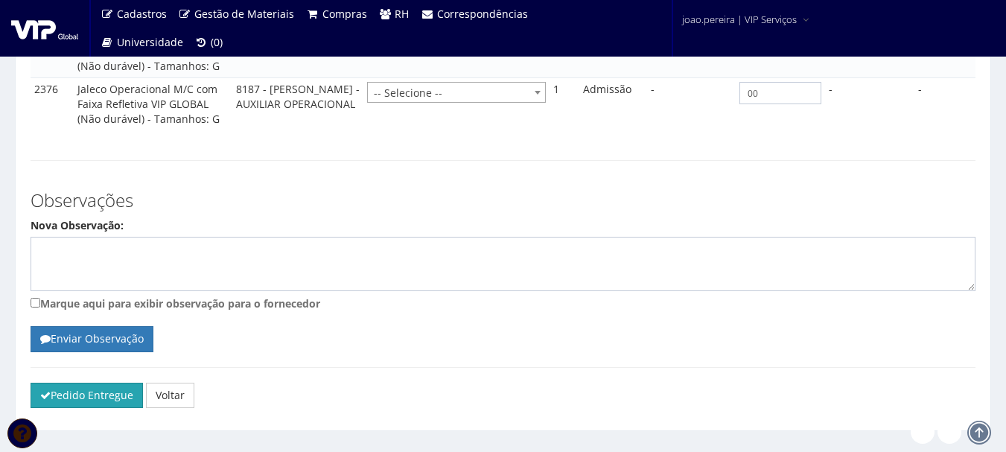
click at [87, 383] on button "Pedido Entregue" at bounding box center [87, 395] width 112 height 25
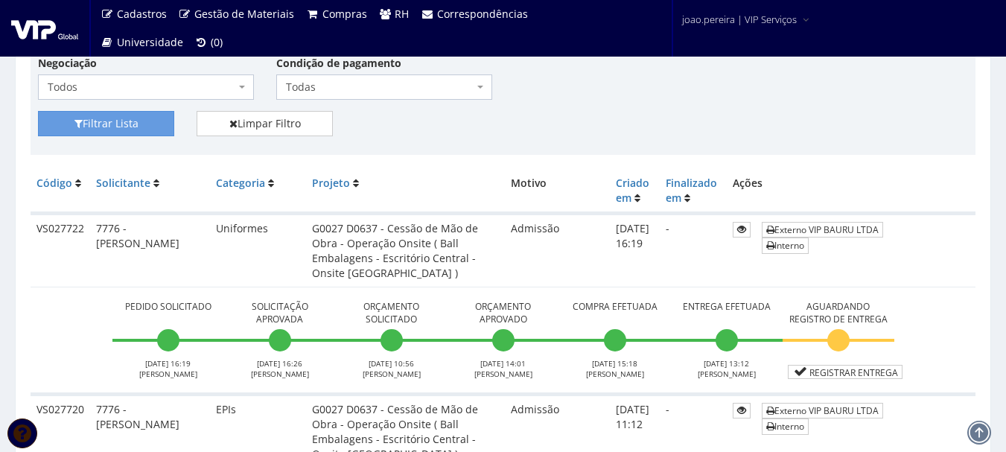
scroll to position [298, 0]
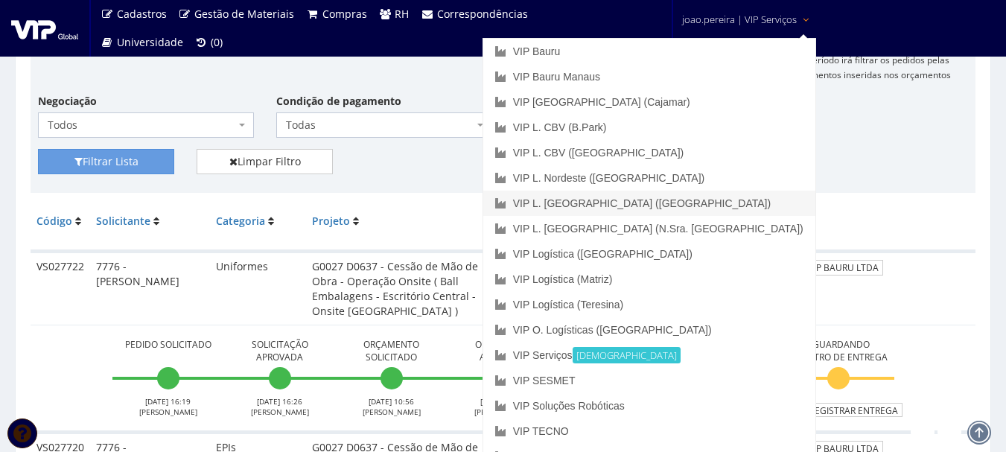
click at [726, 201] on link "VIP L. [GEOGRAPHIC_DATA] ([GEOGRAPHIC_DATA])" at bounding box center [649, 203] width 332 height 25
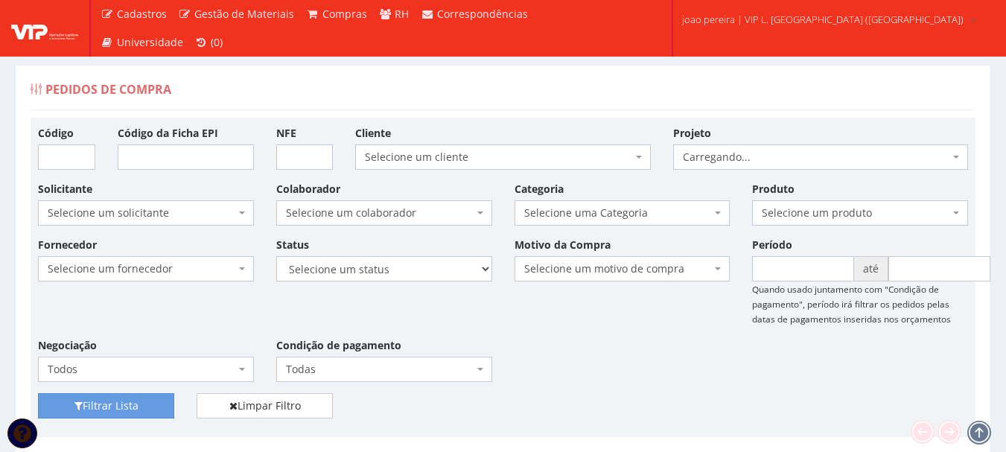
scroll to position [223, 0]
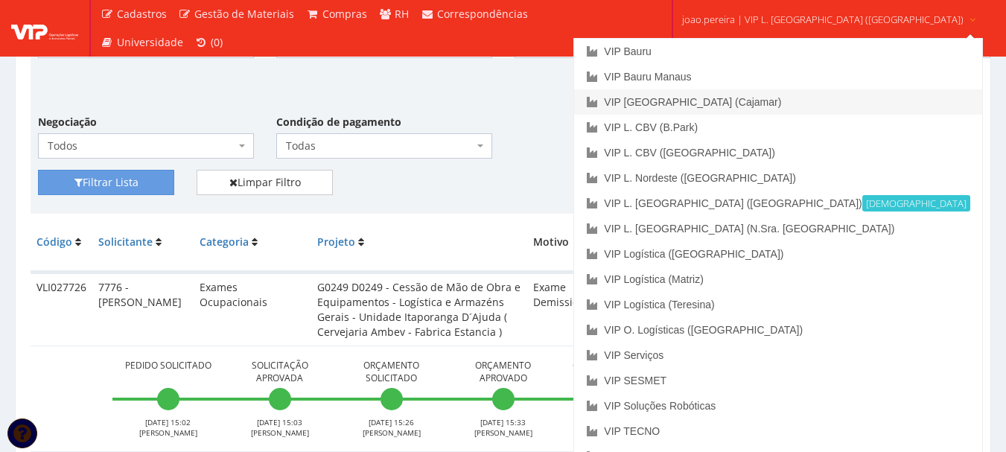
click at [750, 94] on link "VIP [GEOGRAPHIC_DATA] (Cajamar)" at bounding box center [777, 101] width 407 height 25
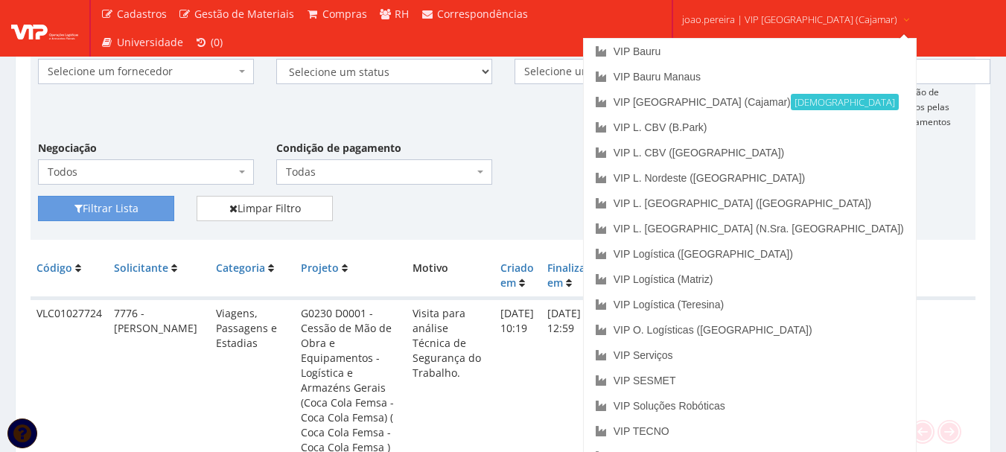
scroll to position [223, 0]
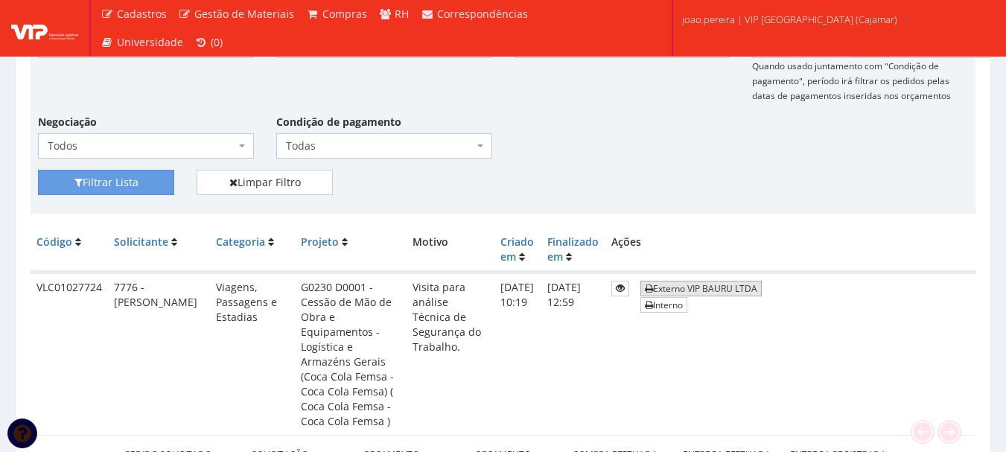
click at [755, 289] on link "Externo VIP BAURU LTDA" at bounding box center [700, 289] width 121 height 16
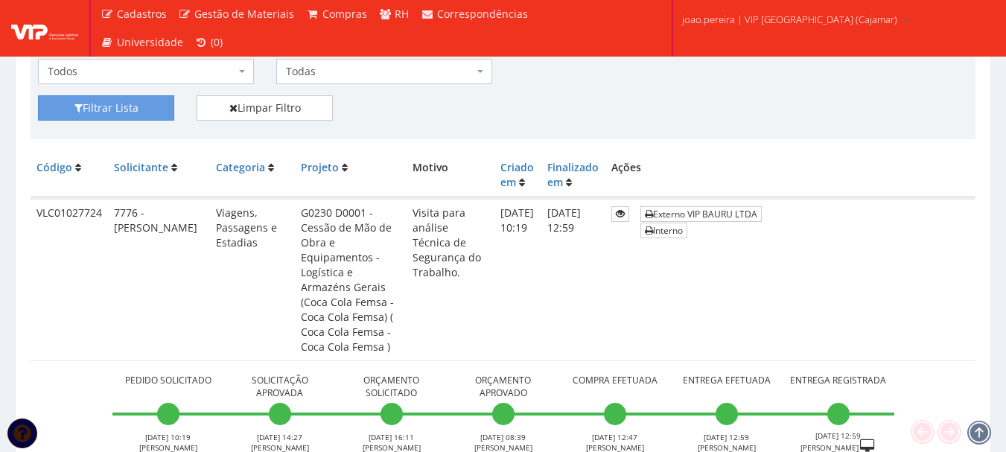
click at [32, 314] on td "VLC01027724" at bounding box center [69, 279] width 77 height 163
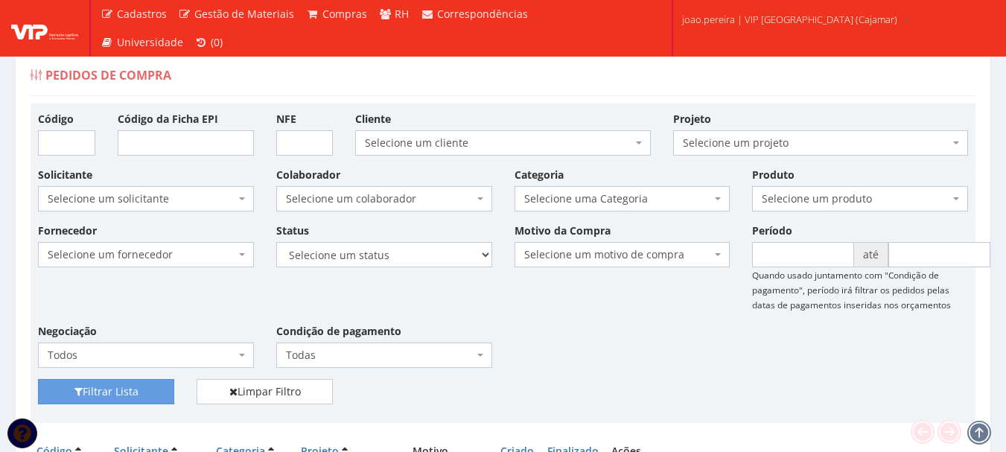
scroll to position [0, 0]
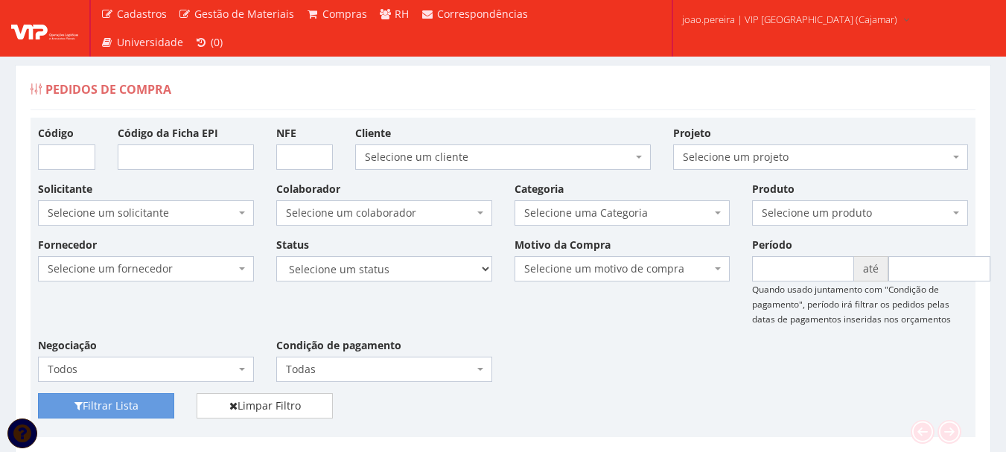
click at [295, 87] on div "Pedidos de Compra" at bounding box center [503, 92] width 945 height 36
click at [632, 341] on div "Fornecedor Selecione um fornecedor ******** ******** 1000 MARCAS [GEOGRAPHIC_DA…" at bounding box center [503, 315] width 953 height 156
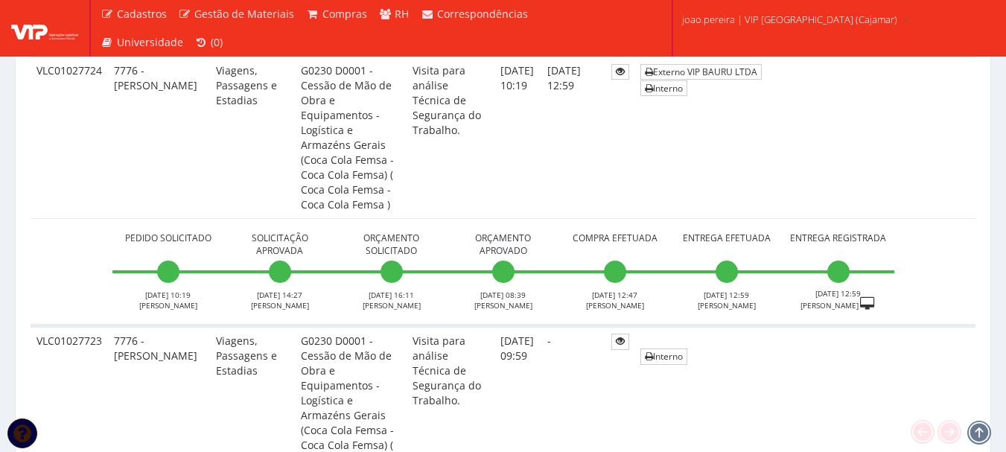
scroll to position [447, 0]
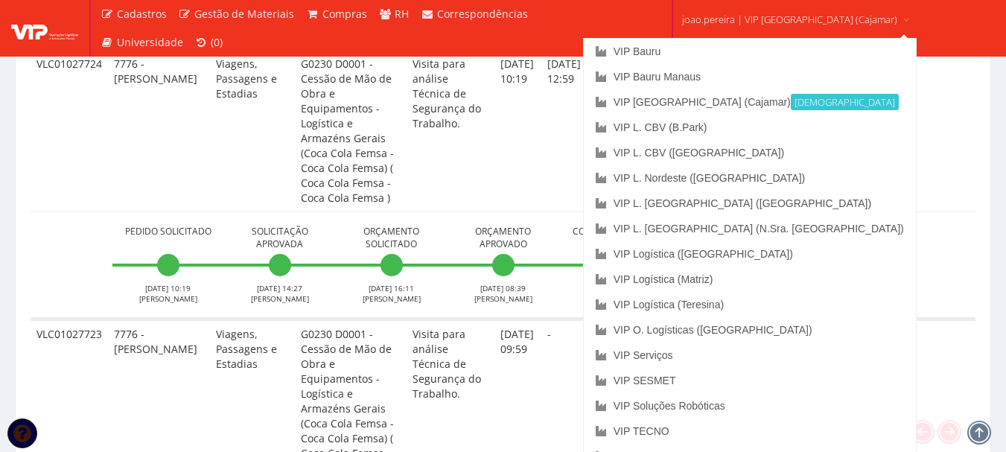
click at [756, 19] on span "joao.pereira | VIP [GEOGRAPHIC_DATA] (Cajamar)" at bounding box center [789, 19] width 215 height 15
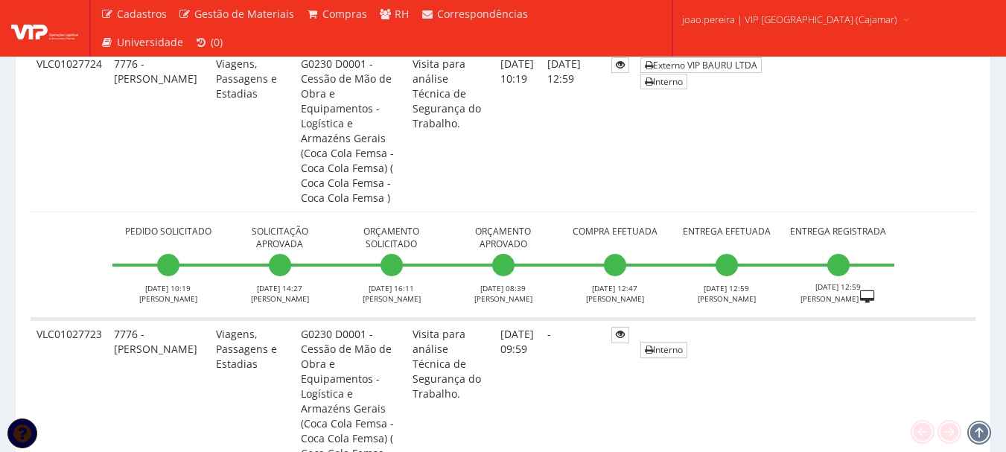
click at [754, 21] on span "joao.pereira | VIP [GEOGRAPHIC_DATA] (Cajamar)" at bounding box center [789, 19] width 215 height 15
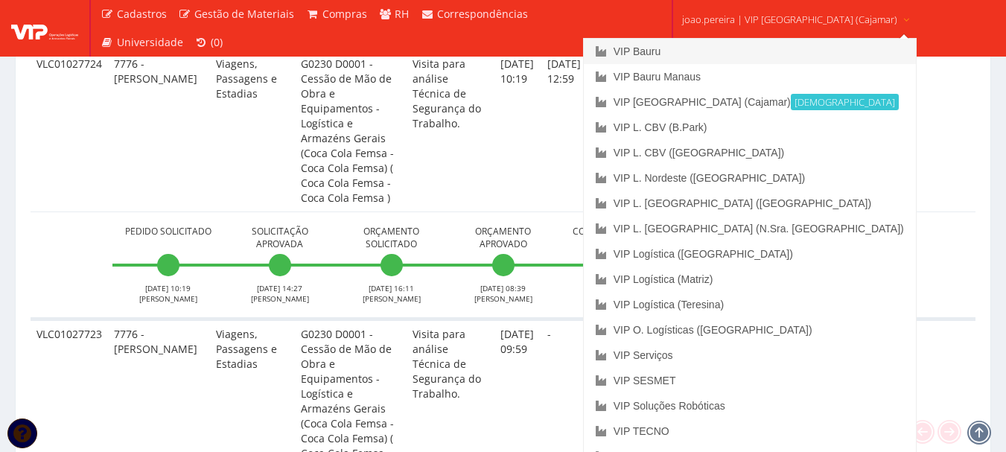
click at [699, 46] on link "VIP Bauru" at bounding box center [750, 51] width 332 height 25
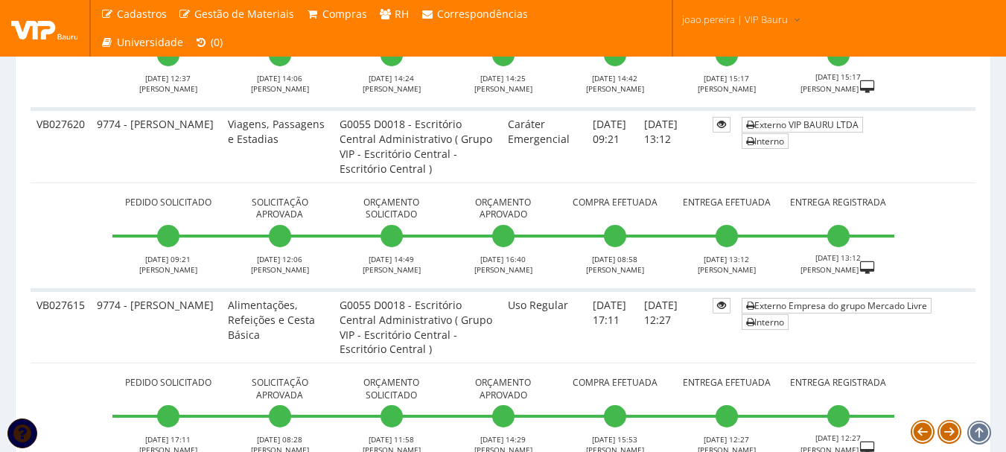
scroll to position [5591, 0]
